Goal: Information Seeking & Learning: Learn about a topic

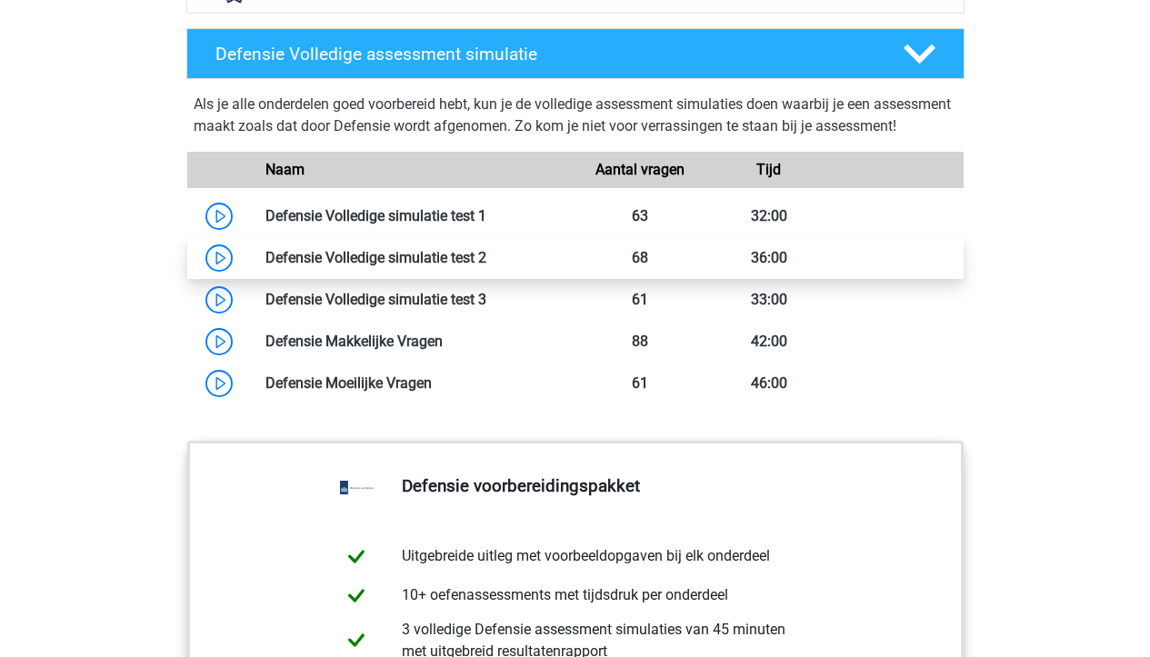
scroll to position [1637, 0]
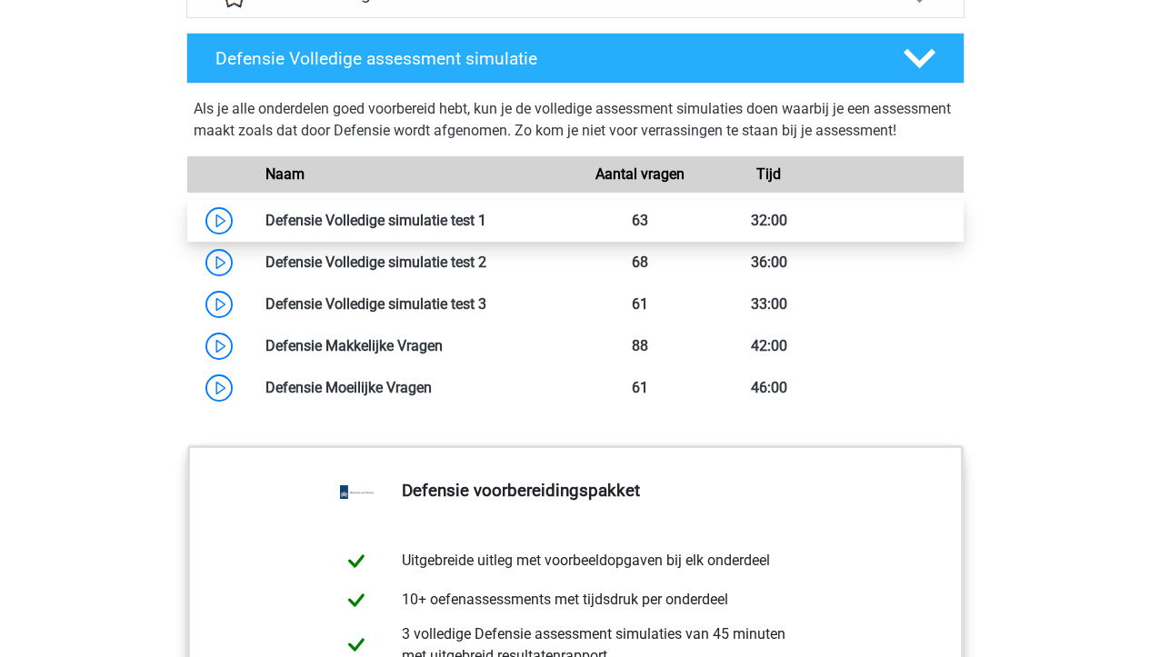
click at [486, 229] on link at bounding box center [486, 220] width 0 height 17
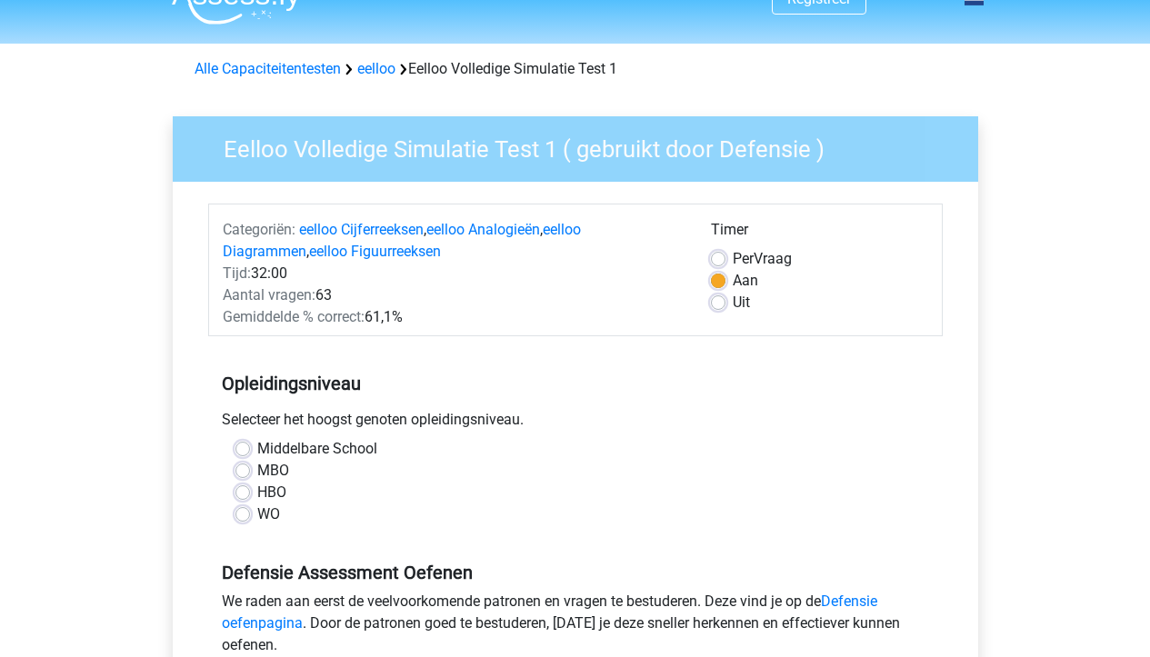
scroll to position [31, 0]
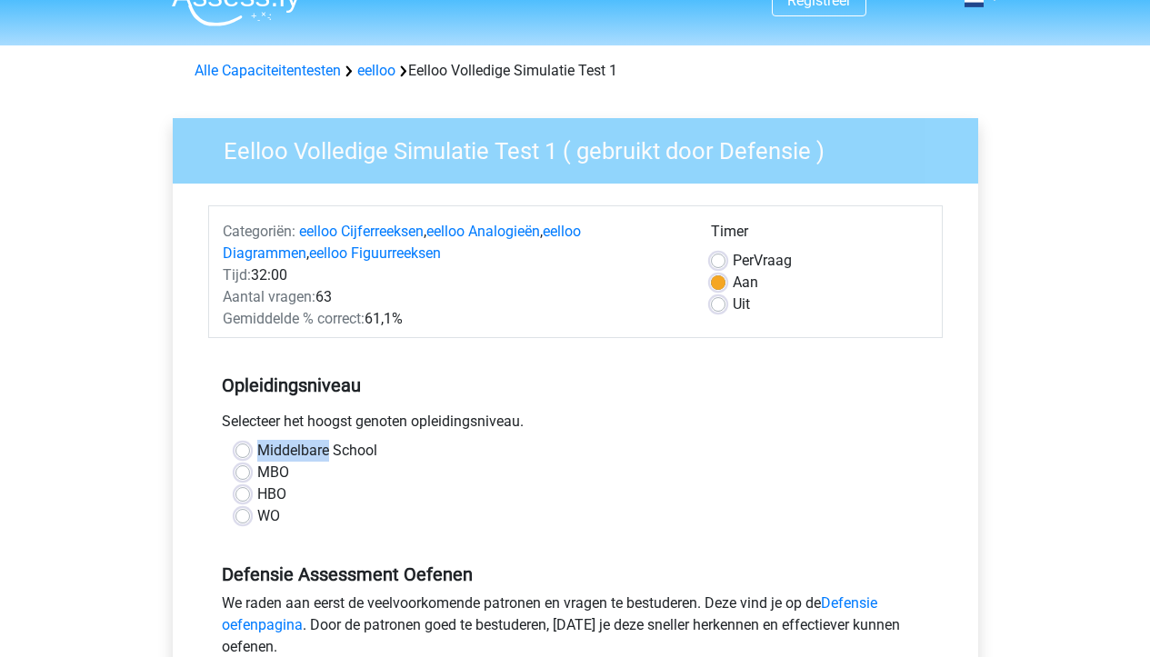
click at [257, 454] on label "Middelbare School" at bounding box center [317, 451] width 120 height 22
click at [239, 454] on input "Middelbare School" at bounding box center [242, 449] width 15 height 18
radio input "true"
click at [395, 481] on div "MBO" at bounding box center [575, 473] width 680 height 22
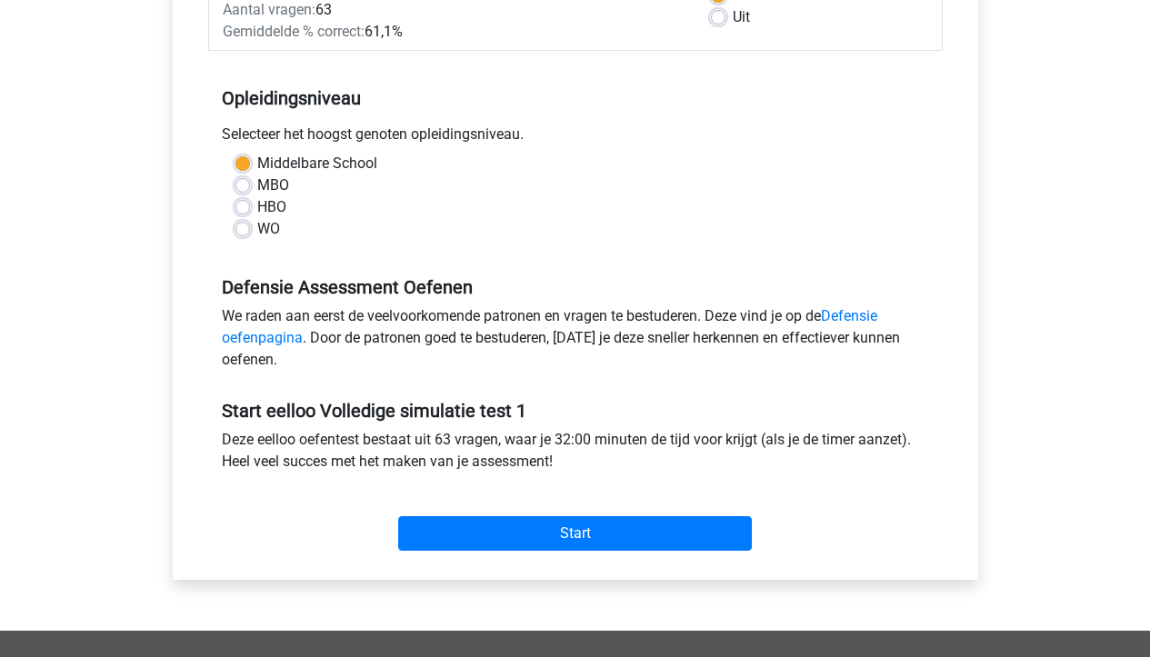
scroll to position [324, 0]
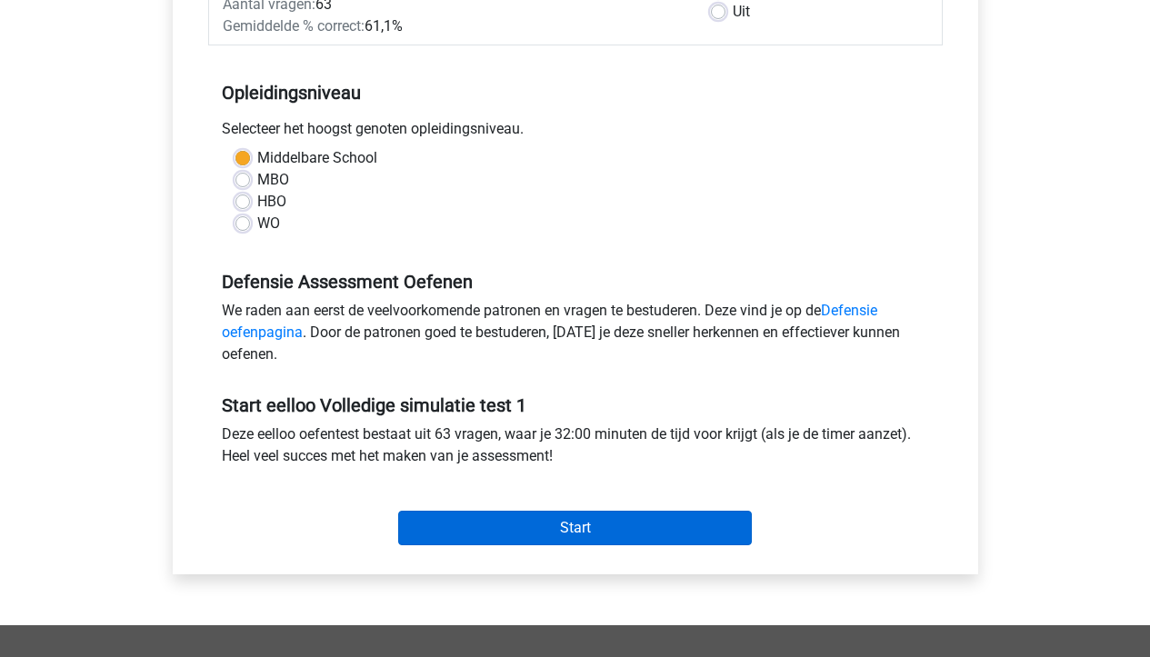
click at [521, 531] on input "Start" at bounding box center [575, 528] width 354 height 35
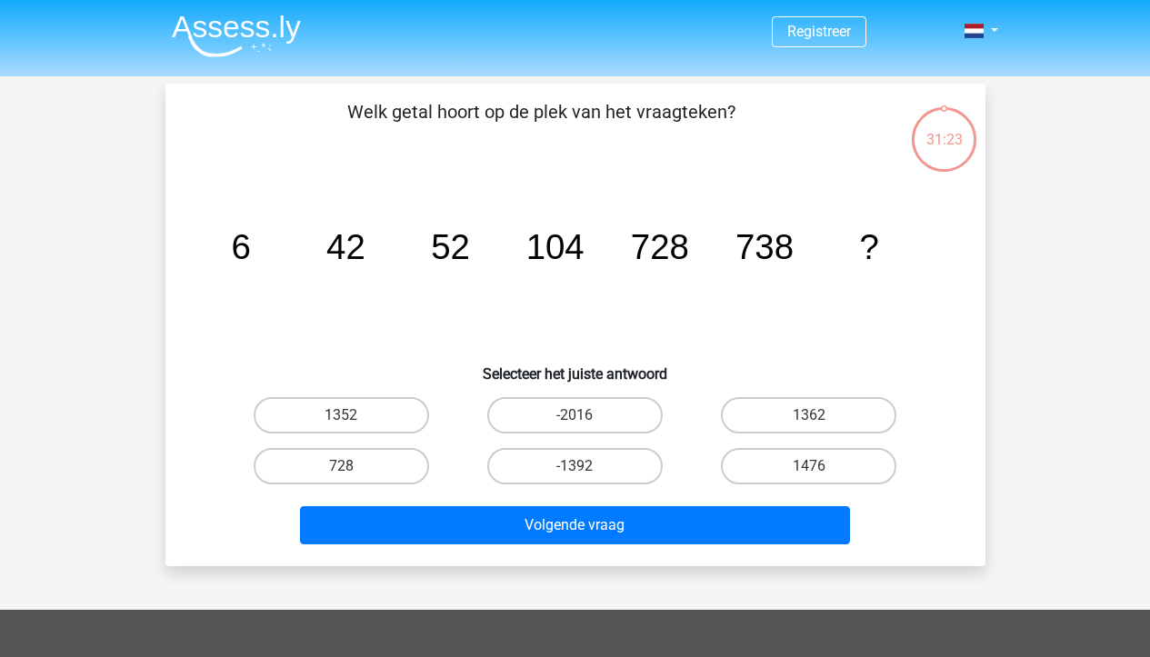
click at [387, 396] on div "1352" at bounding box center [342, 415] width 234 height 51
click at [387, 412] on label "1352" at bounding box center [341, 415] width 175 height 36
click at [353, 416] on input "1352" at bounding box center [347, 422] width 12 height 12
radio input "true"
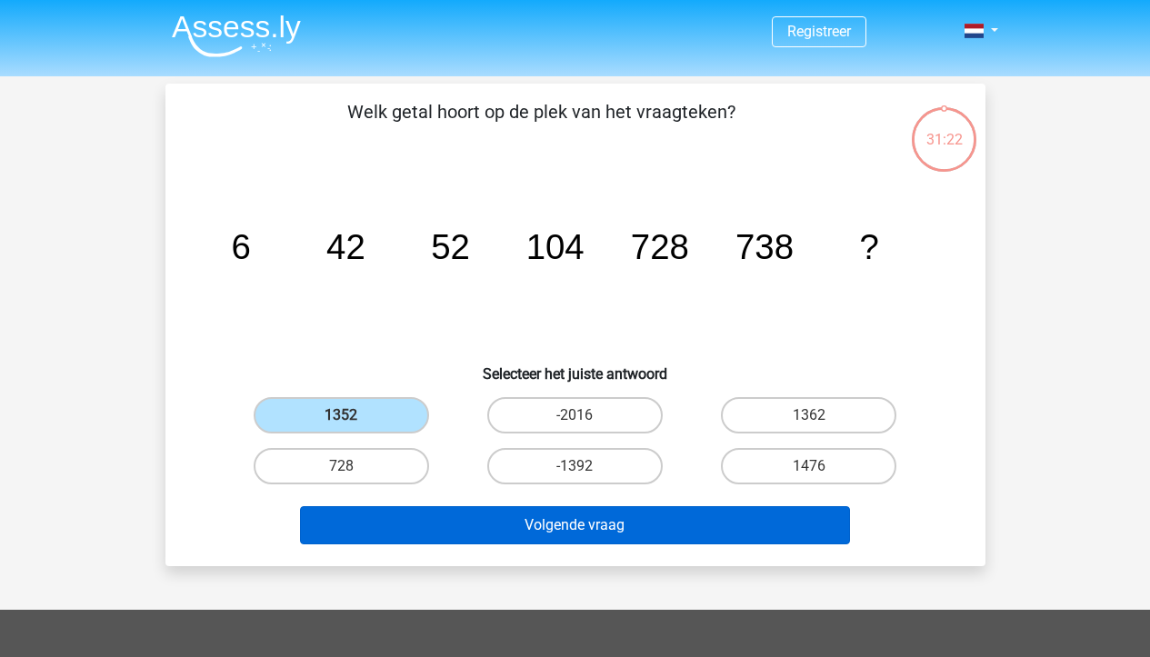
click at [420, 526] on button "Volgende vraag" at bounding box center [575, 525] width 550 height 38
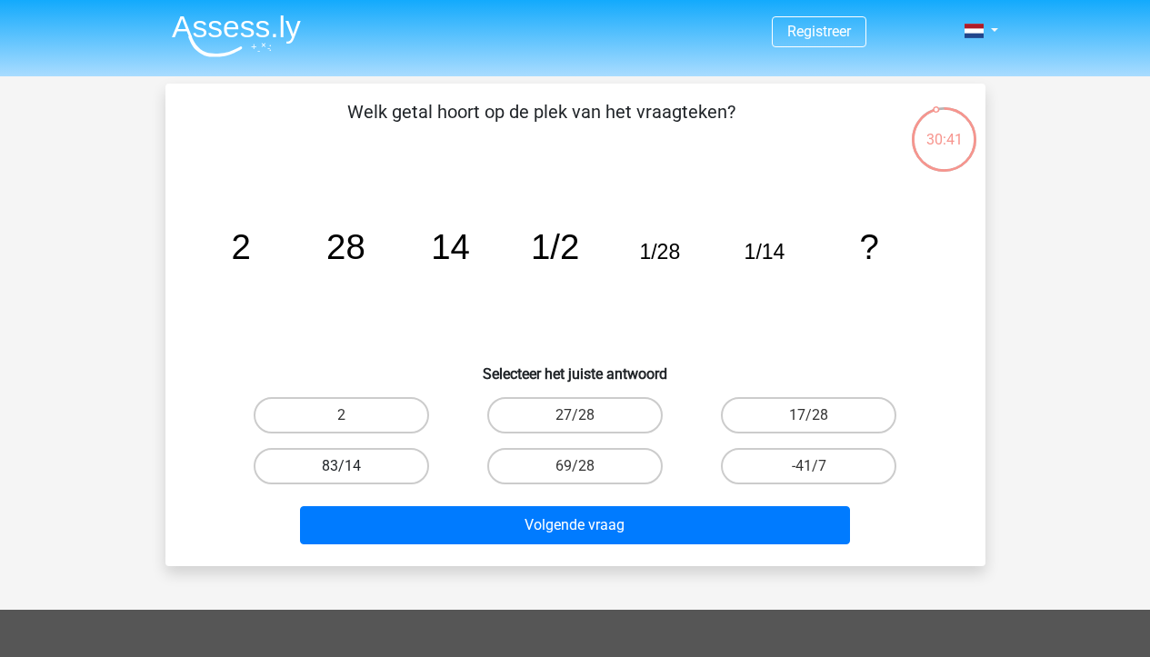
click at [385, 466] on label "83/14" at bounding box center [341, 466] width 175 height 36
click at [353, 466] on input "83/14" at bounding box center [347, 472] width 12 height 12
radio input "true"
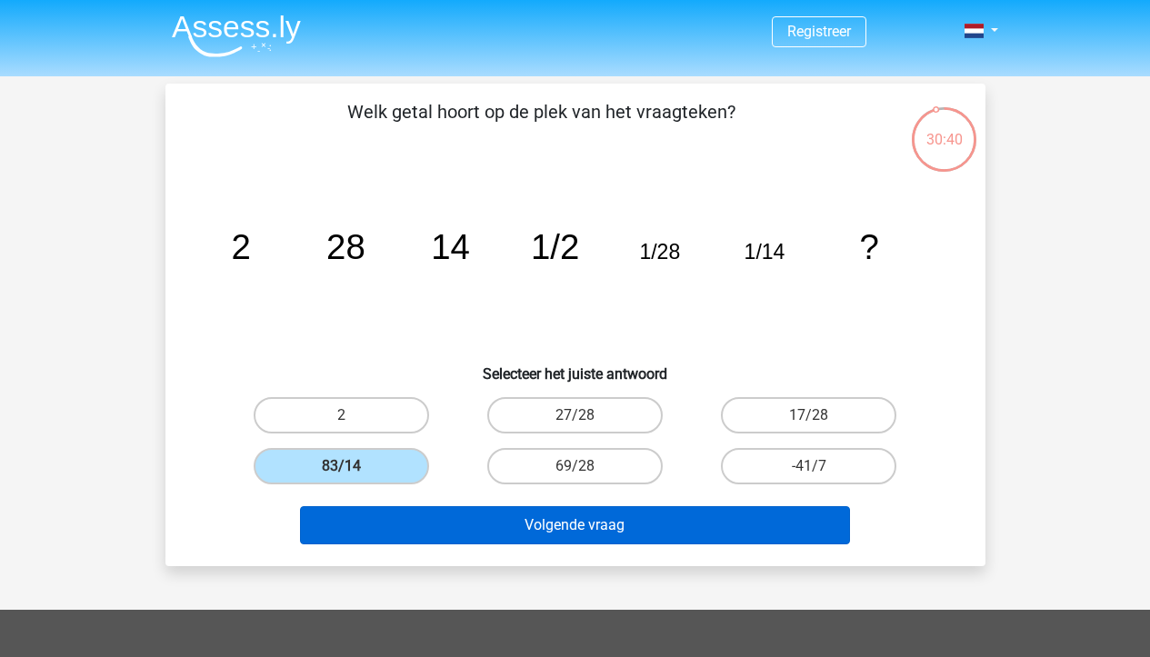
click at [462, 528] on button "Volgende vraag" at bounding box center [575, 525] width 550 height 38
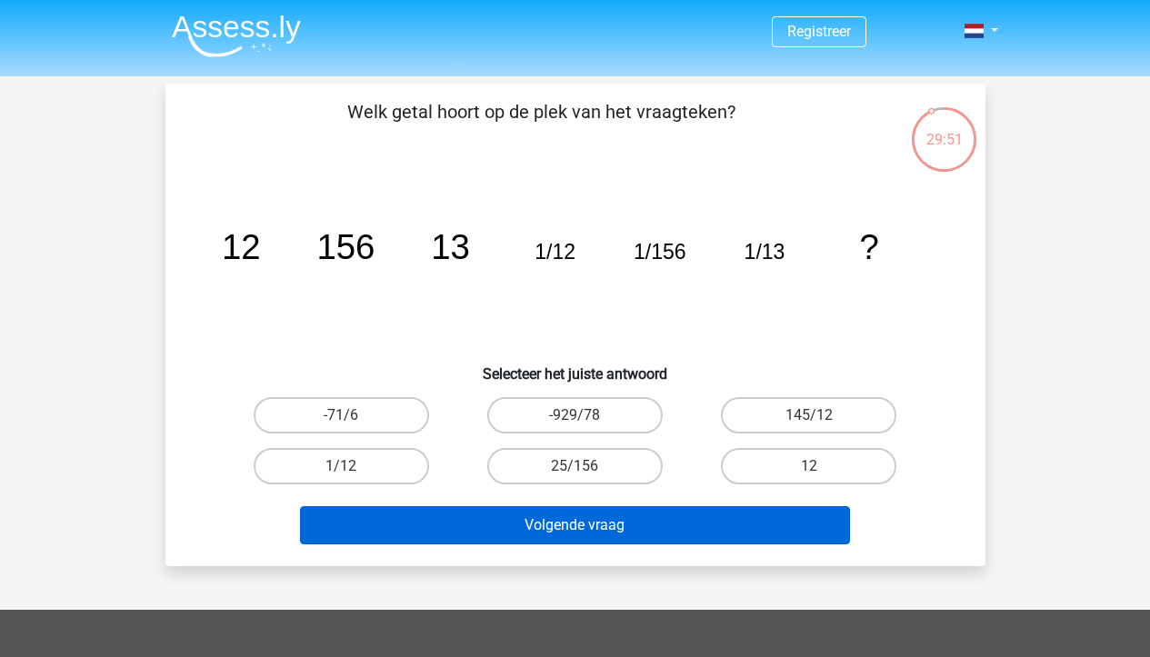
click at [636, 542] on button "Volgende vraag" at bounding box center [575, 525] width 550 height 38
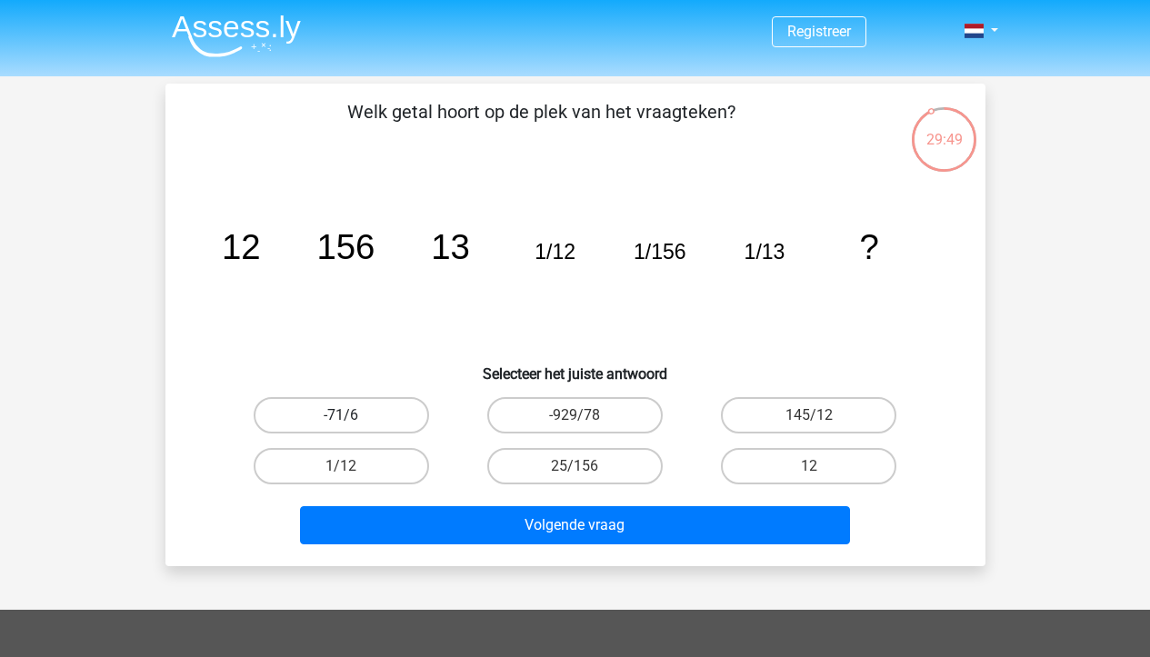
click at [397, 408] on label "-71/6" at bounding box center [341, 415] width 175 height 36
click at [353, 416] on input "-71/6" at bounding box center [347, 422] width 12 height 12
radio input "true"
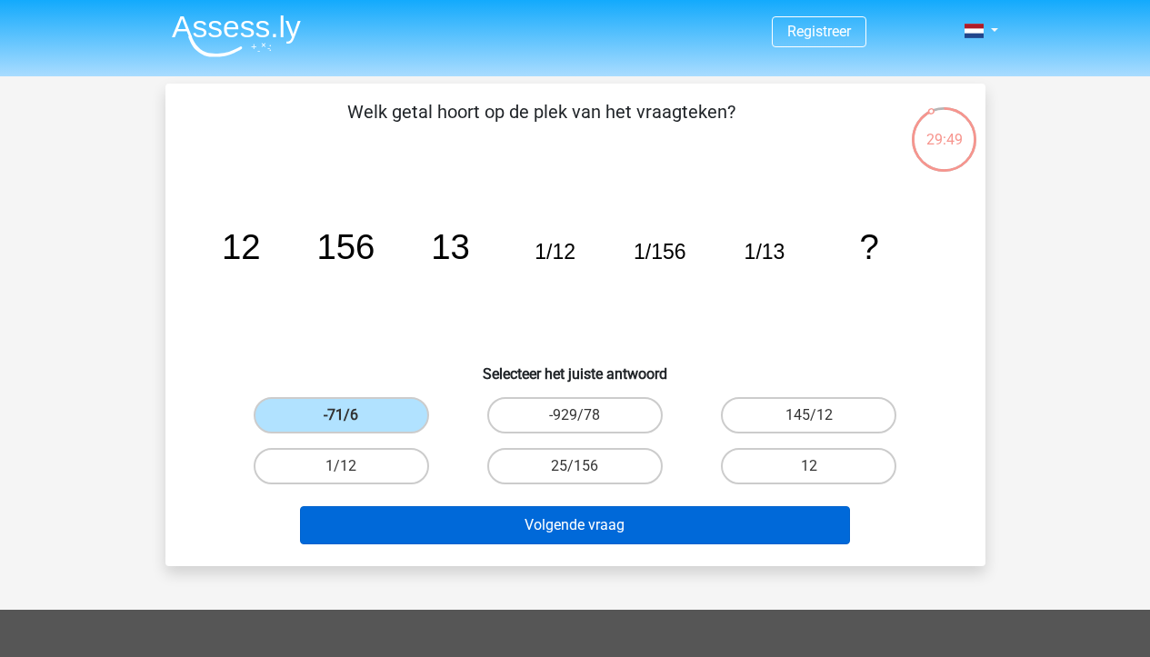
click at [465, 520] on button "Volgende vraag" at bounding box center [575, 525] width 550 height 38
click at [466, 525] on button "Volgende vraag" at bounding box center [575, 525] width 550 height 38
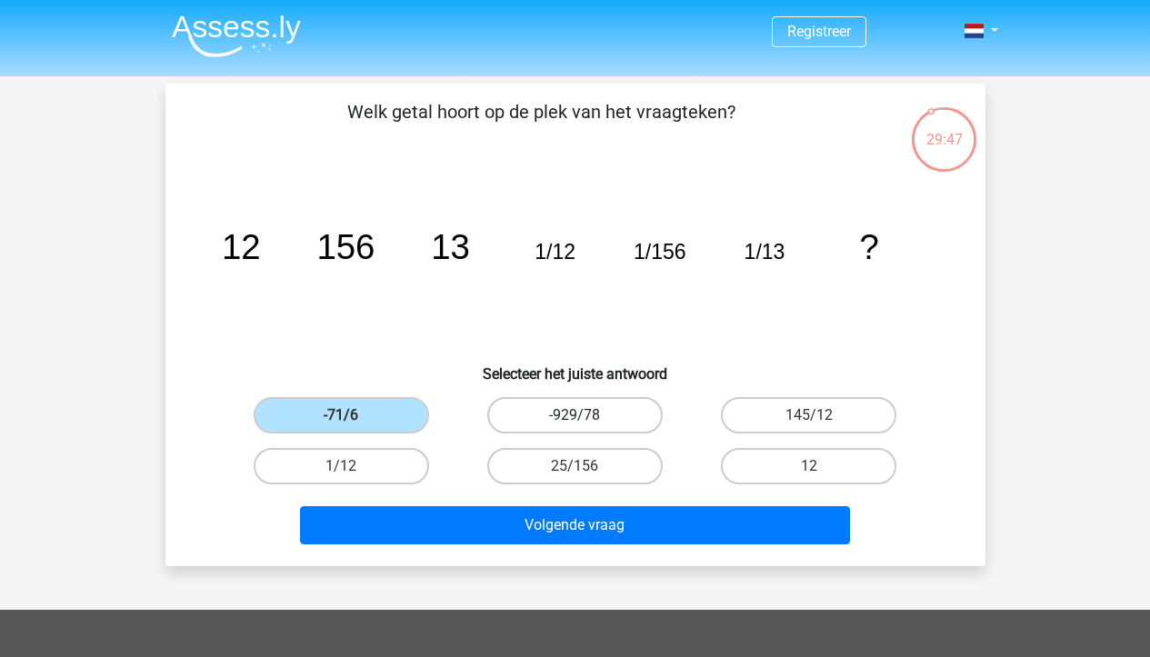
click at [544, 413] on label "-929/78" at bounding box center [574, 415] width 175 height 36
click at [575, 416] on input "-929/78" at bounding box center [581, 422] width 12 height 12
radio input "true"
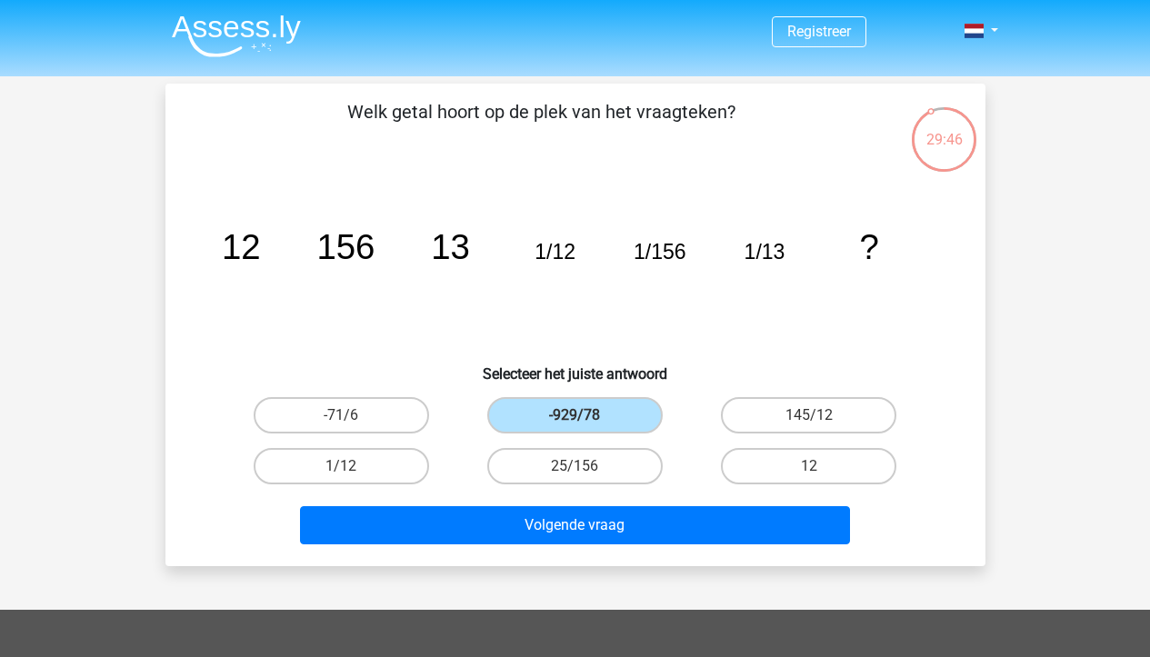
click at [542, 503] on div "Volgende vraag" at bounding box center [576, 522] width 762 height 60
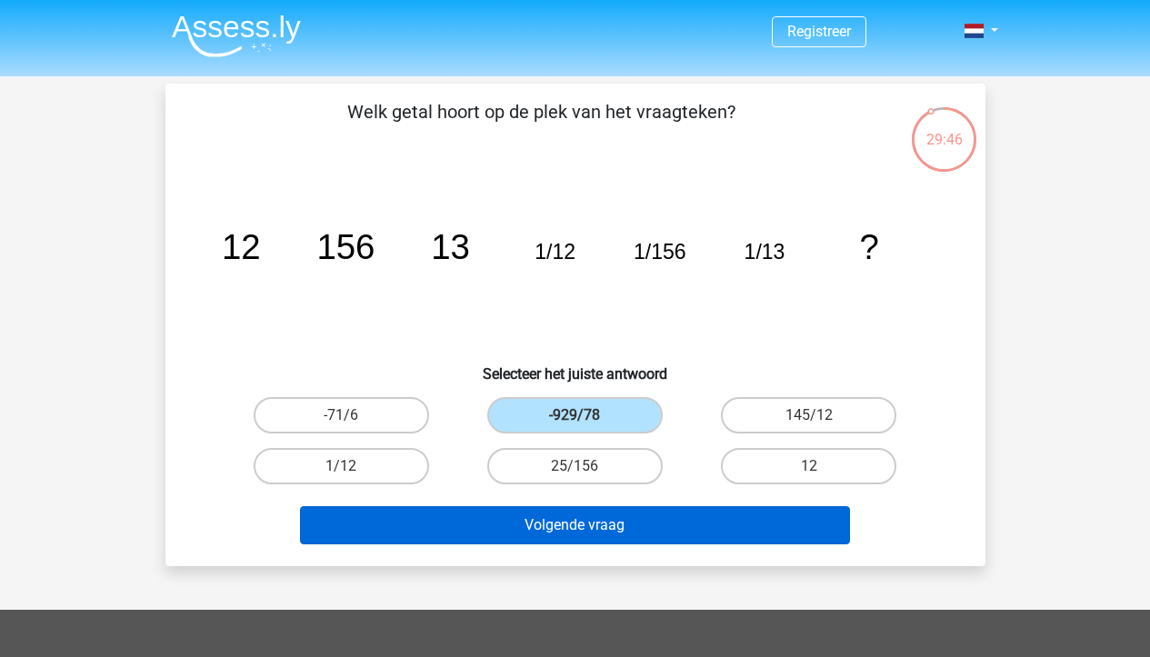
click at [538, 526] on button "Volgende vraag" at bounding box center [575, 525] width 550 height 38
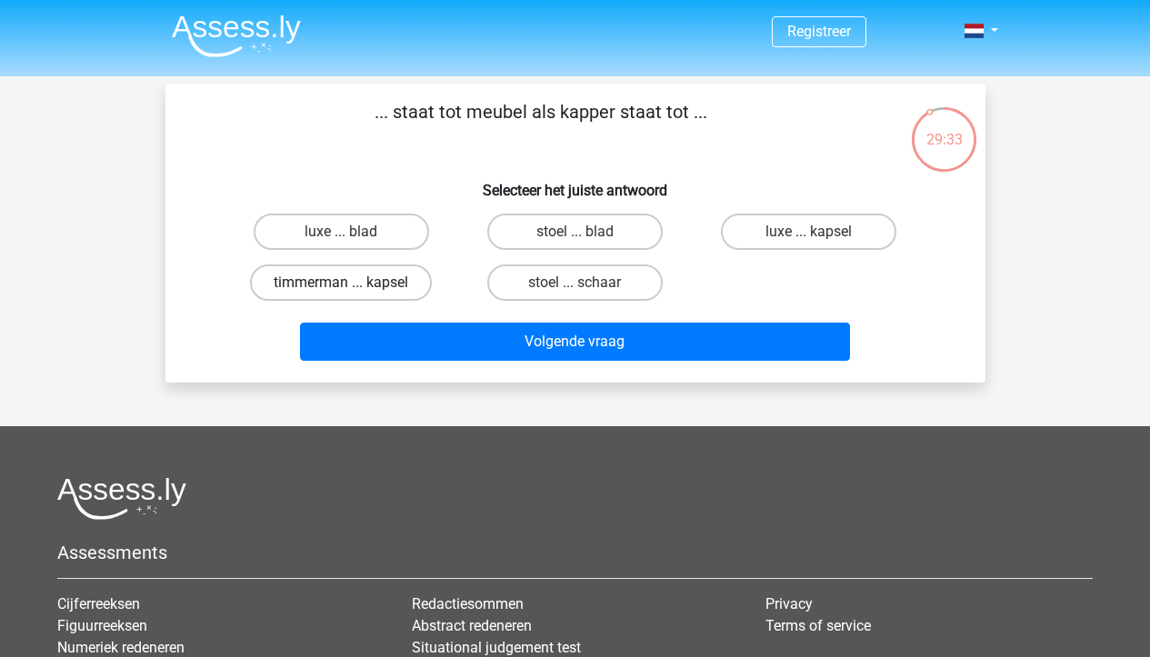
click at [358, 275] on label "timmerman ... kapsel" at bounding box center [341, 283] width 182 height 36
click at [353, 283] on input "timmerman ... kapsel" at bounding box center [347, 289] width 12 height 12
radio input "true"
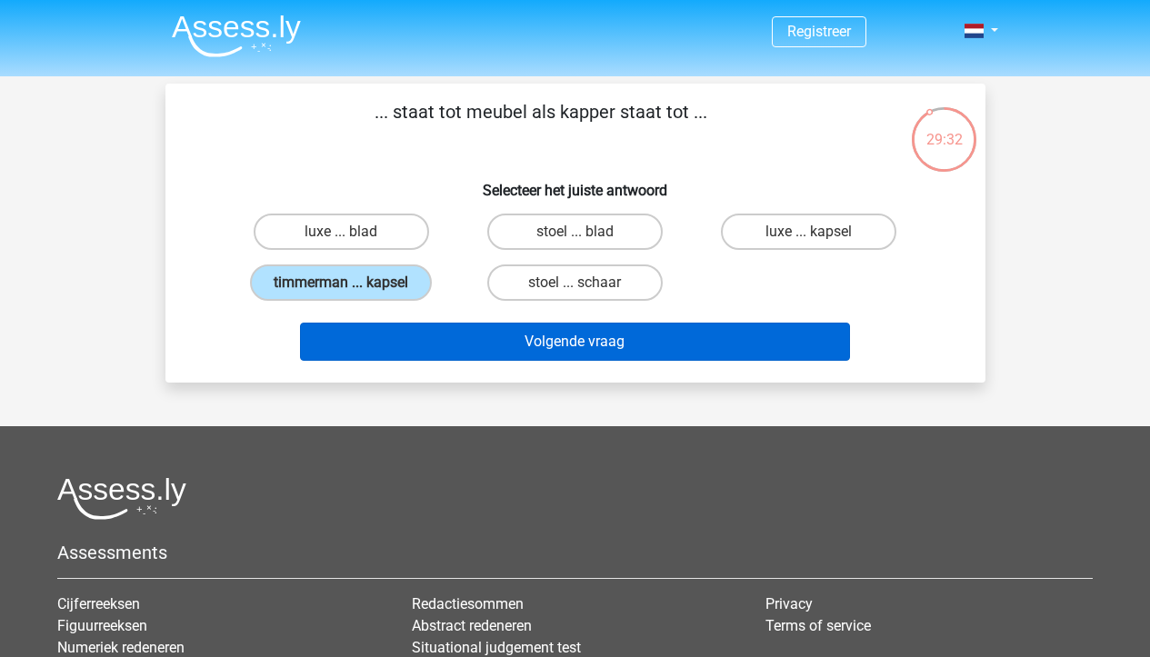
click at [592, 346] on button "Volgende vraag" at bounding box center [575, 342] width 550 height 38
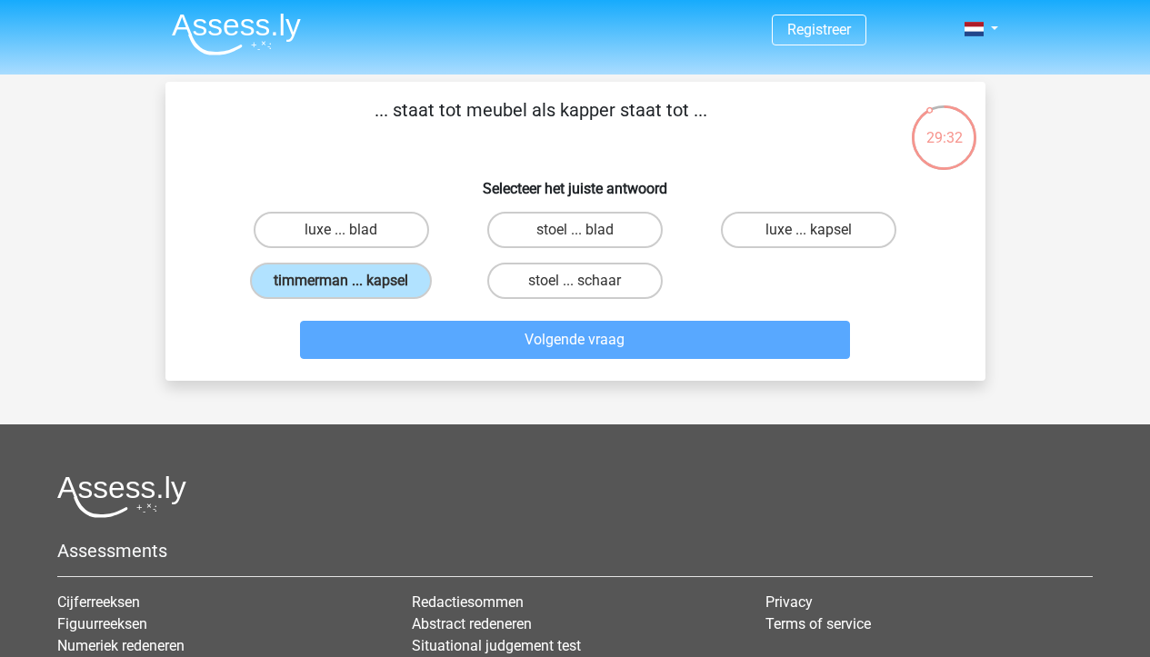
scroll to position [84, 0]
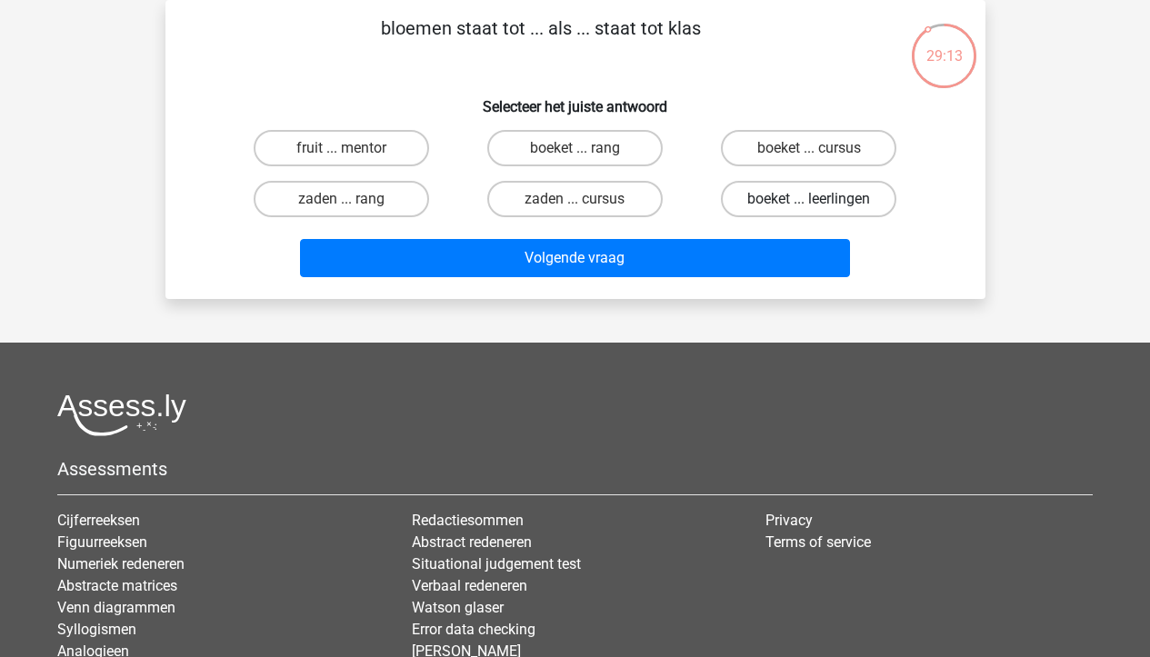
click at [834, 199] on label "boeket ... leerlingen" at bounding box center [808, 199] width 175 height 36
click at [821, 199] on input "boeket ... leerlingen" at bounding box center [815, 205] width 12 height 12
radio input "true"
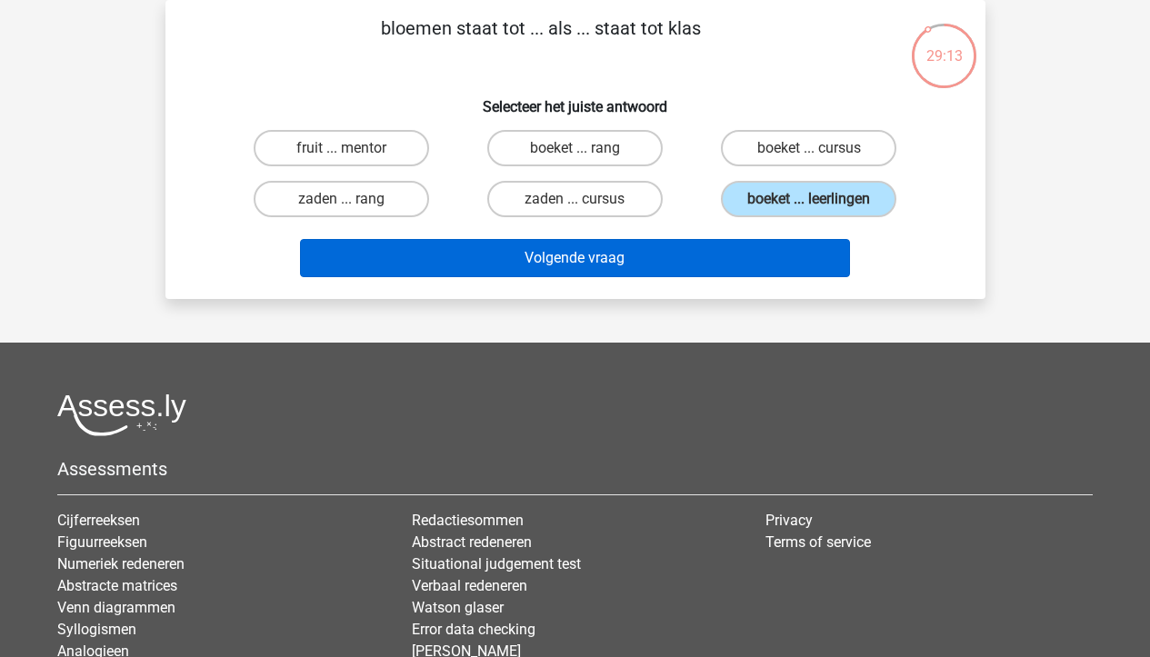
click at [734, 257] on button "Volgende vraag" at bounding box center [575, 258] width 550 height 38
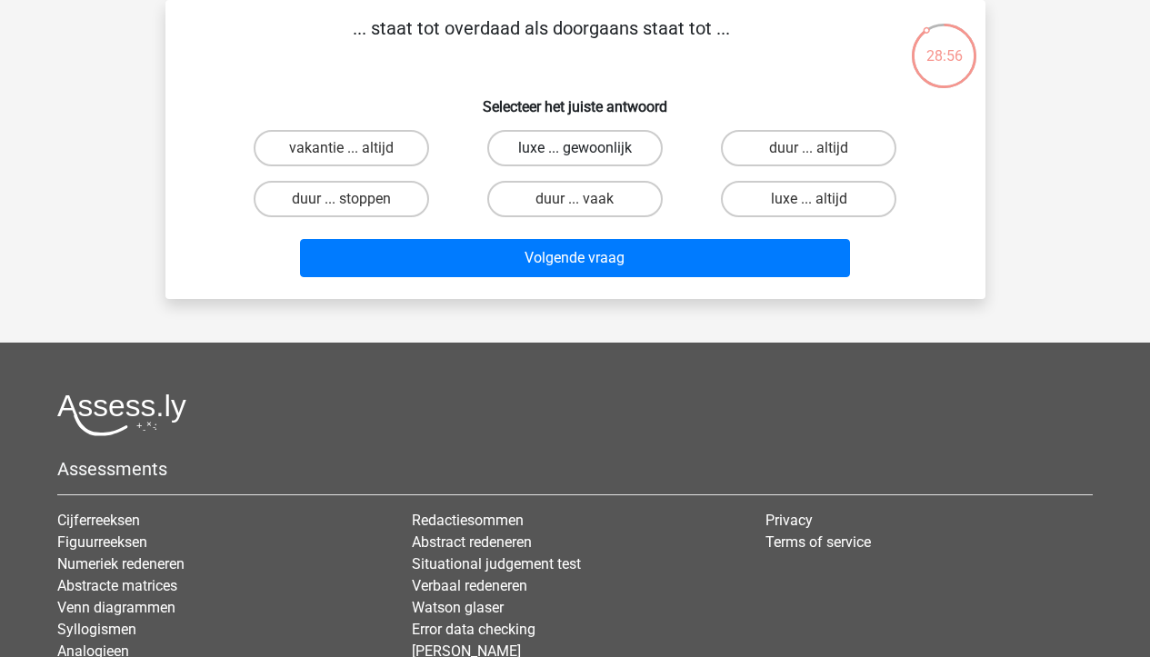
click at [600, 135] on label "luxe ... gewoonlijk" at bounding box center [574, 148] width 175 height 36
click at [586, 148] on input "luxe ... gewoonlijk" at bounding box center [581, 154] width 12 height 12
radio input "true"
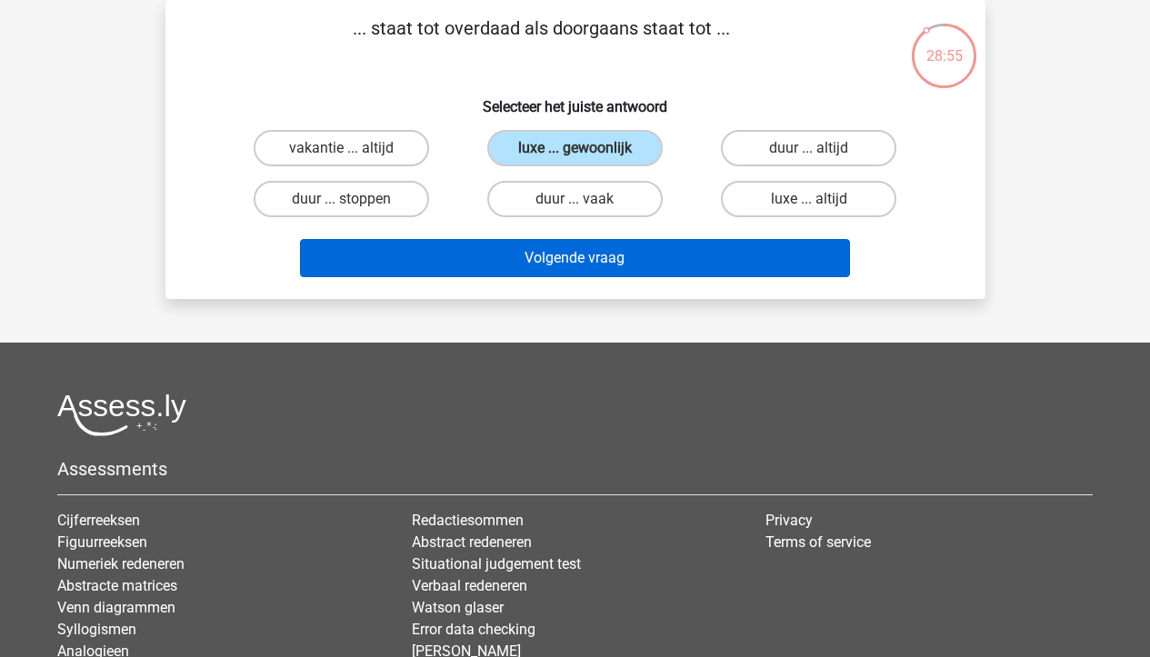
click at [610, 257] on button "Volgende vraag" at bounding box center [575, 258] width 550 height 38
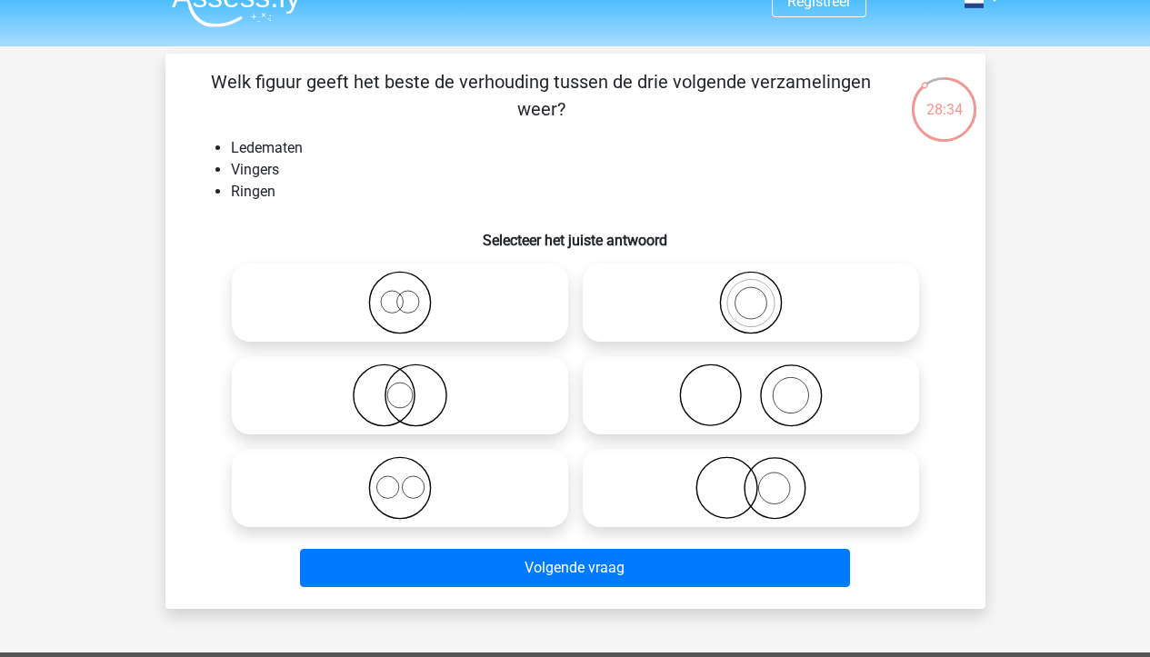
scroll to position [29, 0]
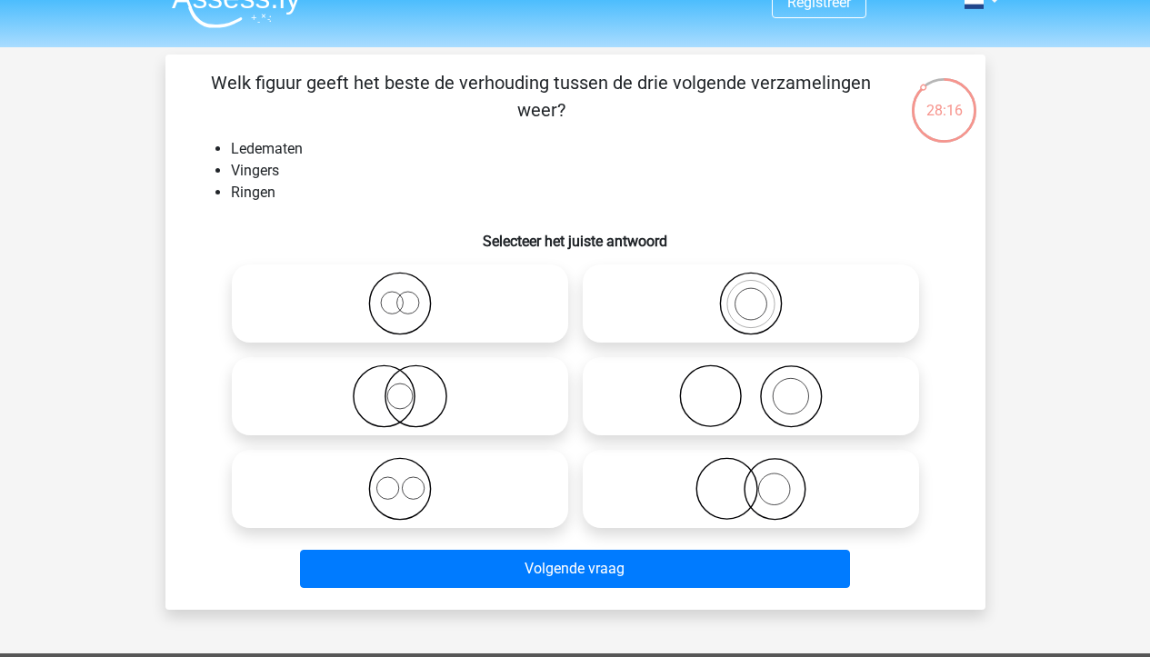
click at [739, 496] on icon at bounding box center [751, 489] width 322 height 64
click at [751, 480] on input "radio" at bounding box center [757, 474] width 12 height 12
radio input "true"
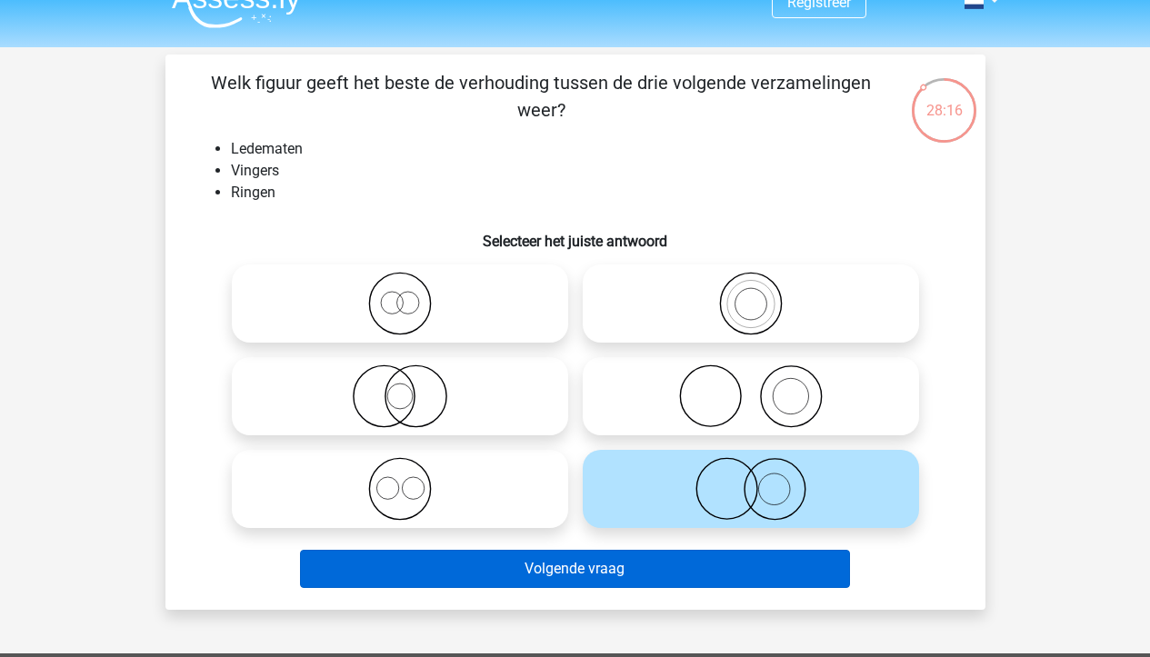
click at [611, 566] on button "Volgende vraag" at bounding box center [575, 569] width 550 height 38
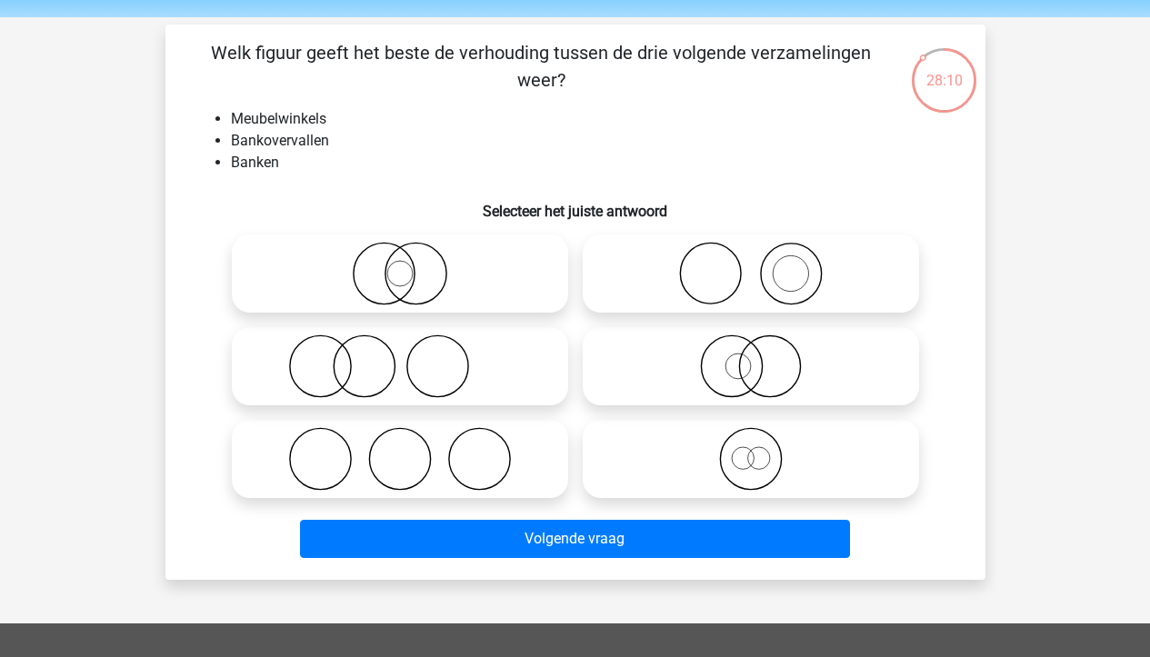
scroll to position [61, 0]
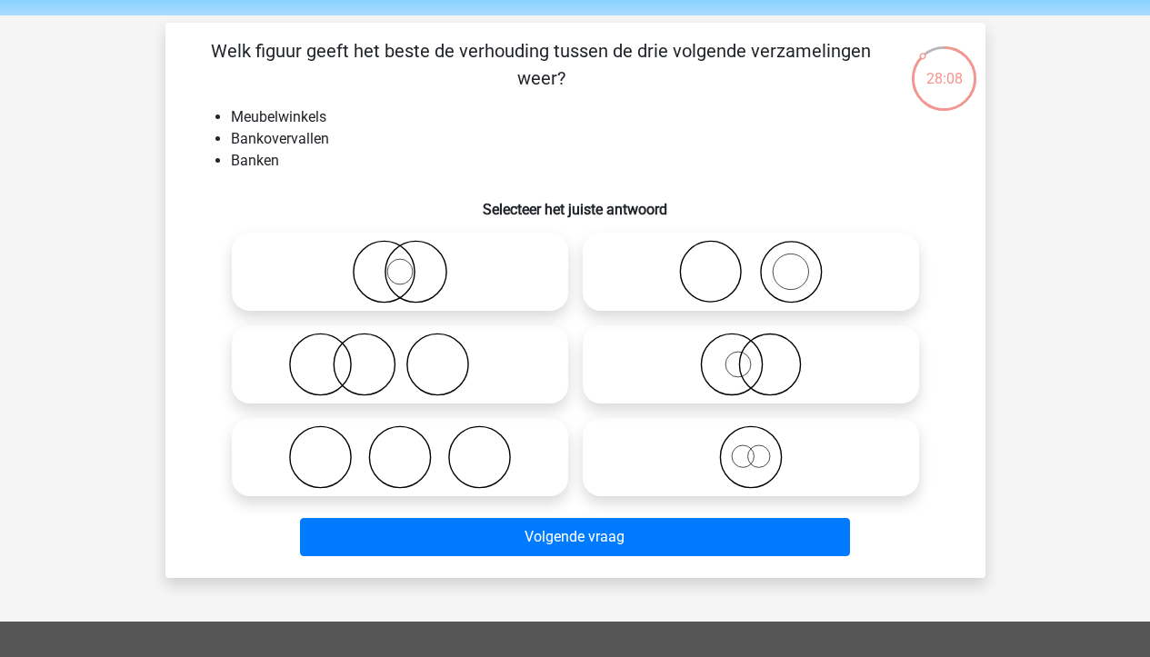
click at [822, 277] on icon at bounding box center [751, 272] width 322 height 64
click at [763, 263] on input "radio" at bounding box center [757, 257] width 12 height 12
radio input "true"
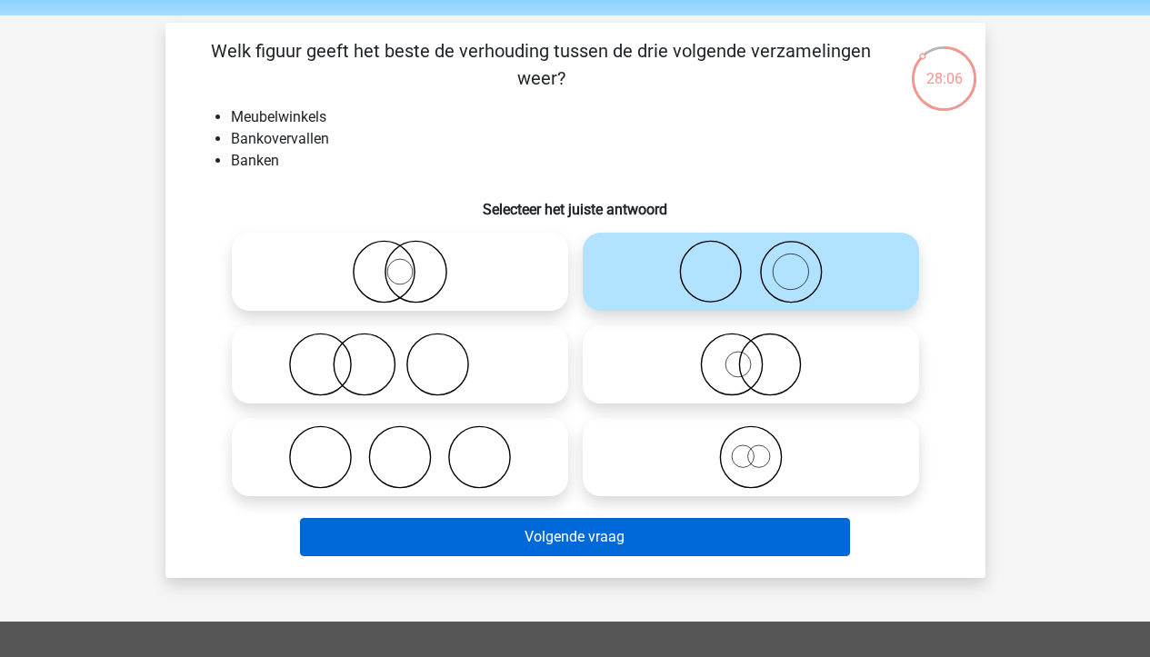
click at [704, 533] on button "Volgende vraag" at bounding box center [575, 537] width 550 height 38
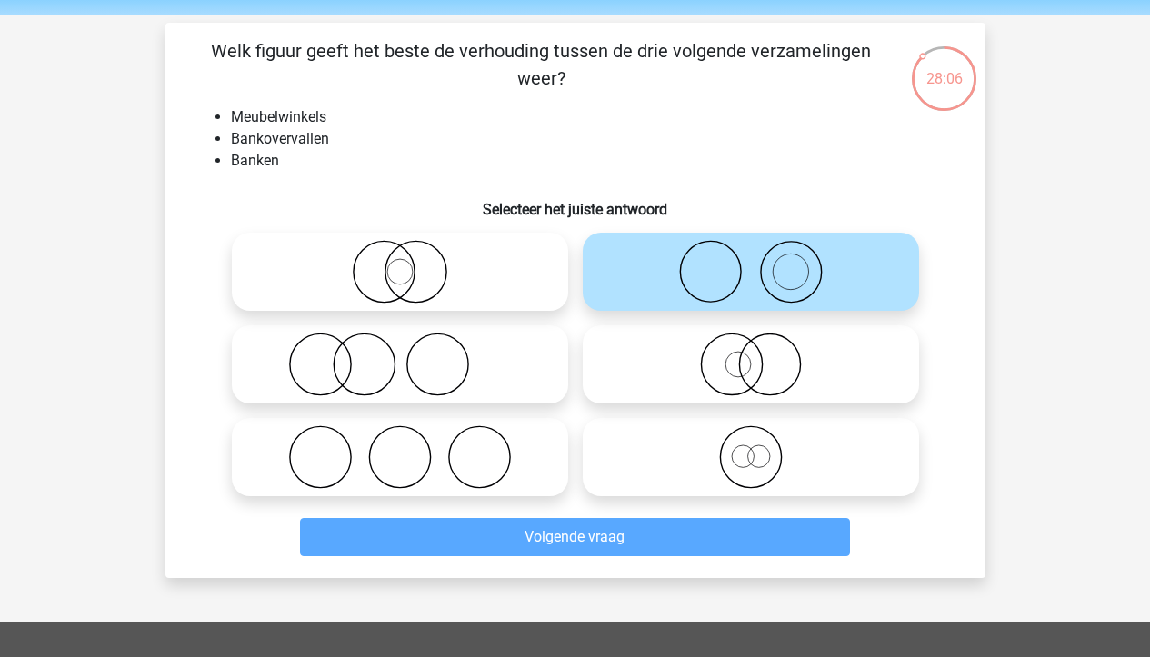
scroll to position [84, 0]
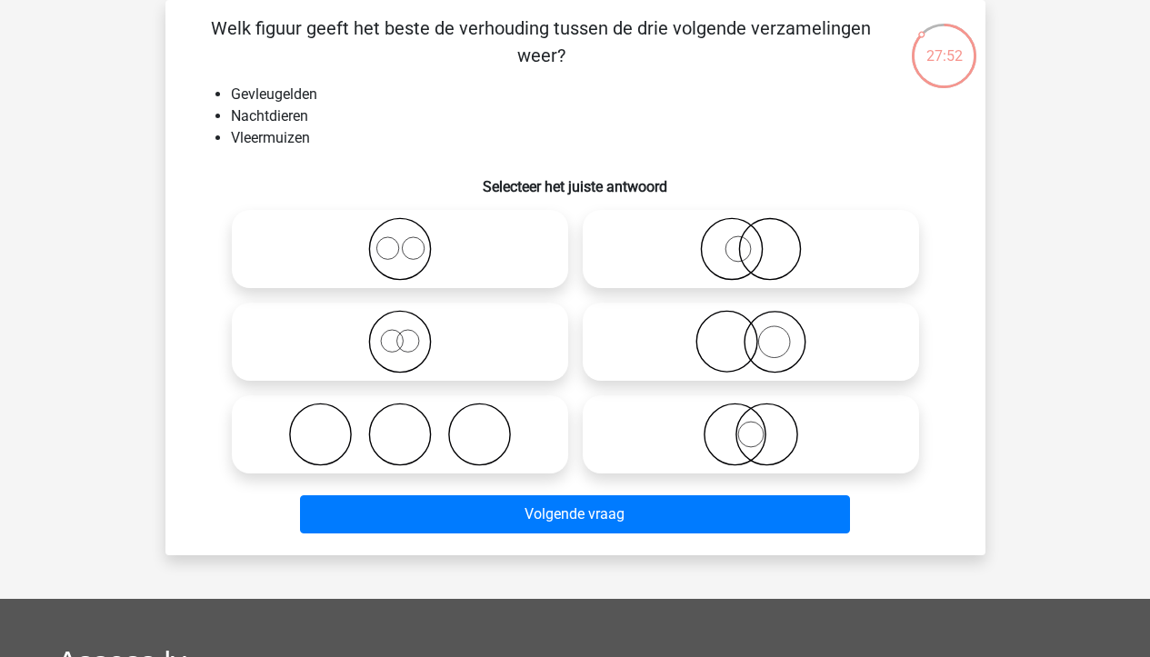
click at [685, 441] on icon at bounding box center [751, 435] width 322 height 64
click at [751, 426] on input "radio" at bounding box center [757, 420] width 12 height 12
radio input "true"
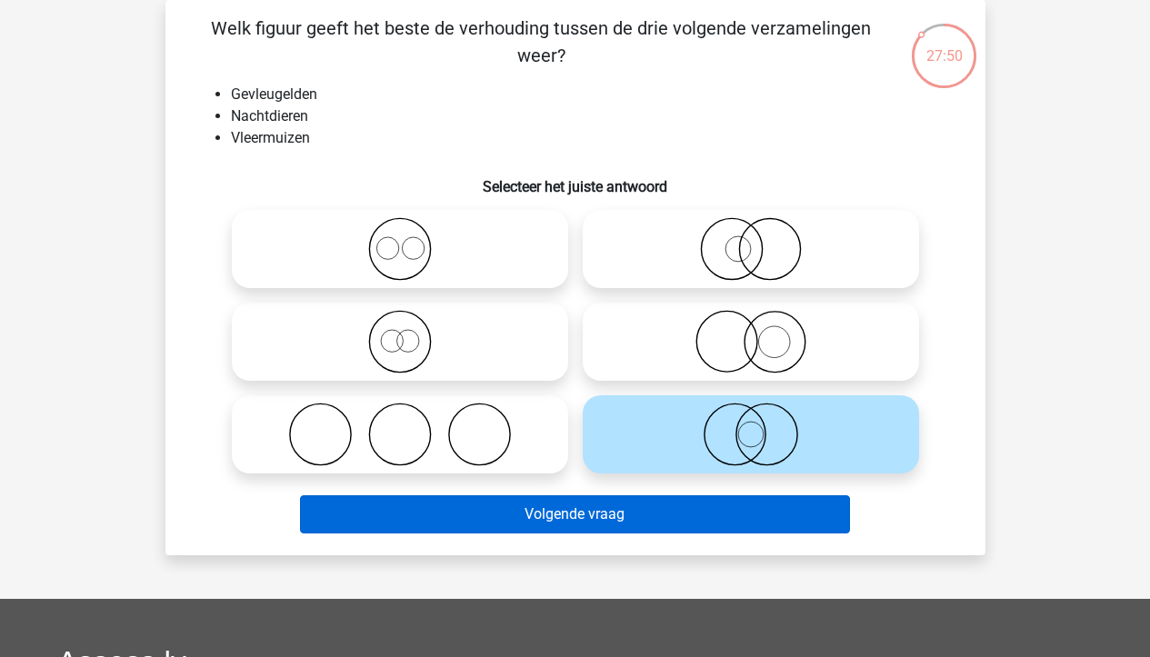
click at [638, 521] on button "Volgende vraag" at bounding box center [575, 515] width 550 height 38
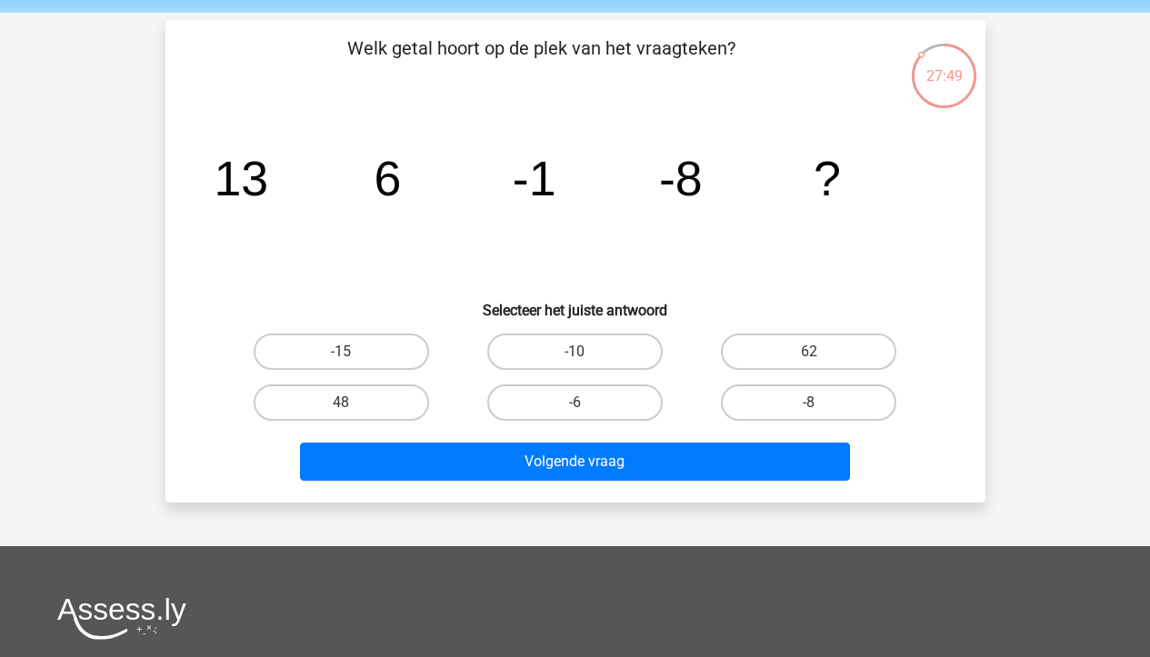
scroll to position [60, 0]
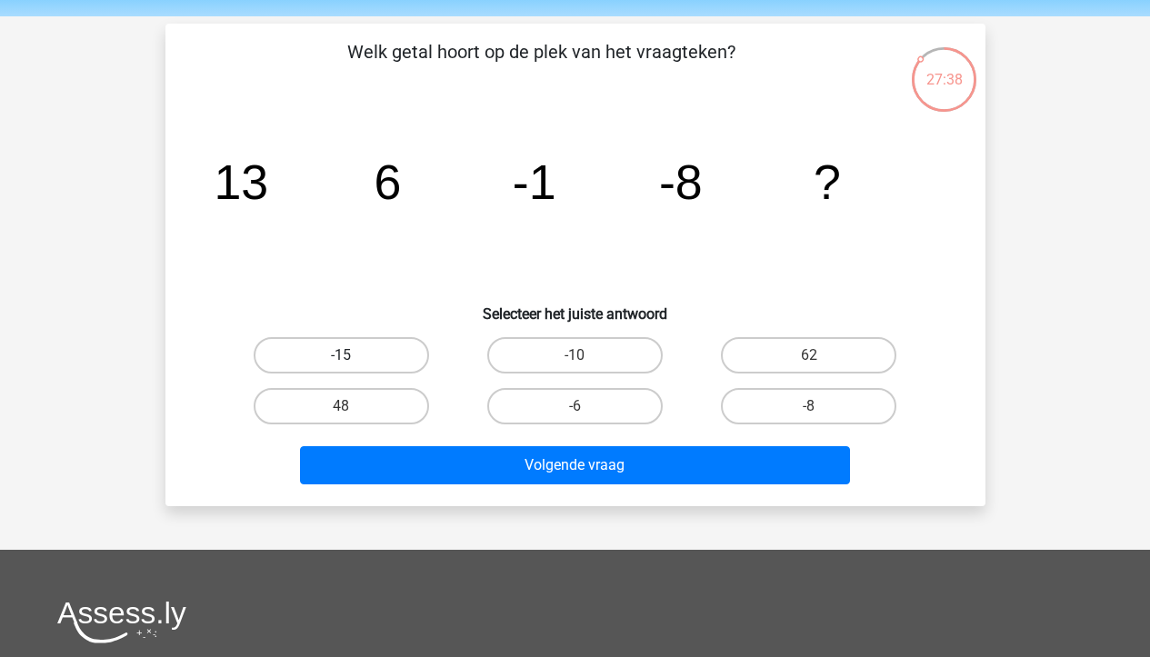
click at [289, 357] on label "-15" at bounding box center [341, 355] width 175 height 36
click at [341, 357] on input "-15" at bounding box center [347, 361] width 12 height 12
radio input "true"
click at [466, 488] on div "Volgende vraag" at bounding box center [576, 468] width 702 height 45
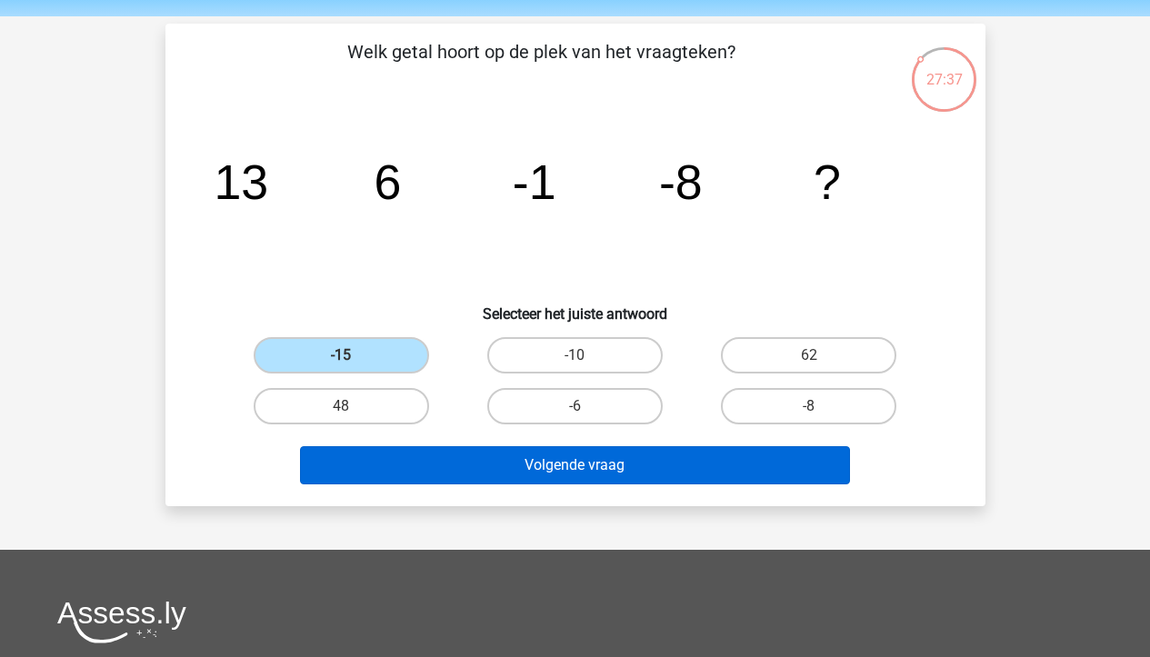
click at [486, 469] on button "Volgende vraag" at bounding box center [575, 465] width 550 height 38
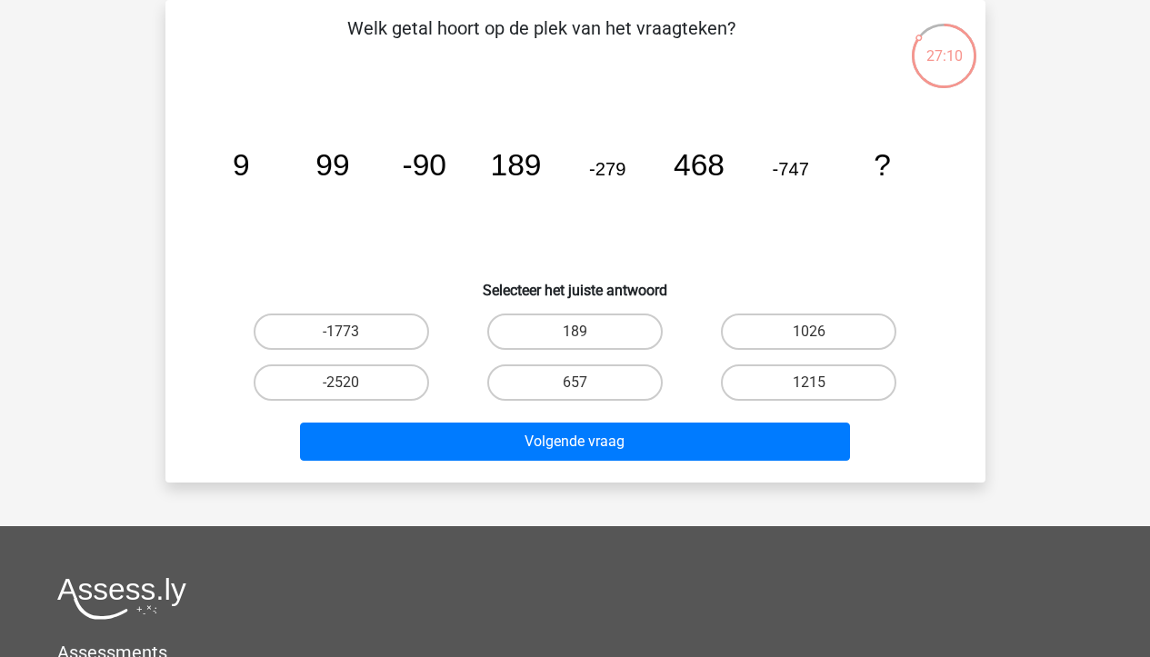
click at [773, 306] on div "1026" at bounding box center [809, 331] width 234 height 51
click at [773, 333] on label "1026" at bounding box center [808, 332] width 175 height 36
click at [809, 333] on input "1026" at bounding box center [815, 338] width 12 height 12
radio input "true"
click at [721, 464] on div "Volgende vraag" at bounding box center [576, 445] width 702 height 45
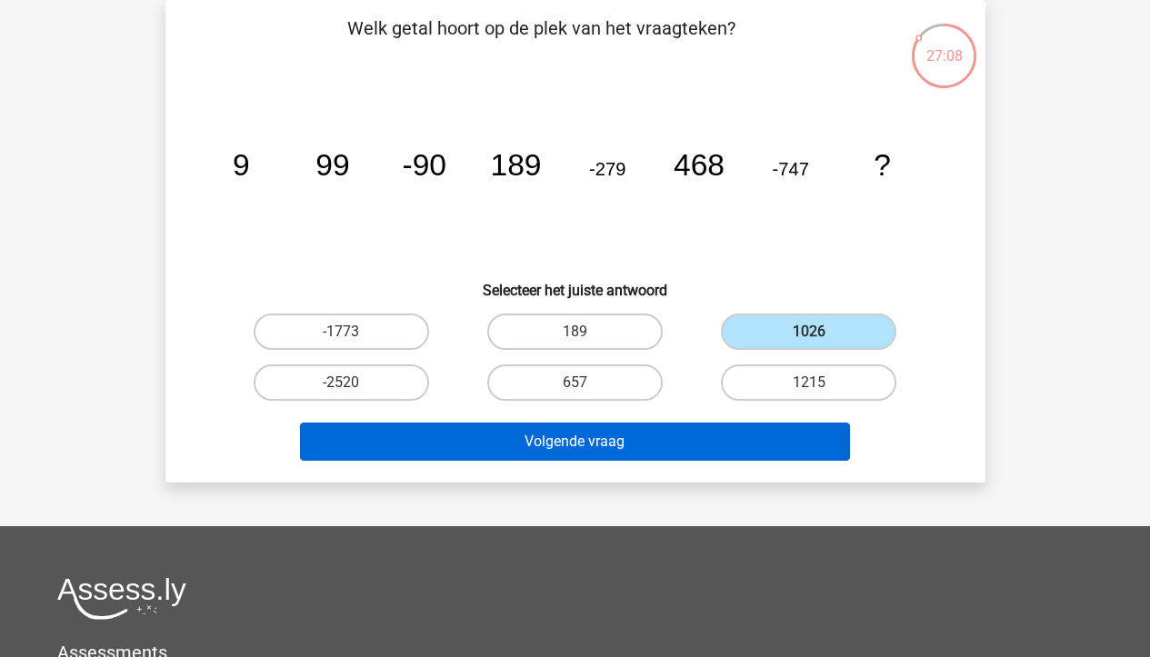
click at [722, 448] on button "Volgende vraag" at bounding box center [575, 442] width 550 height 38
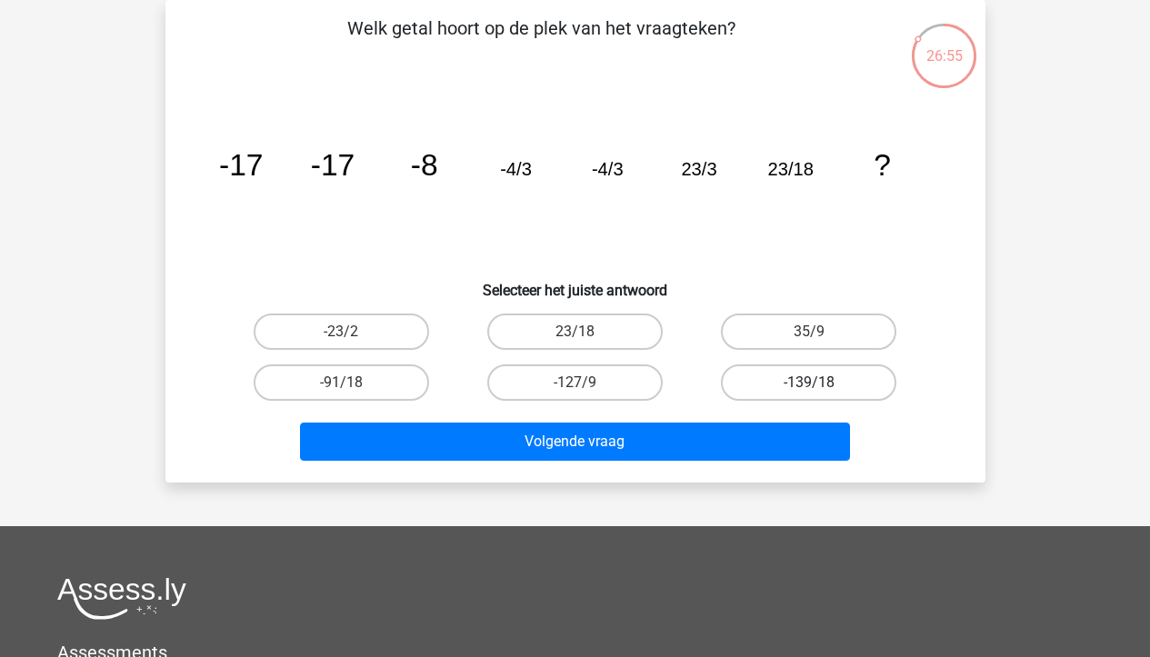
drag, startPoint x: 854, startPoint y: 385, endPoint x: 836, endPoint y: 388, distance: 18.4
click at [851, 385] on label "-139/18" at bounding box center [808, 383] width 175 height 36
click at [821, 385] on input "-139/18" at bounding box center [815, 389] width 12 height 12
radio input "true"
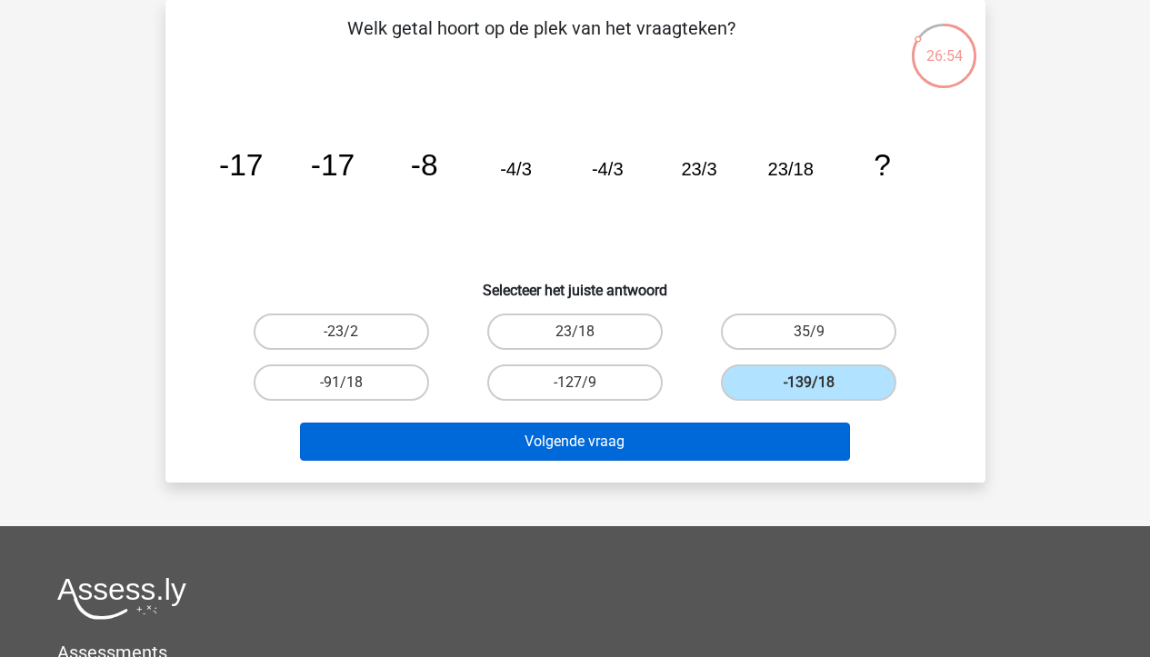
click at [784, 428] on button "Volgende vraag" at bounding box center [575, 442] width 550 height 38
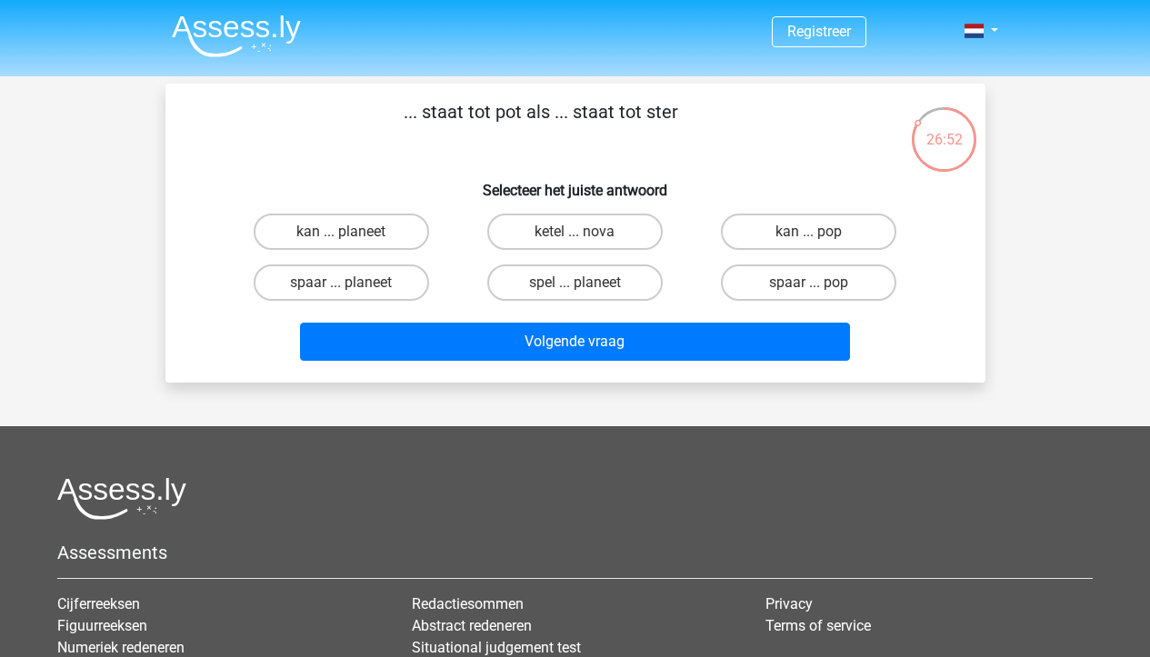
scroll to position [0, 0]
click at [838, 273] on label "spaar ... pop" at bounding box center [808, 283] width 175 height 36
click at [821, 283] on input "spaar ... pop" at bounding box center [815, 289] width 12 height 12
radio input "true"
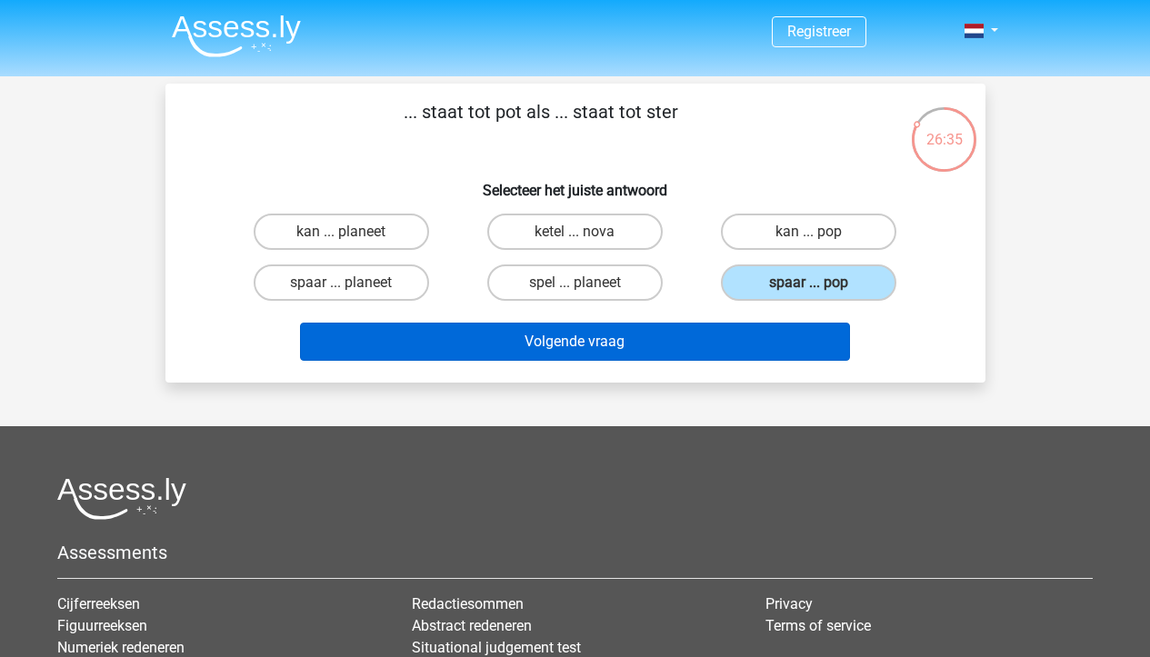
click at [766, 332] on button "Volgende vraag" at bounding box center [575, 342] width 550 height 38
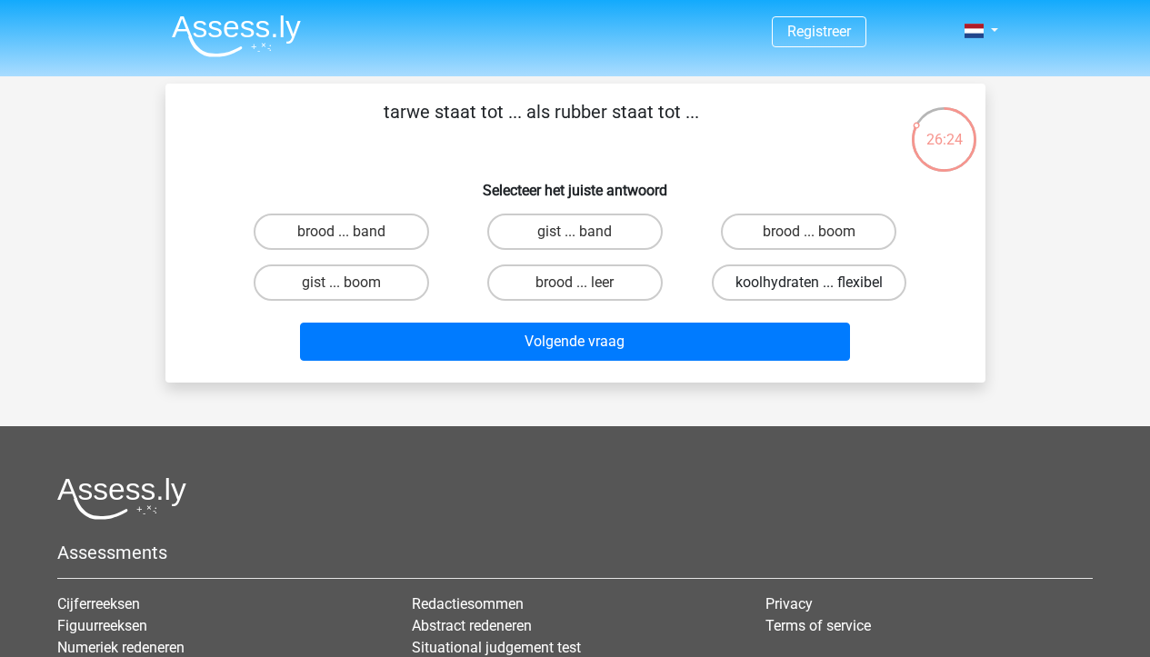
click at [872, 298] on label "koolhydraten ... flexibel" at bounding box center [809, 283] width 195 height 36
click at [821, 295] on input "koolhydraten ... flexibel" at bounding box center [815, 289] width 12 height 12
radio input "true"
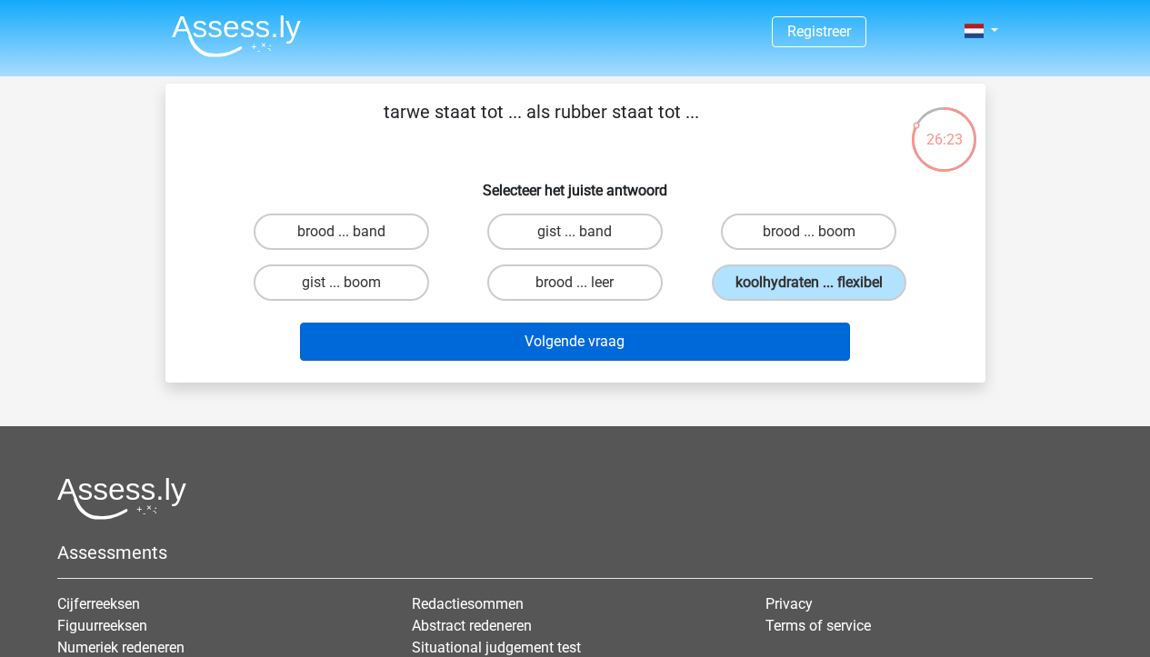
click at [717, 328] on button "Volgende vraag" at bounding box center [575, 342] width 550 height 38
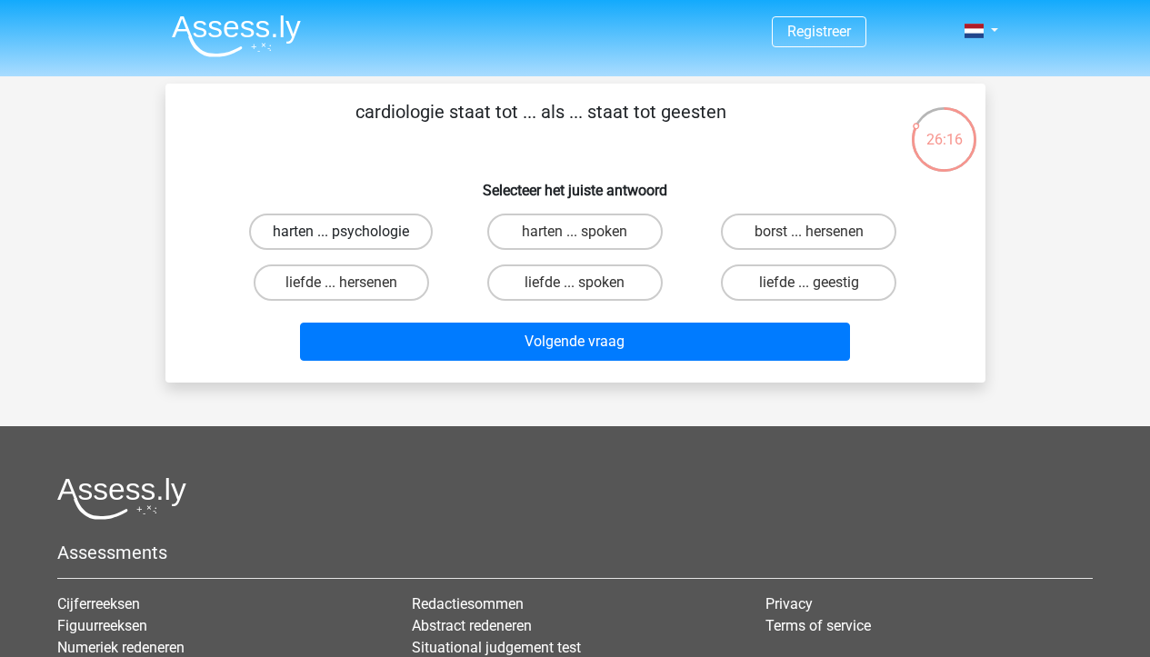
click at [345, 221] on label "harten ... psychologie" at bounding box center [341, 232] width 184 height 36
click at [345, 232] on input "harten ... psychologie" at bounding box center [347, 238] width 12 height 12
radio input "true"
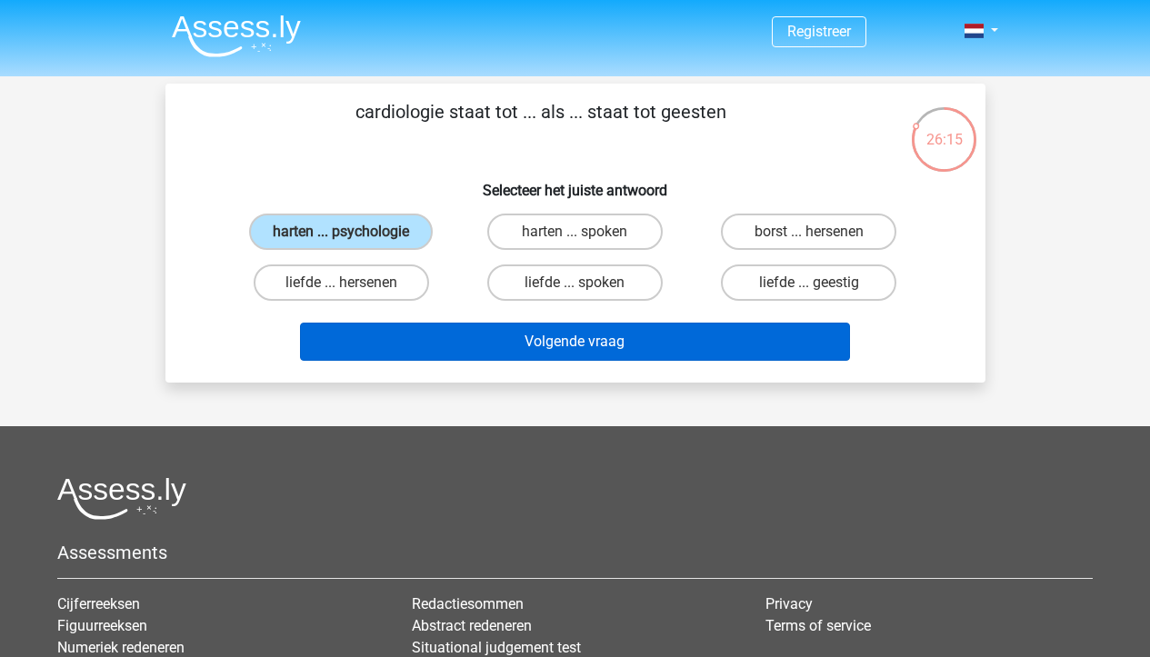
click at [565, 344] on button "Volgende vraag" at bounding box center [575, 342] width 550 height 38
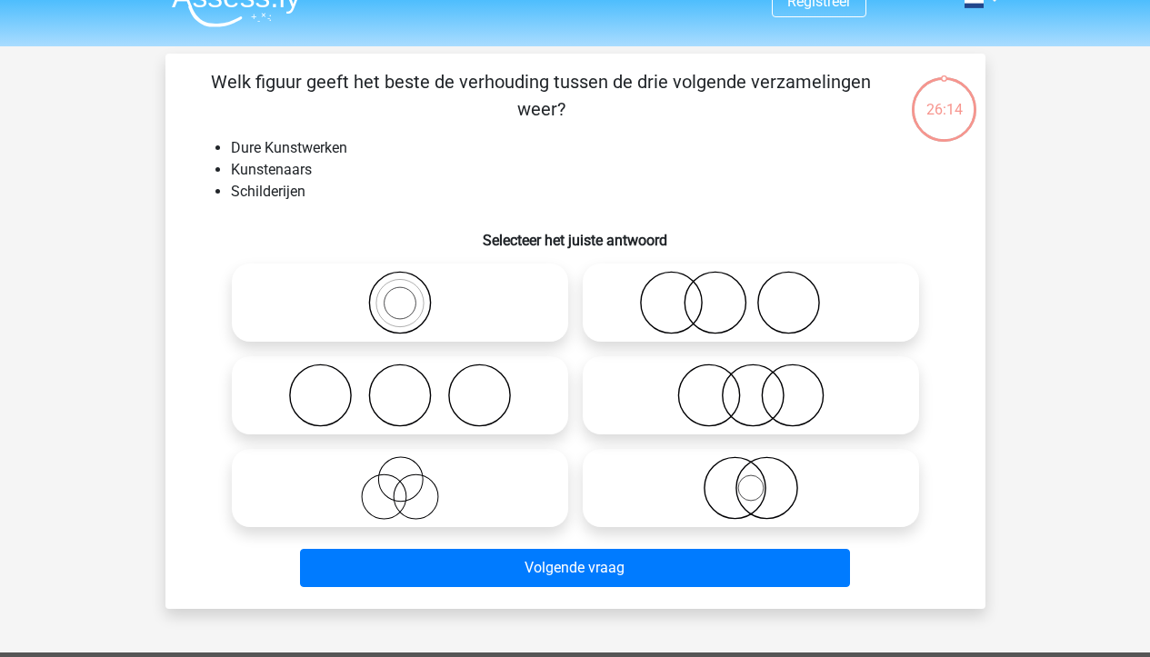
scroll to position [14, 0]
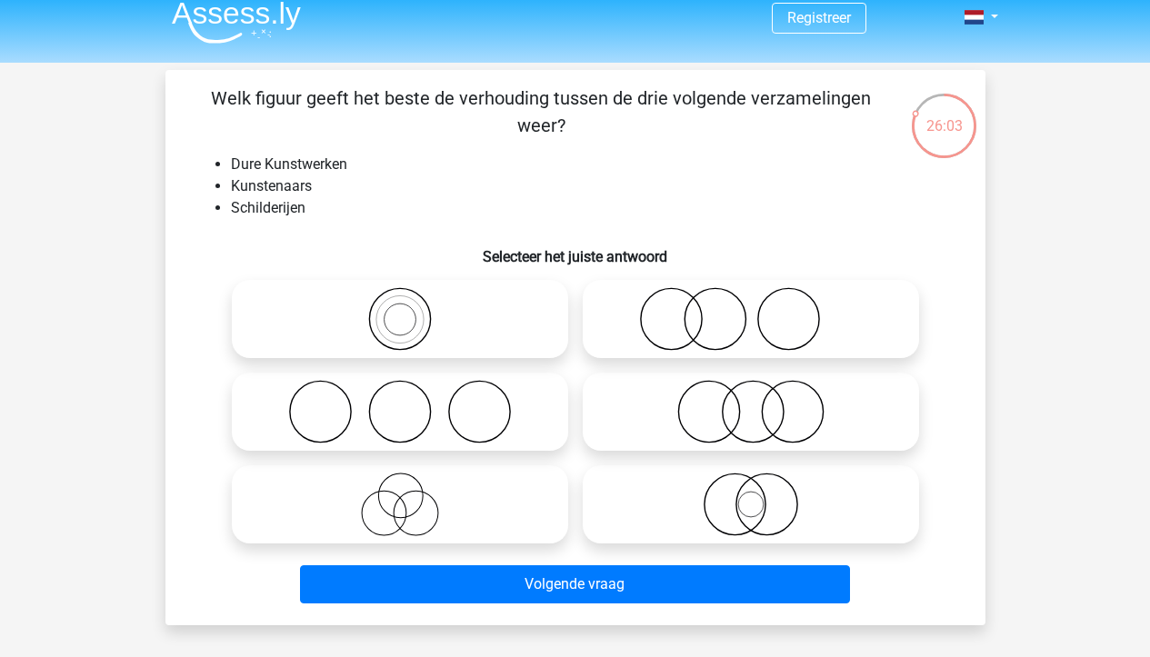
click at [703, 507] on icon at bounding box center [751, 505] width 322 height 64
click at [751, 496] on input "radio" at bounding box center [757, 490] width 12 height 12
radio input "true"
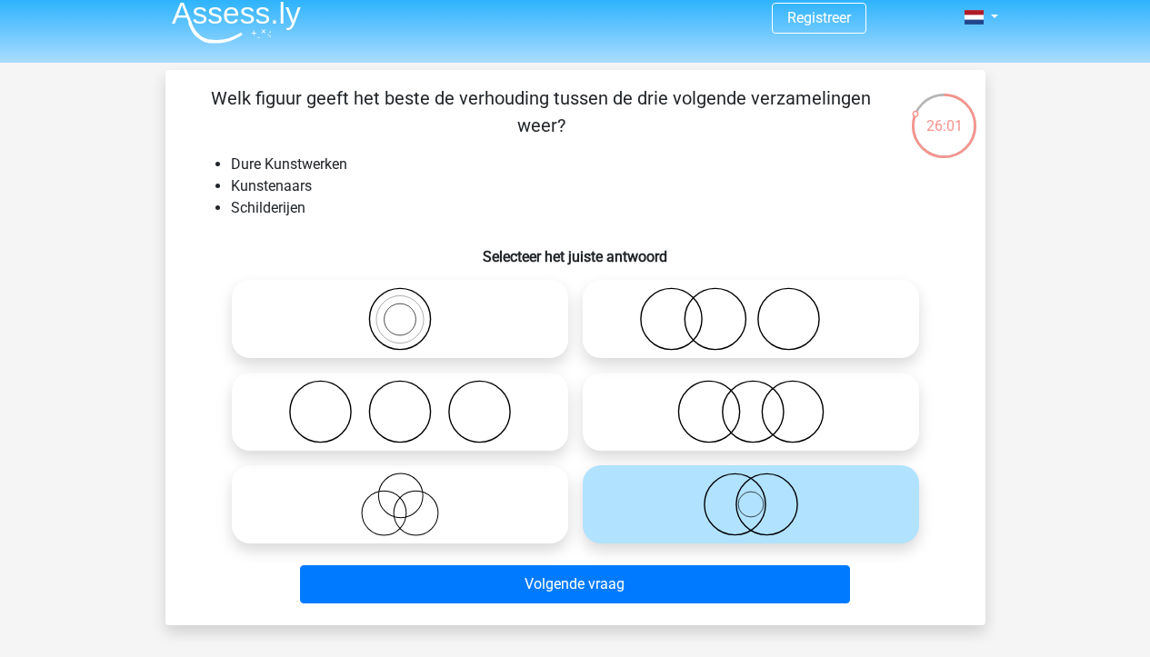
click at [705, 544] on label at bounding box center [751, 505] width 336 height 78
click at [751, 496] on input "radio" at bounding box center [757, 490] width 12 height 12
click at [708, 526] on icon at bounding box center [751, 505] width 322 height 64
click at [751, 496] on input "radio" at bounding box center [757, 490] width 12 height 12
click at [513, 531] on icon at bounding box center [400, 505] width 322 height 64
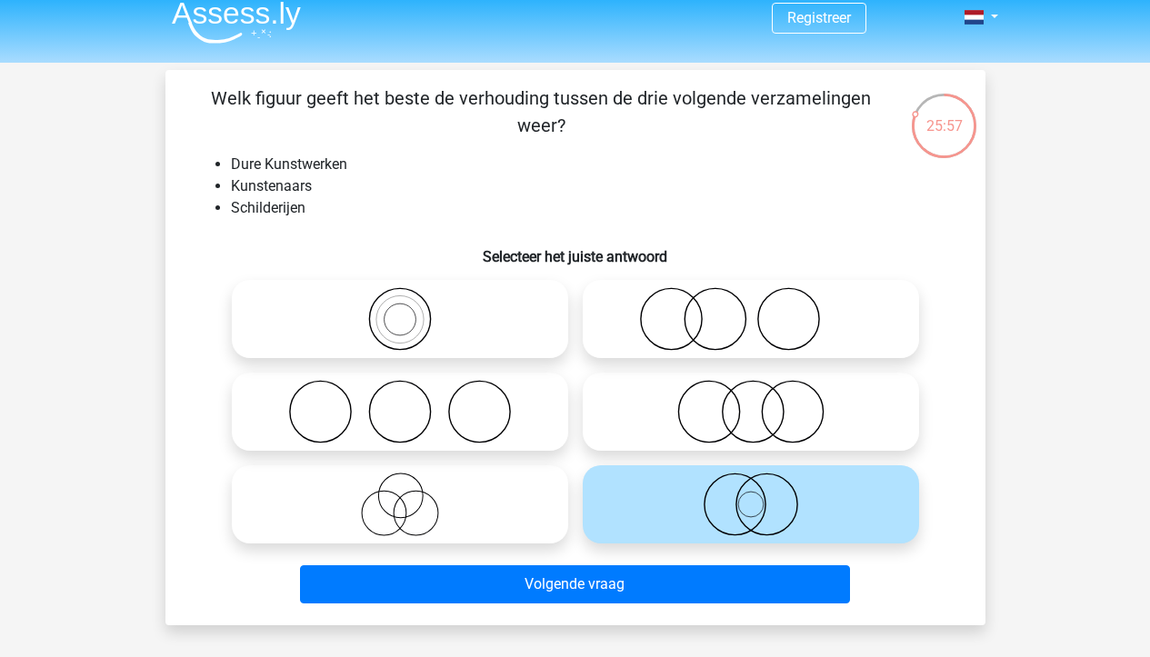
click at [412, 496] on input "radio" at bounding box center [406, 490] width 12 height 12
radio input "true"
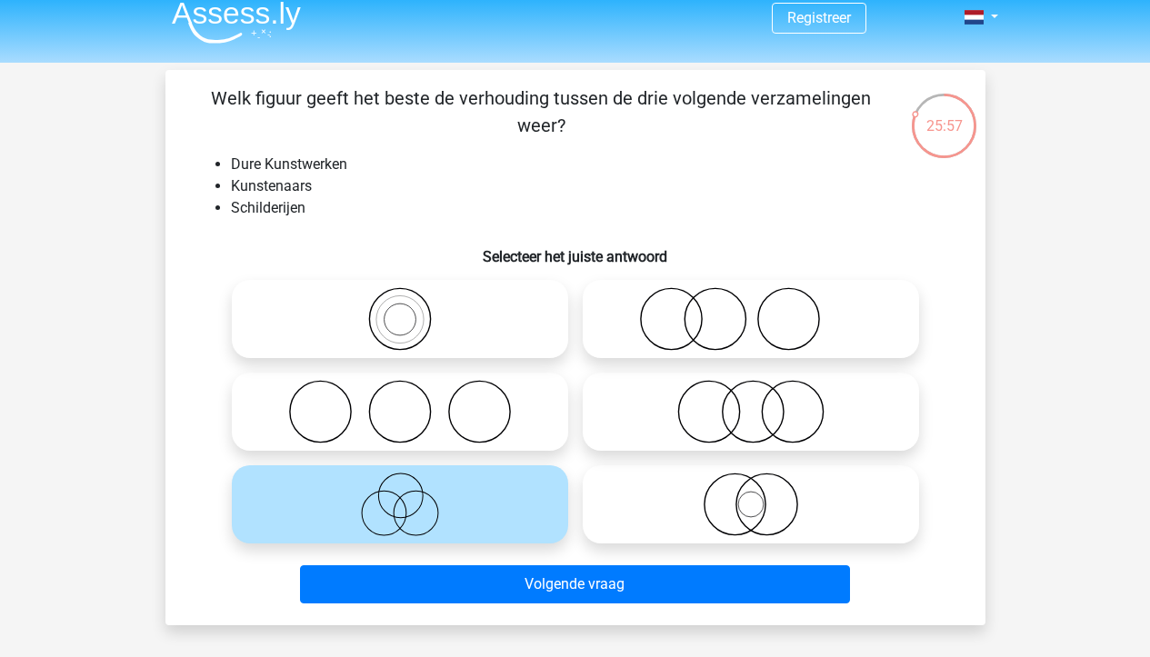
click at [672, 518] on icon at bounding box center [751, 505] width 322 height 64
click at [751, 496] on input "radio" at bounding box center [757, 490] width 12 height 12
radio input "true"
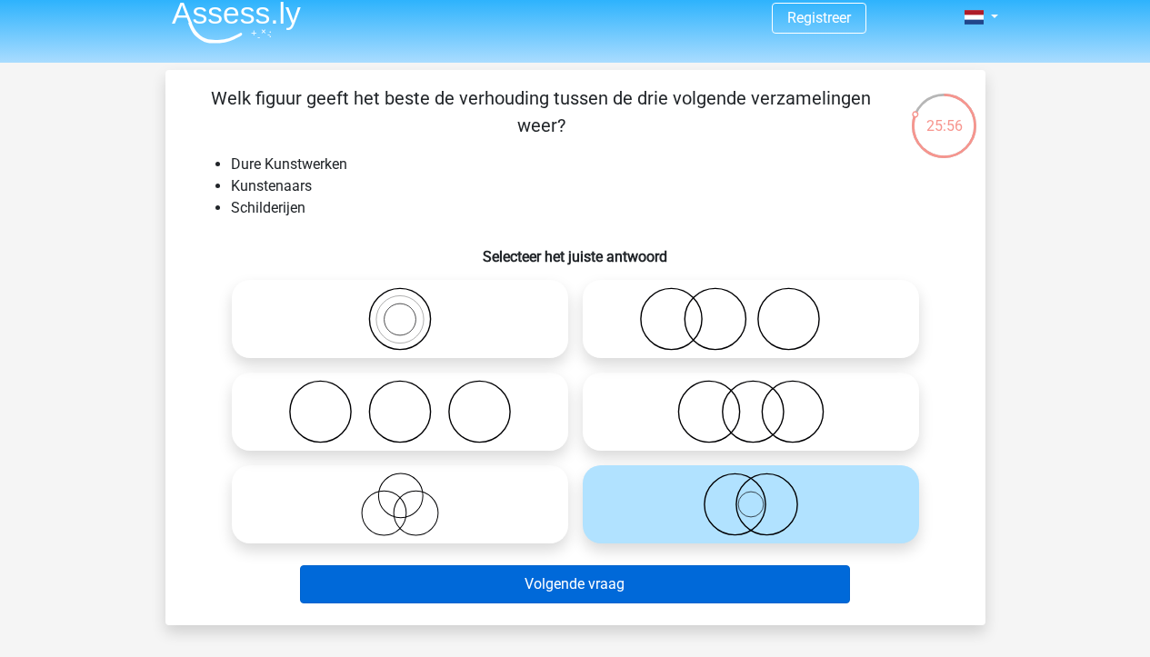
click at [667, 583] on button "Volgende vraag" at bounding box center [575, 585] width 550 height 38
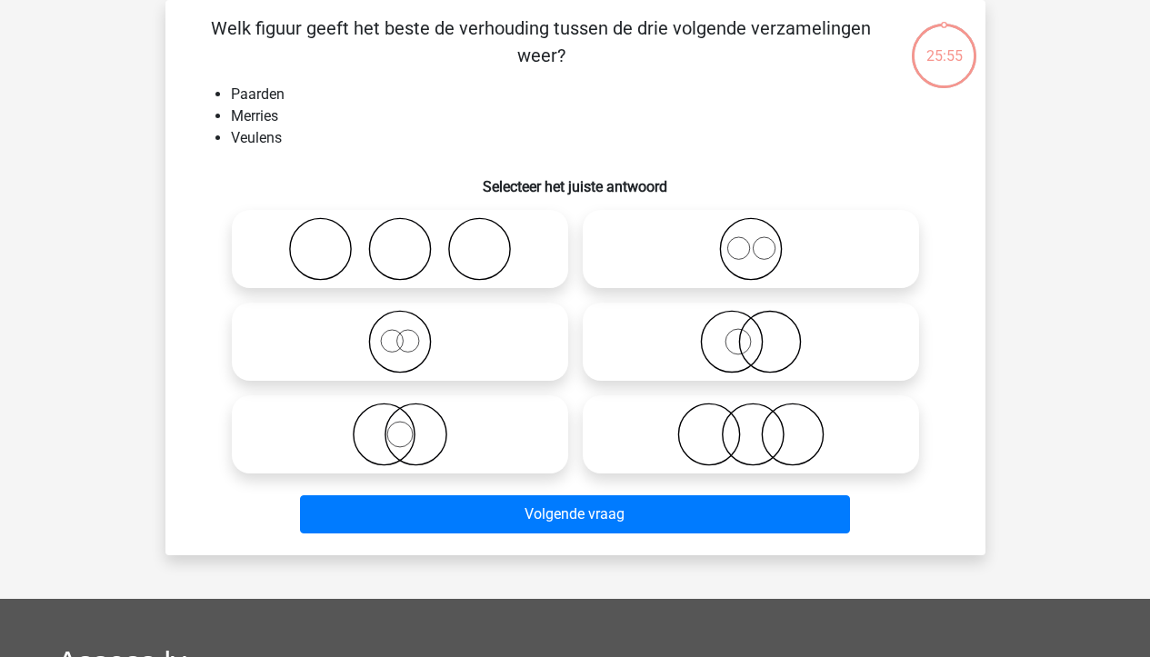
scroll to position [65, 0]
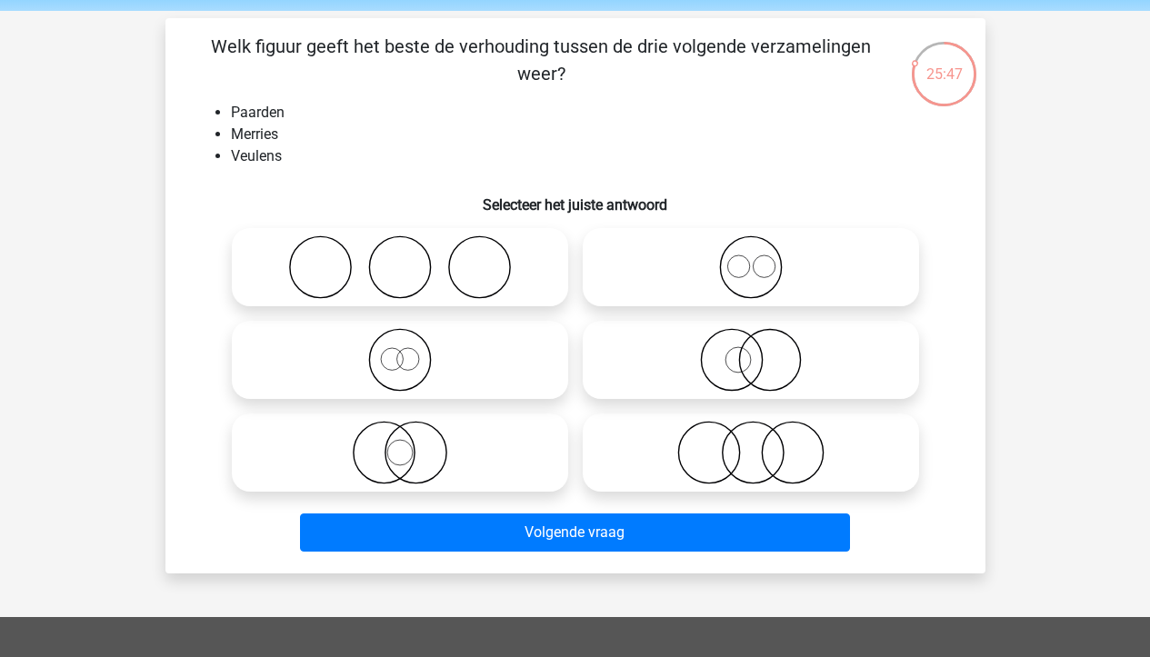
click at [789, 465] on icon at bounding box center [751, 453] width 322 height 64
click at [763, 444] on input "radio" at bounding box center [757, 438] width 12 height 12
radio input "true"
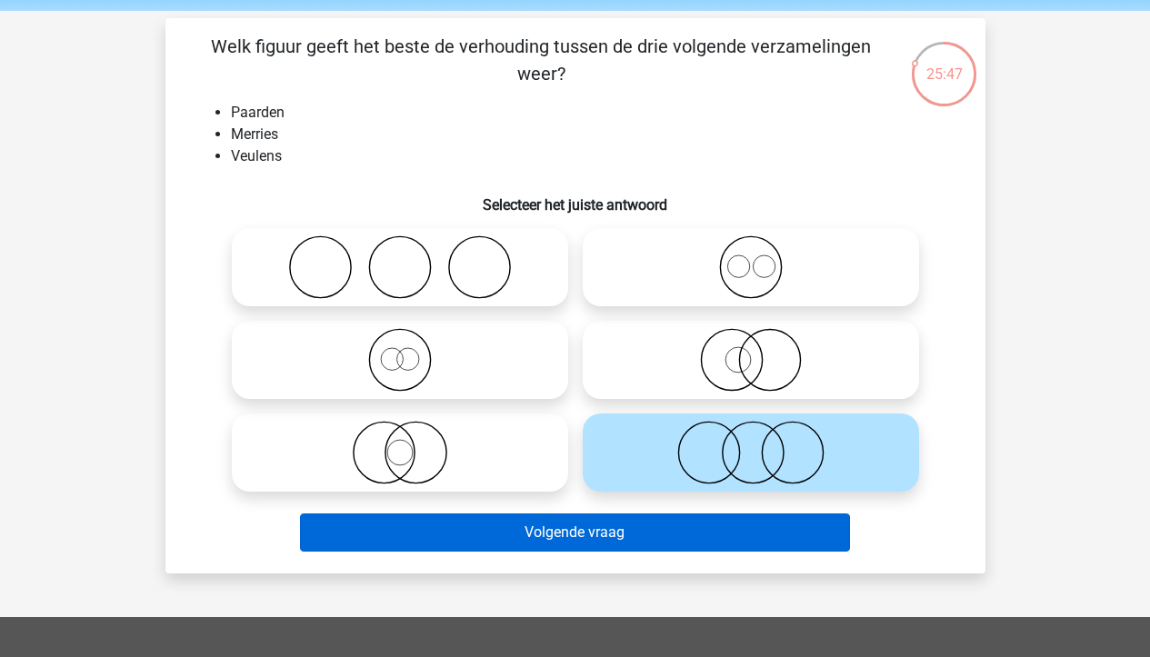
click at [675, 542] on button "Volgende vraag" at bounding box center [575, 533] width 550 height 38
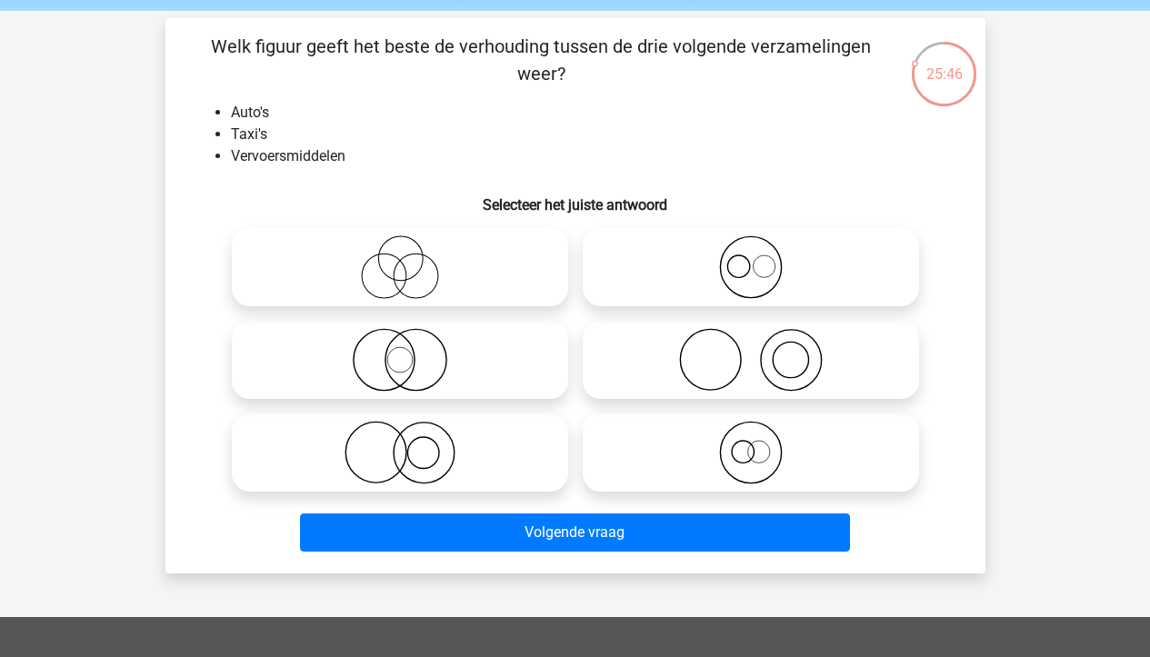
scroll to position [84, 0]
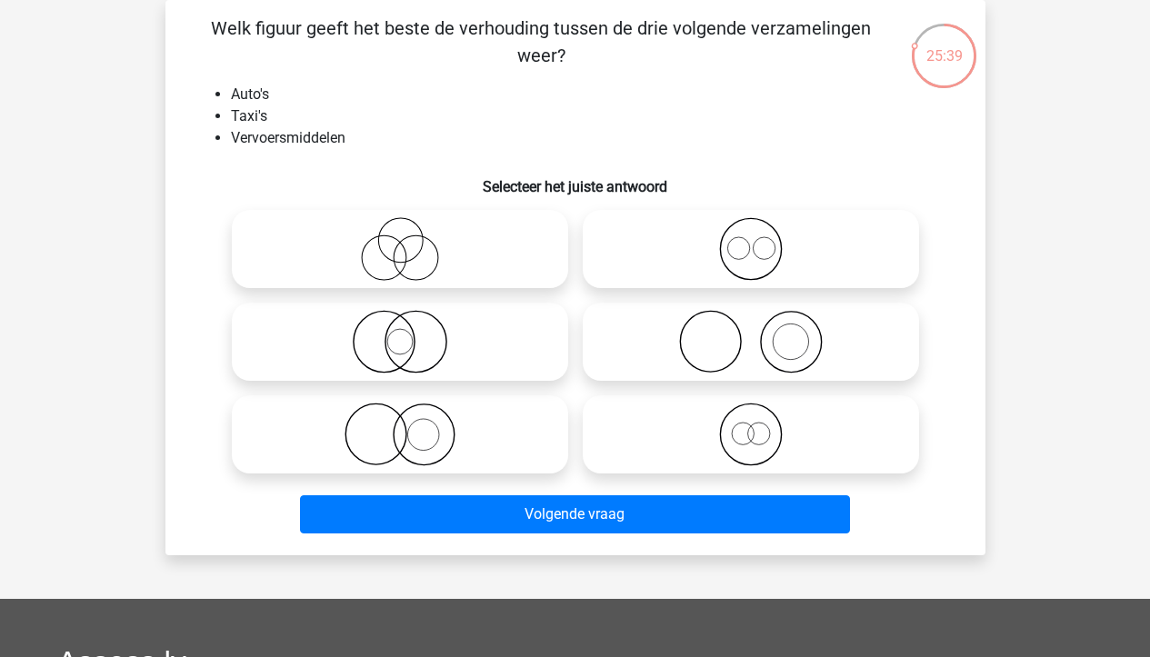
click at [886, 269] on icon at bounding box center [751, 249] width 322 height 64
click at [763, 240] on input "radio" at bounding box center [757, 234] width 12 height 12
radio input "true"
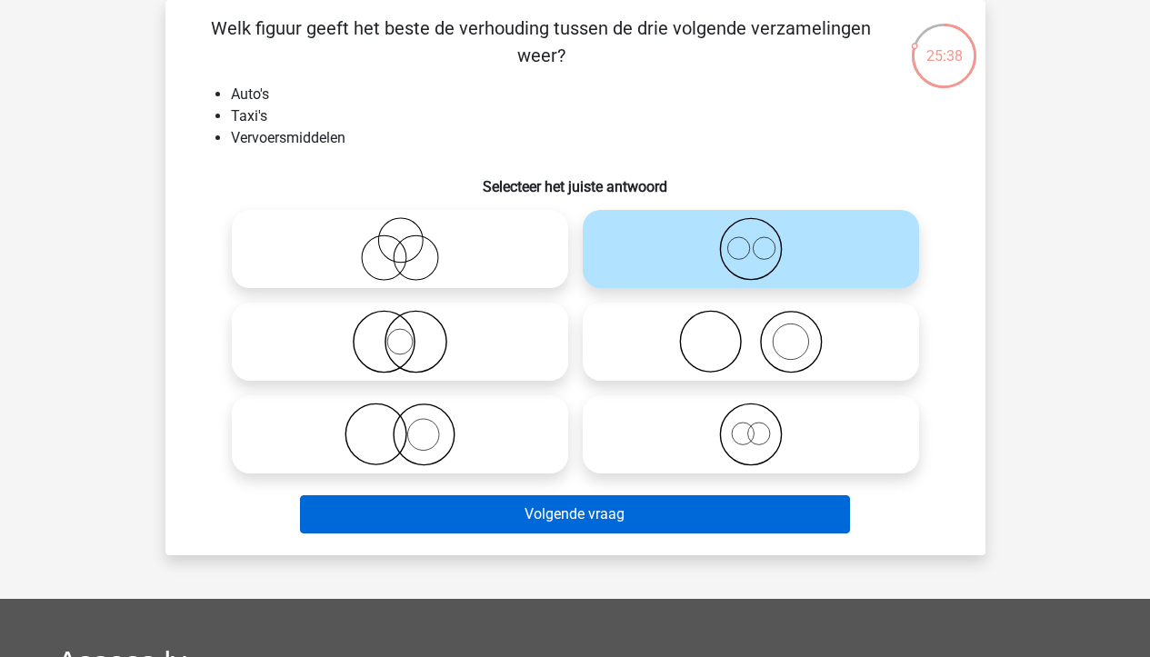
click at [806, 500] on button "Volgende vraag" at bounding box center [575, 515] width 550 height 38
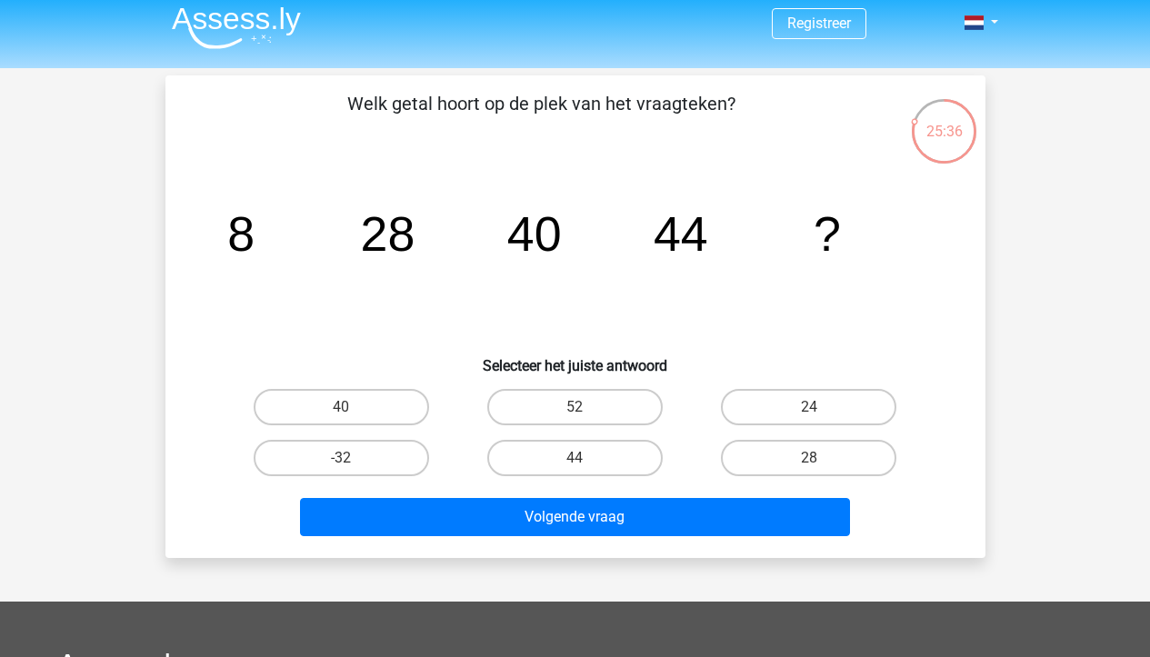
scroll to position [0, 0]
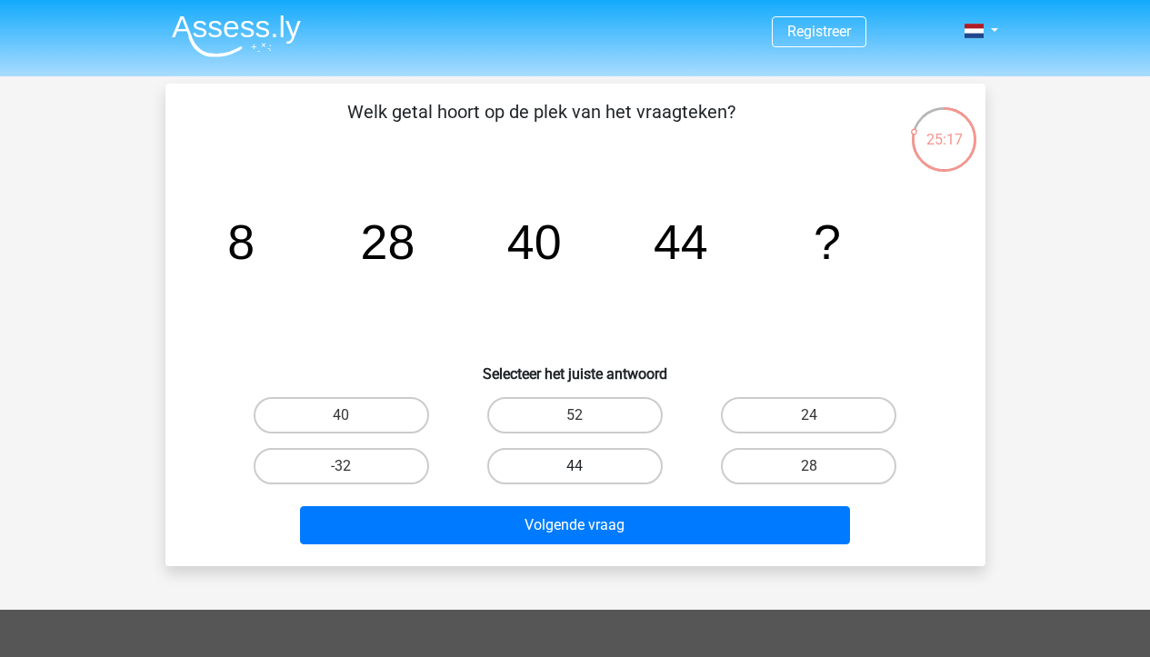
click at [625, 462] on label "44" at bounding box center [574, 466] width 175 height 36
click at [586, 466] on input "44" at bounding box center [581, 472] width 12 height 12
radio input "true"
click at [406, 431] on label "40" at bounding box center [341, 415] width 175 height 36
click at [353, 427] on input "40" at bounding box center [347, 422] width 12 height 12
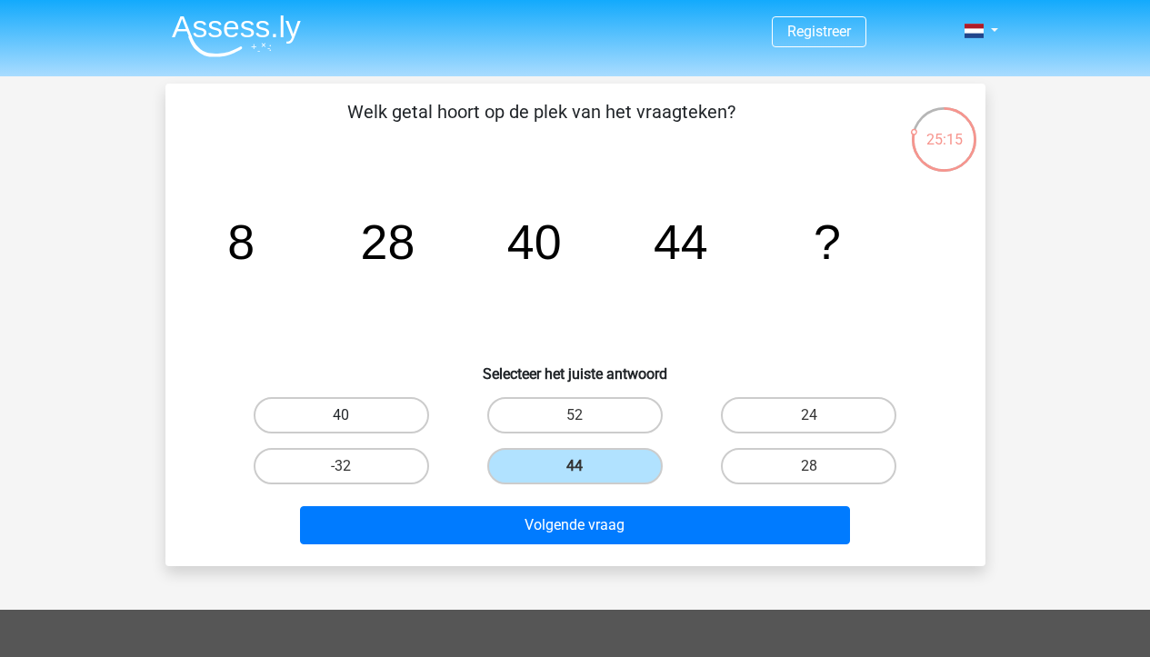
radio input "true"
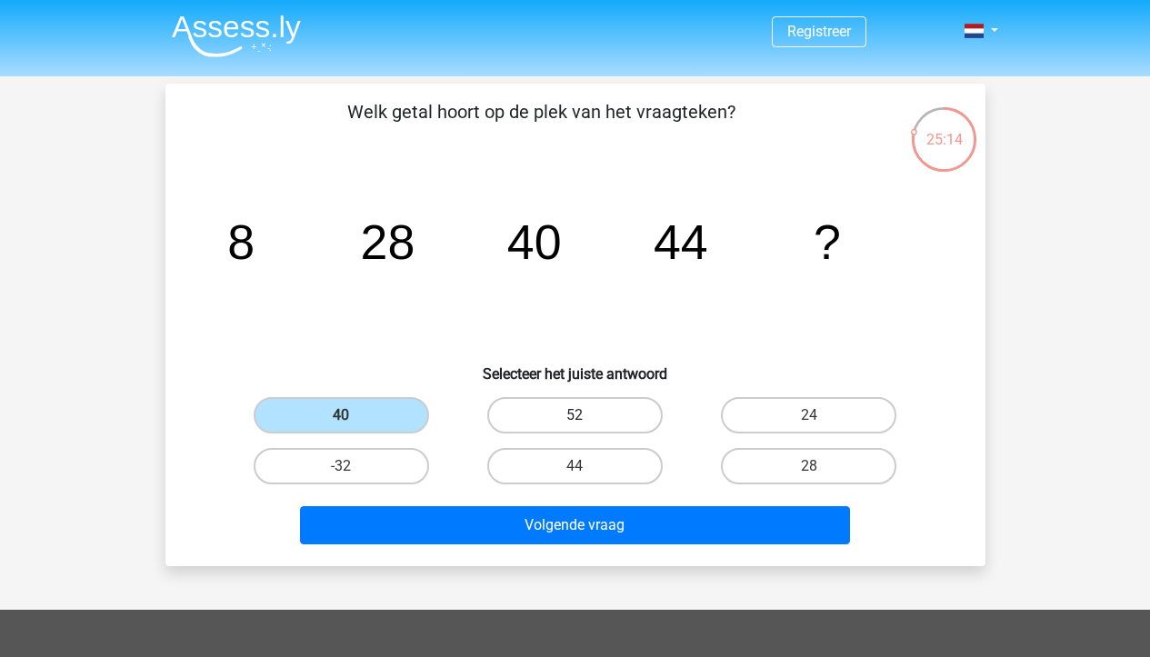
click at [576, 401] on label "52" at bounding box center [574, 415] width 175 height 36
click at [576, 416] on input "52" at bounding box center [581, 422] width 12 height 12
radio input "true"
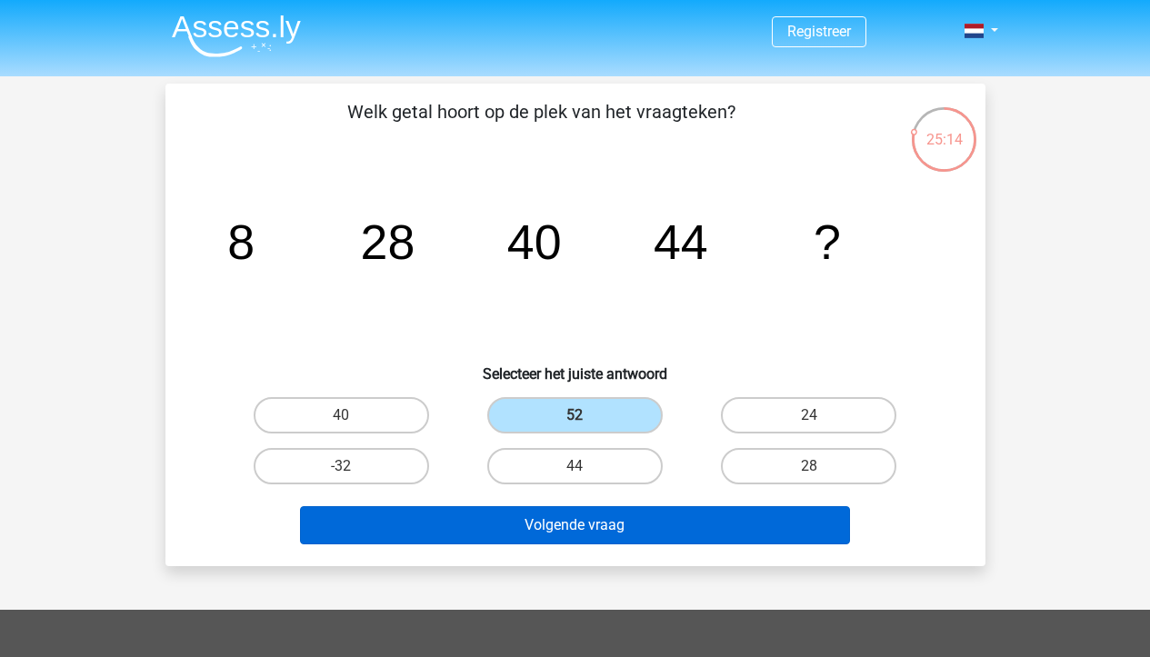
click at [544, 514] on button "Volgende vraag" at bounding box center [575, 525] width 550 height 38
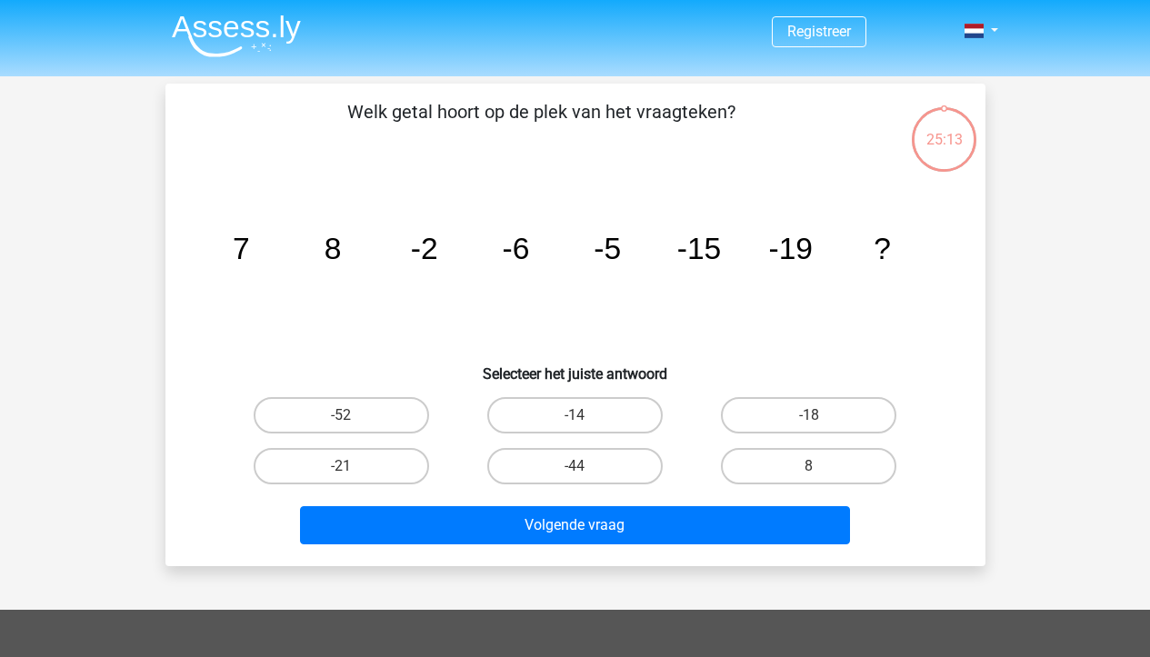
scroll to position [84, 0]
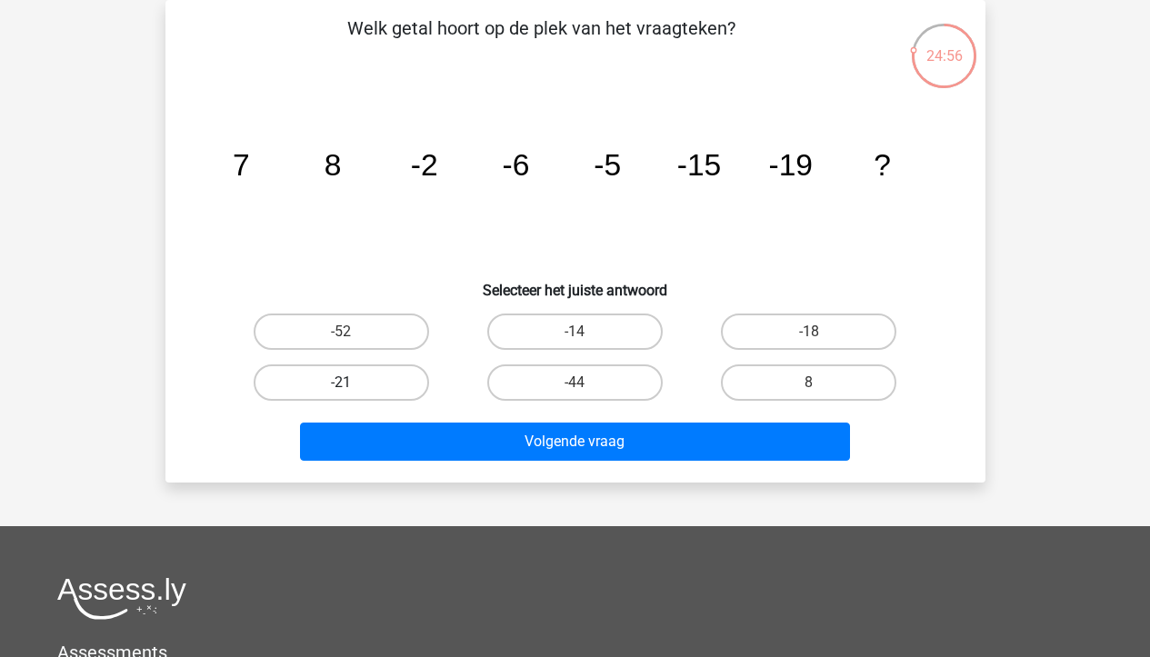
click at [393, 382] on label "-21" at bounding box center [341, 383] width 175 height 36
click at [353, 383] on input "-21" at bounding box center [347, 389] width 12 height 12
radio input "true"
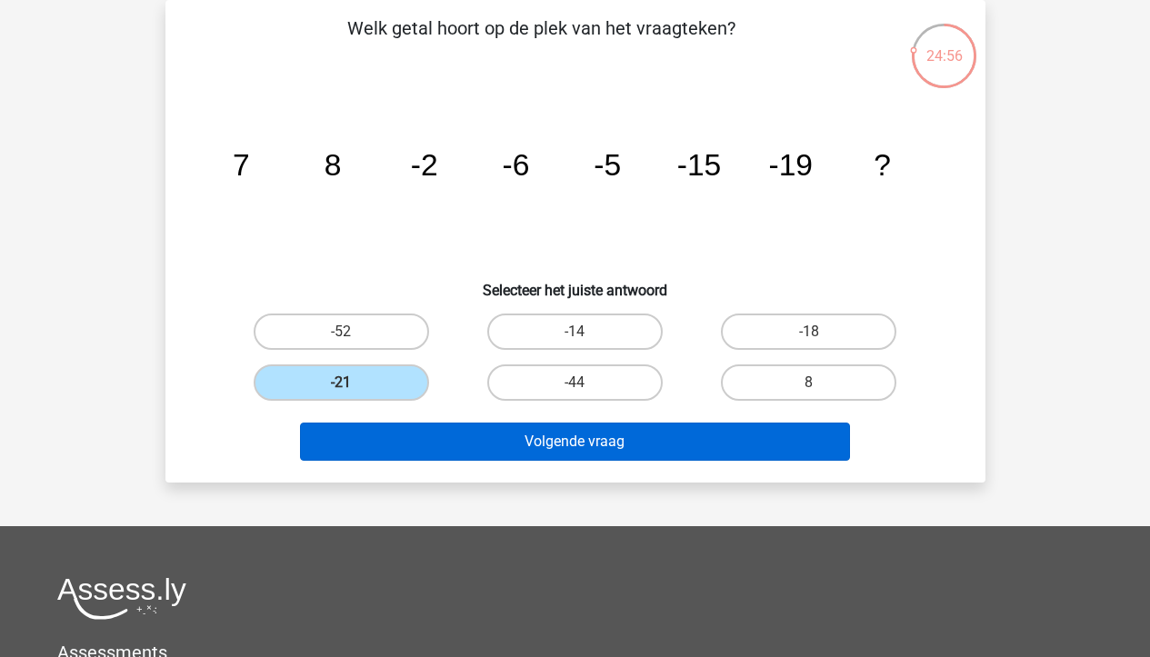
click at [406, 439] on button "Volgende vraag" at bounding box center [575, 442] width 550 height 38
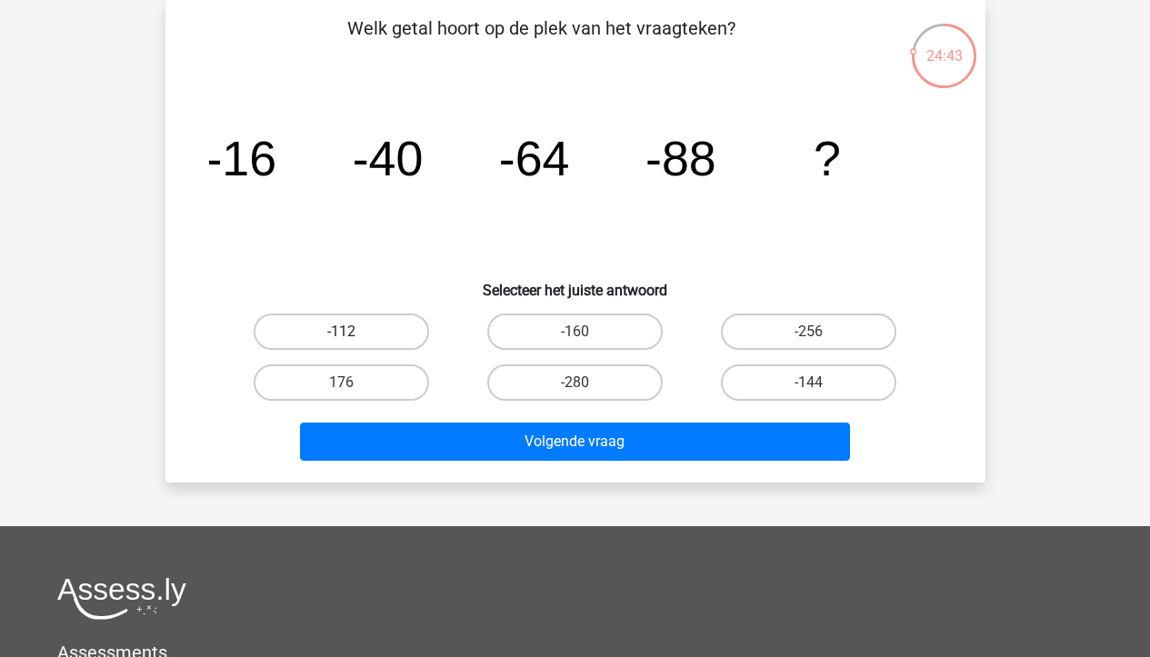
click at [417, 335] on label "-112" at bounding box center [341, 332] width 175 height 36
click at [353, 335] on input "-112" at bounding box center [347, 338] width 12 height 12
radio input "true"
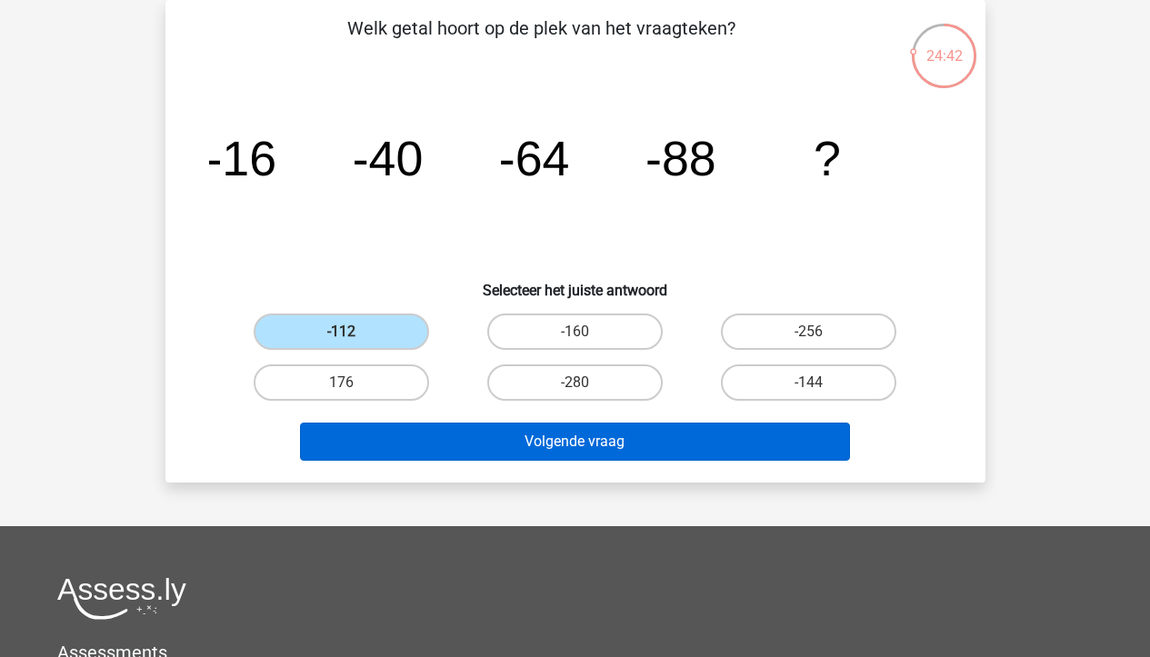
click at [455, 440] on button "Volgende vraag" at bounding box center [575, 442] width 550 height 38
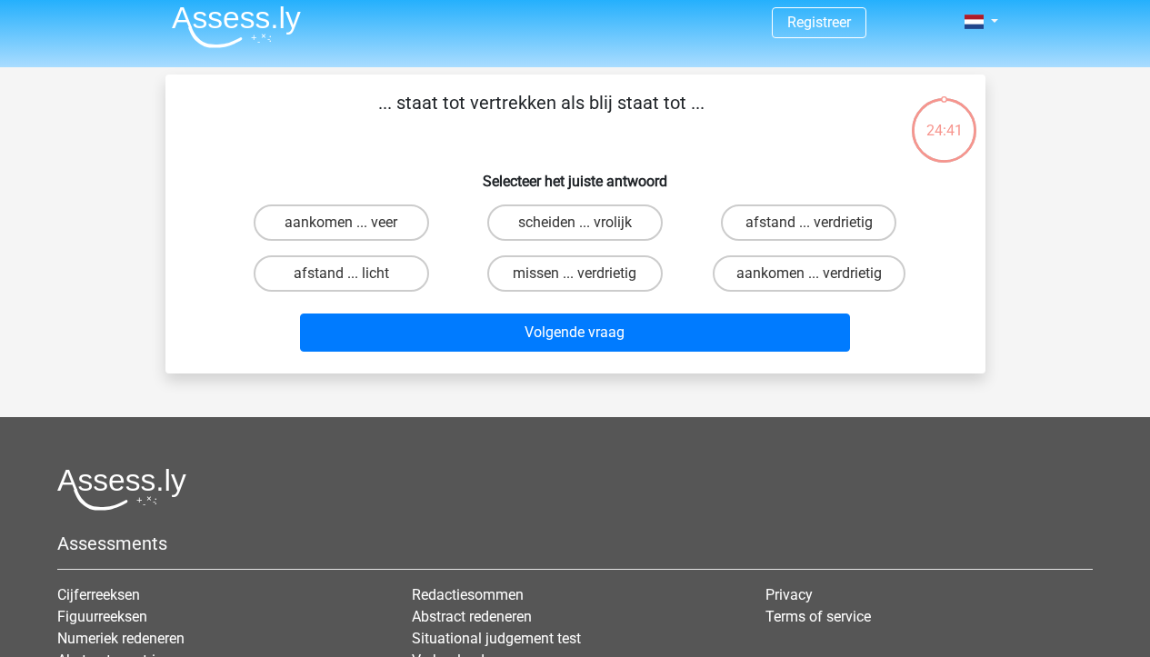
scroll to position [5, 0]
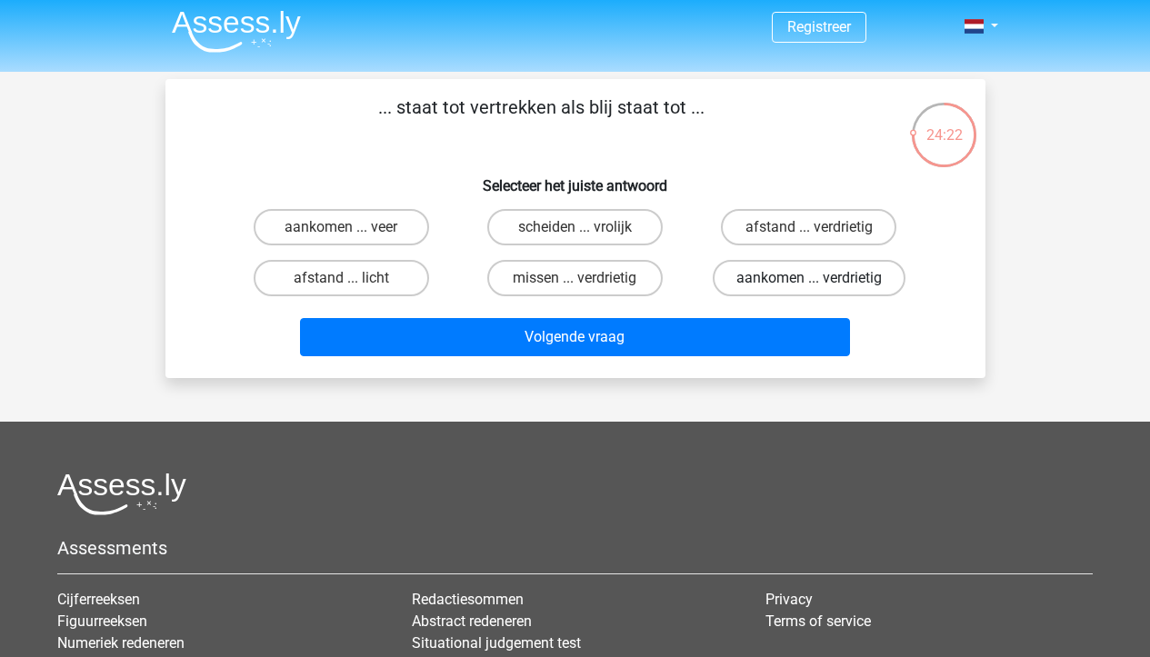
click at [854, 282] on label "aankomen ... verdrietig" at bounding box center [809, 278] width 193 height 36
click at [821, 282] on input "aankomen ... verdrietig" at bounding box center [815, 284] width 12 height 12
radio input "true"
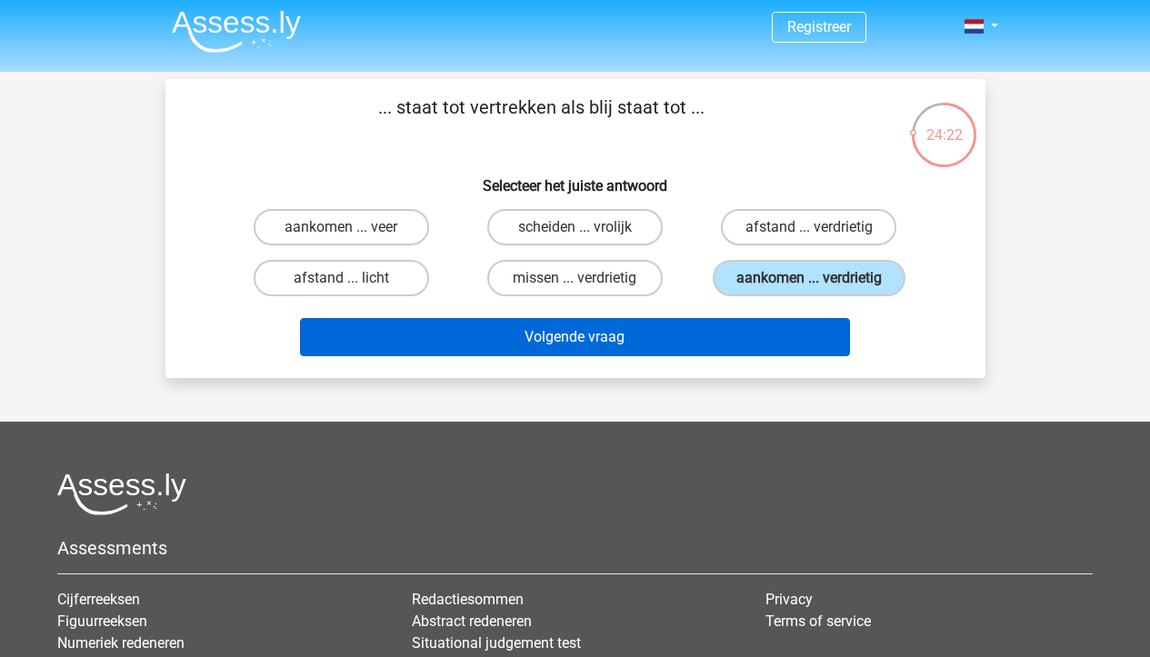
click at [730, 345] on button "Volgende vraag" at bounding box center [575, 337] width 550 height 38
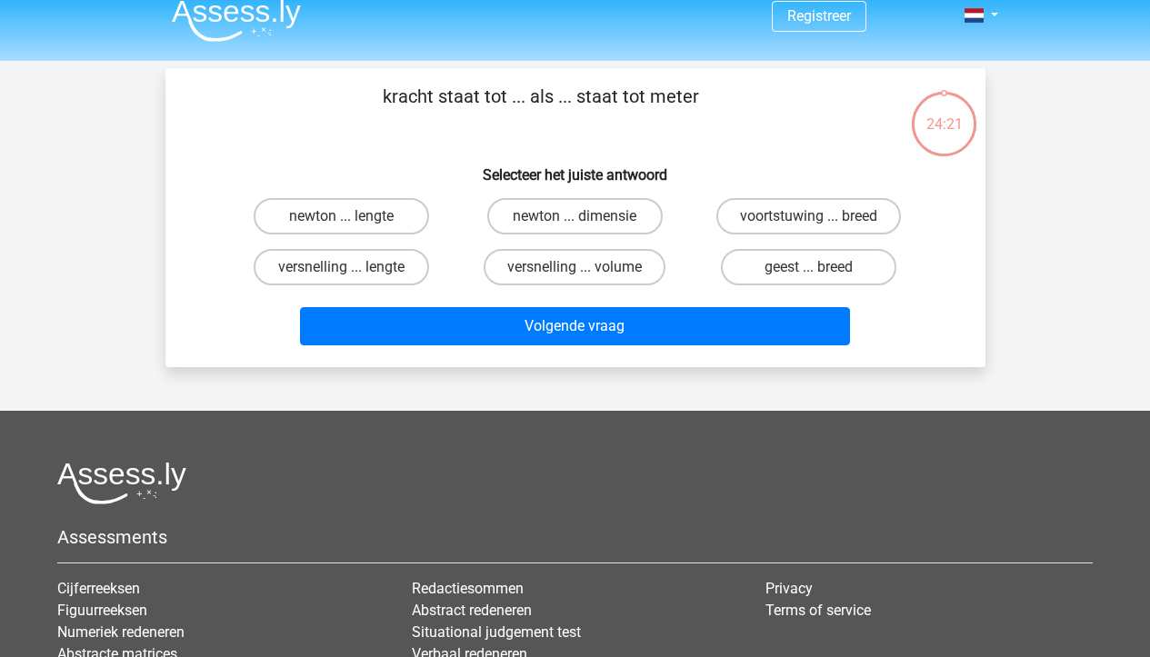
scroll to position [15, 0]
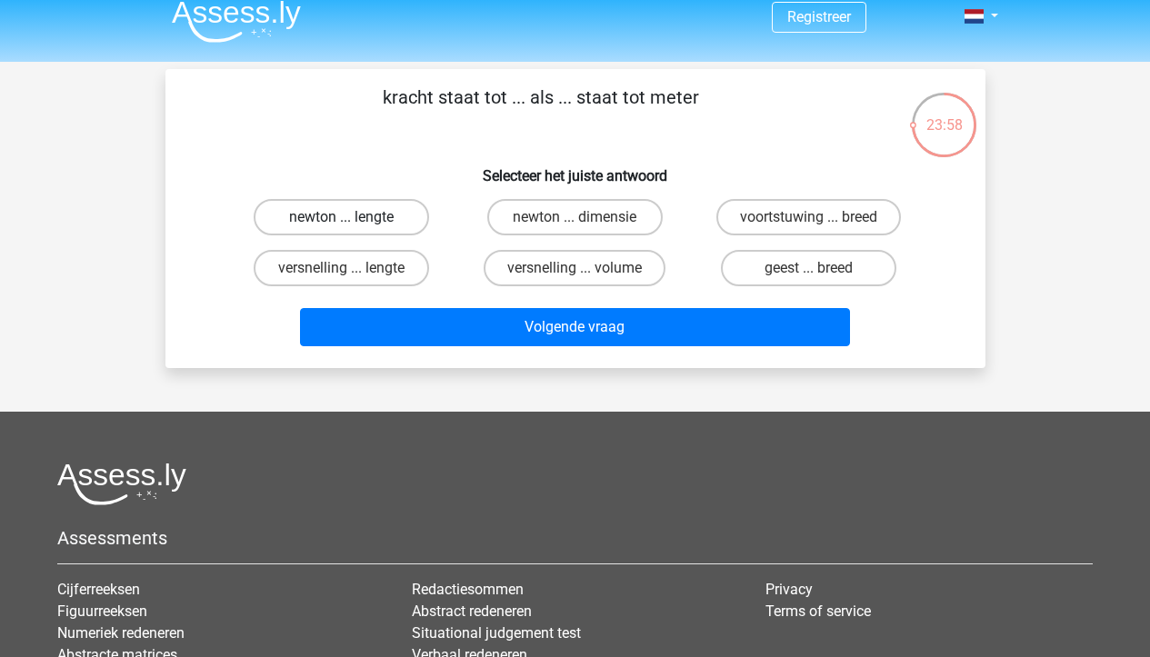
click at [395, 215] on label "newton ... lengte" at bounding box center [341, 217] width 175 height 36
click at [353, 217] on input "newton ... lengte" at bounding box center [347, 223] width 12 height 12
radio input "true"
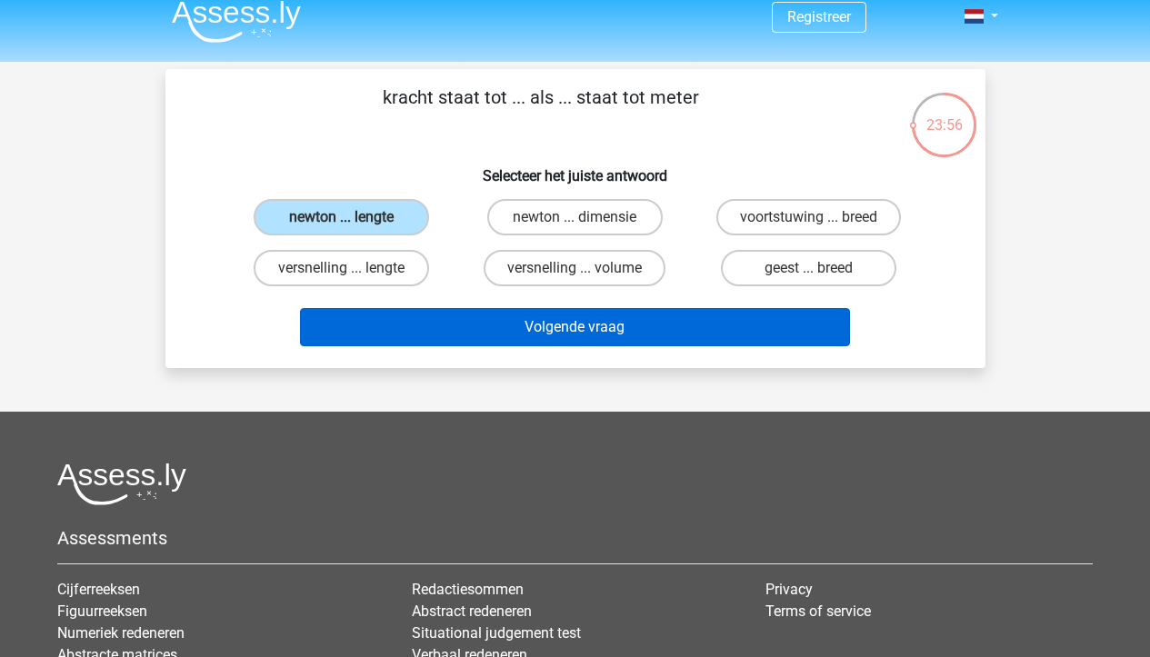
click at [491, 319] on button "Volgende vraag" at bounding box center [575, 327] width 550 height 38
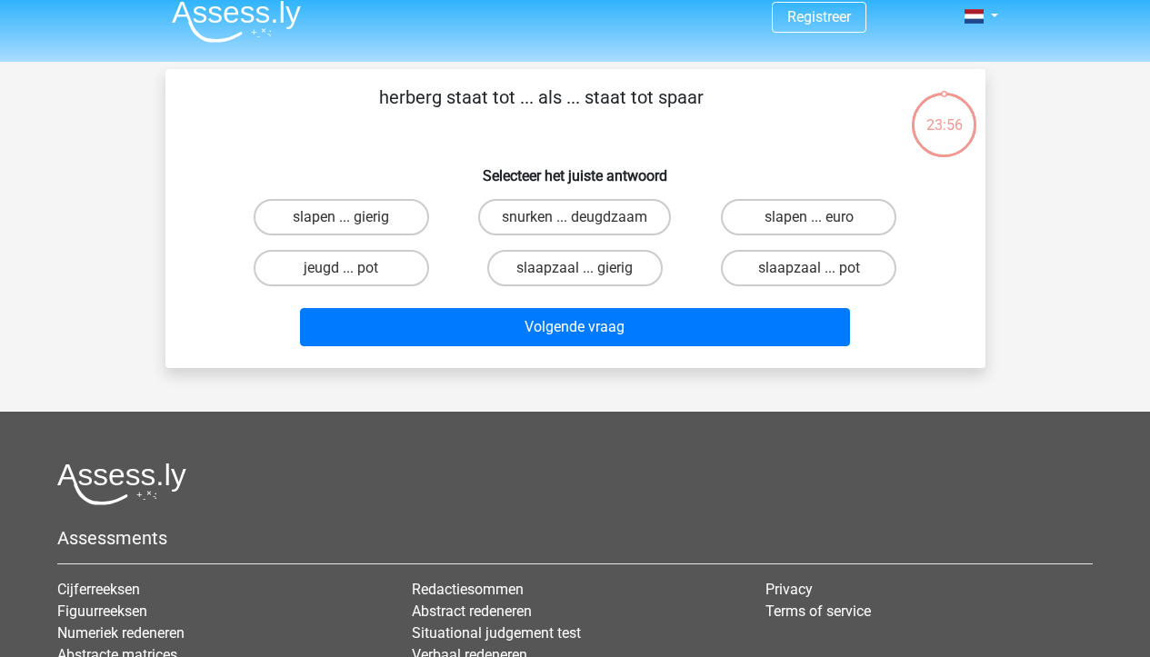
scroll to position [84, 0]
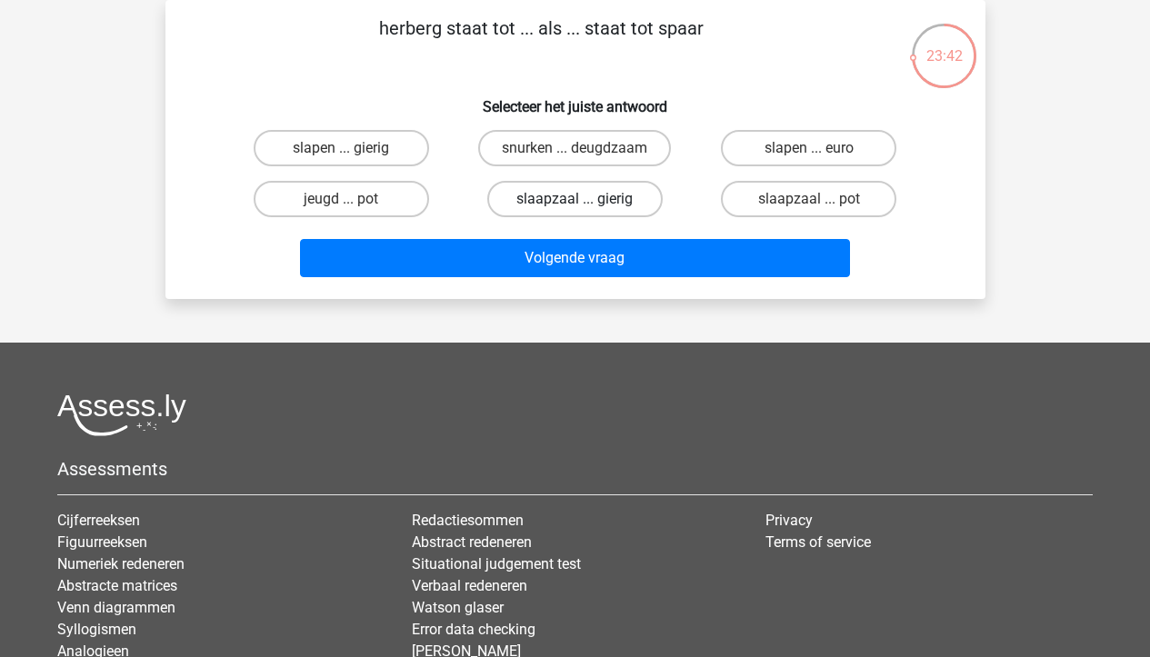
click at [614, 205] on label "slaapzaal ... gierig" at bounding box center [574, 199] width 175 height 36
click at [586, 205] on input "slaapzaal ... gierig" at bounding box center [581, 205] width 12 height 12
radio input "true"
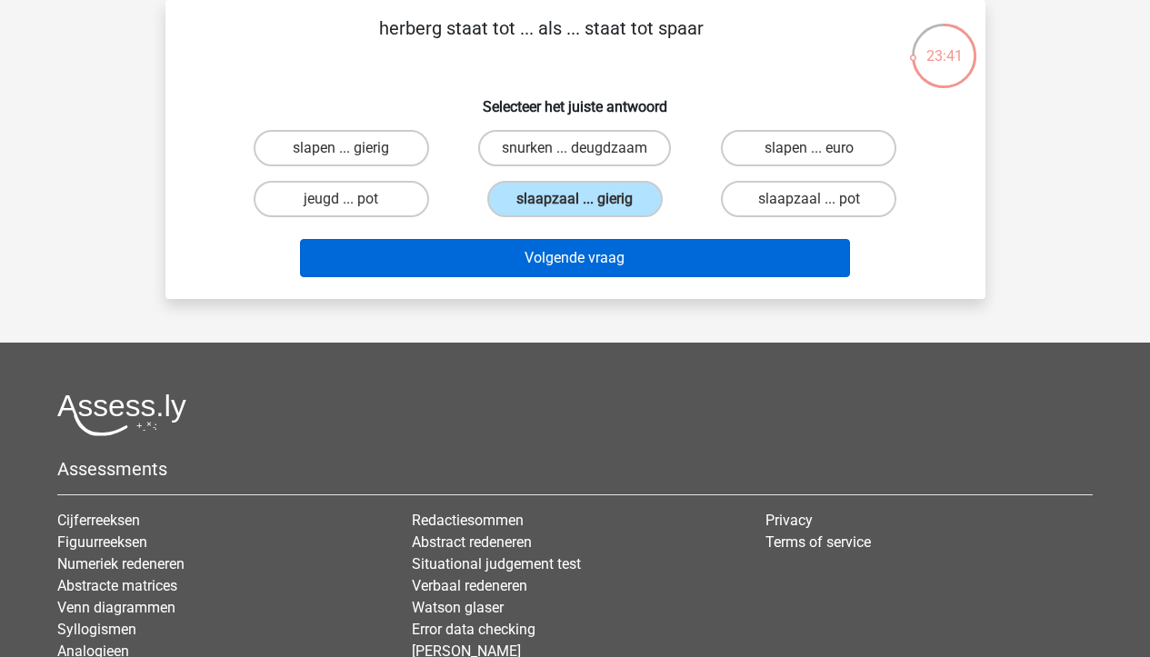
click at [675, 262] on button "Volgende vraag" at bounding box center [575, 258] width 550 height 38
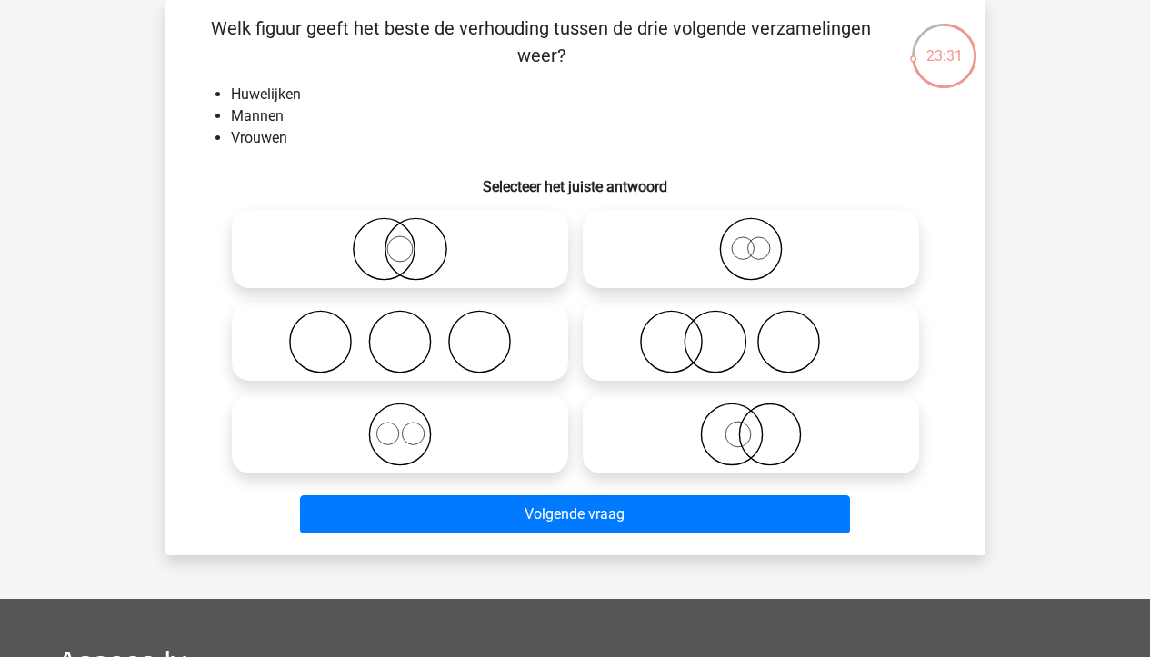
click at [757, 241] on icon at bounding box center [751, 249] width 322 height 64
click at [757, 240] on input "radio" at bounding box center [757, 234] width 12 height 12
radio input "true"
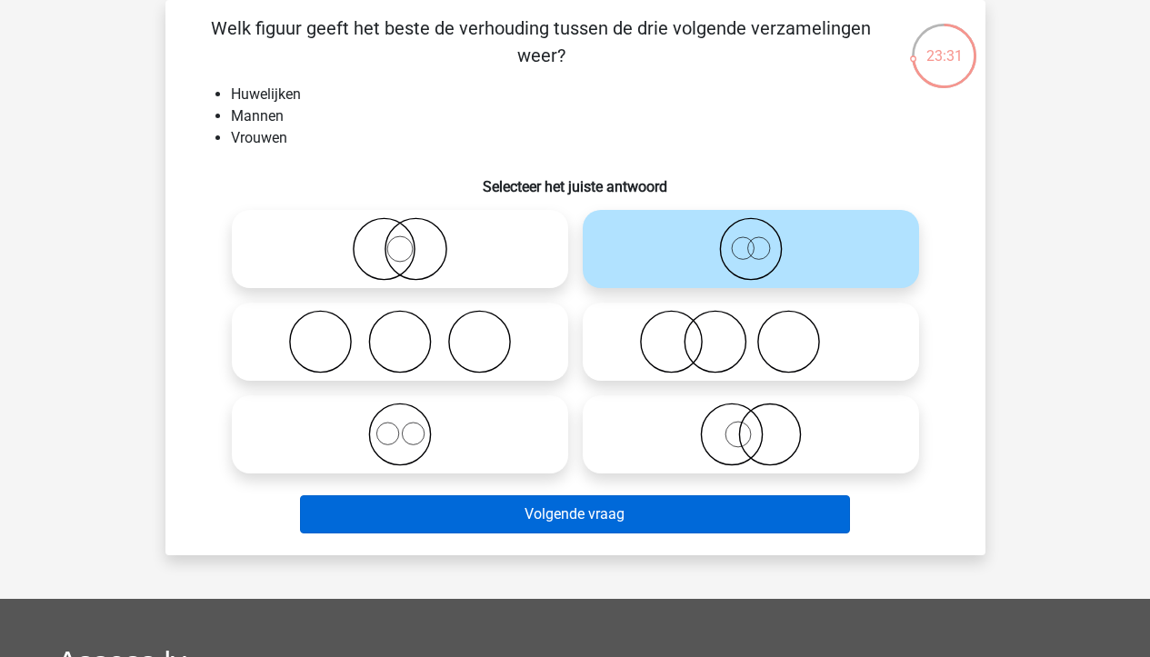
click at [610, 518] on button "Volgende vraag" at bounding box center [575, 515] width 550 height 38
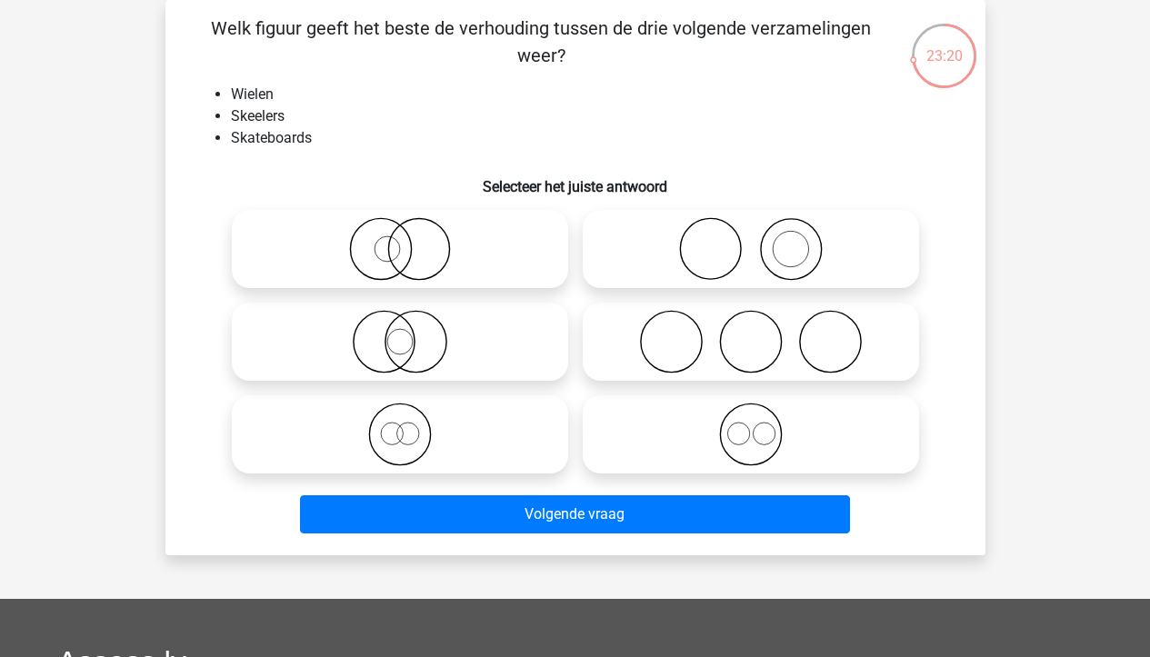
click at [348, 361] on icon at bounding box center [400, 342] width 322 height 64
click at [400, 333] on input "radio" at bounding box center [406, 327] width 12 height 12
radio input "true"
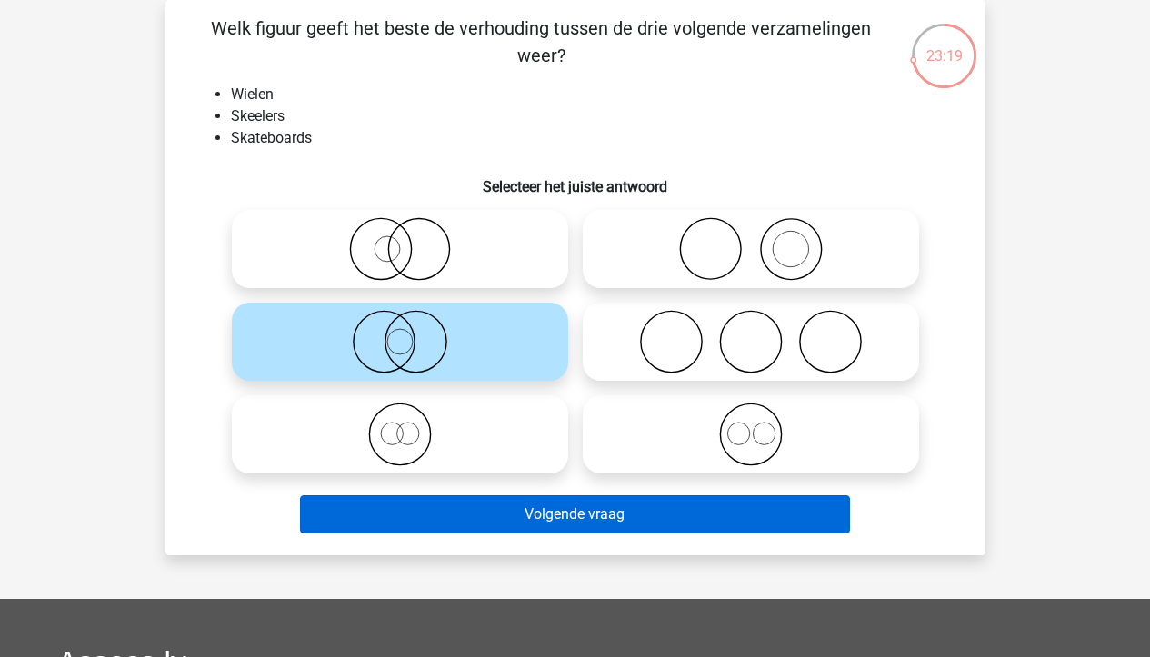
click at [509, 513] on button "Volgende vraag" at bounding box center [575, 515] width 550 height 38
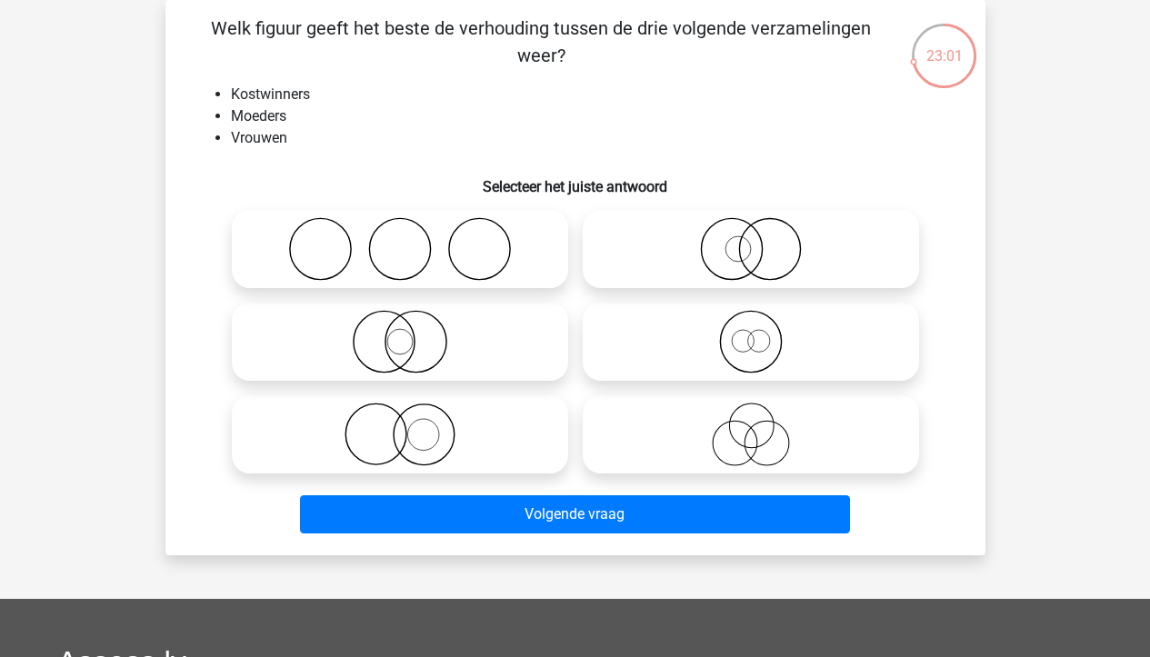
click at [830, 348] on icon at bounding box center [751, 342] width 322 height 64
click at [763, 333] on input "radio" at bounding box center [757, 327] width 12 height 12
radio input "true"
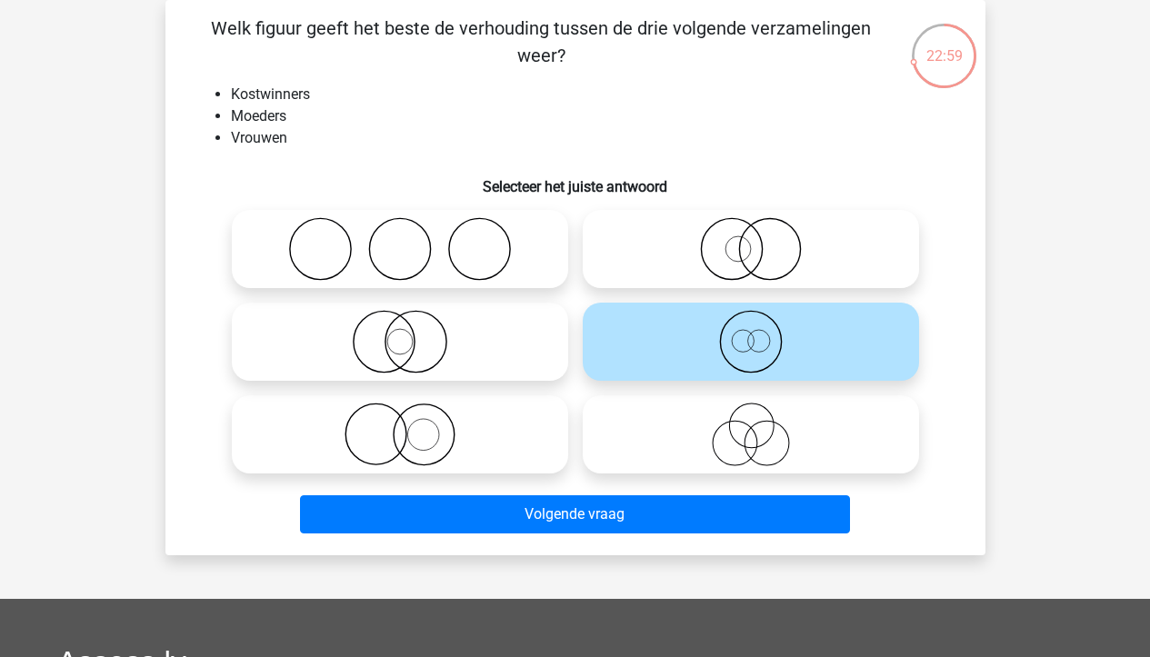
click at [413, 349] on circle at bounding box center [383, 342] width 61 height 61
click at [412, 333] on input "radio" at bounding box center [406, 327] width 12 height 12
radio input "true"
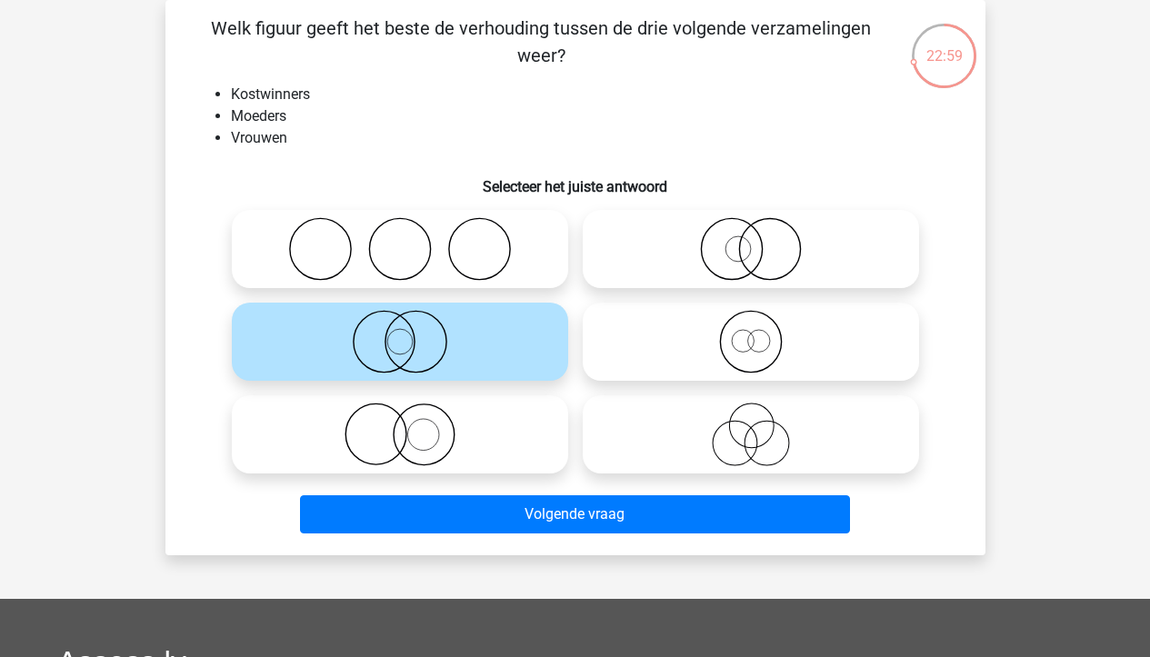
click at [496, 494] on div "Volgende vraag" at bounding box center [576, 511] width 762 height 60
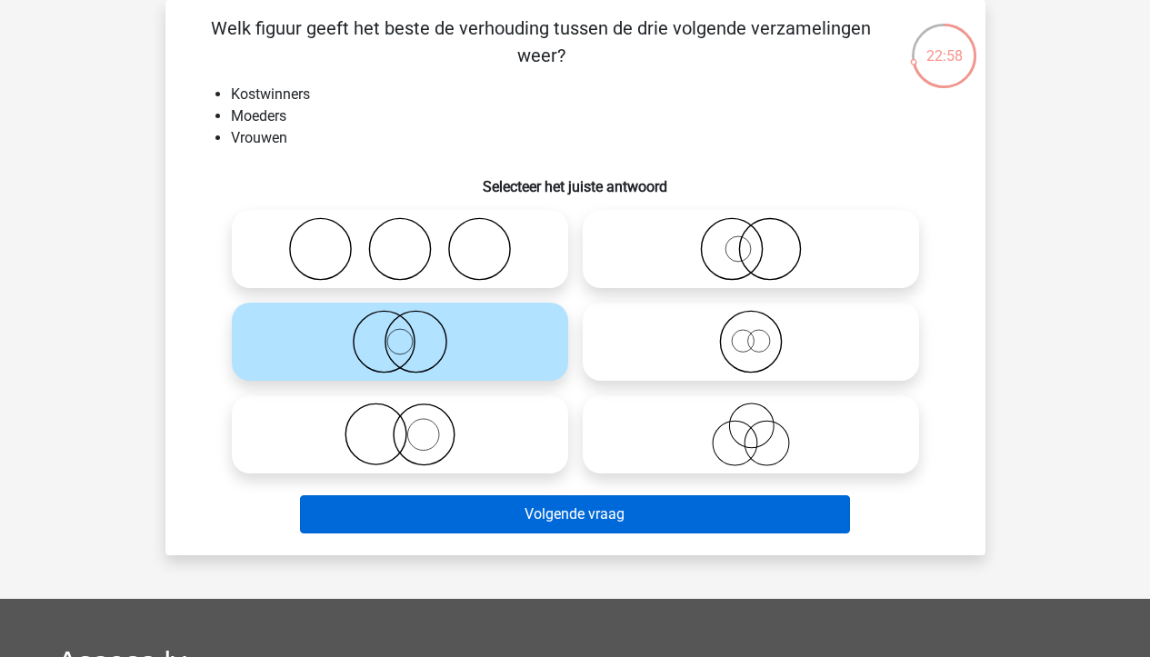
click at [506, 515] on button "Volgende vraag" at bounding box center [575, 515] width 550 height 38
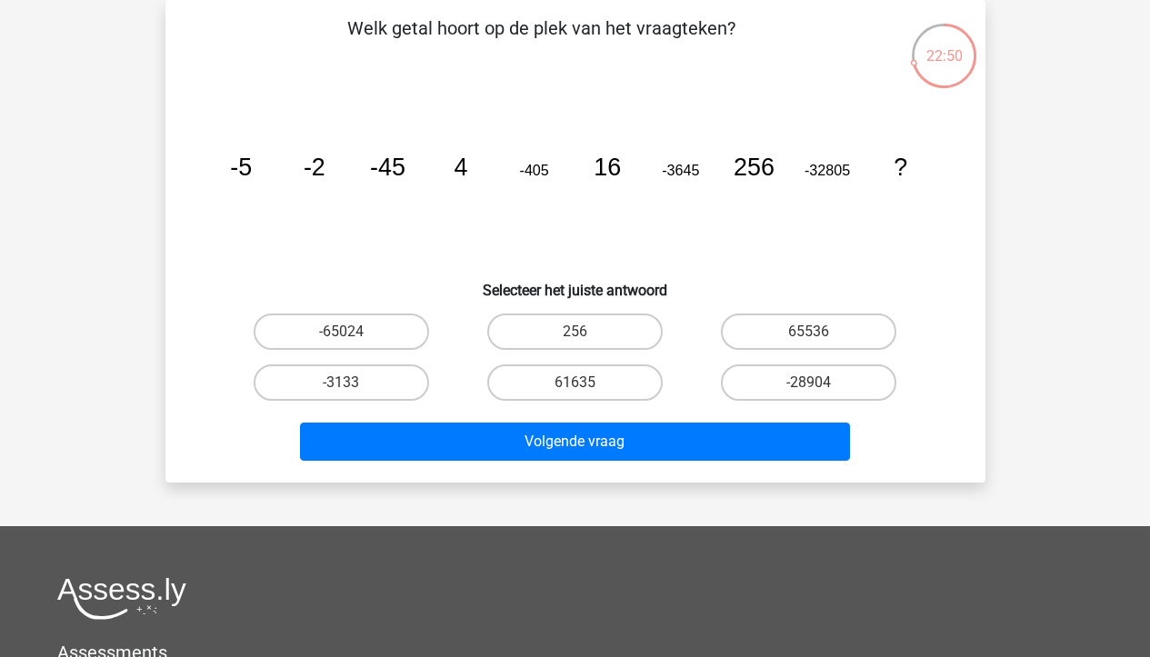
click at [792, 407] on div "-28904" at bounding box center [809, 382] width 234 height 51
click at [802, 393] on label "-28904" at bounding box center [808, 383] width 175 height 36
click at [809, 393] on input "-28904" at bounding box center [815, 389] width 12 height 12
radio input "true"
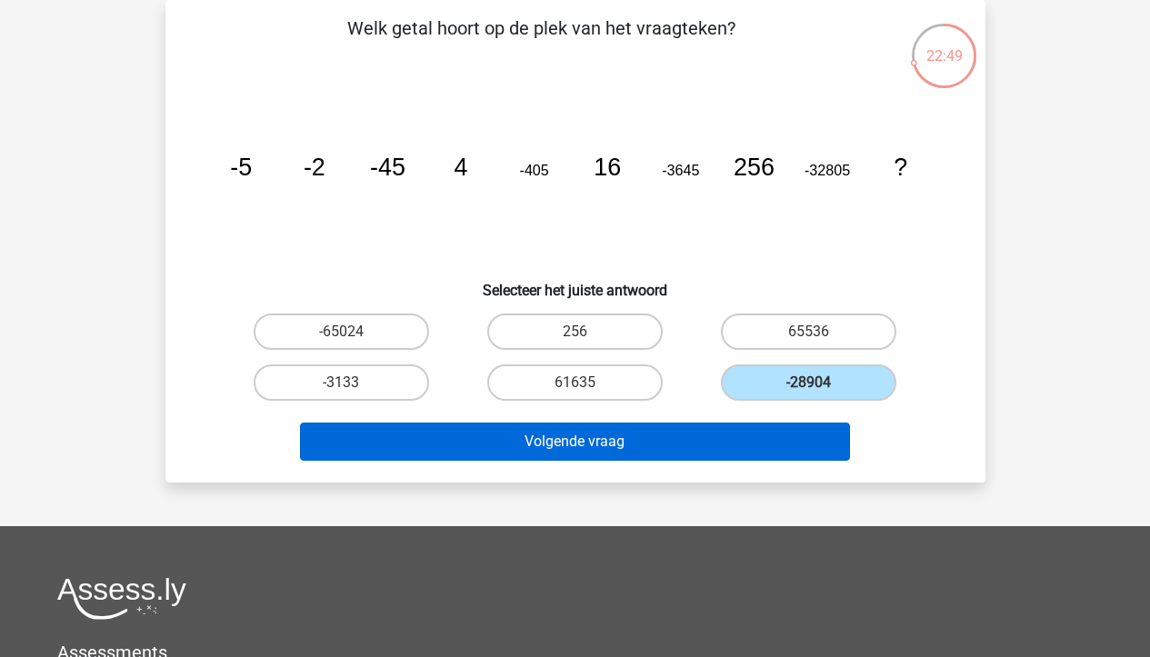
click at [765, 436] on button "Volgende vraag" at bounding box center [575, 442] width 550 height 38
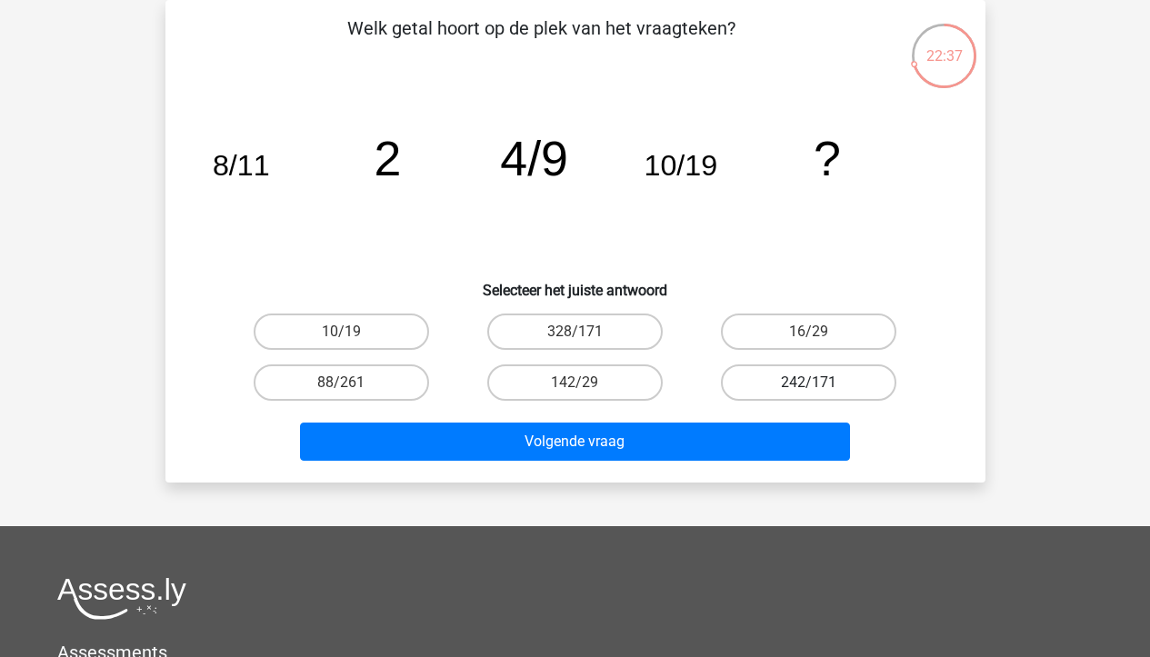
click at [821, 388] on label "242/171" at bounding box center [808, 383] width 175 height 36
click at [821, 388] on input "242/171" at bounding box center [815, 389] width 12 height 12
radio input "true"
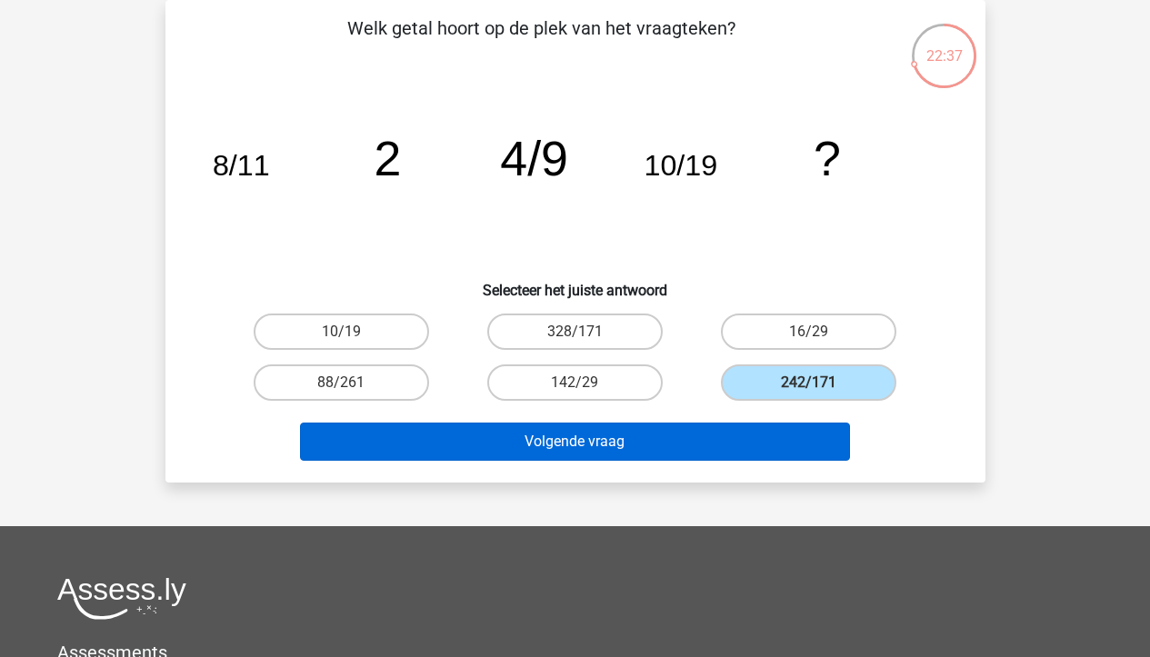
click at [782, 438] on button "Volgende vraag" at bounding box center [575, 442] width 550 height 38
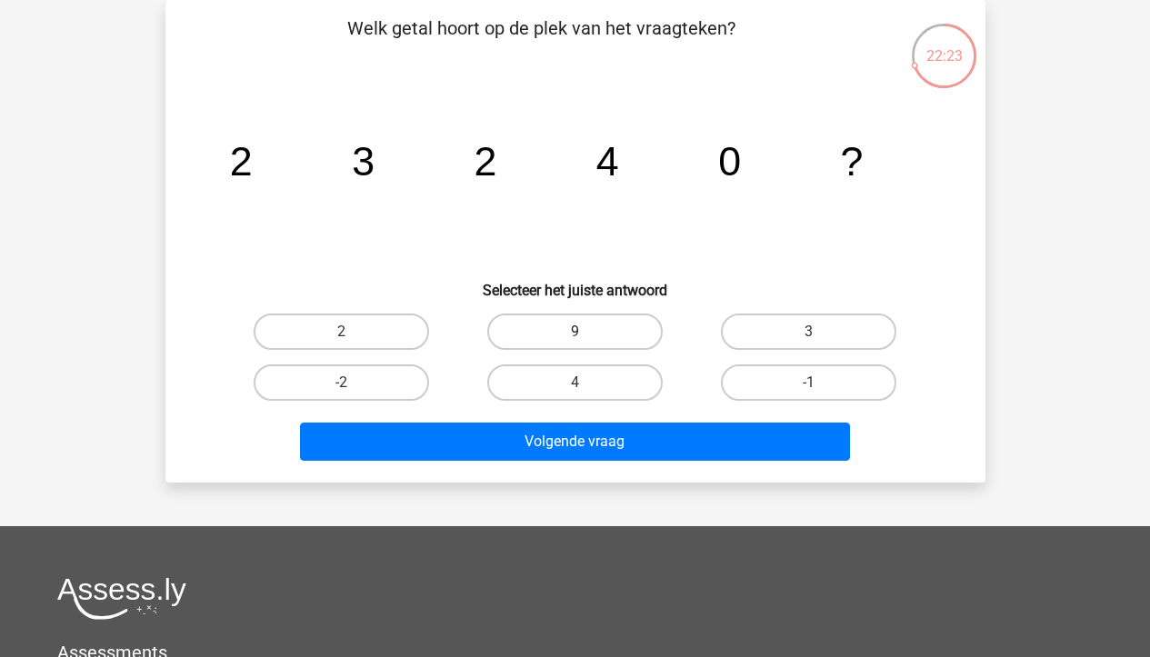
click at [610, 329] on label "9" at bounding box center [574, 332] width 175 height 36
click at [586, 332] on input "9" at bounding box center [581, 338] width 12 height 12
radio input "true"
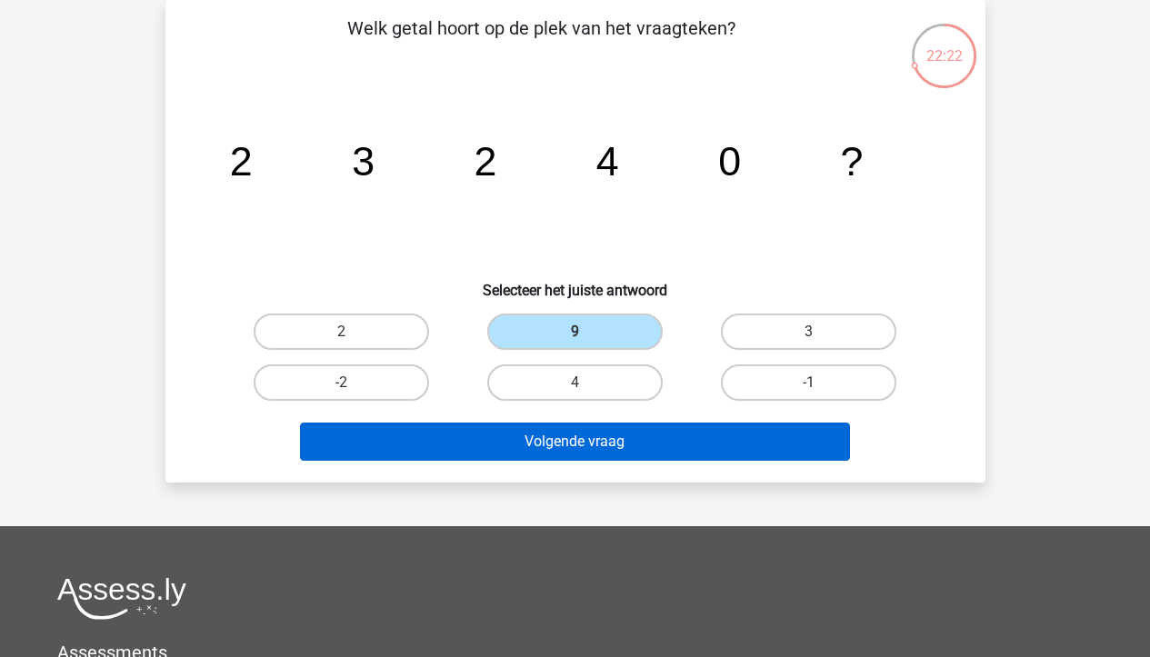
click at [599, 436] on button "Volgende vraag" at bounding box center [575, 442] width 550 height 38
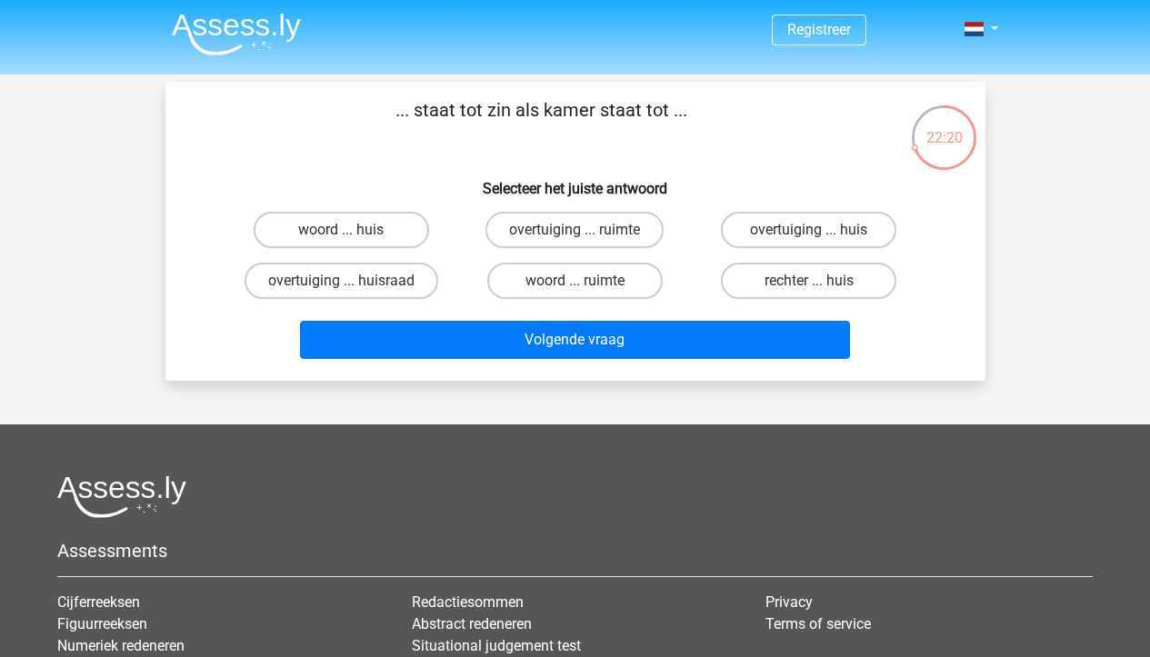
scroll to position [0, 0]
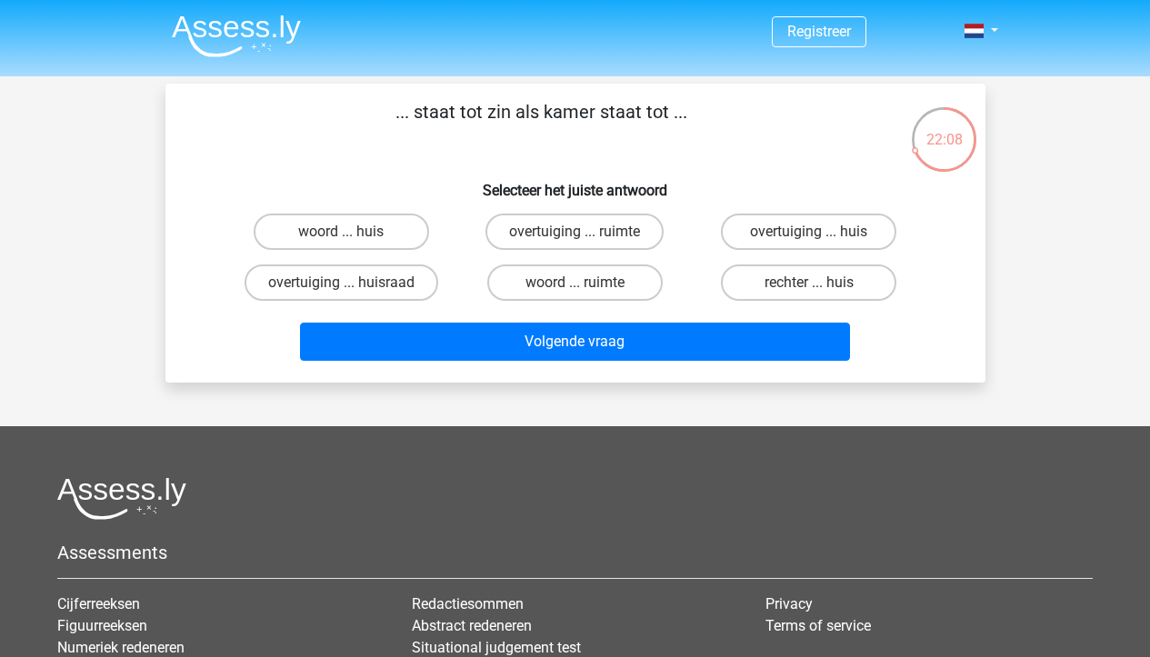
click at [553, 306] on div "woord ... ruimte" at bounding box center [575, 282] width 234 height 51
click at [556, 297] on label "woord ... ruimte" at bounding box center [574, 283] width 175 height 36
click at [575, 295] on input "woord ... ruimte" at bounding box center [581, 289] width 12 height 12
radio input "true"
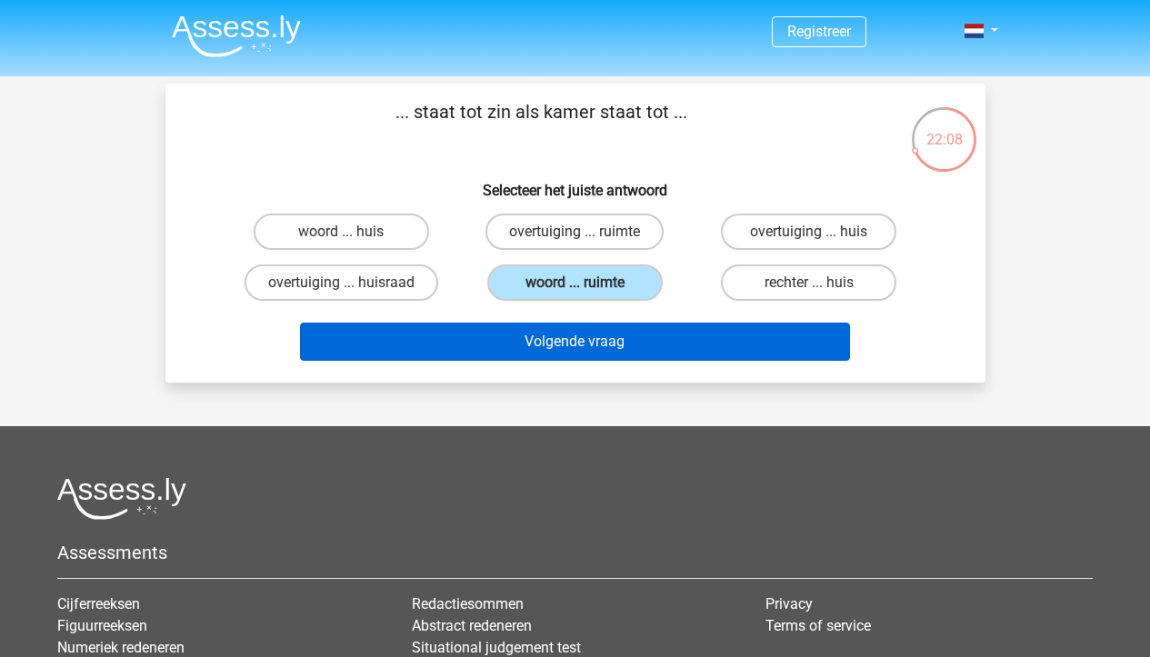
click at [556, 346] on button "Volgende vraag" at bounding box center [575, 342] width 550 height 38
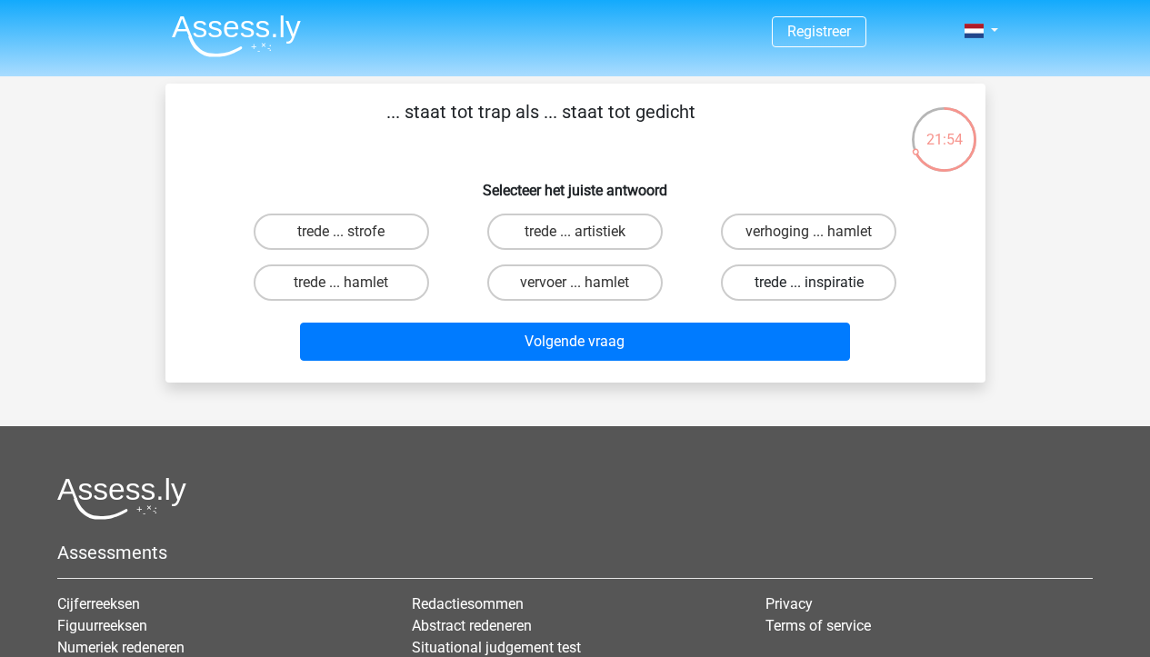
click at [799, 281] on label "trede ... inspiratie" at bounding box center [808, 283] width 175 height 36
click at [809, 283] on input "trede ... inspiratie" at bounding box center [815, 289] width 12 height 12
radio input "true"
click at [365, 236] on label "trede ... strofe" at bounding box center [341, 232] width 175 height 36
click at [353, 236] on input "trede ... strofe" at bounding box center [347, 238] width 12 height 12
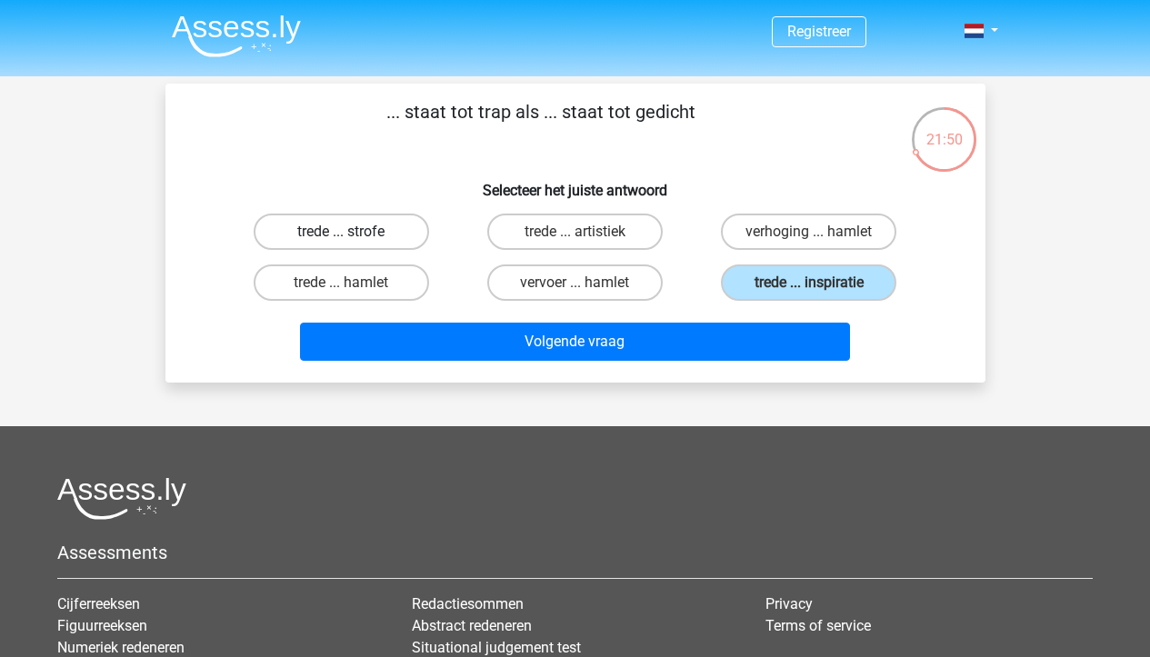
radio input "true"
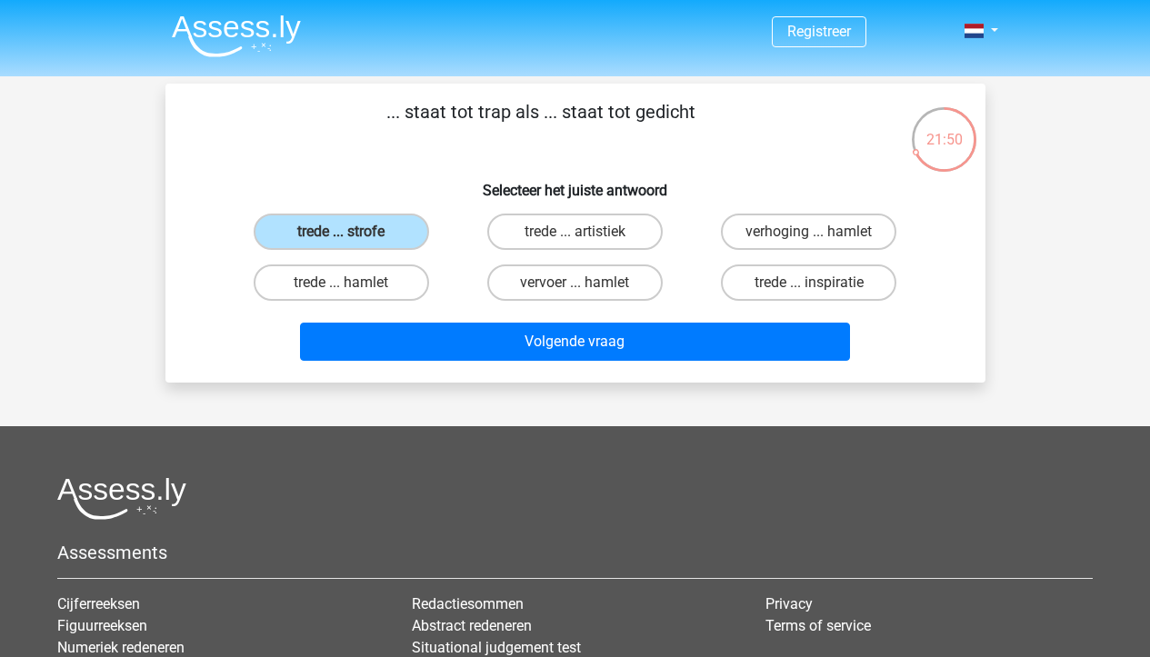
click at [436, 312] on div "Volgende vraag" at bounding box center [576, 338] width 762 height 60
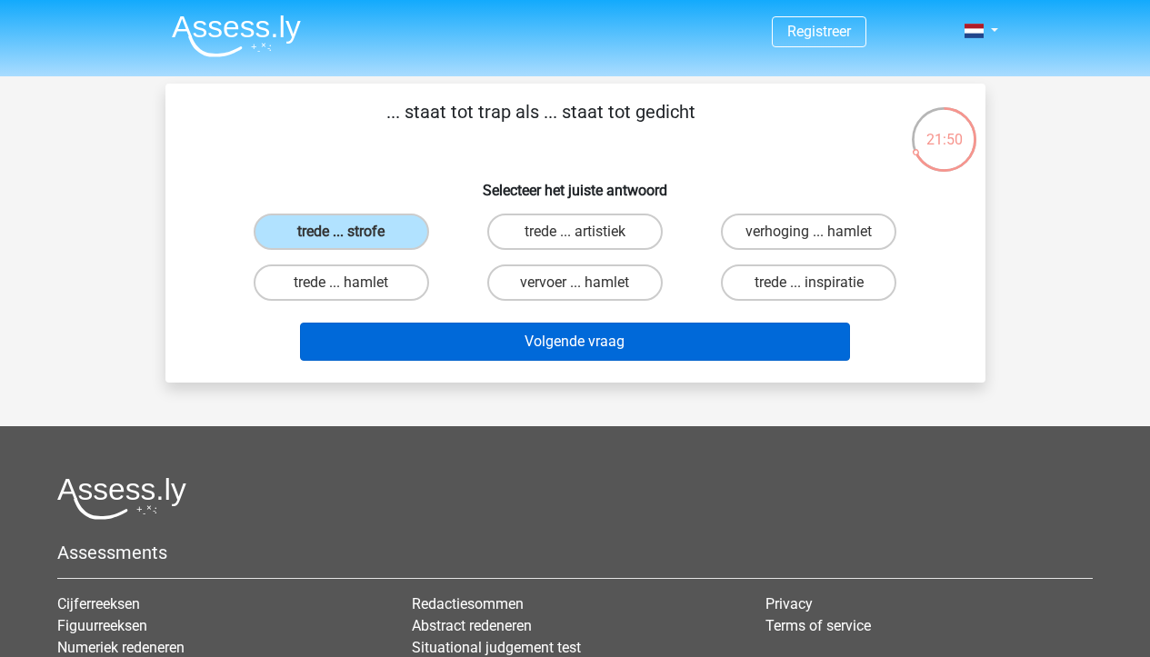
click at [445, 331] on button "Volgende vraag" at bounding box center [575, 342] width 550 height 38
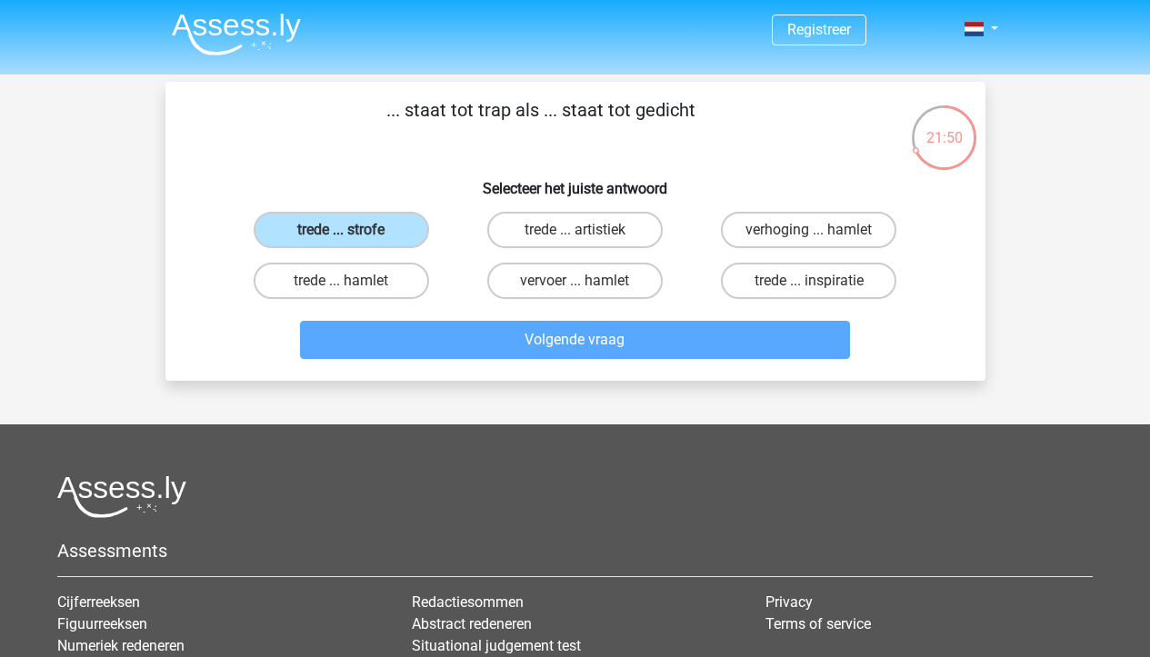
scroll to position [84, 0]
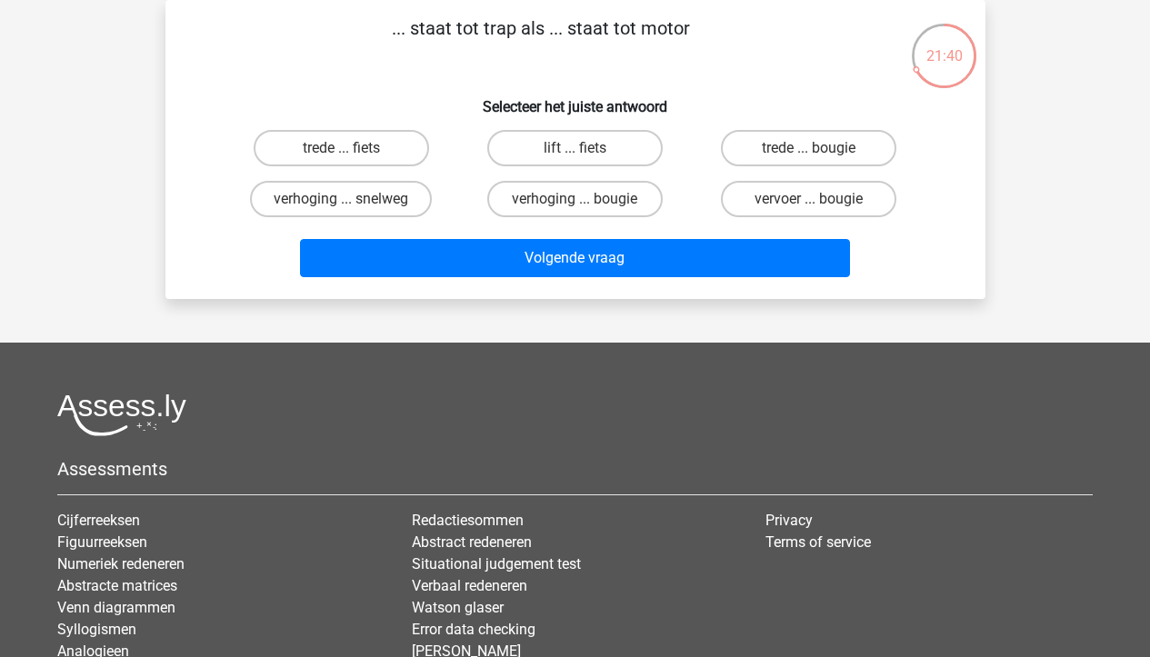
click at [625, 168] on div "lift ... fiets" at bounding box center [575, 148] width 234 height 51
click at [624, 163] on label "lift ... fiets" at bounding box center [574, 148] width 175 height 36
click at [586, 160] on input "lift ... fiets" at bounding box center [581, 154] width 12 height 12
radio input "true"
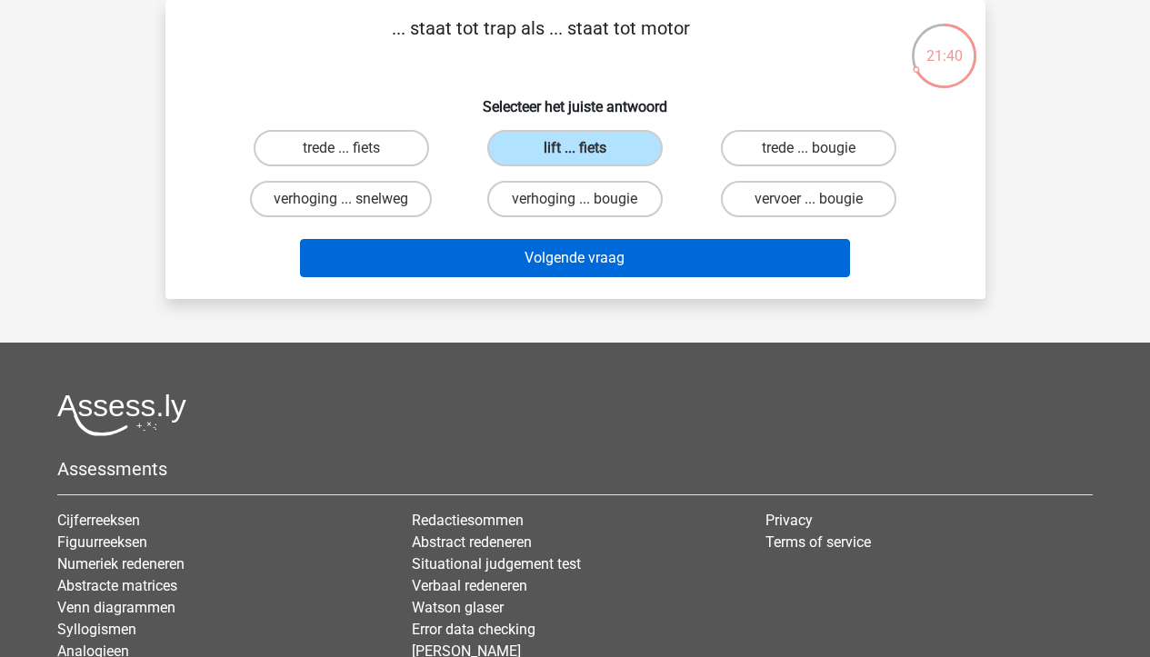
click at [640, 263] on button "Volgende vraag" at bounding box center [575, 258] width 550 height 38
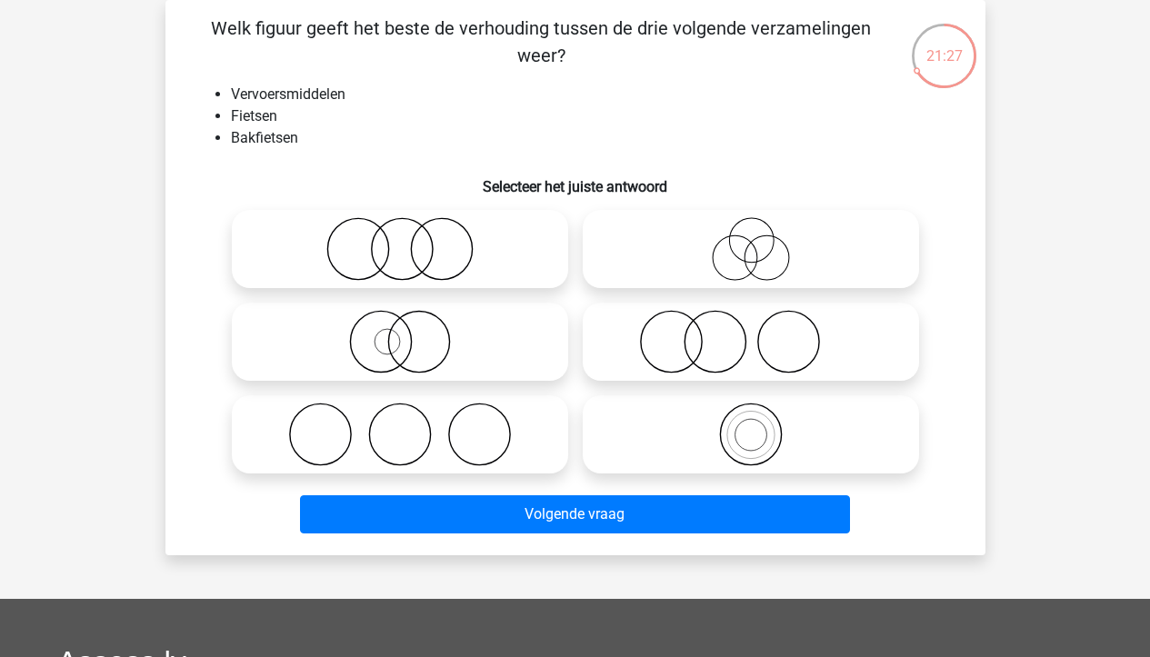
click at [547, 305] on label at bounding box center [400, 342] width 336 height 78
click at [412, 321] on input "radio" at bounding box center [406, 327] width 12 height 12
radio input "true"
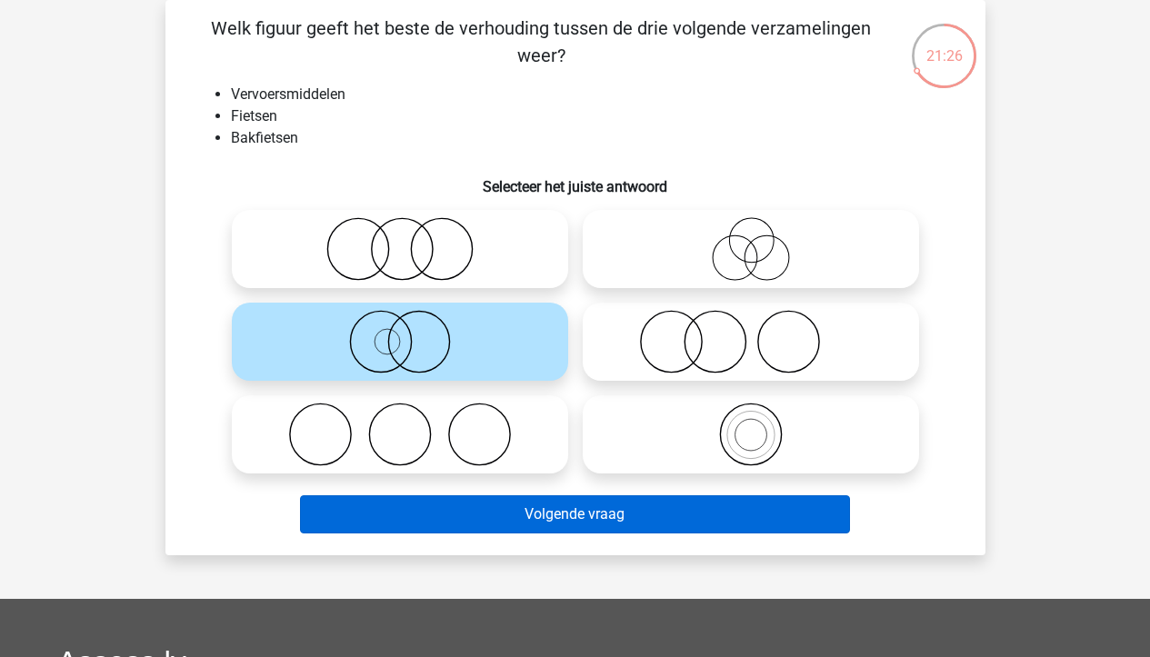
click at [606, 506] on button "Volgende vraag" at bounding box center [575, 515] width 550 height 38
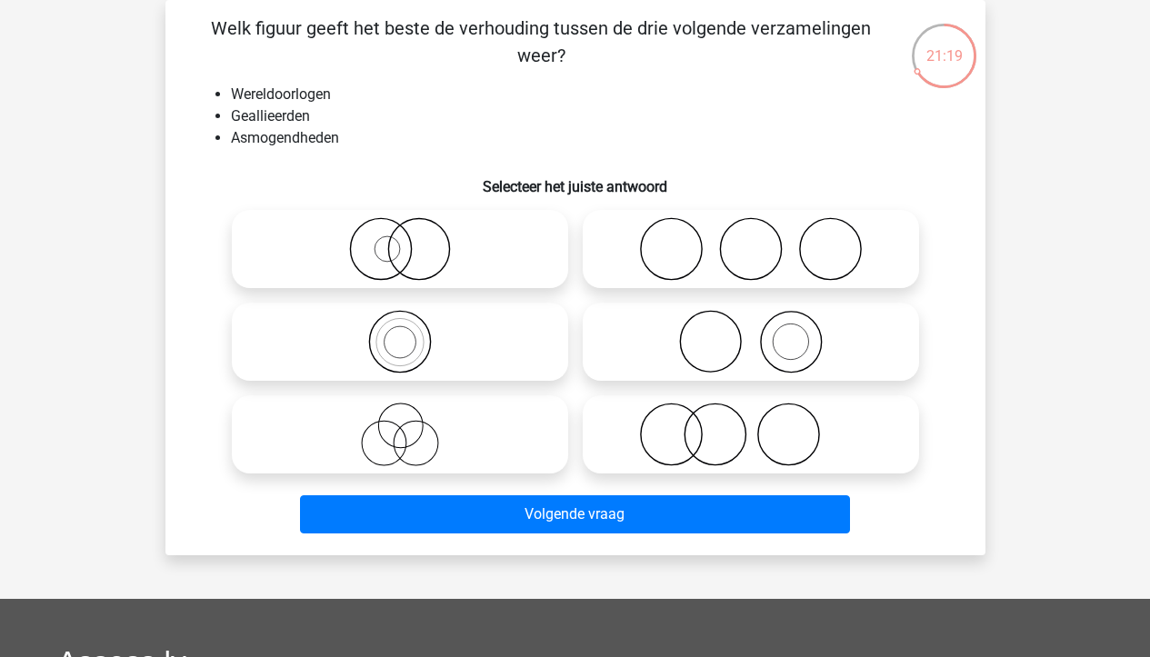
click at [854, 363] on icon at bounding box center [751, 342] width 322 height 64
click at [763, 333] on input "radio" at bounding box center [757, 327] width 12 height 12
radio input "true"
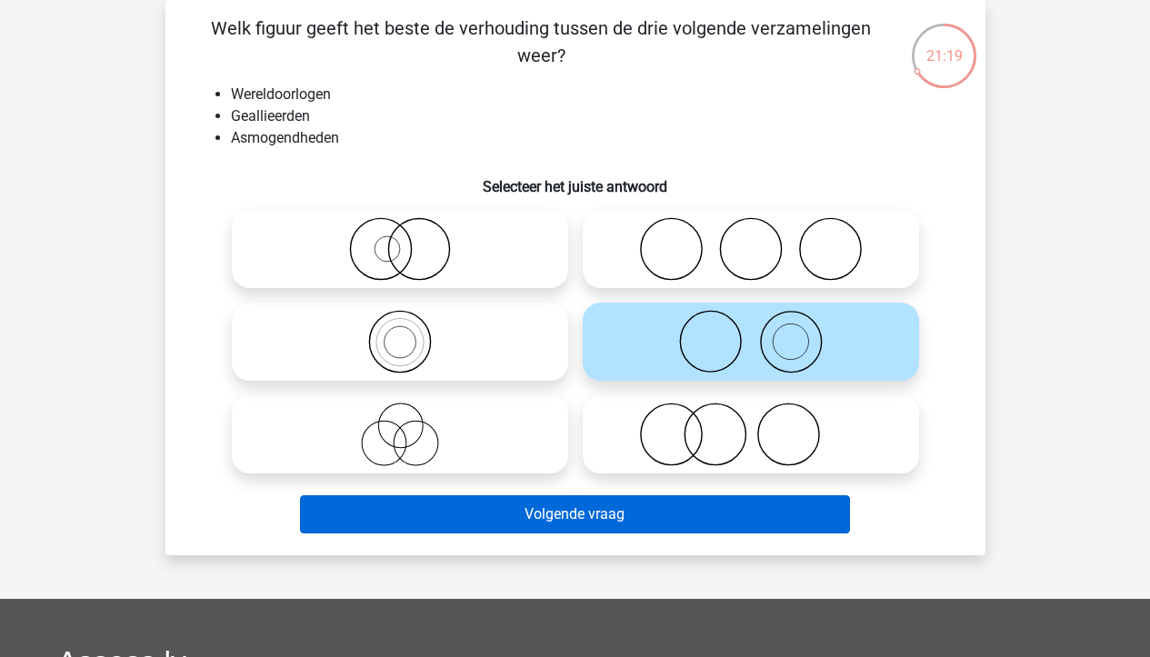
click at [801, 521] on button "Volgende vraag" at bounding box center [575, 515] width 550 height 38
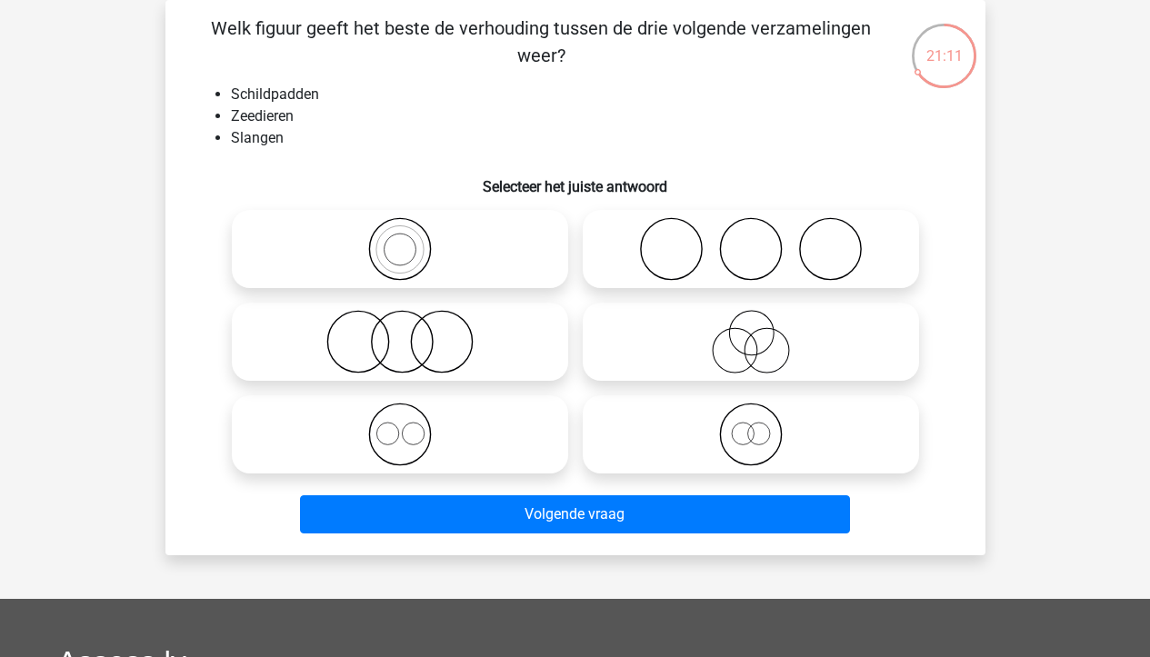
click at [460, 432] on icon at bounding box center [400, 435] width 322 height 64
click at [412, 426] on input "radio" at bounding box center [406, 420] width 12 height 12
radio input "true"
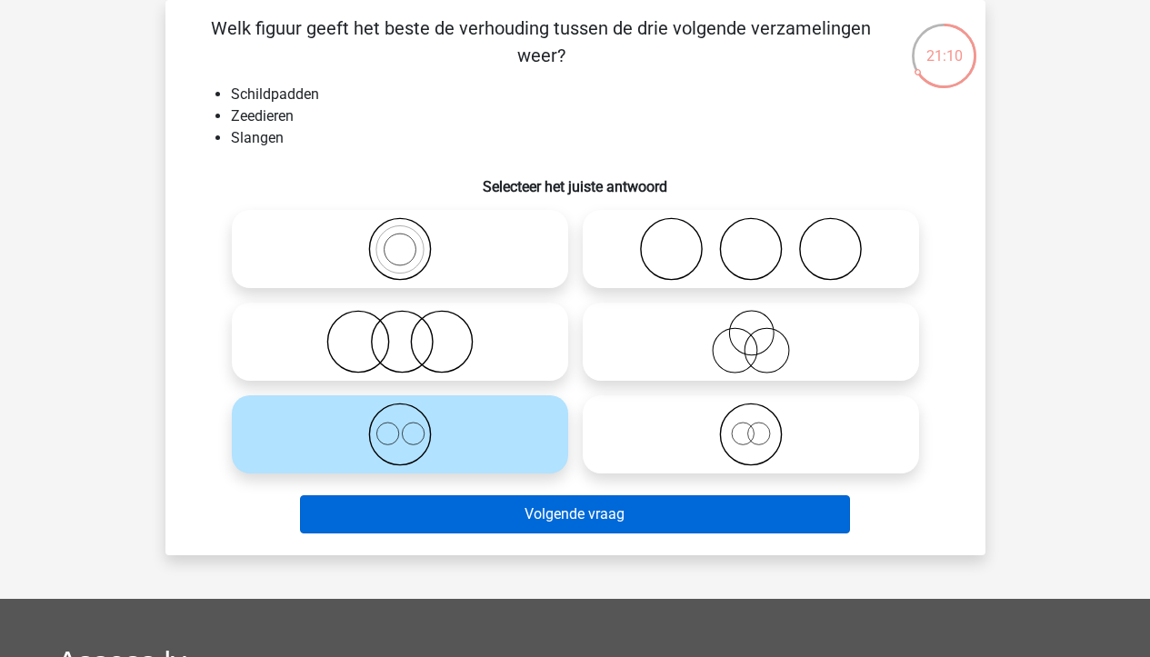
click at [560, 518] on button "Volgende vraag" at bounding box center [575, 515] width 550 height 38
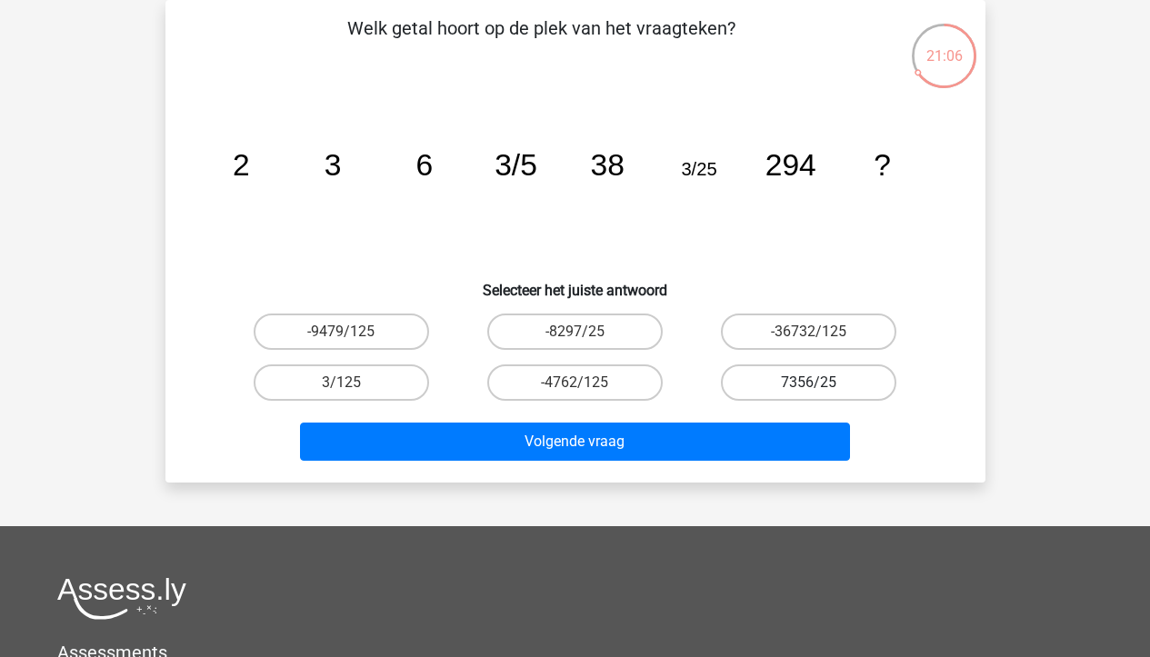
click at [878, 389] on label "7356/25" at bounding box center [808, 383] width 175 height 36
click at [821, 389] on input "7356/25" at bounding box center [815, 389] width 12 height 12
radio input "true"
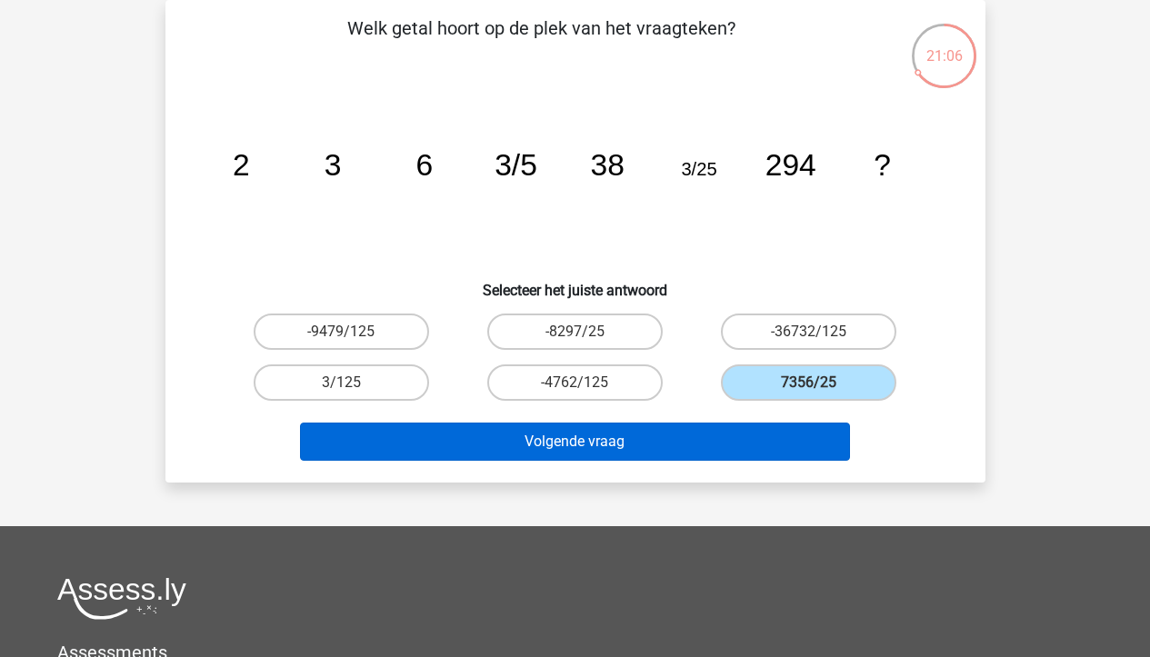
click at [783, 448] on button "Volgende vraag" at bounding box center [575, 442] width 550 height 38
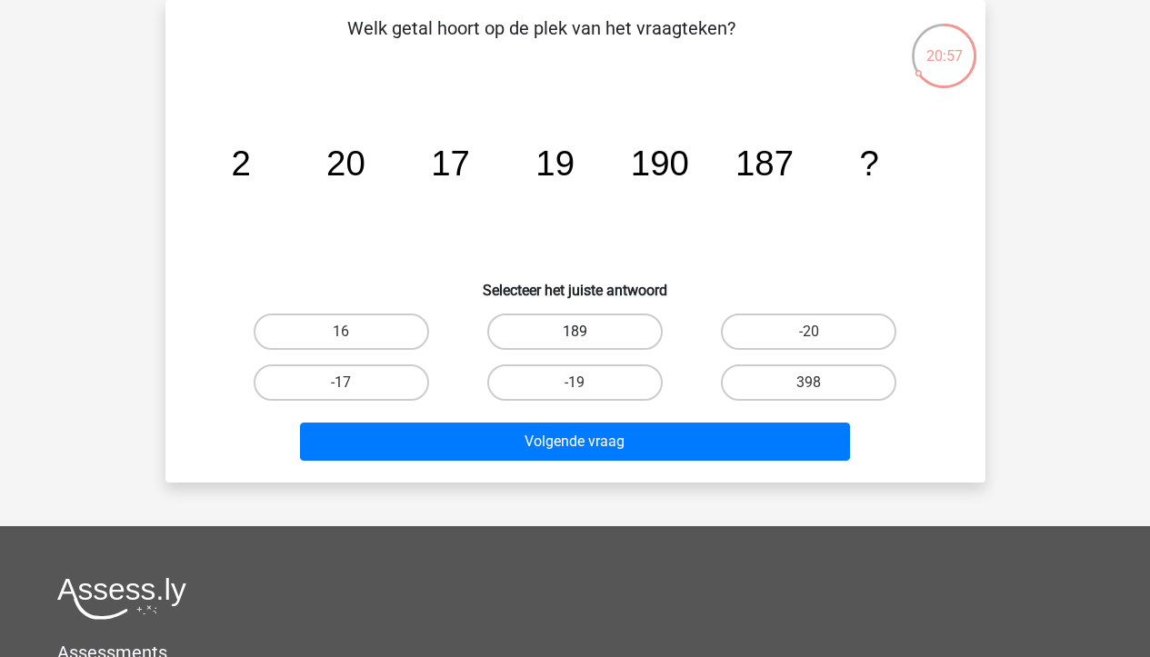
click at [640, 334] on label "189" at bounding box center [574, 332] width 175 height 36
click at [586, 334] on input "189" at bounding box center [581, 338] width 12 height 12
radio input "true"
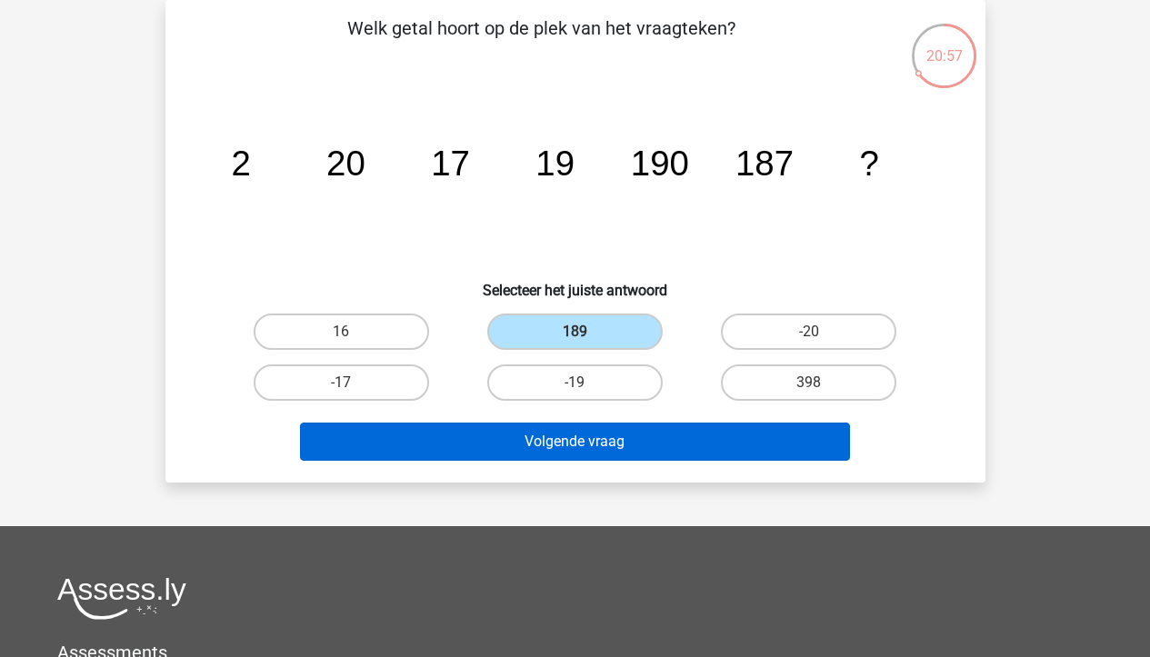
click at [651, 446] on button "Volgende vraag" at bounding box center [575, 442] width 550 height 38
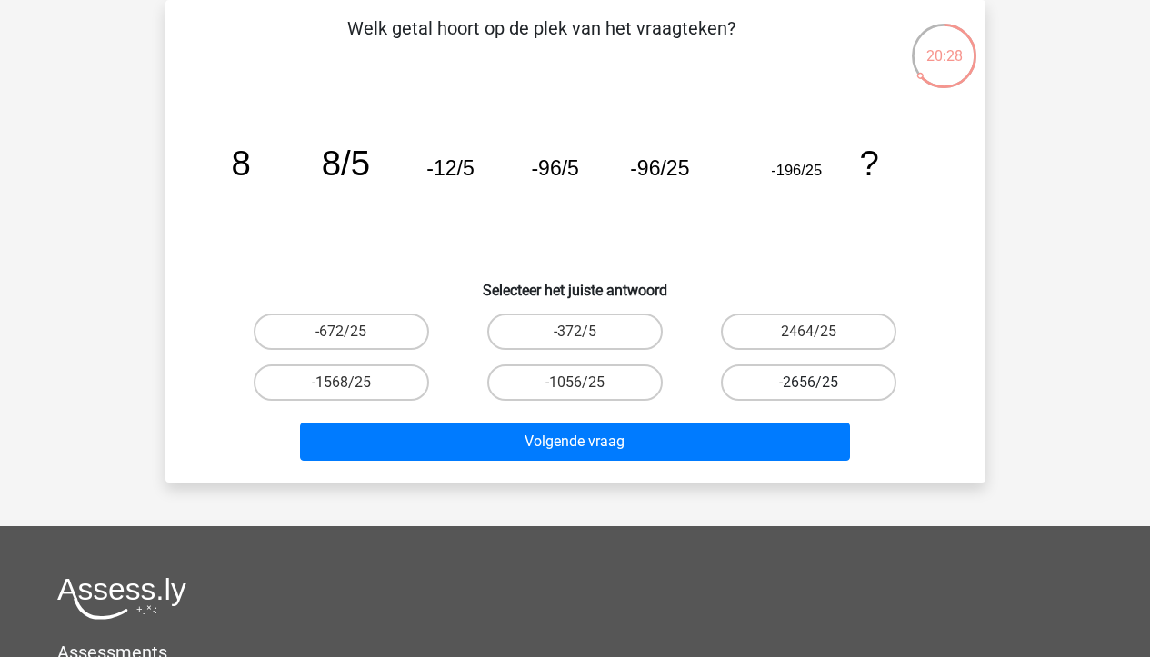
click at [810, 375] on label "-2656/25" at bounding box center [808, 383] width 175 height 36
click at [810, 383] on input "-2656/25" at bounding box center [815, 389] width 12 height 12
radio input "true"
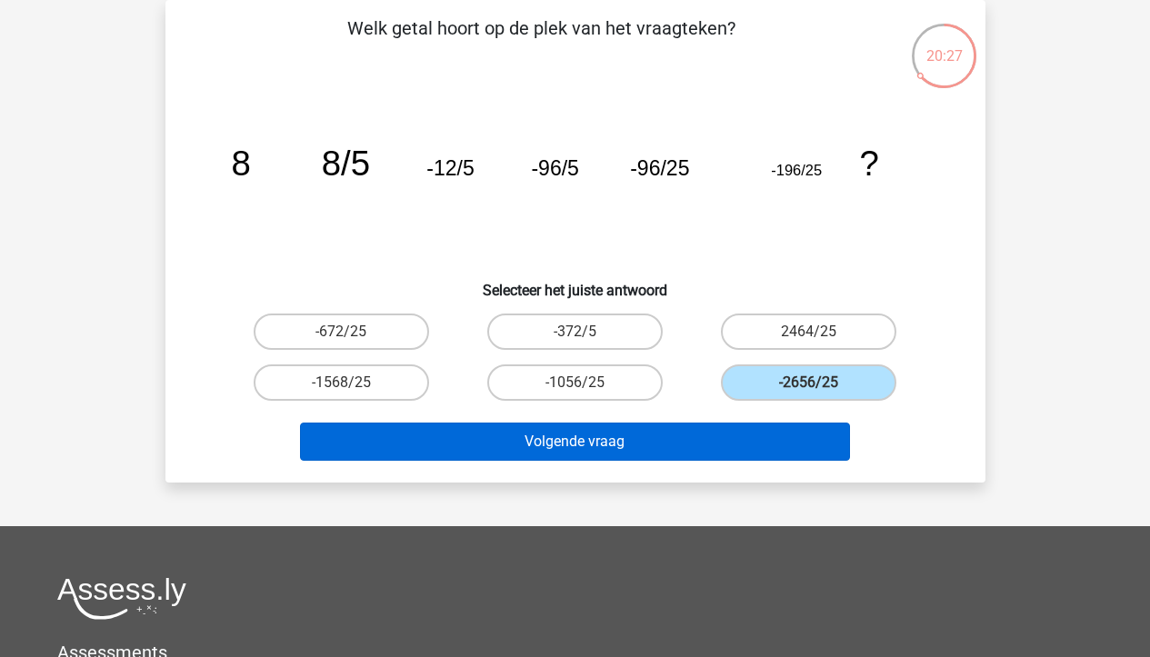
click at [698, 434] on button "Volgende vraag" at bounding box center [575, 442] width 550 height 38
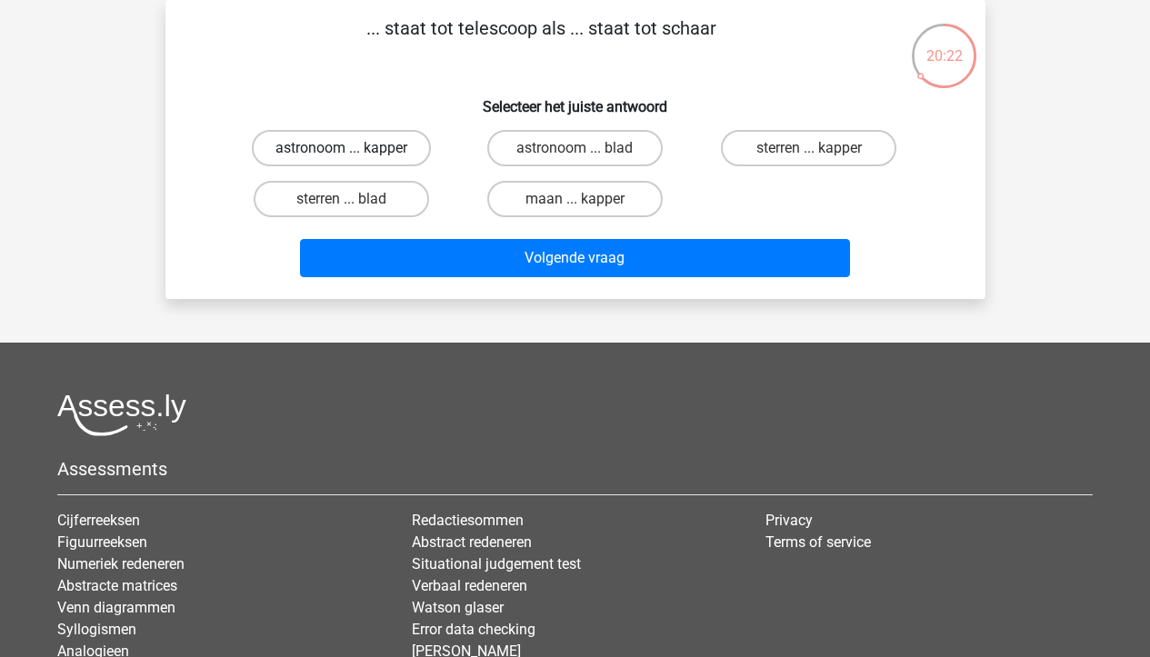
click at [330, 146] on label "astronoom ... kapper" at bounding box center [341, 148] width 179 height 36
click at [341, 148] on input "astronoom ... kapper" at bounding box center [347, 154] width 12 height 12
radio input "true"
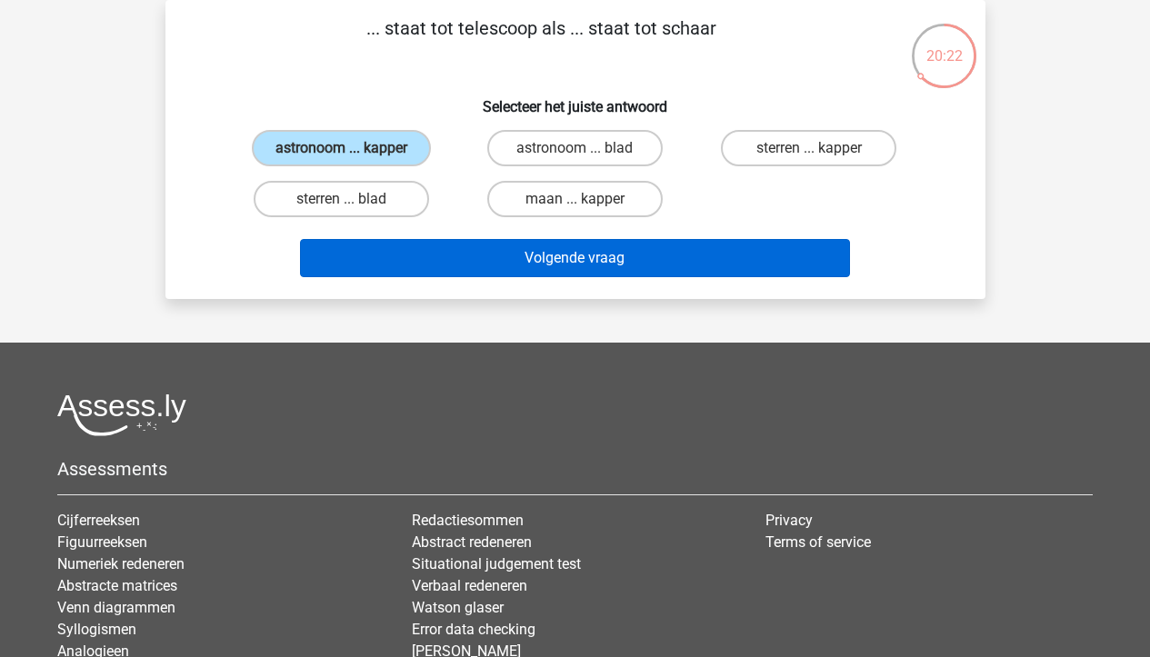
click at [415, 242] on button "Volgende vraag" at bounding box center [575, 258] width 550 height 38
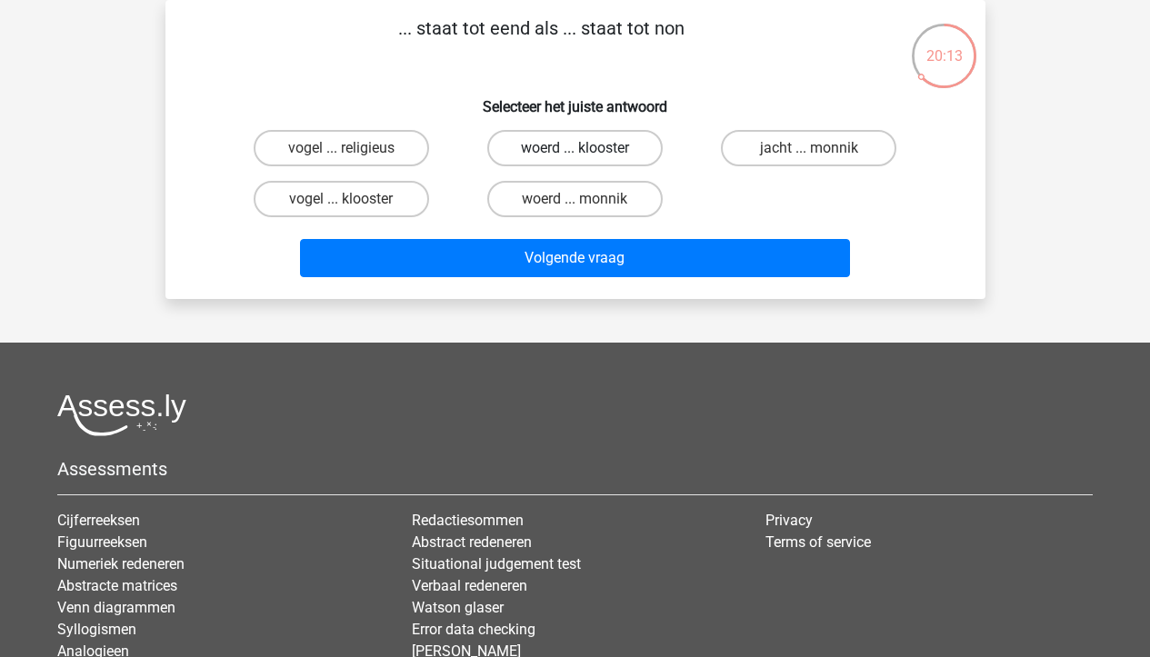
click at [566, 141] on label "woerd ... klooster" at bounding box center [574, 148] width 175 height 36
click at [575, 148] on input "woerd ... klooster" at bounding box center [581, 154] width 12 height 12
radio input "true"
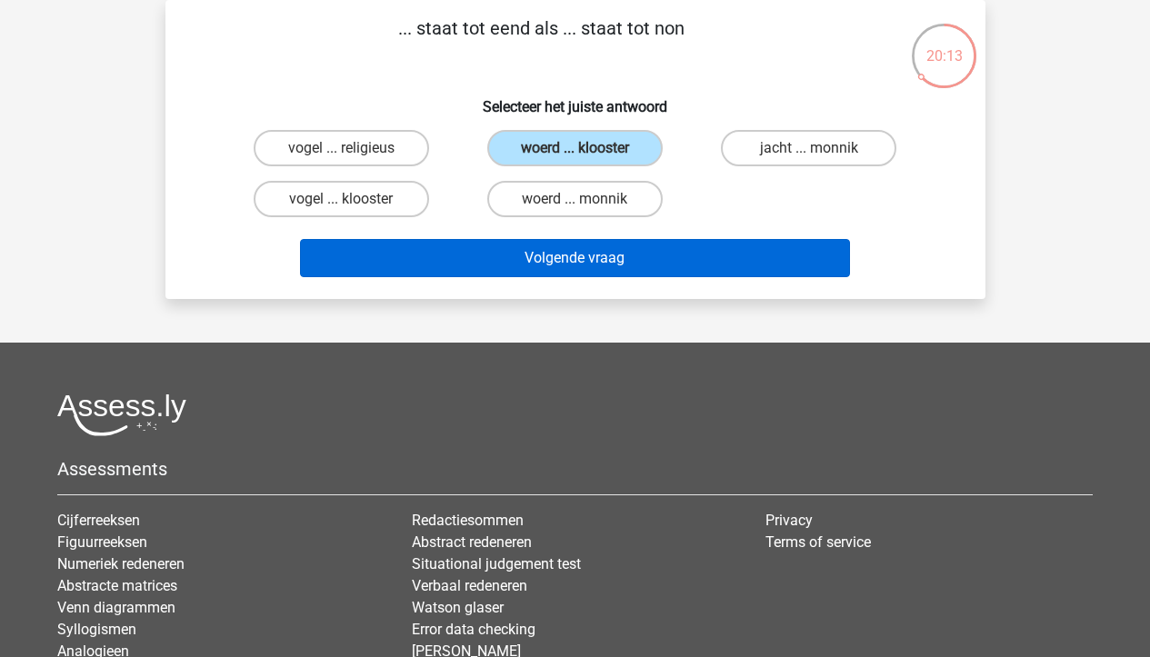
click at [567, 267] on button "Volgende vraag" at bounding box center [575, 258] width 550 height 38
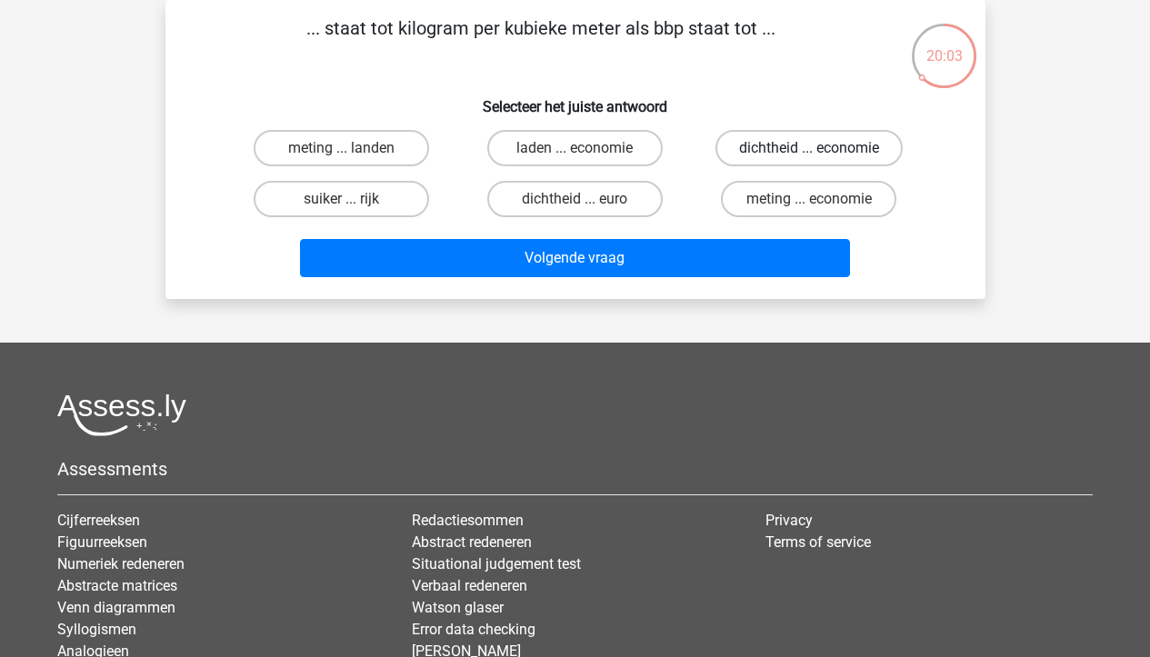
click at [828, 140] on label "dichtheid ... economie" at bounding box center [809, 148] width 187 height 36
click at [821, 148] on input "dichtheid ... economie" at bounding box center [815, 154] width 12 height 12
radio input "true"
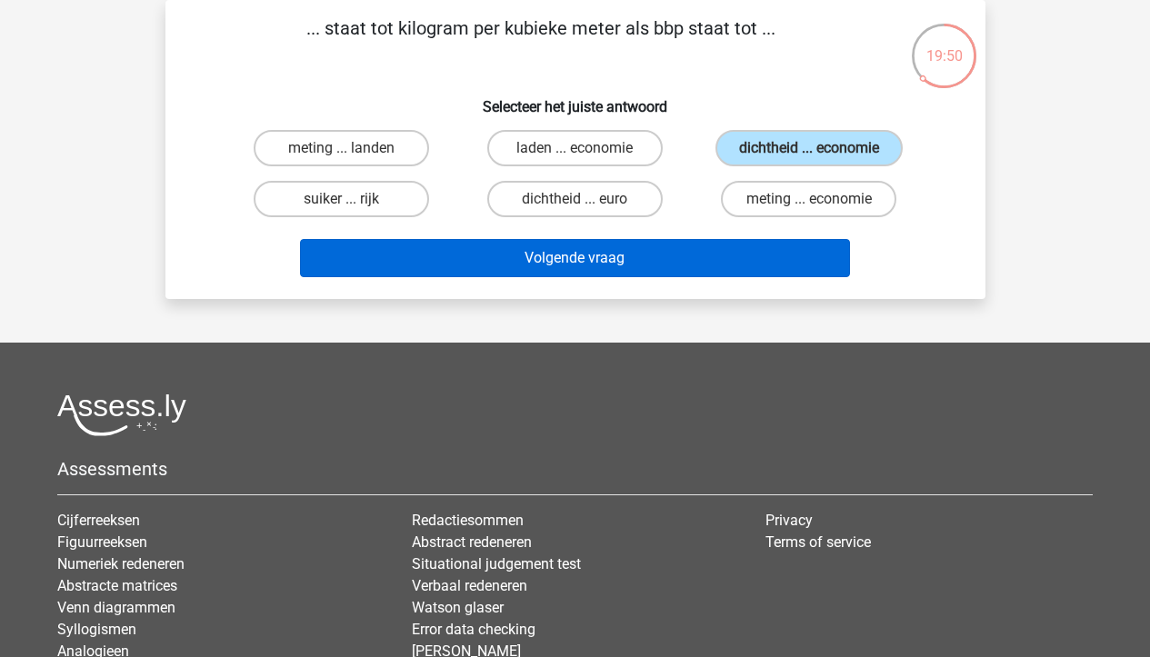
click at [691, 264] on button "Volgende vraag" at bounding box center [575, 258] width 550 height 38
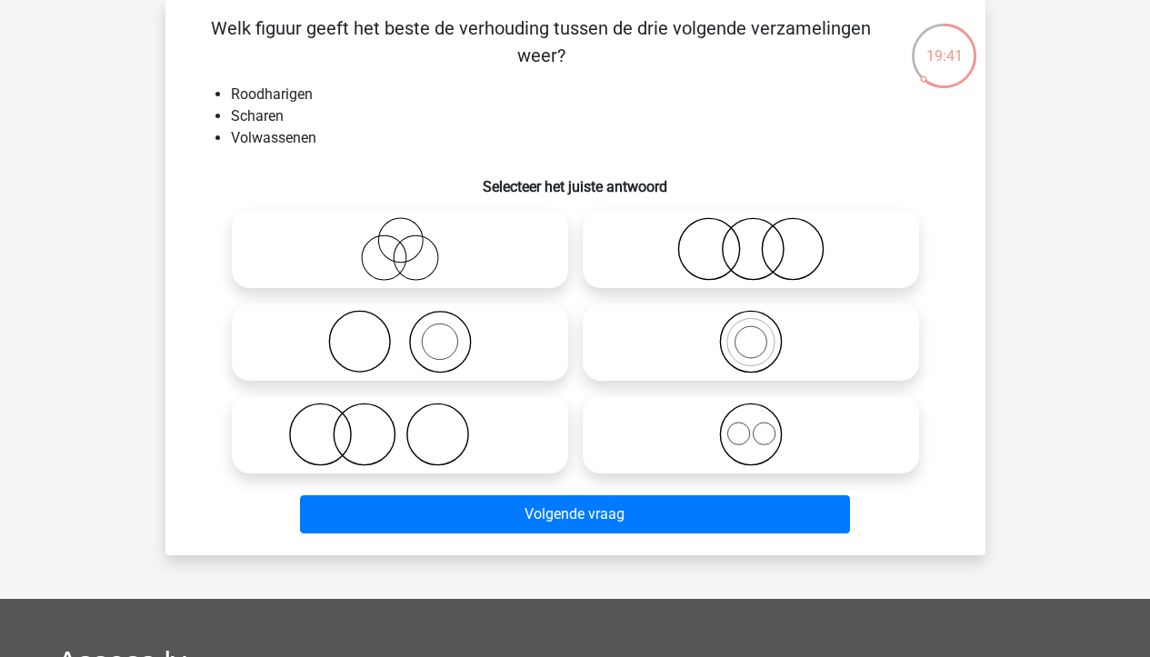
click at [446, 431] on icon at bounding box center [400, 435] width 322 height 64
click at [412, 426] on input "radio" at bounding box center [406, 420] width 12 height 12
radio input "true"
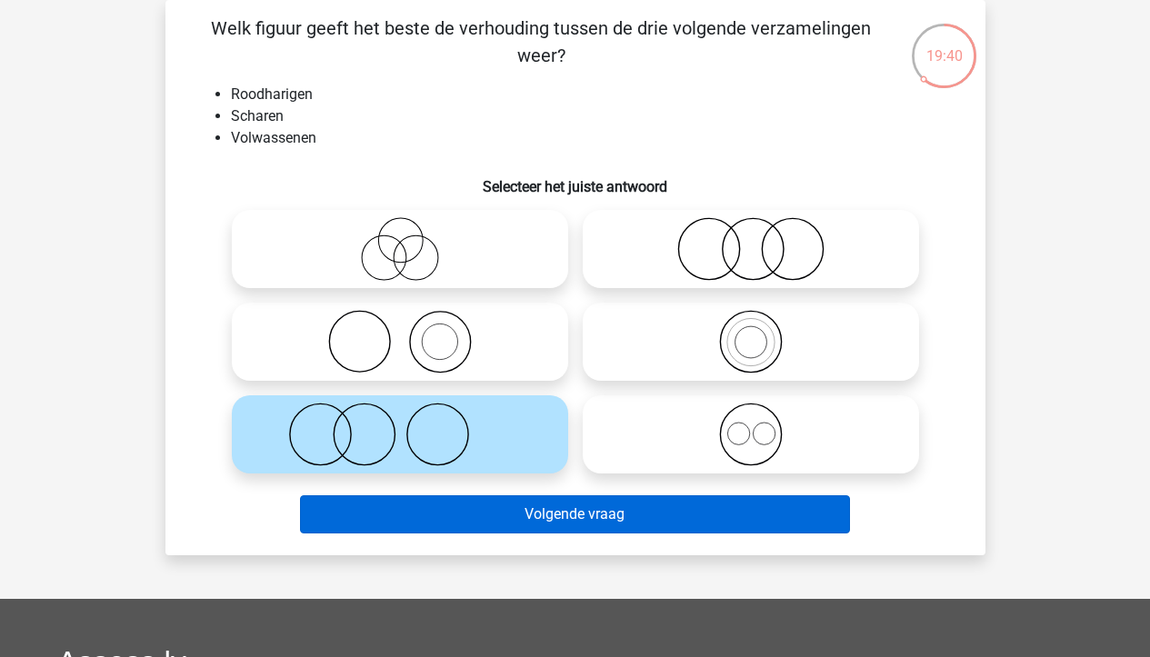
click at [491, 513] on button "Volgende vraag" at bounding box center [575, 515] width 550 height 38
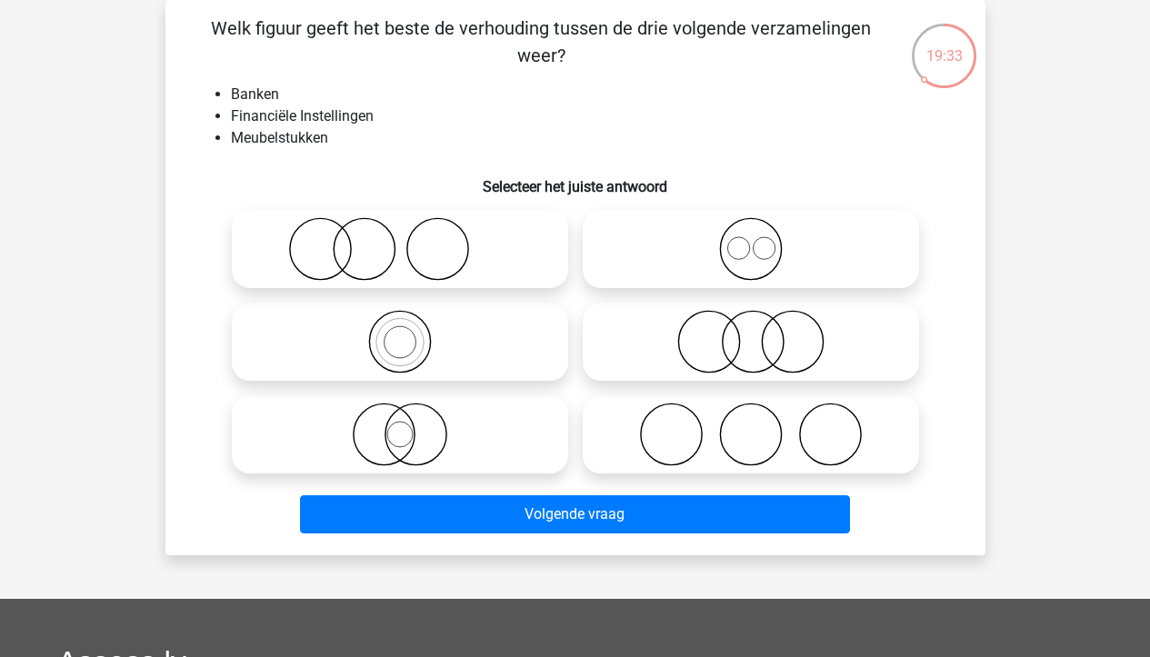
click at [565, 237] on label at bounding box center [400, 249] width 336 height 78
click at [412, 237] on input "radio" at bounding box center [406, 234] width 12 height 12
radio input "true"
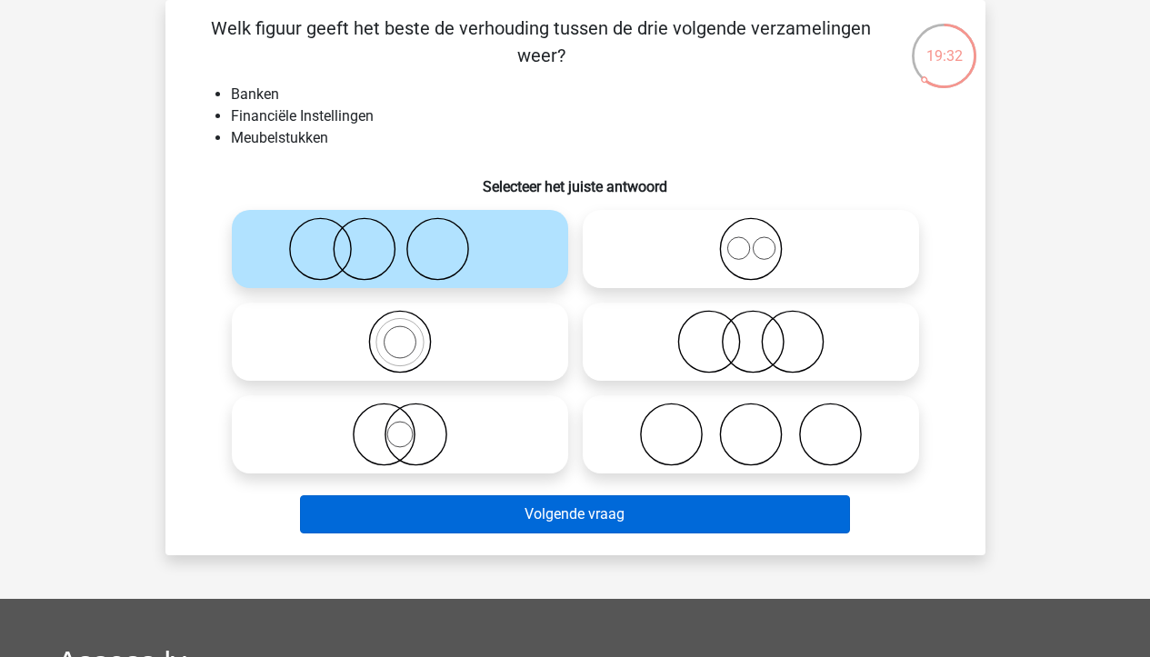
click at [651, 520] on button "Volgende vraag" at bounding box center [575, 515] width 550 height 38
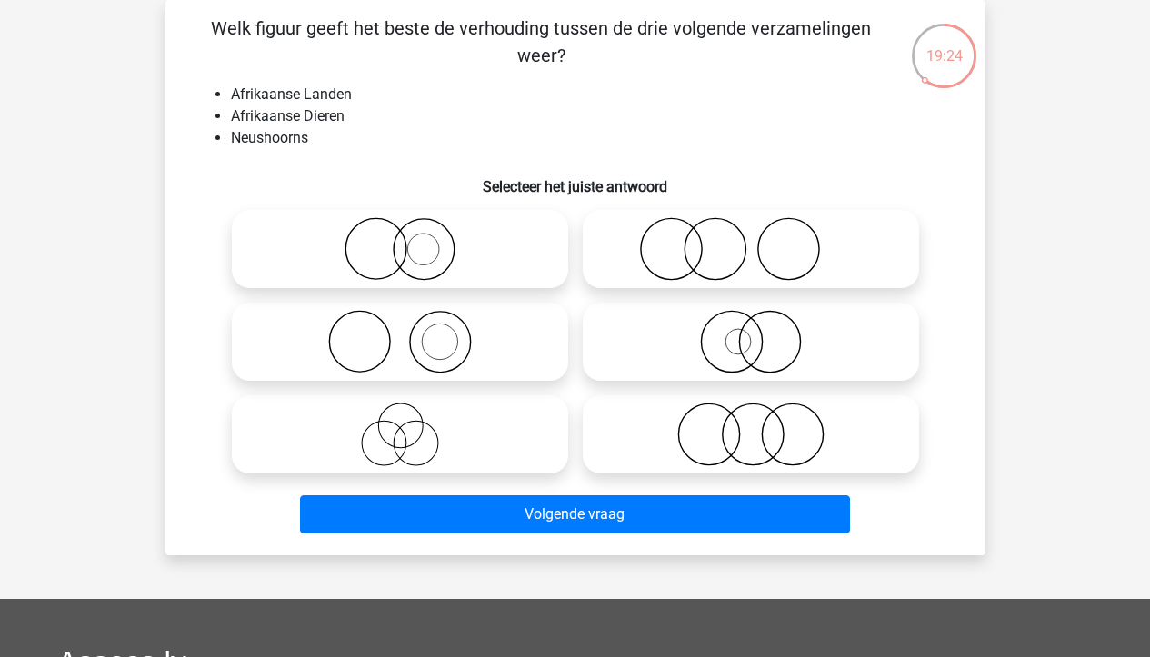
click at [425, 342] on icon at bounding box center [400, 342] width 322 height 64
click at [412, 333] on input "radio" at bounding box center [406, 327] width 12 height 12
radio input "true"
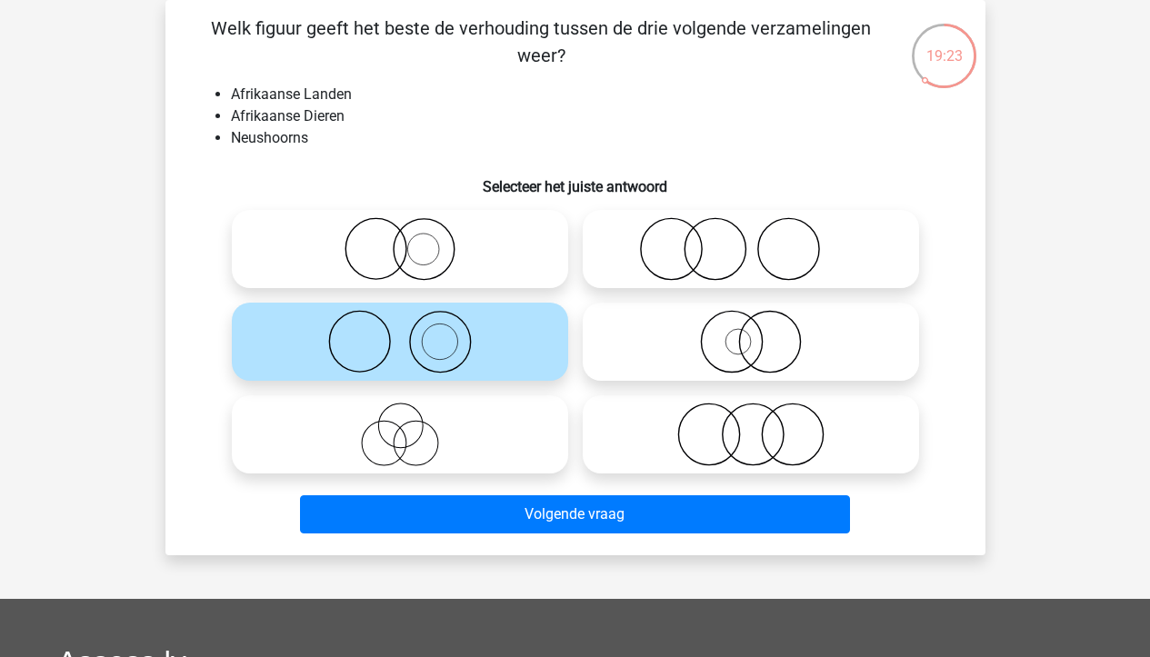
click at [686, 240] on circle at bounding box center [715, 249] width 61 height 61
click at [751, 240] on input "radio" at bounding box center [757, 234] width 12 height 12
radio input "true"
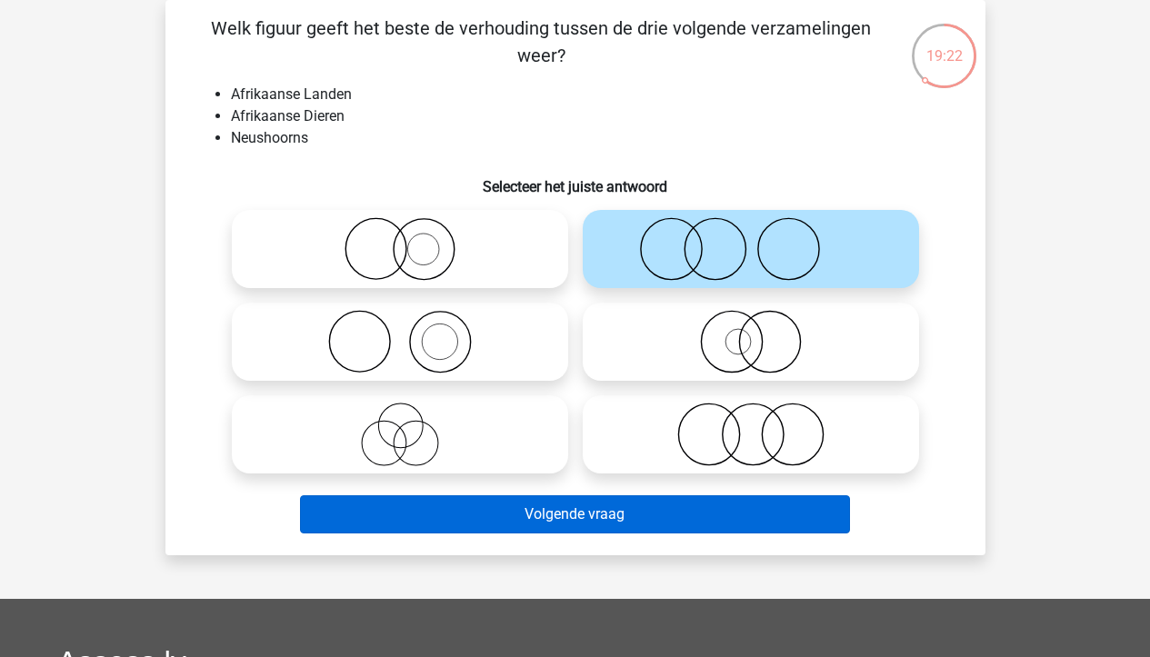
click at [586, 526] on button "Volgende vraag" at bounding box center [575, 515] width 550 height 38
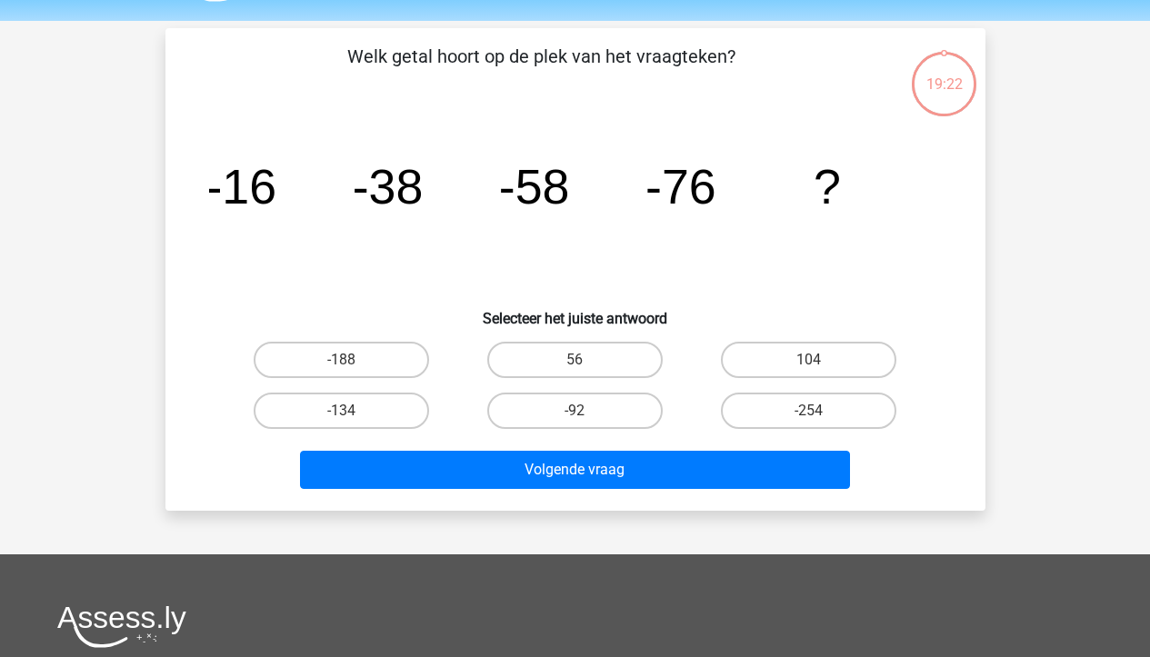
scroll to position [49, 0]
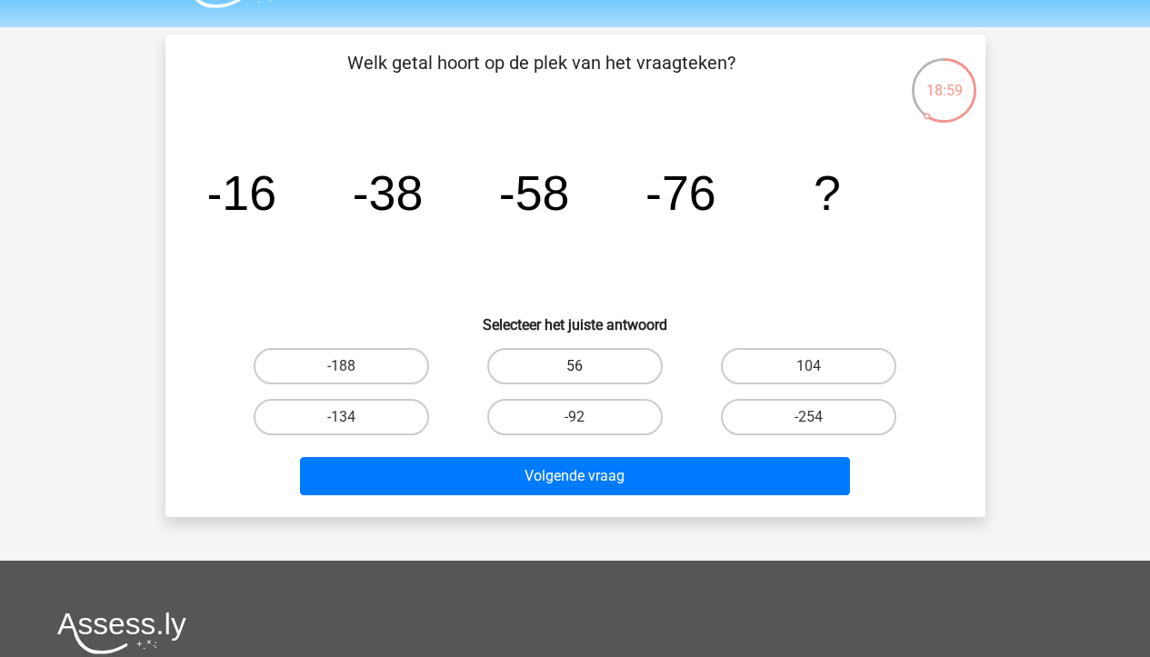
click at [598, 372] on label "56" at bounding box center [574, 366] width 175 height 36
click at [586, 372] on input "56" at bounding box center [581, 372] width 12 height 12
radio input "true"
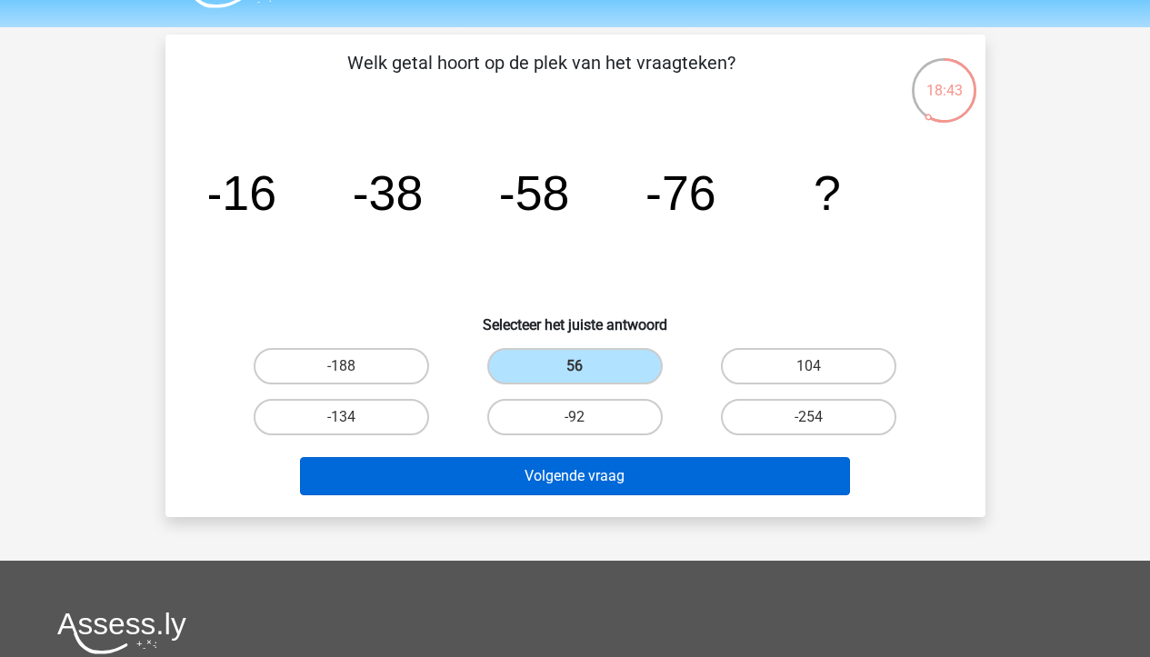
click at [460, 475] on button "Volgende vraag" at bounding box center [575, 476] width 550 height 38
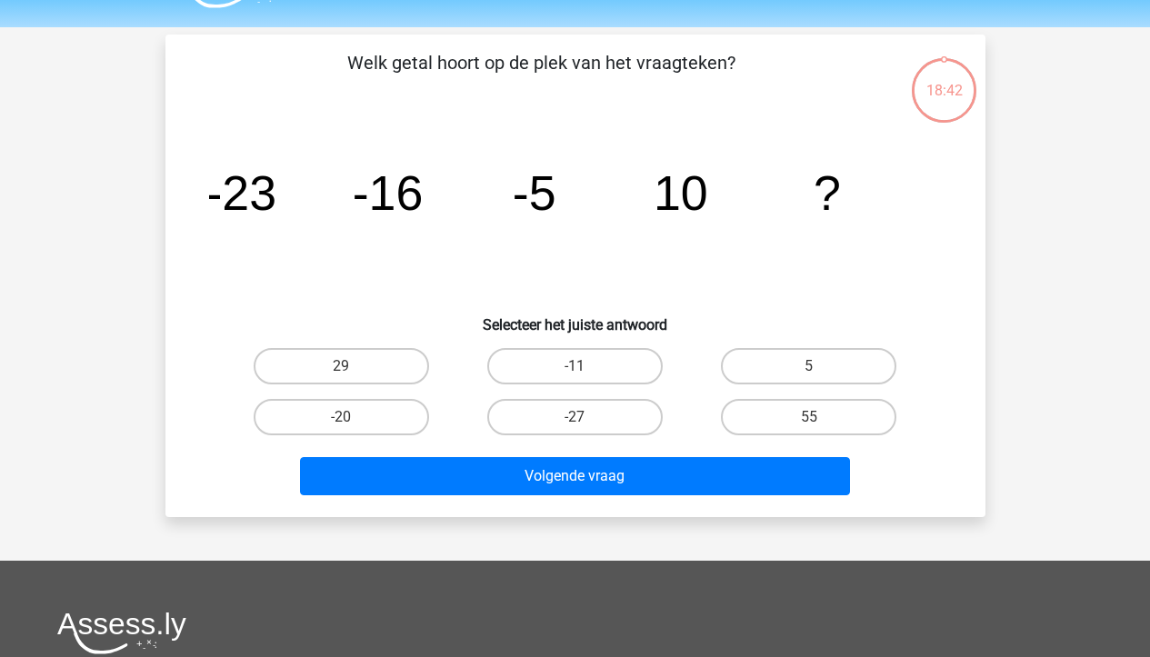
scroll to position [84, 0]
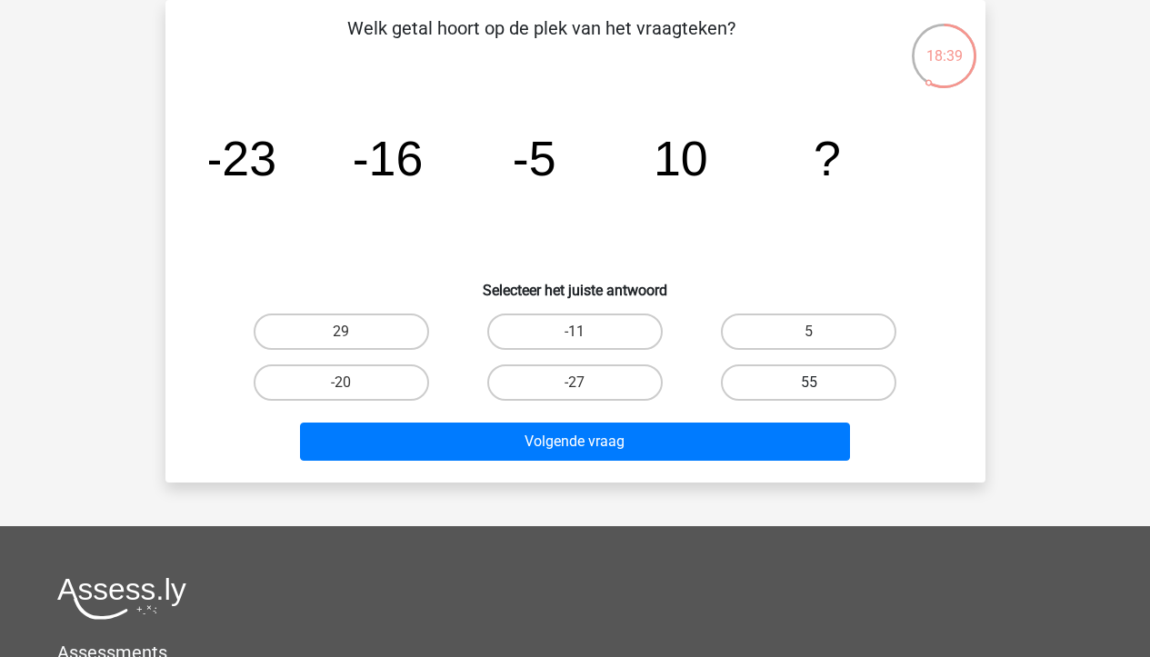
click at [736, 364] on div "55" at bounding box center [809, 382] width 234 height 51
click at [739, 397] on label "55" at bounding box center [808, 383] width 175 height 36
click at [809, 395] on input "55" at bounding box center [815, 389] width 12 height 12
radio input "true"
click at [783, 337] on label "5" at bounding box center [808, 332] width 175 height 36
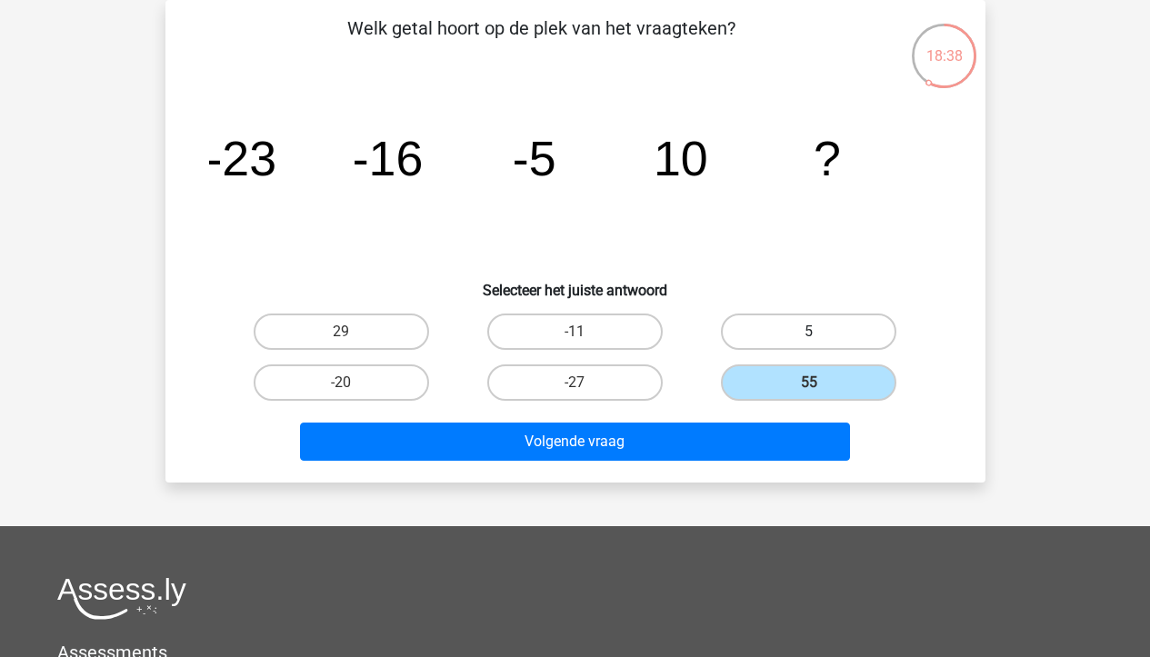
click at [809, 337] on input "5" at bounding box center [815, 338] width 12 height 12
radio input "true"
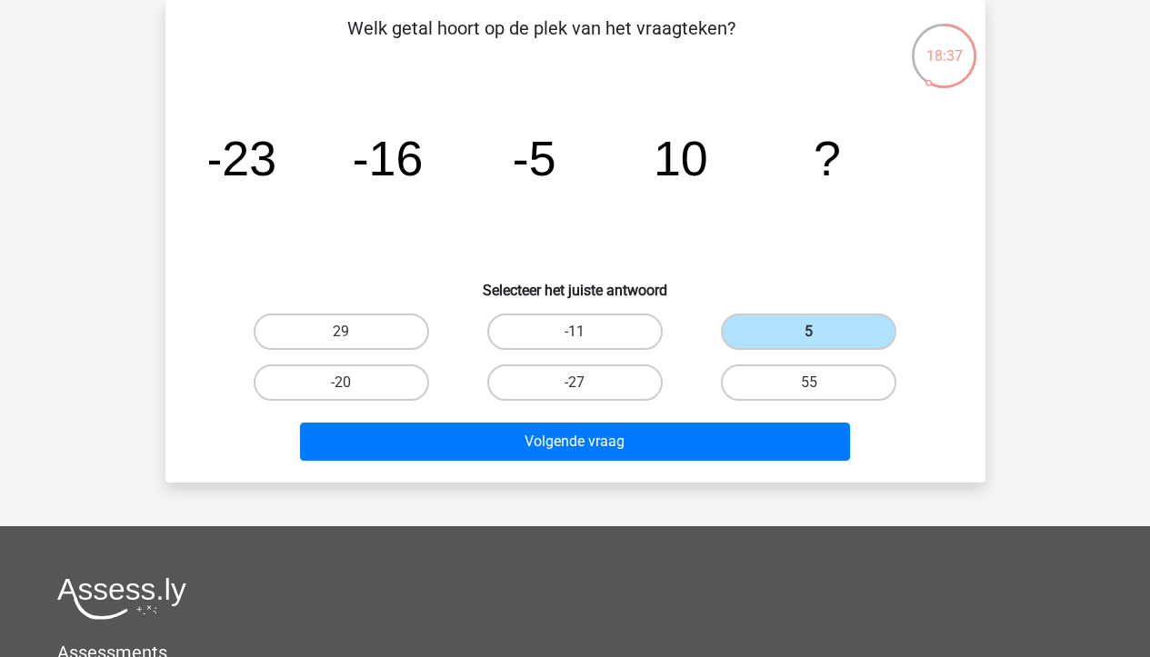
click at [665, 462] on div "Volgende vraag" at bounding box center [576, 445] width 702 height 45
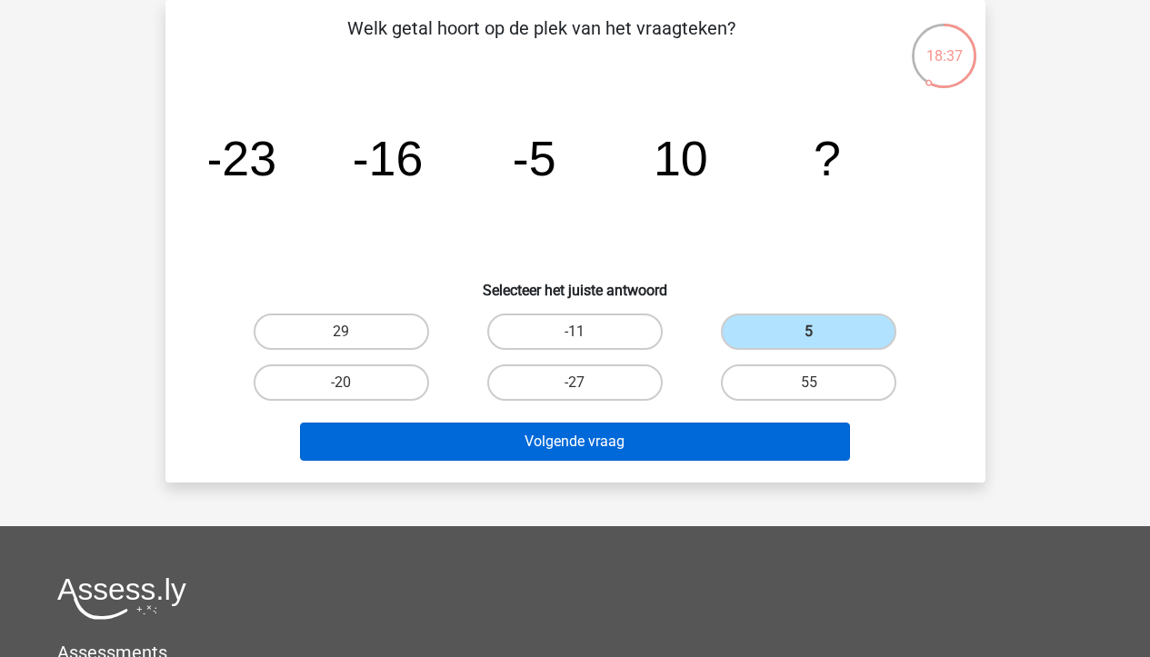
click at [666, 447] on button "Volgende vraag" at bounding box center [575, 442] width 550 height 38
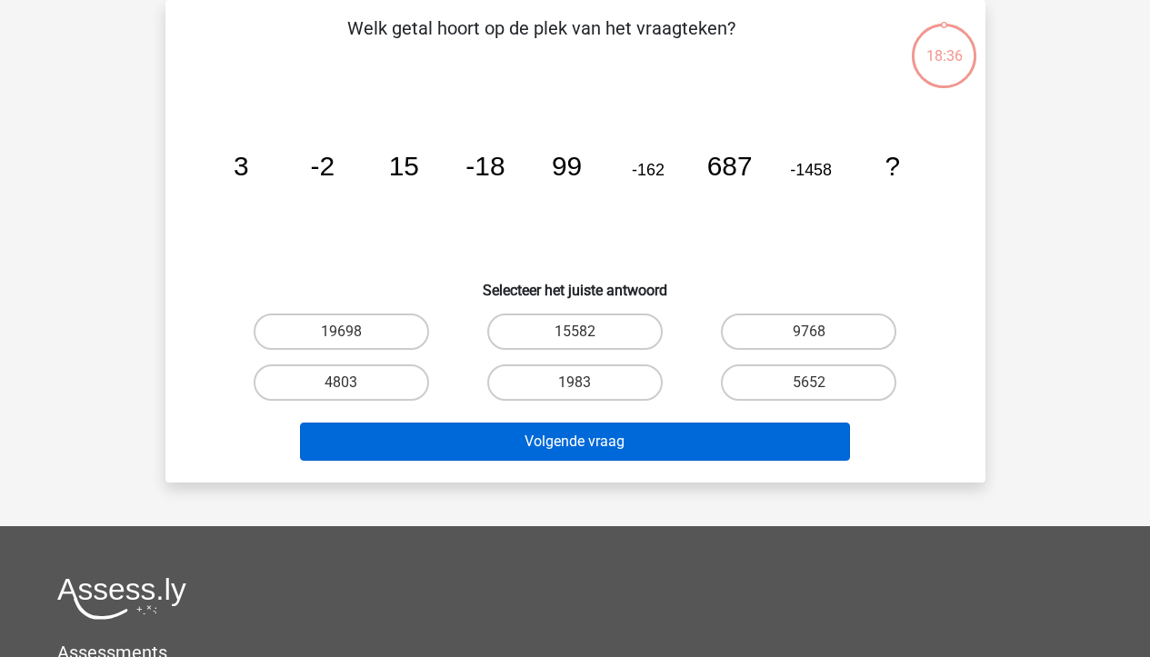
click at [666, 446] on button "Volgende vraag" at bounding box center [575, 442] width 550 height 38
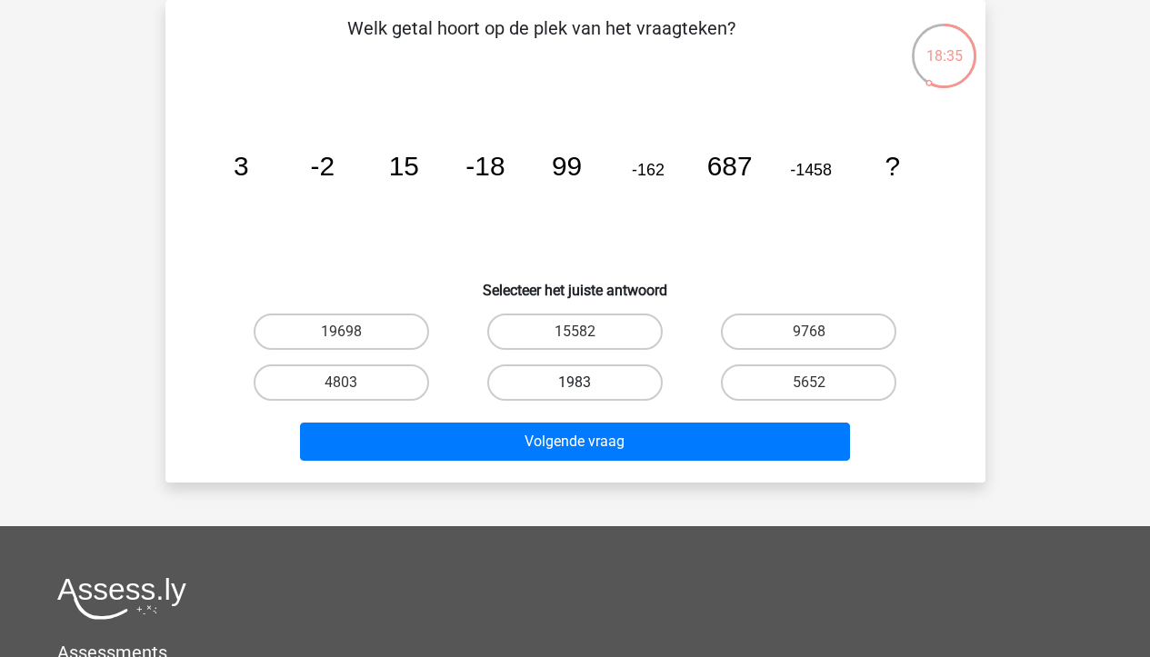
click at [608, 373] on label "1983" at bounding box center [574, 383] width 175 height 36
click at [586, 383] on input "1983" at bounding box center [581, 389] width 12 height 12
radio input "true"
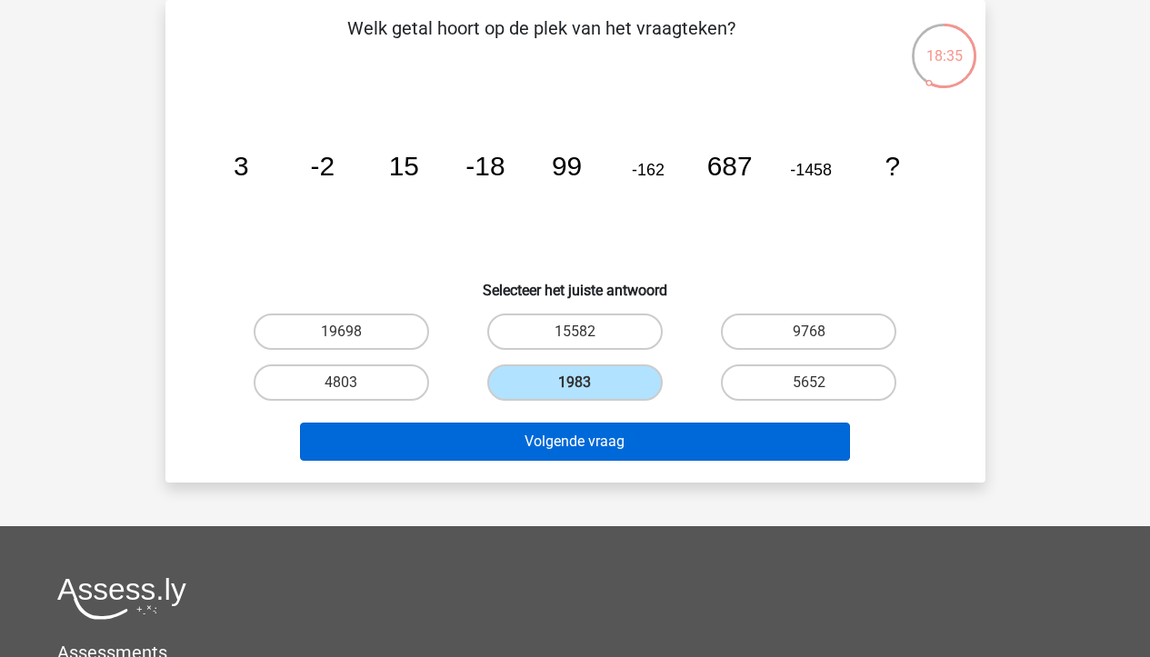
click at [608, 436] on button "Volgende vraag" at bounding box center [575, 442] width 550 height 38
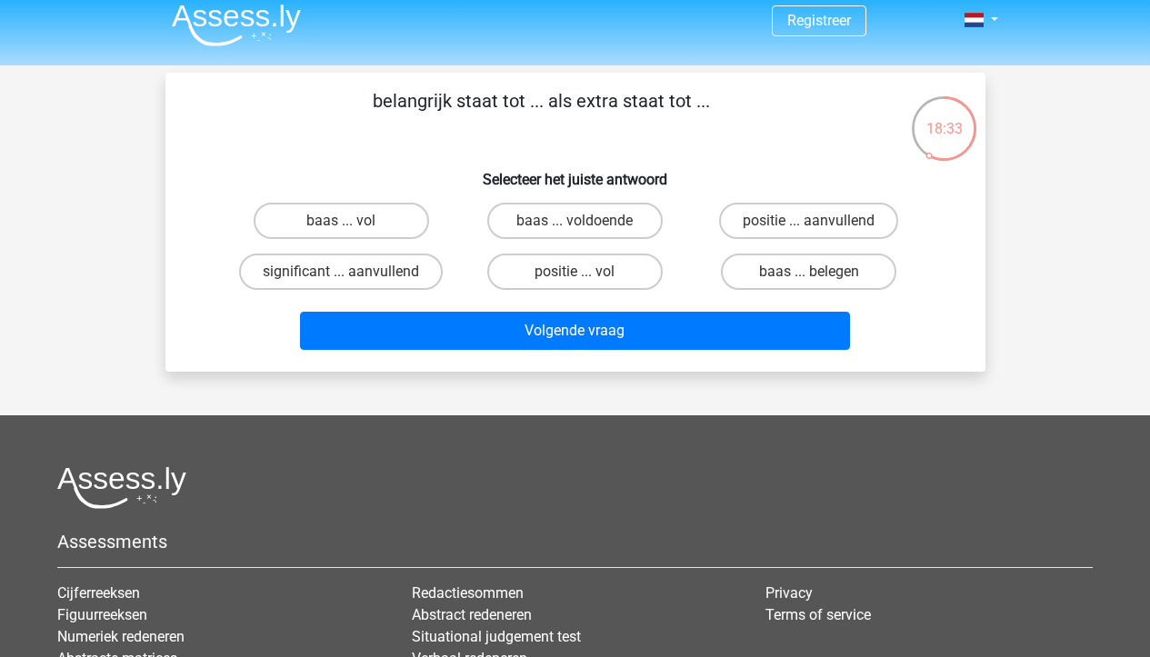
scroll to position [8, 0]
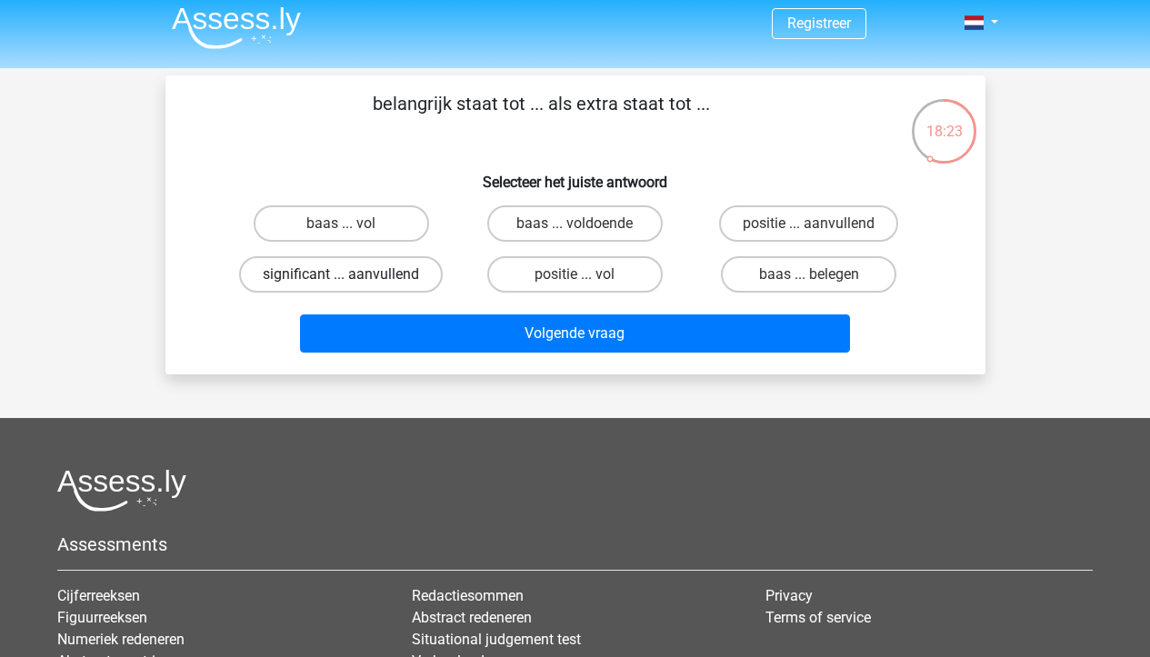
click at [376, 277] on label "significant ... aanvullend" at bounding box center [341, 274] width 204 height 36
click at [353, 277] on input "significant ... aanvullend" at bounding box center [347, 281] width 12 height 12
radio input "true"
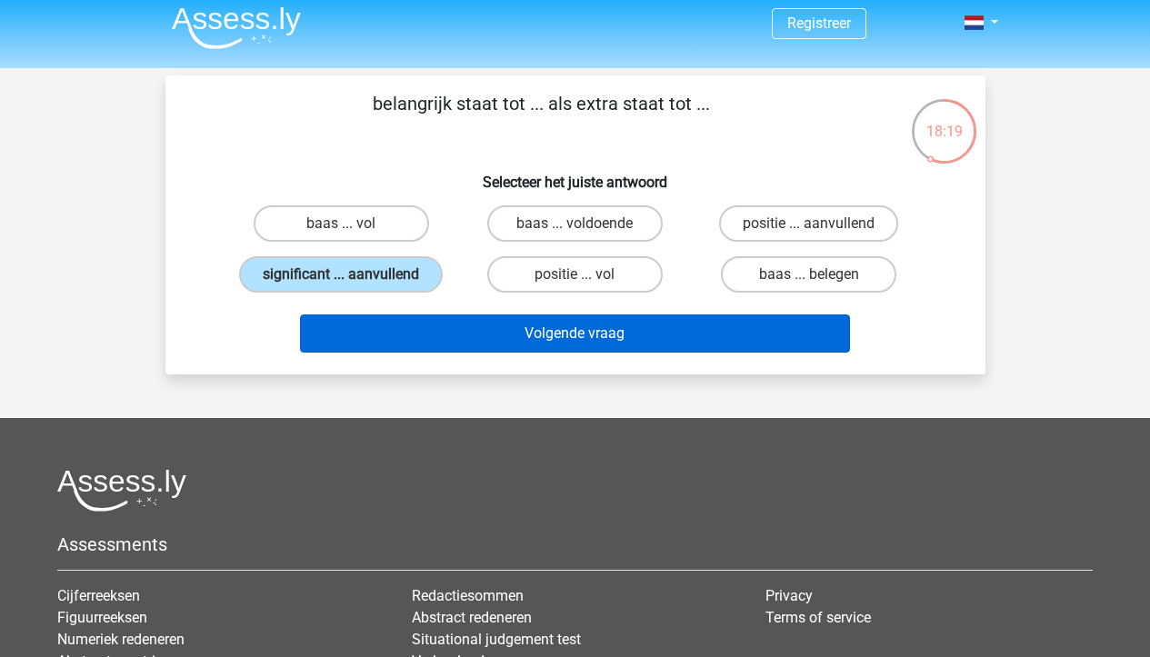
click at [426, 344] on button "Volgende vraag" at bounding box center [575, 334] width 550 height 38
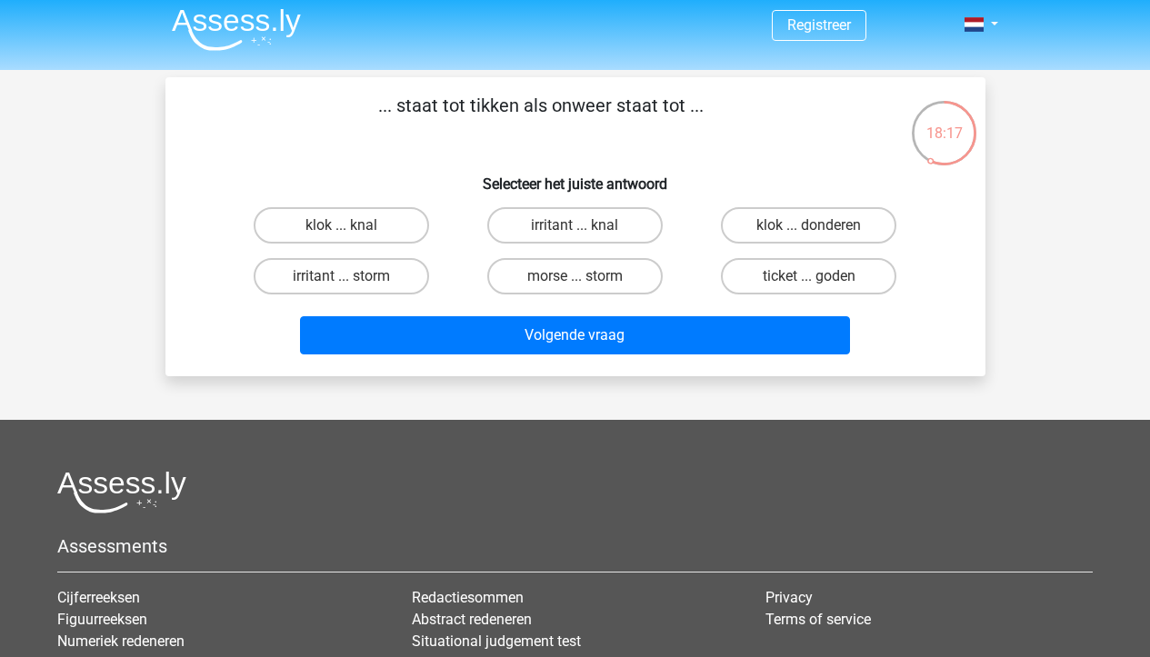
scroll to position [3, 0]
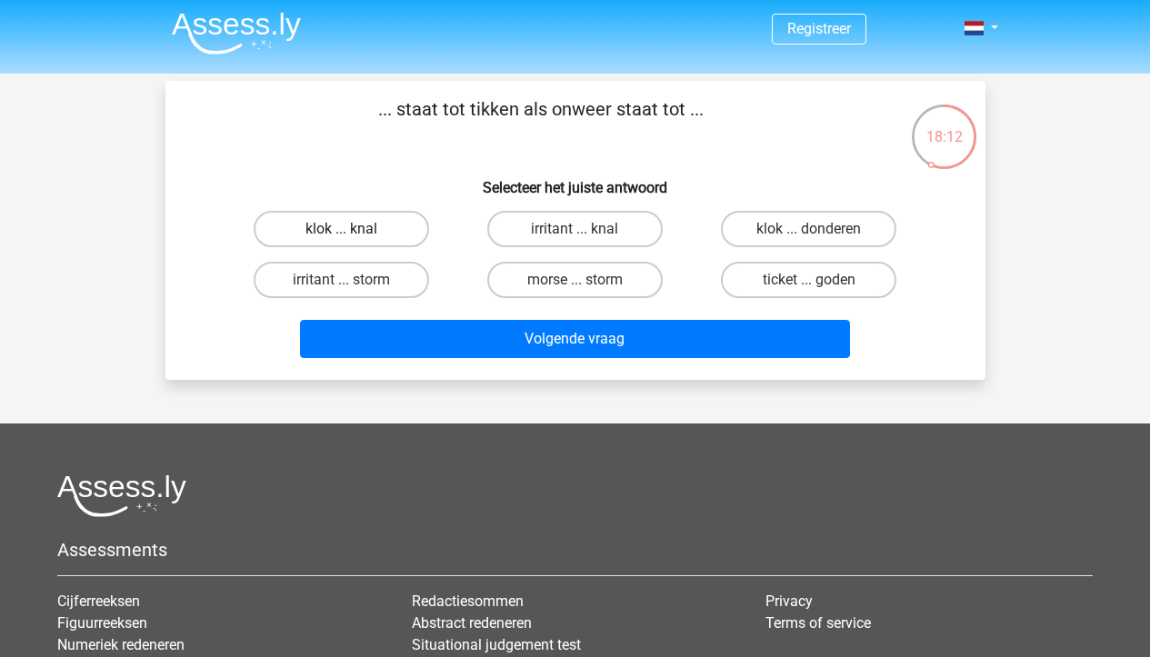
click at [302, 239] on label "klok ... knal" at bounding box center [341, 229] width 175 height 36
click at [341, 239] on input "klok ... knal" at bounding box center [347, 235] width 12 height 12
radio input "true"
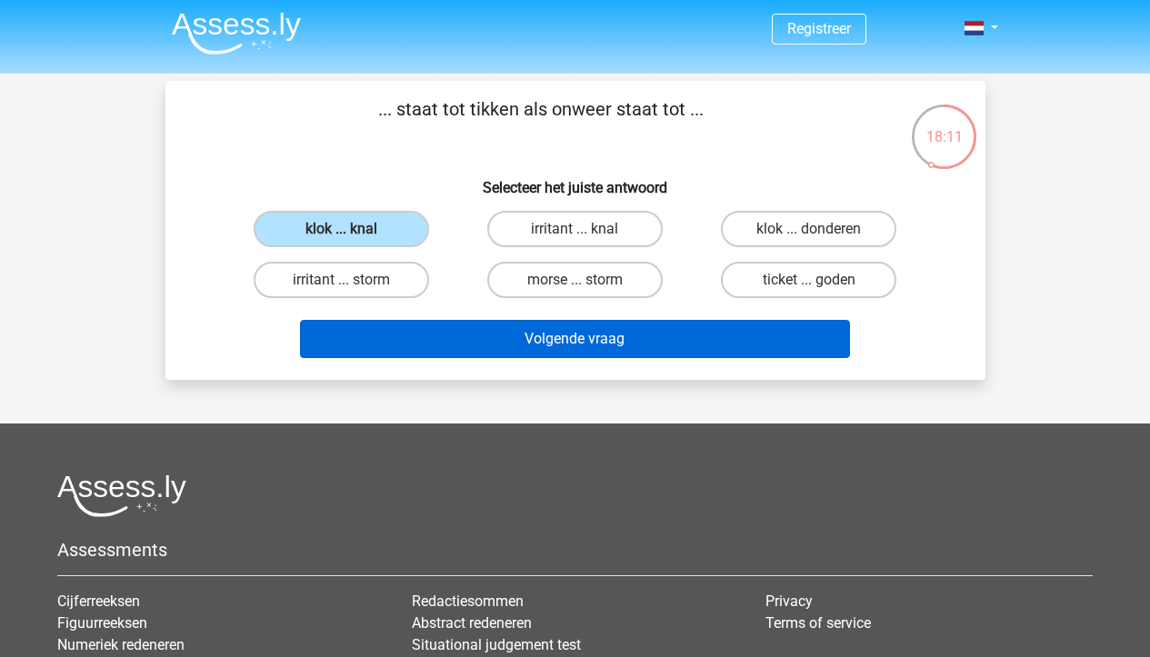
click at [513, 344] on button "Volgende vraag" at bounding box center [575, 339] width 550 height 38
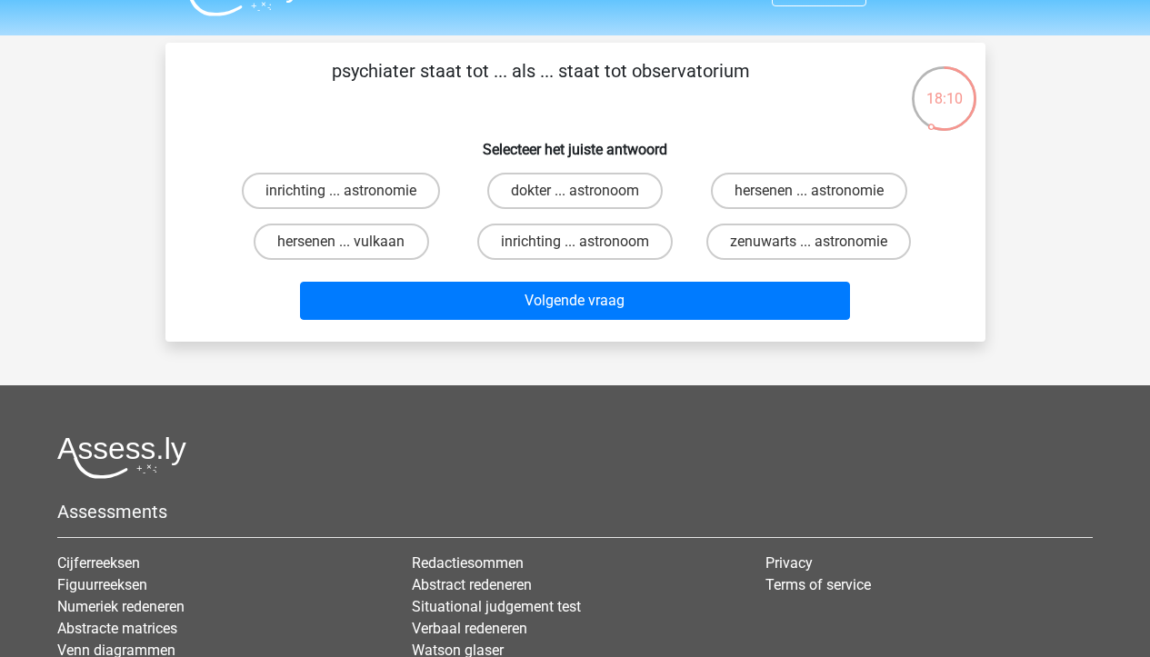
scroll to position [37, 0]
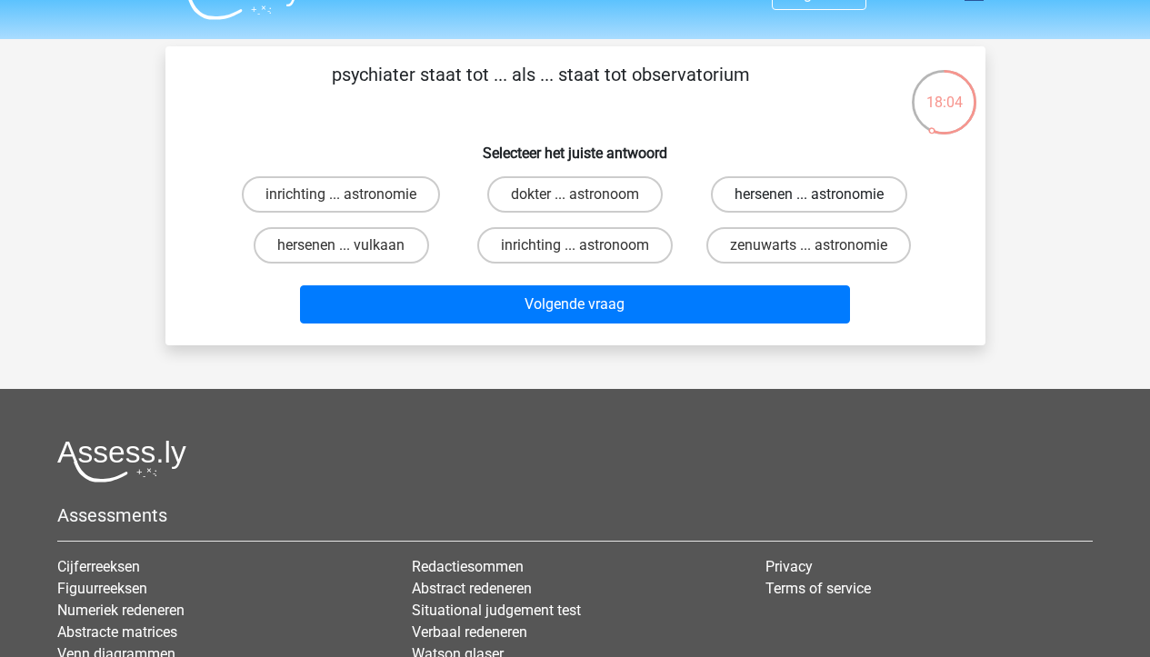
click at [738, 198] on label "hersenen ... astronomie" at bounding box center [809, 194] width 196 height 36
click at [809, 198] on input "hersenen ... astronomie" at bounding box center [815, 201] width 12 height 12
radio input "true"
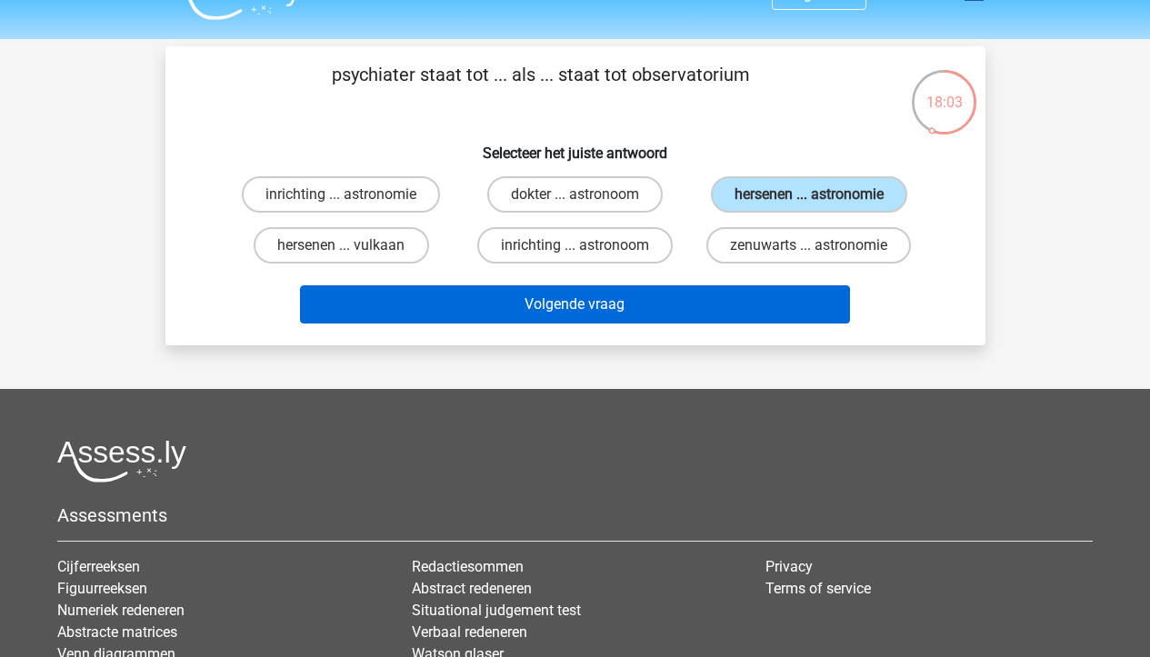
click at [676, 321] on button "Volgende vraag" at bounding box center [575, 304] width 550 height 38
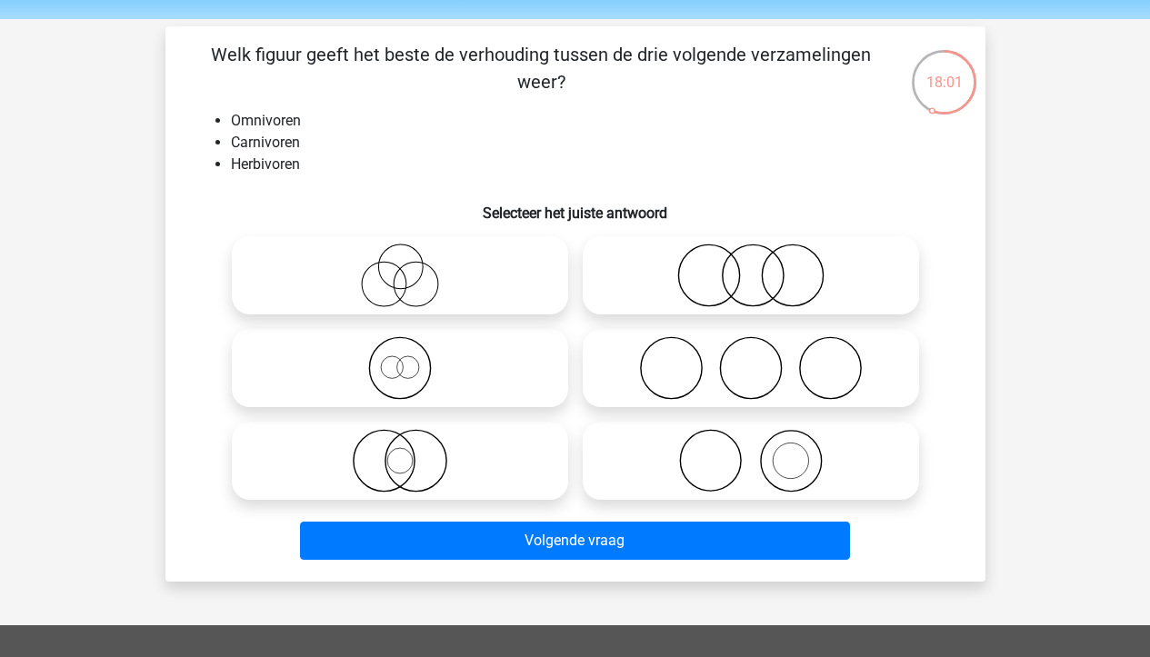
scroll to position [52, 0]
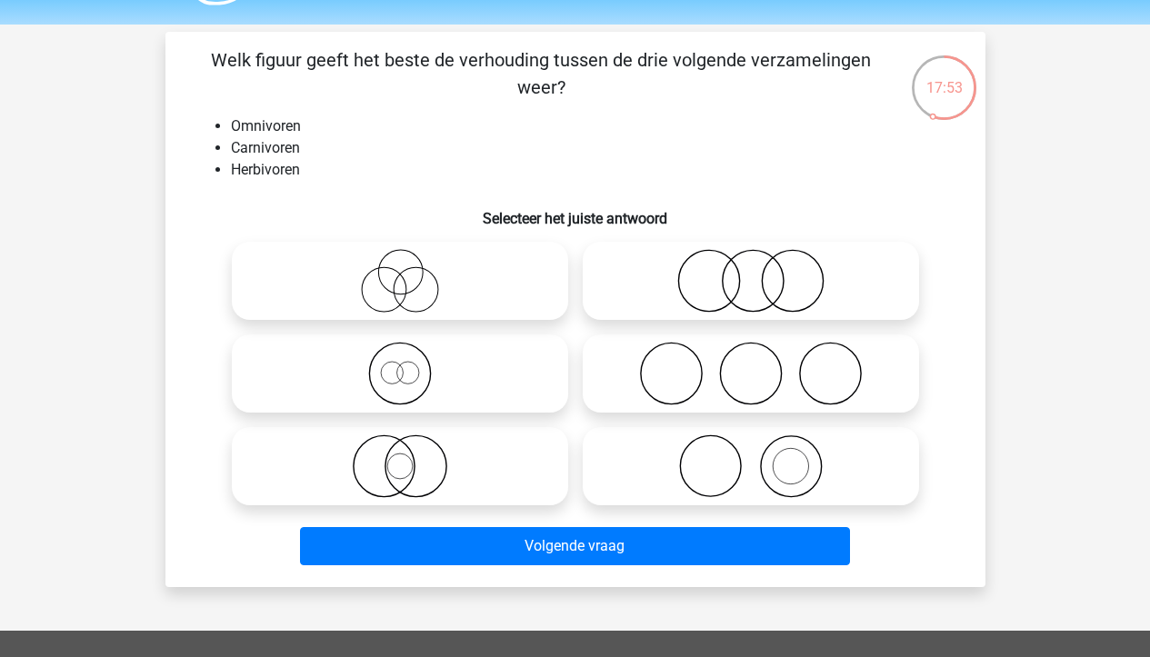
click at [488, 277] on icon at bounding box center [400, 281] width 322 height 64
click at [412, 272] on input "radio" at bounding box center [406, 266] width 12 height 12
radio input "true"
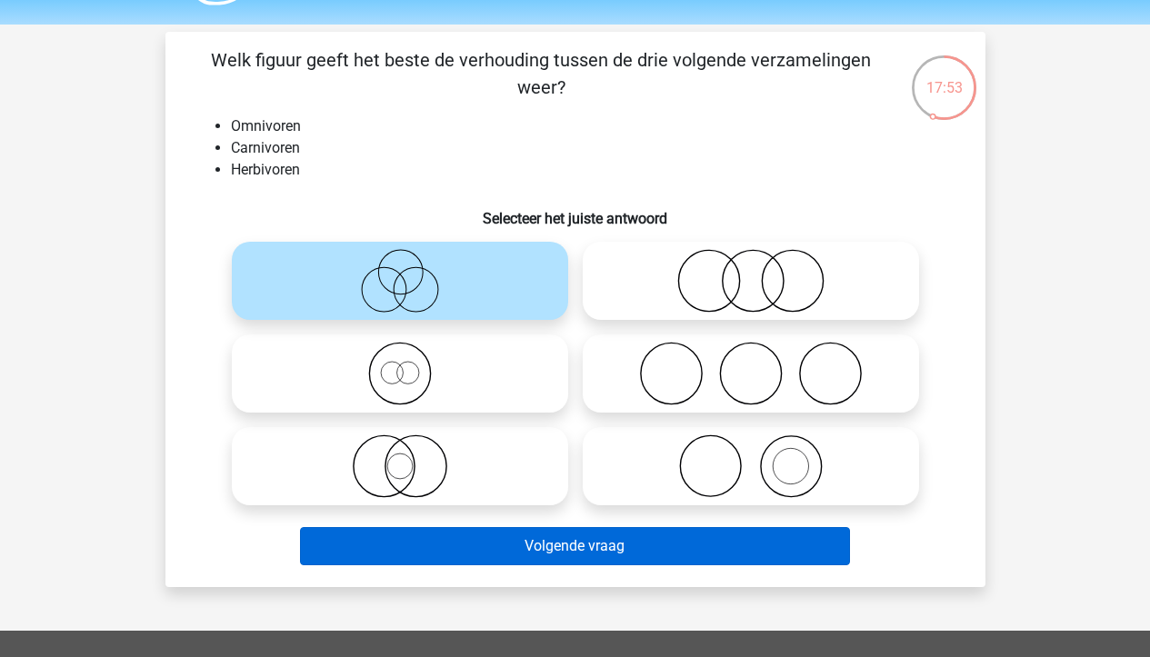
click at [576, 544] on button "Volgende vraag" at bounding box center [575, 546] width 550 height 38
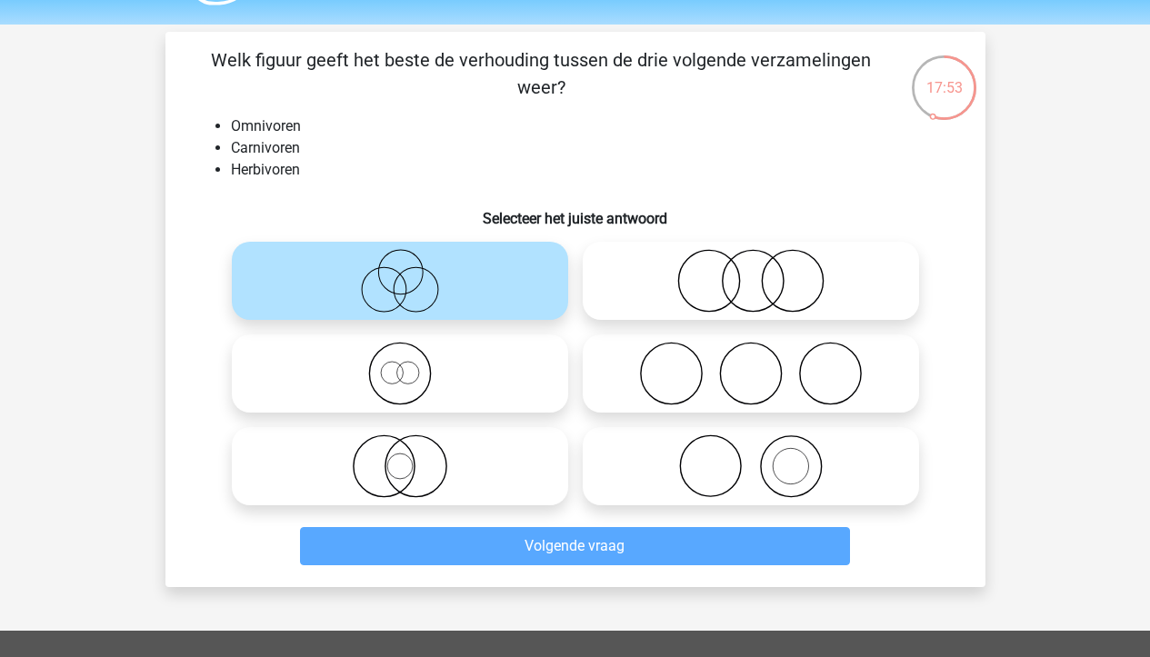
scroll to position [84, 0]
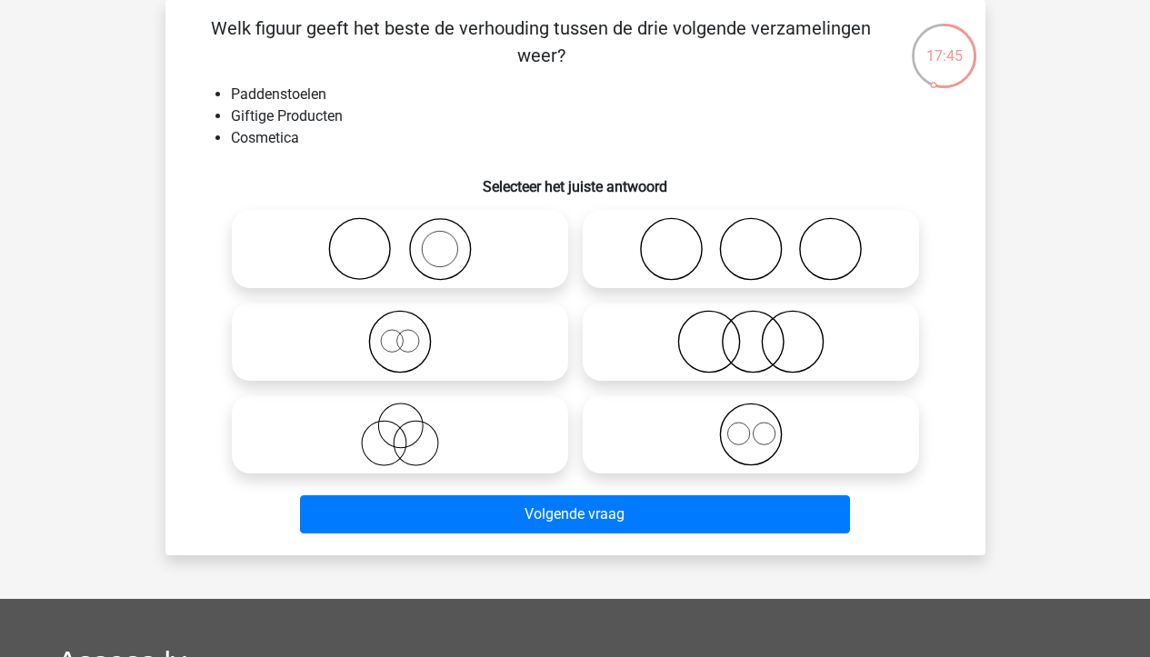
click at [785, 355] on icon at bounding box center [751, 342] width 322 height 64
click at [763, 333] on input "radio" at bounding box center [757, 327] width 12 height 12
radio input "true"
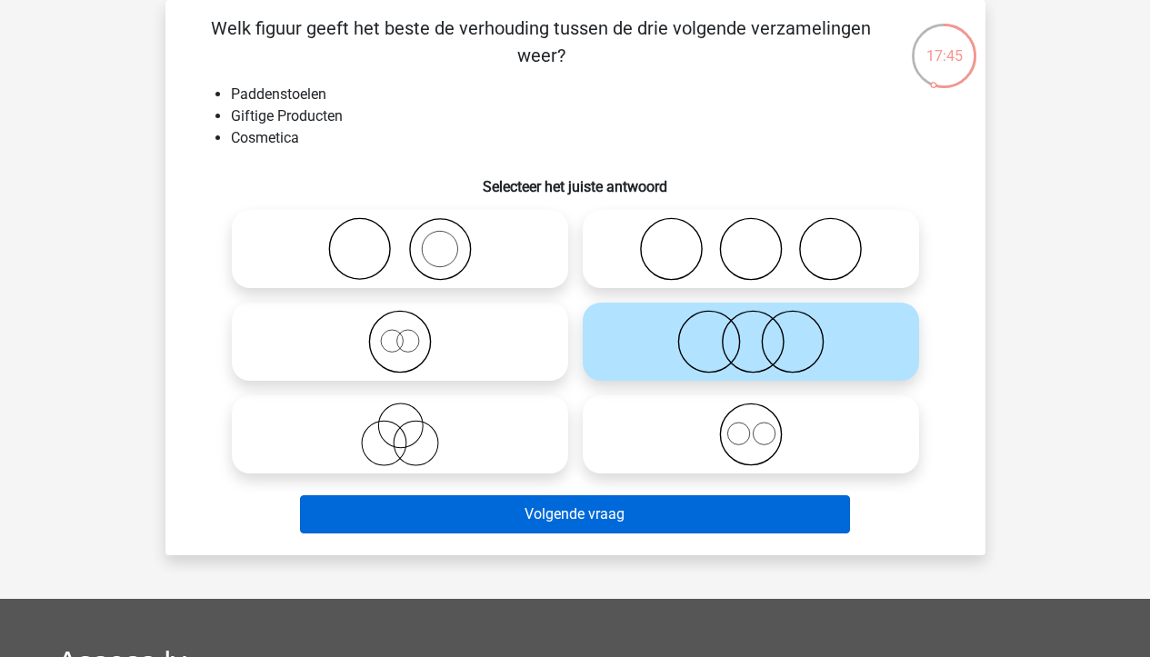
click at [734, 508] on button "Volgende vraag" at bounding box center [575, 515] width 550 height 38
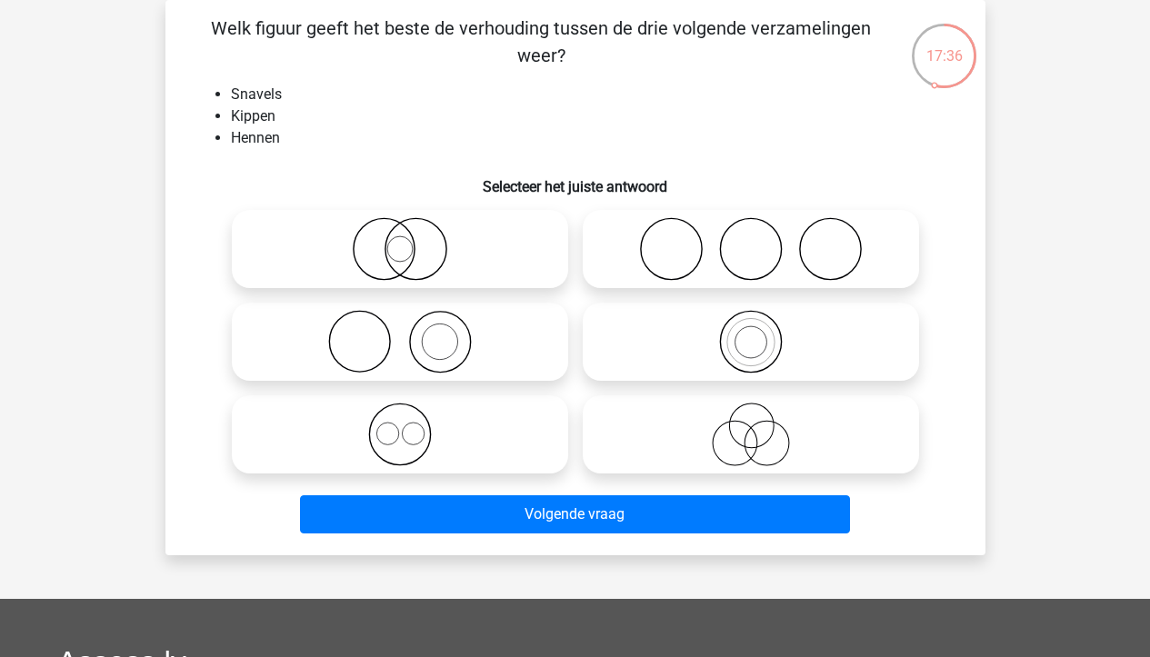
click at [635, 341] on icon at bounding box center [751, 342] width 322 height 64
click at [751, 333] on input "radio" at bounding box center [757, 327] width 12 height 12
radio input "true"
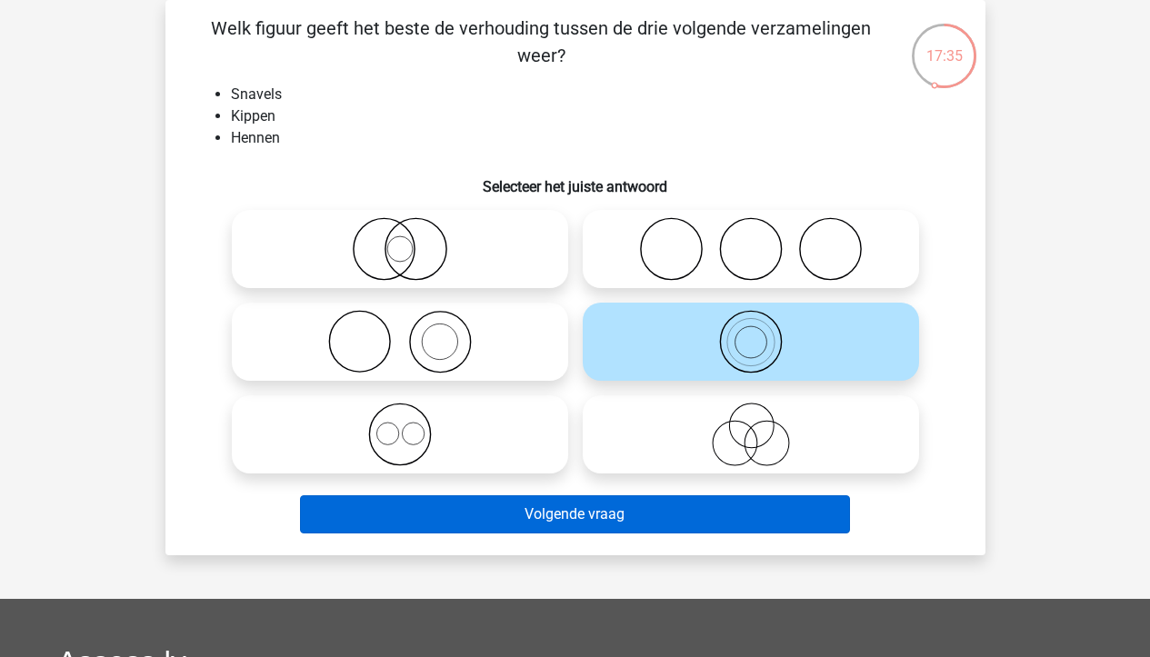
click at [560, 518] on button "Volgende vraag" at bounding box center [575, 515] width 550 height 38
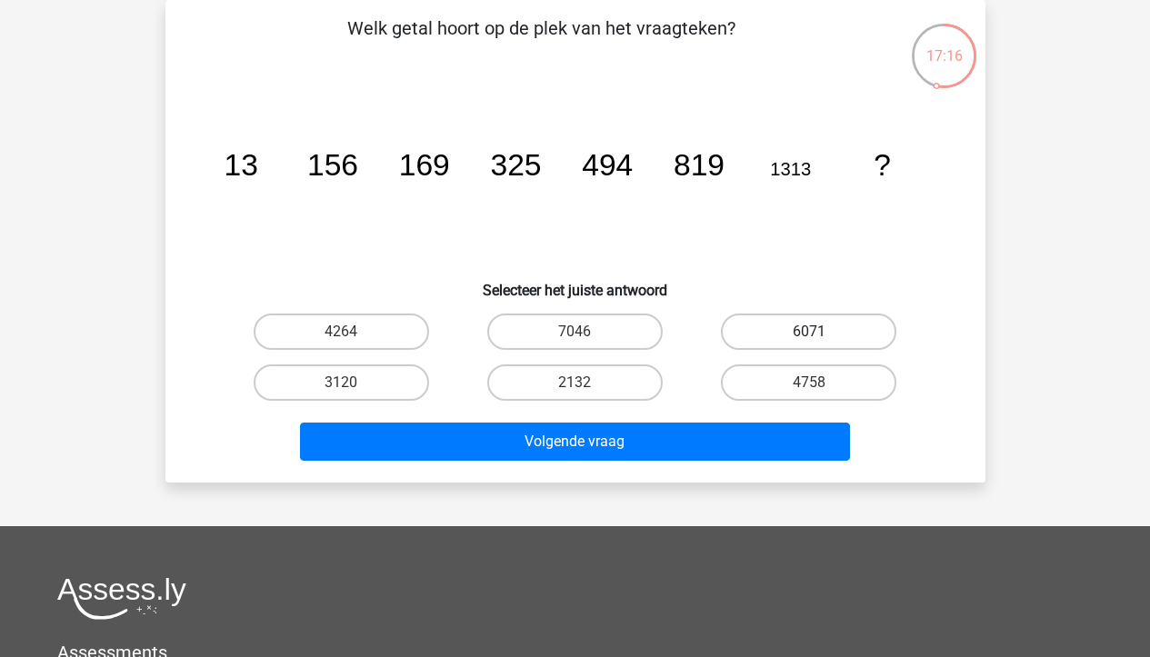
click at [747, 350] on label "6071" at bounding box center [808, 332] width 175 height 36
click at [809, 344] on input "6071" at bounding box center [815, 338] width 12 height 12
radio input "true"
click at [748, 388] on label "4758" at bounding box center [808, 383] width 175 height 36
click at [809, 388] on input "4758" at bounding box center [815, 389] width 12 height 12
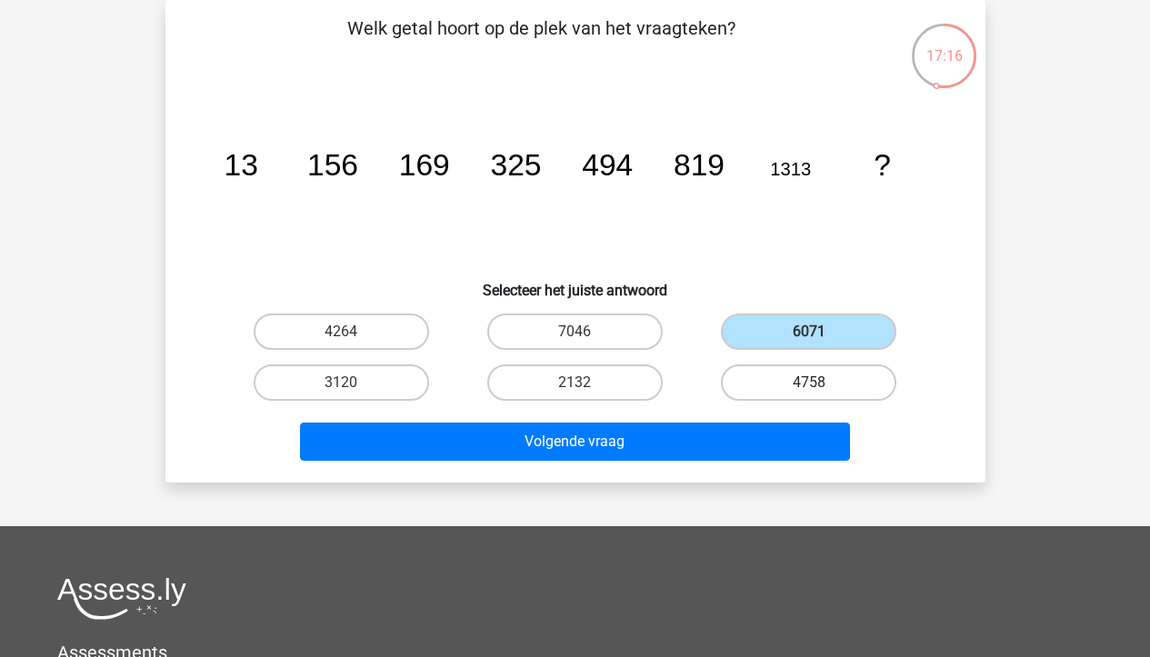
radio input "true"
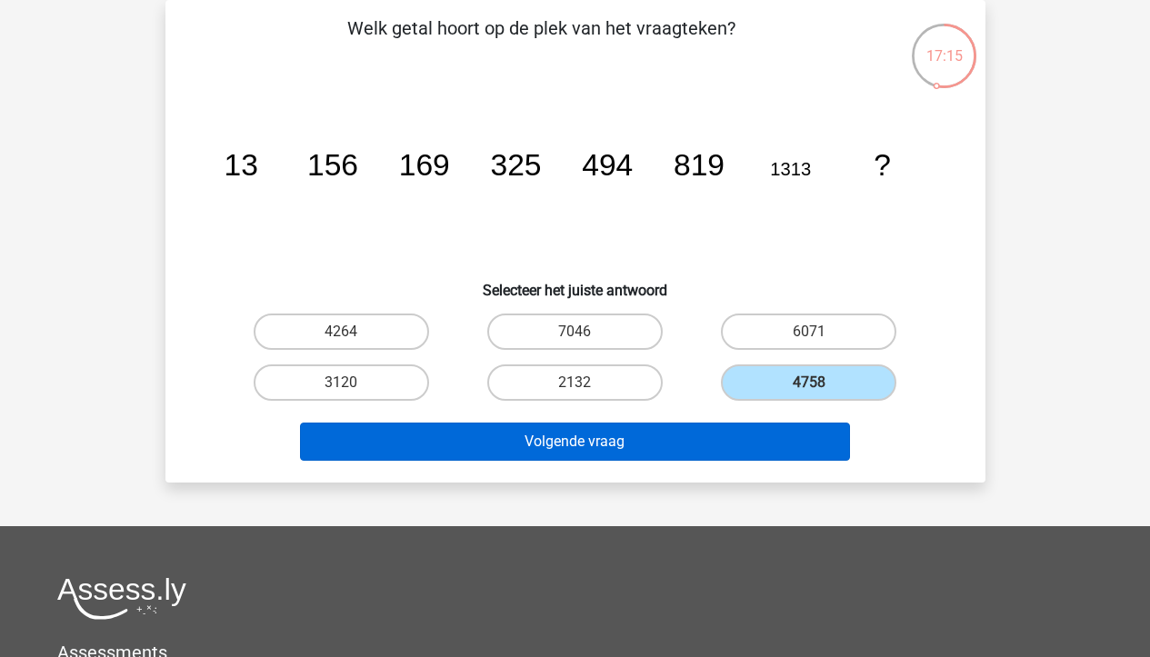
click at [728, 425] on button "Volgende vraag" at bounding box center [575, 442] width 550 height 38
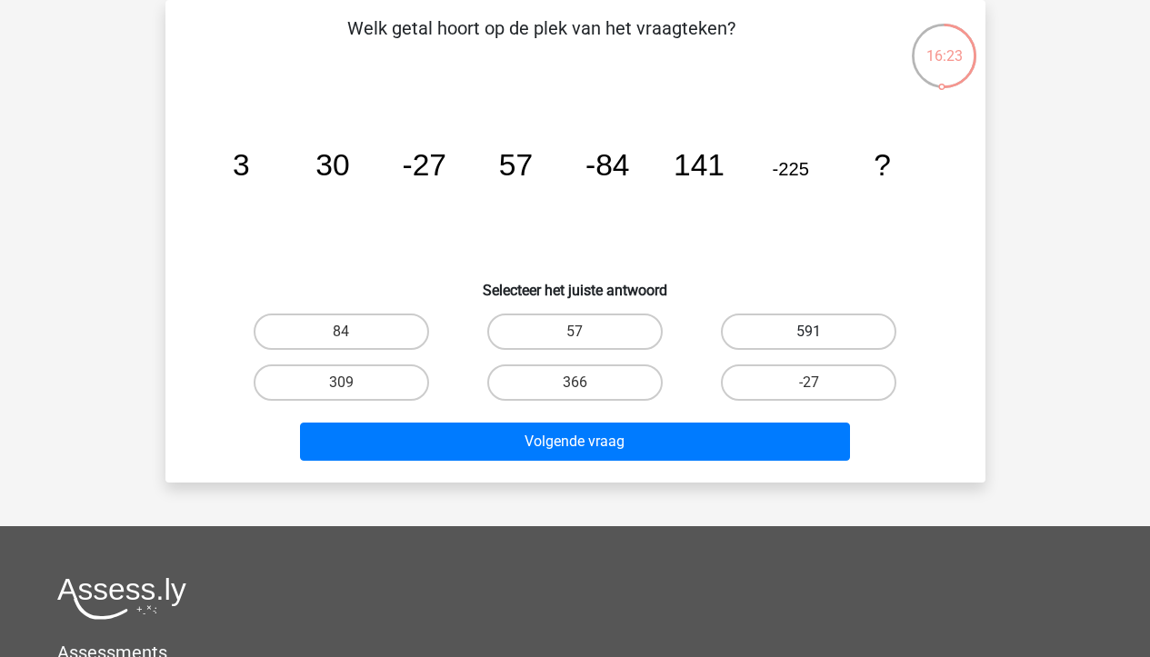
click at [804, 336] on label "591" at bounding box center [808, 332] width 175 height 36
click at [809, 336] on input "591" at bounding box center [815, 338] width 12 height 12
radio input "true"
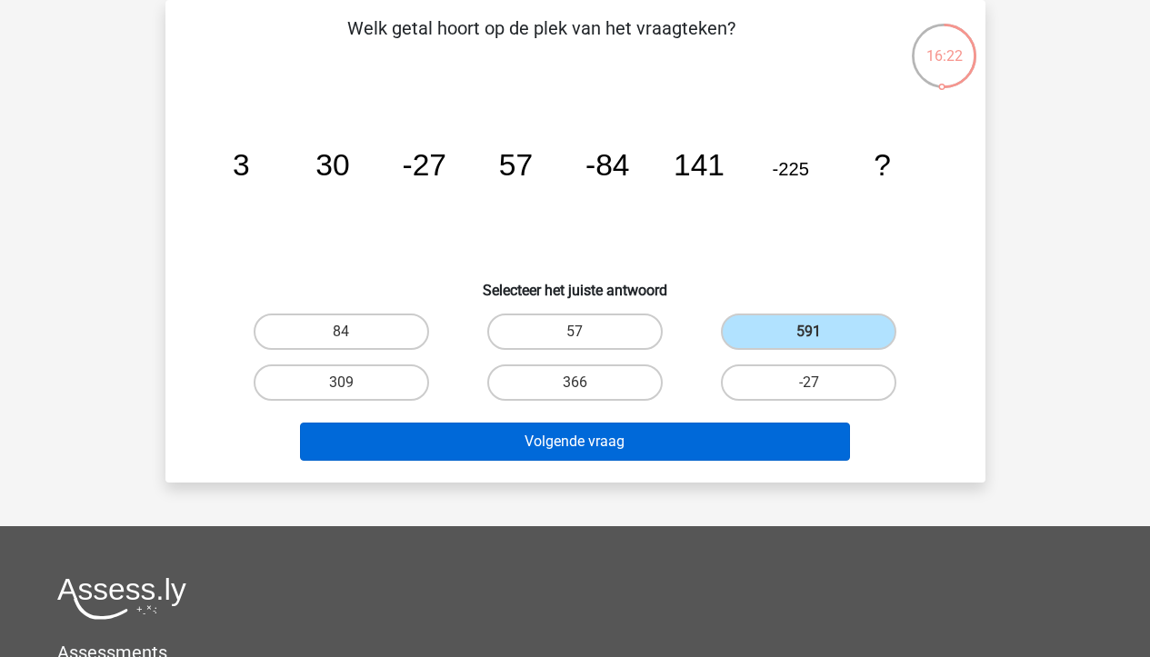
click at [729, 431] on button "Volgende vraag" at bounding box center [575, 442] width 550 height 38
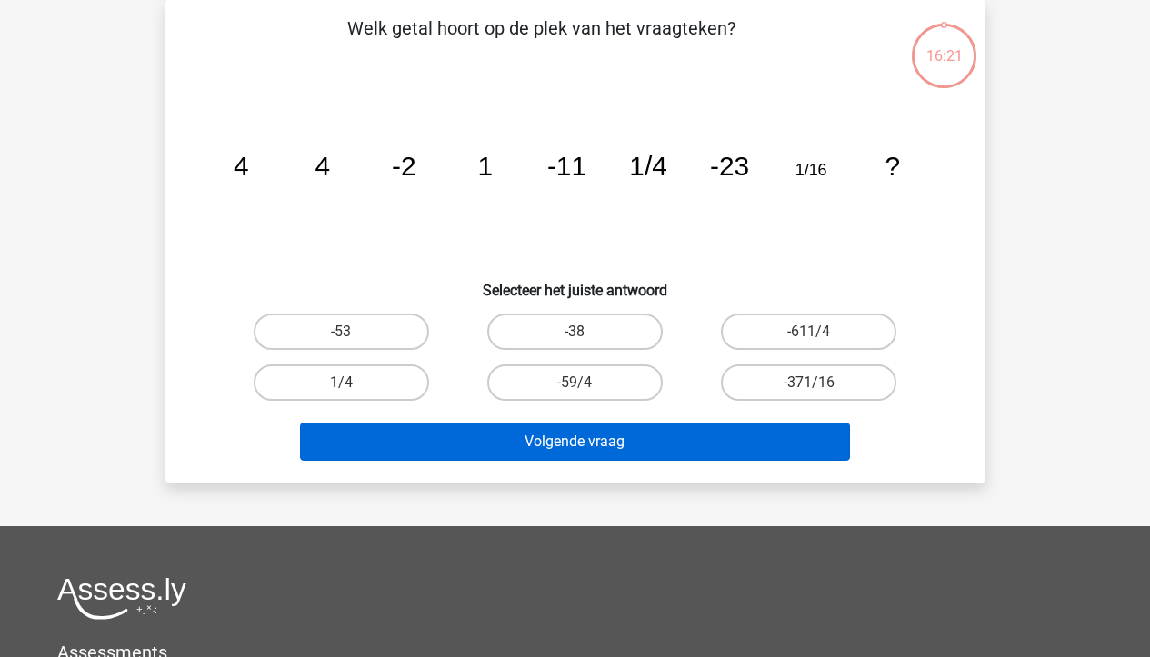
click at [709, 433] on button "Volgende vraag" at bounding box center [575, 442] width 550 height 38
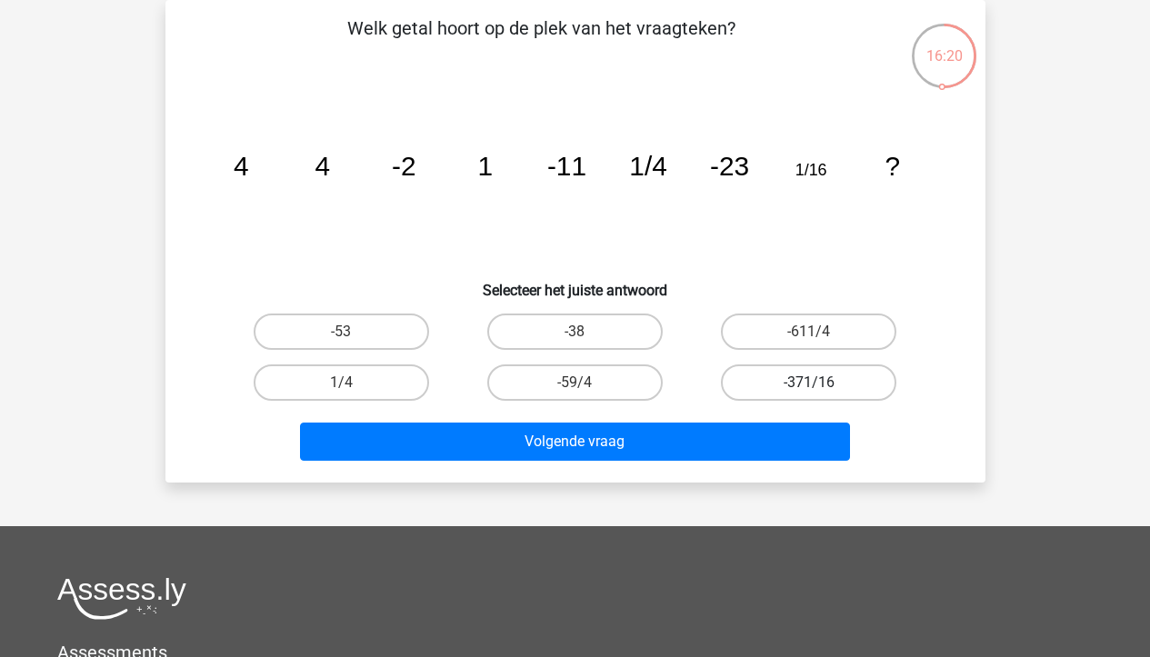
click at [764, 394] on label "-371/16" at bounding box center [808, 383] width 175 height 36
click at [809, 394] on input "-371/16" at bounding box center [815, 389] width 12 height 12
radio input "true"
click at [737, 421] on div "Volgende vraag" at bounding box center [576, 438] width 762 height 60
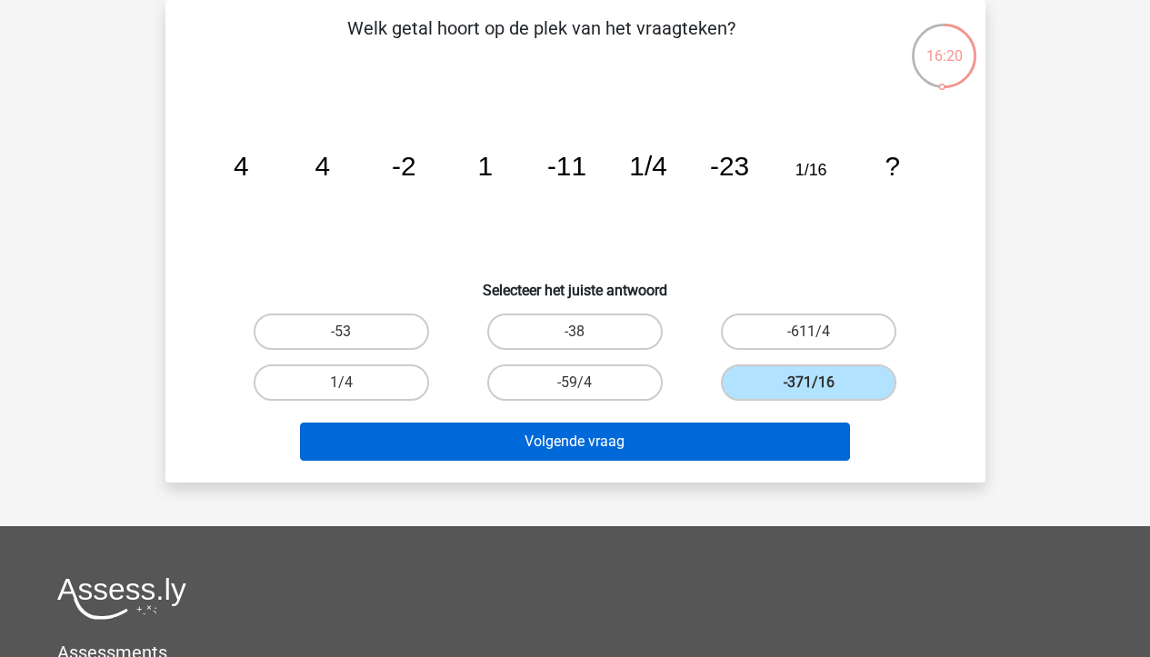
click at [737, 427] on button "Volgende vraag" at bounding box center [575, 442] width 550 height 38
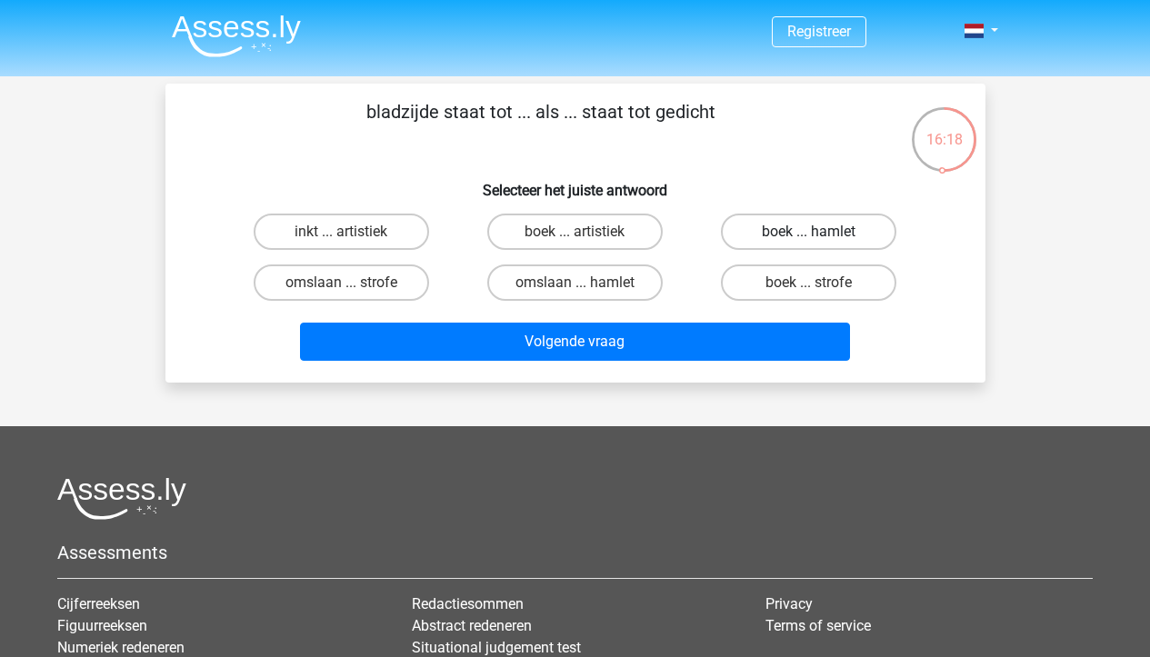
scroll to position [0, 0]
click at [789, 245] on label "boek ... hamlet" at bounding box center [808, 232] width 175 height 36
click at [809, 244] on input "boek ... hamlet" at bounding box center [815, 238] width 12 height 12
radio input "true"
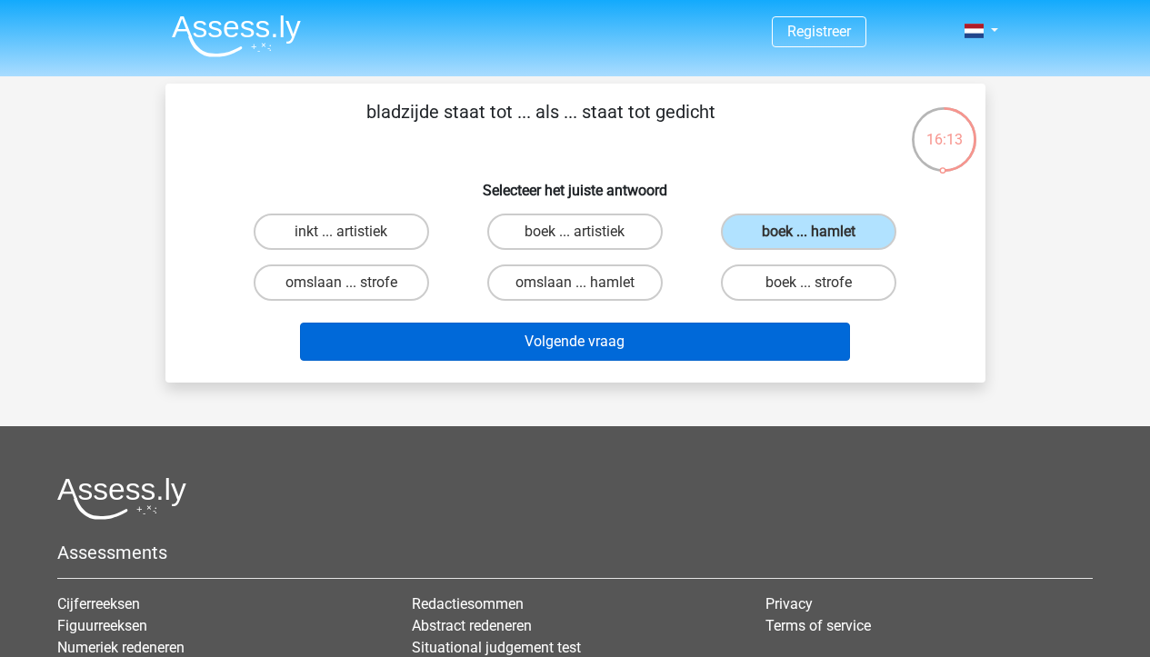
click at [749, 325] on button "Volgende vraag" at bounding box center [575, 342] width 550 height 38
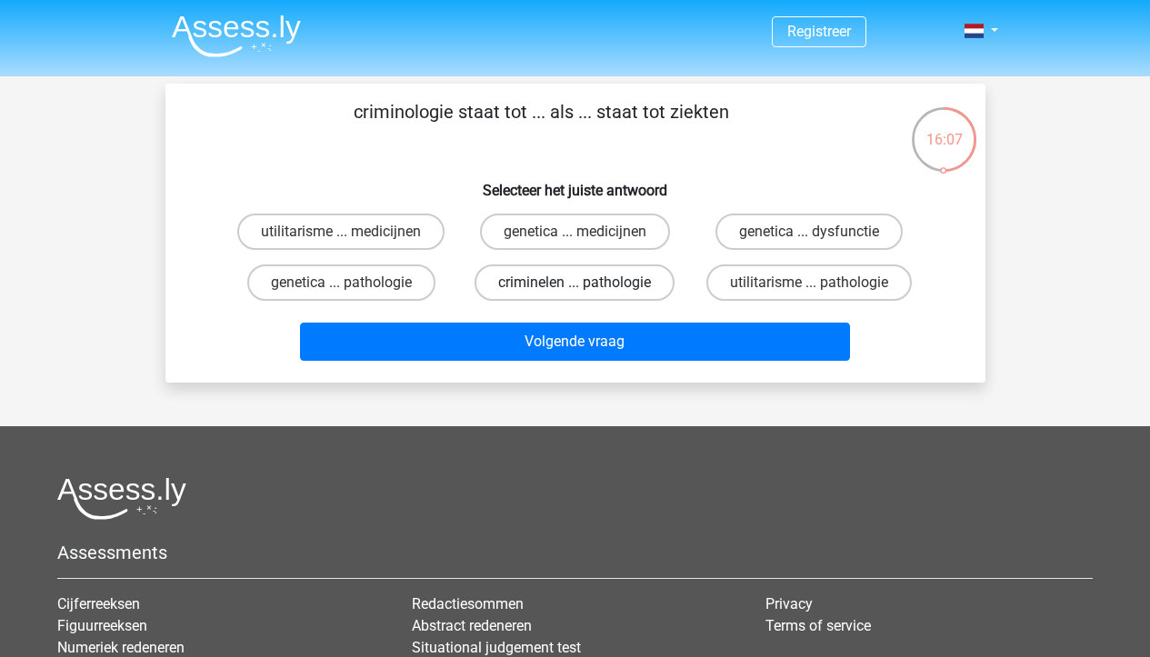
click at [626, 275] on label "criminelen ... pathologie" at bounding box center [575, 283] width 200 height 36
click at [586, 283] on input "criminelen ... pathologie" at bounding box center [581, 289] width 12 height 12
radio input "true"
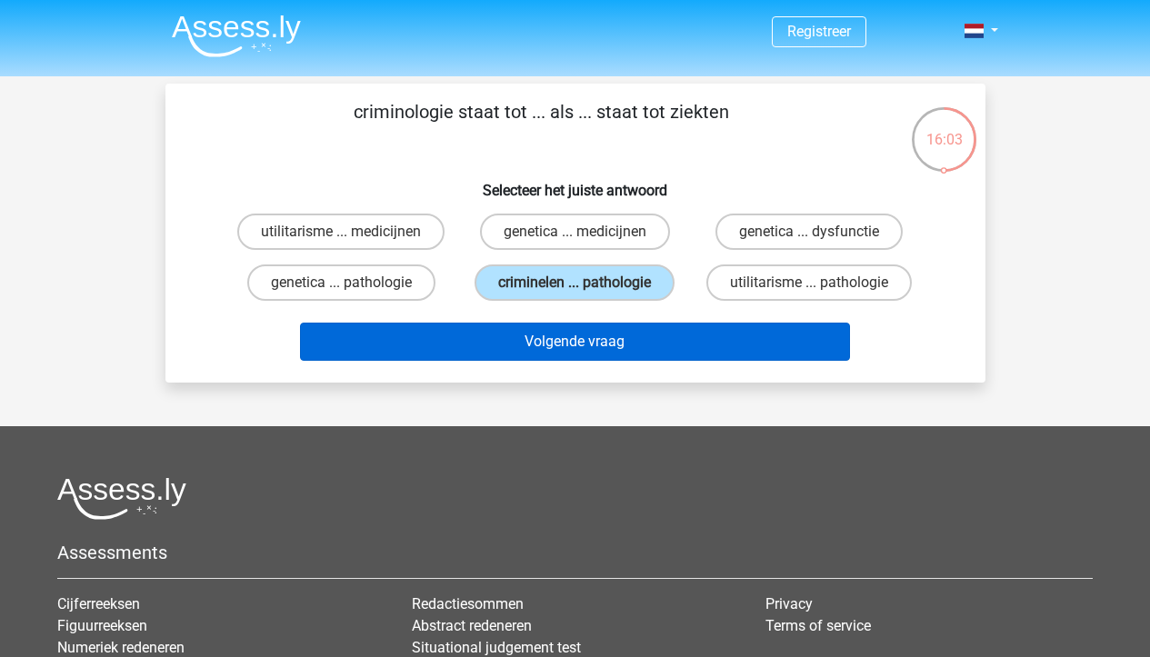
click at [666, 358] on button "Volgende vraag" at bounding box center [575, 342] width 550 height 38
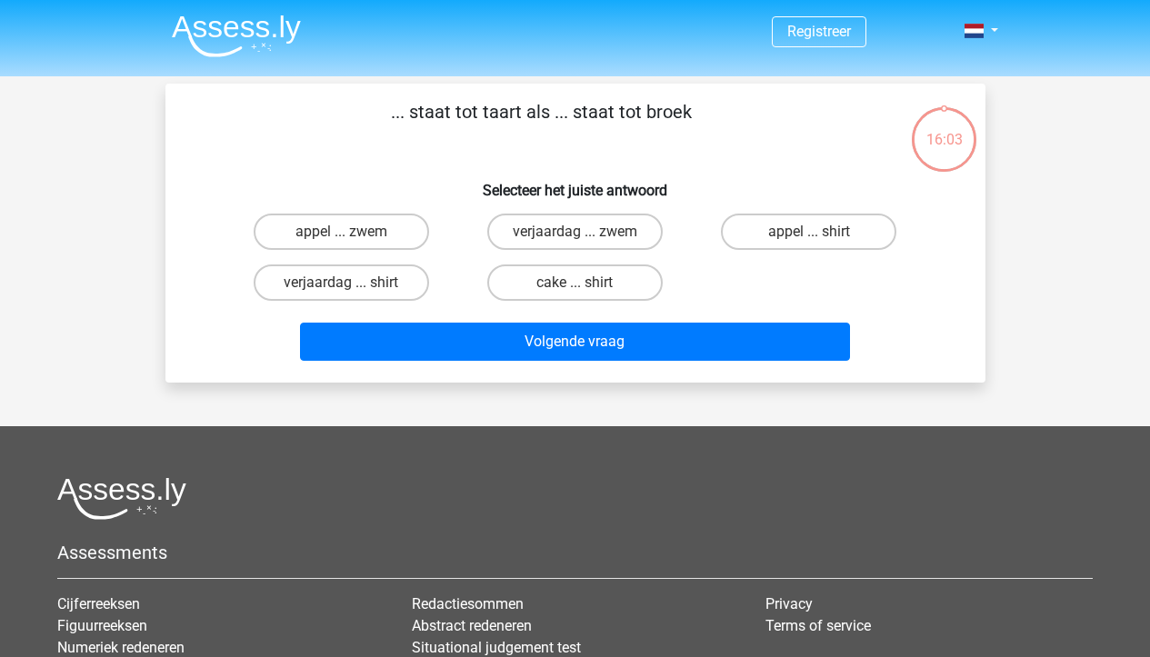
scroll to position [84, 0]
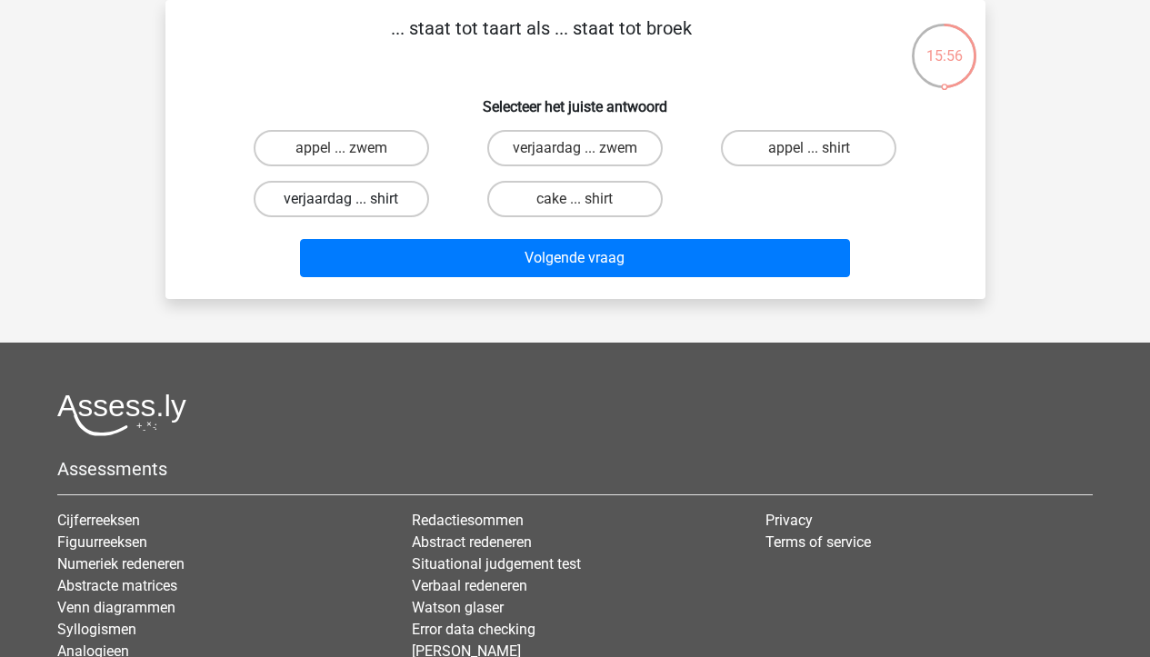
click at [357, 186] on label "verjaardag ... shirt" at bounding box center [341, 199] width 175 height 36
click at [353, 199] on input "verjaardag ... shirt" at bounding box center [347, 205] width 12 height 12
radio input "true"
click at [570, 158] on label "verjaardag ... zwem" at bounding box center [574, 148] width 175 height 36
click at [575, 158] on input "verjaardag ... zwem" at bounding box center [581, 154] width 12 height 12
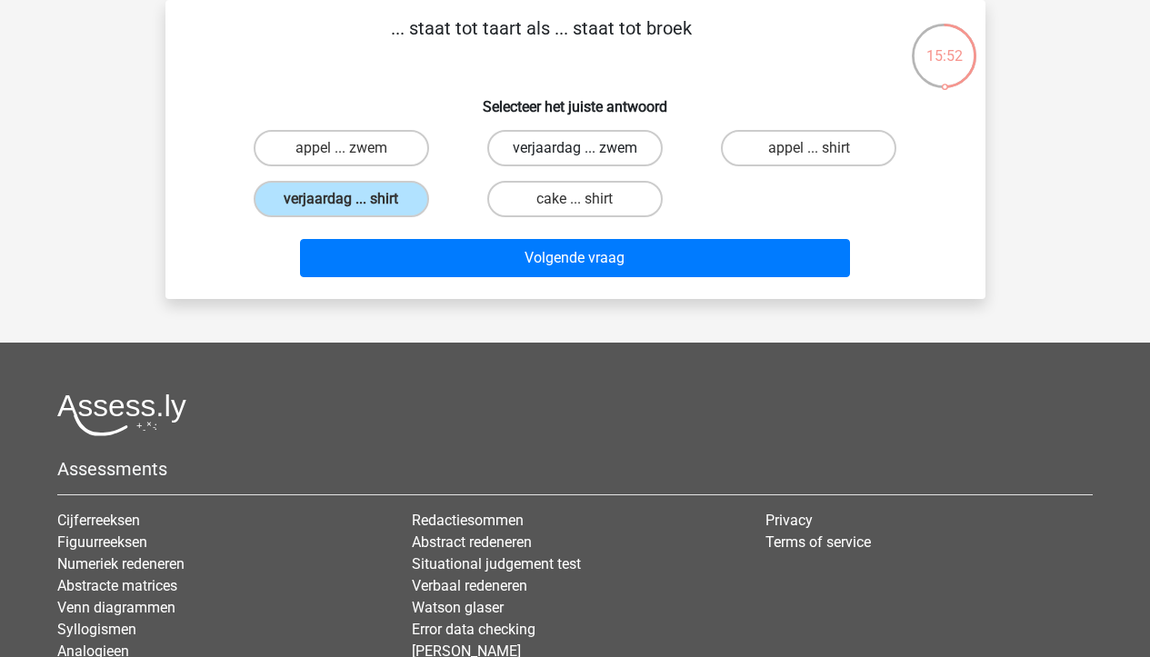
radio input "true"
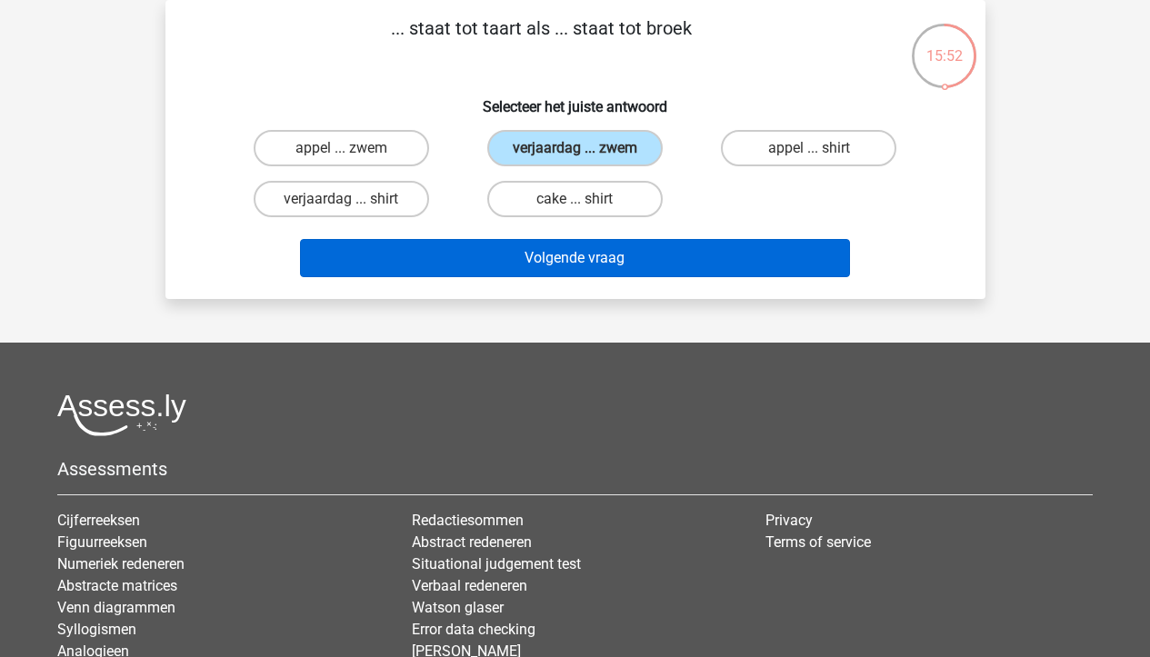
click at [563, 262] on button "Volgende vraag" at bounding box center [575, 258] width 550 height 38
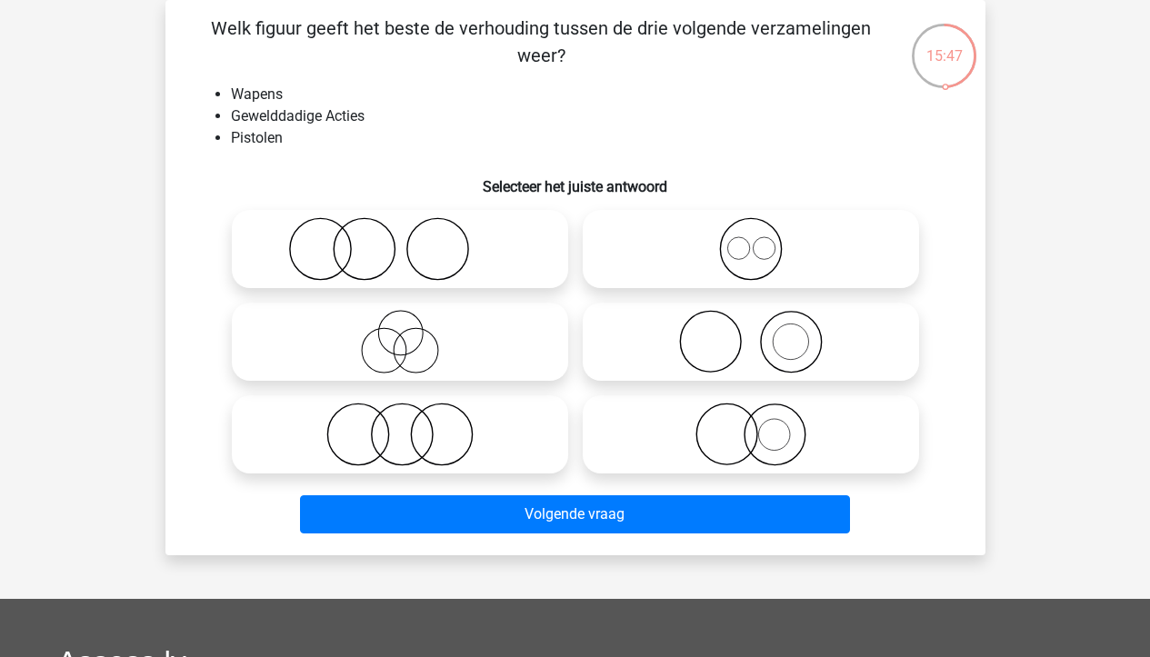
drag, startPoint x: 479, startPoint y: 329, endPoint x: 479, endPoint y: 343, distance: 13.6
click at [479, 329] on icon at bounding box center [400, 342] width 322 height 64
click at [412, 329] on input "radio" at bounding box center [406, 327] width 12 height 12
radio input "true"
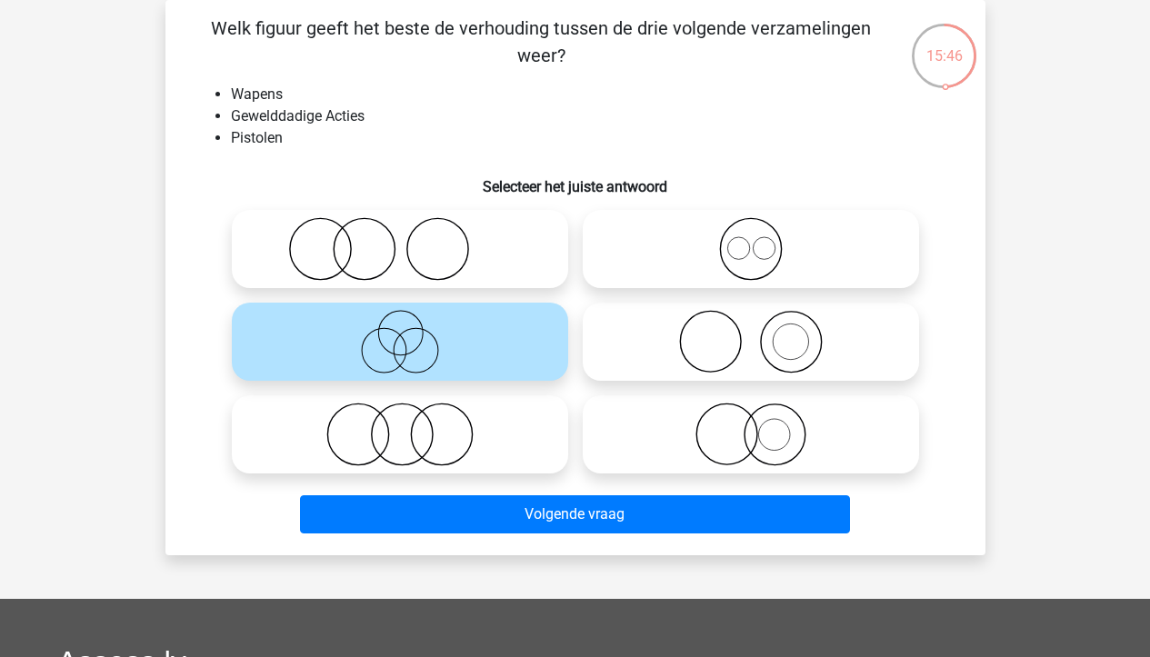
drag, startPoint x: 511, startPoint y: 523, endPoint x: 788, endPoint y: 656, distance: 307.8
click at [796, 656] on div "Registreer" at bounding box center [575, 497] width 1150 height 1163
click at [412, 398] on label at bounding box center [400, 434] width 336 height 78
click at [412, 414] on input "radio" at bounding box center [406, 420] width 12 height 12
radio input "true"
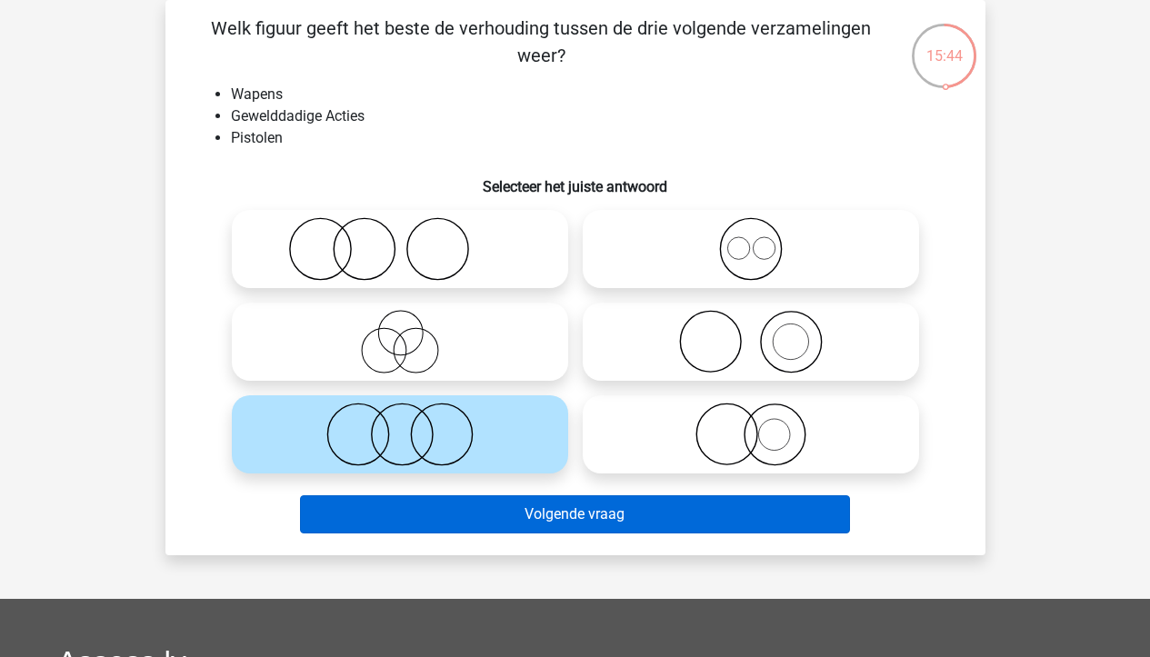
click at [458, 526] on button "Volgende vraag" at bounding box center [575, 515] width 550 height 38
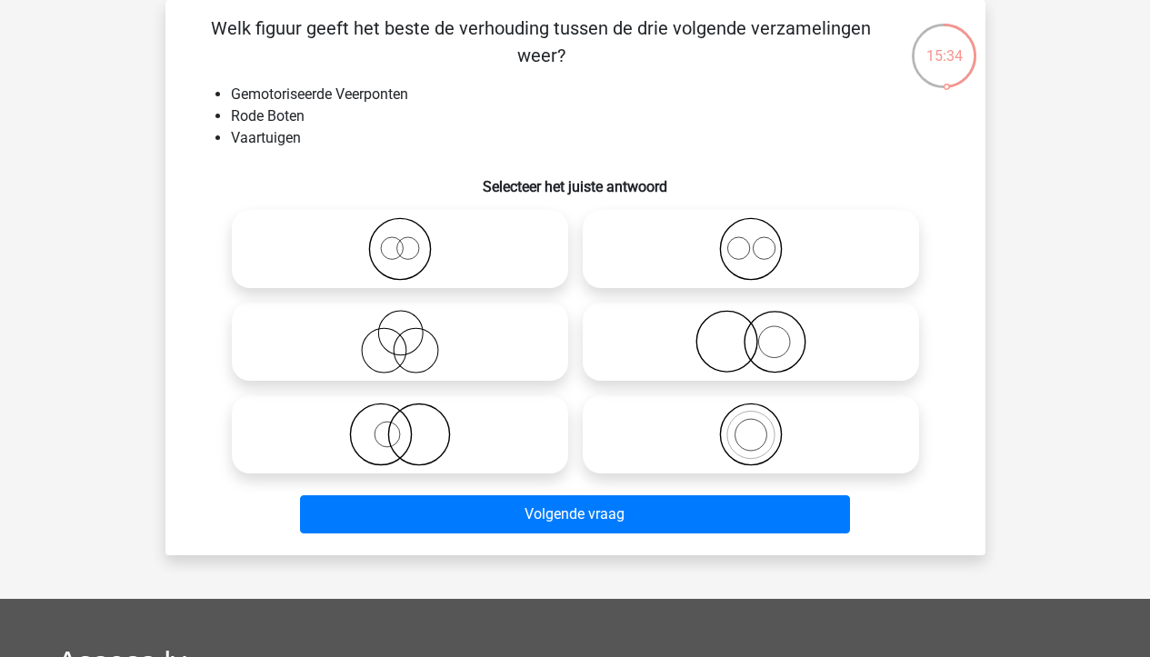
click at [528, 359] on icon at bounding box center [400, 342] width 322 height 64
click at [412, 333] on input "radio" at bounding box center [406, 327] width 12 height 12
radio input "true"
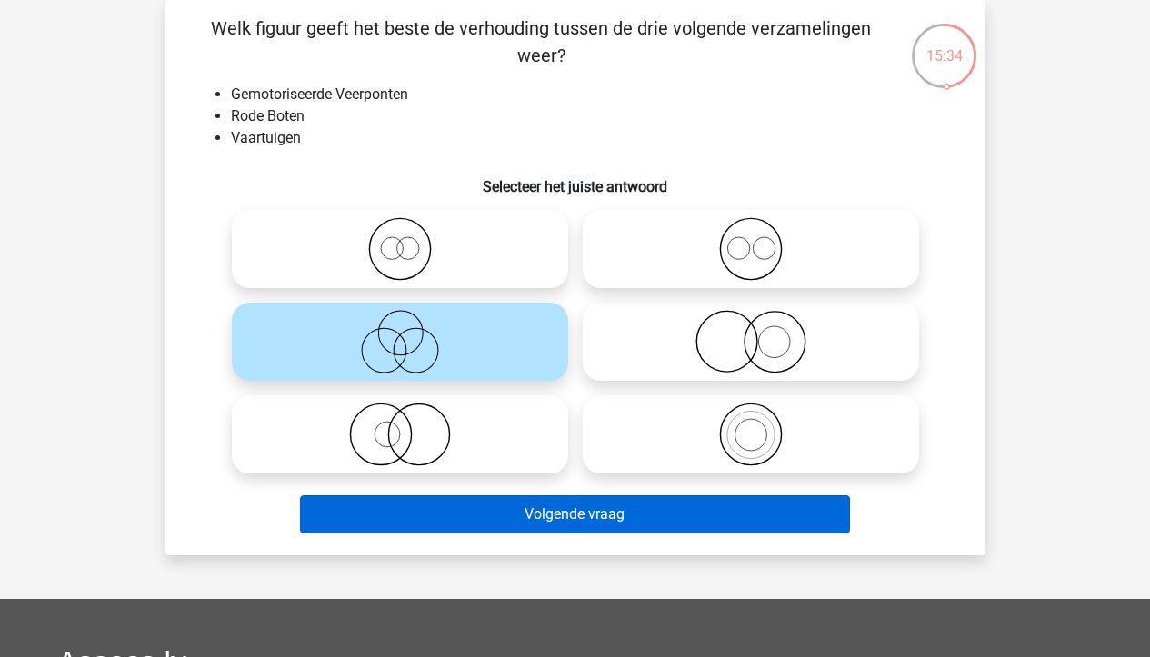
click at [537, 496] on button "Volgende vraag" at bounding box center [575, 515] width 550 height 38
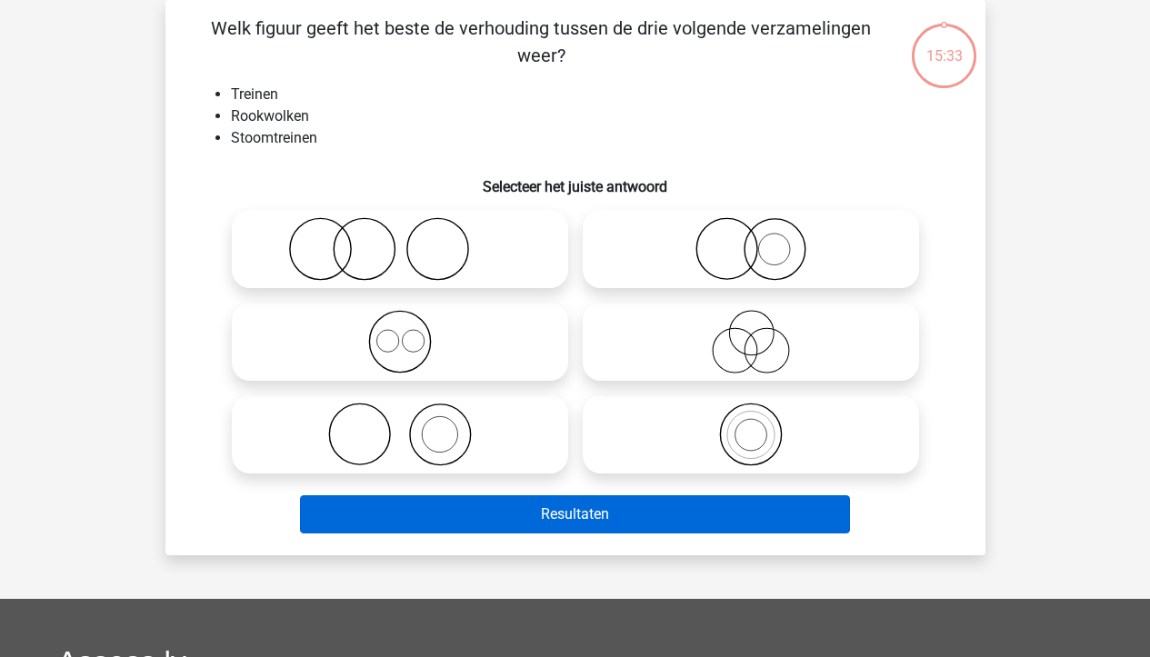
click at [537, 506] on button "Resultaten" at bounding box center [575, 515] width 550 height 38
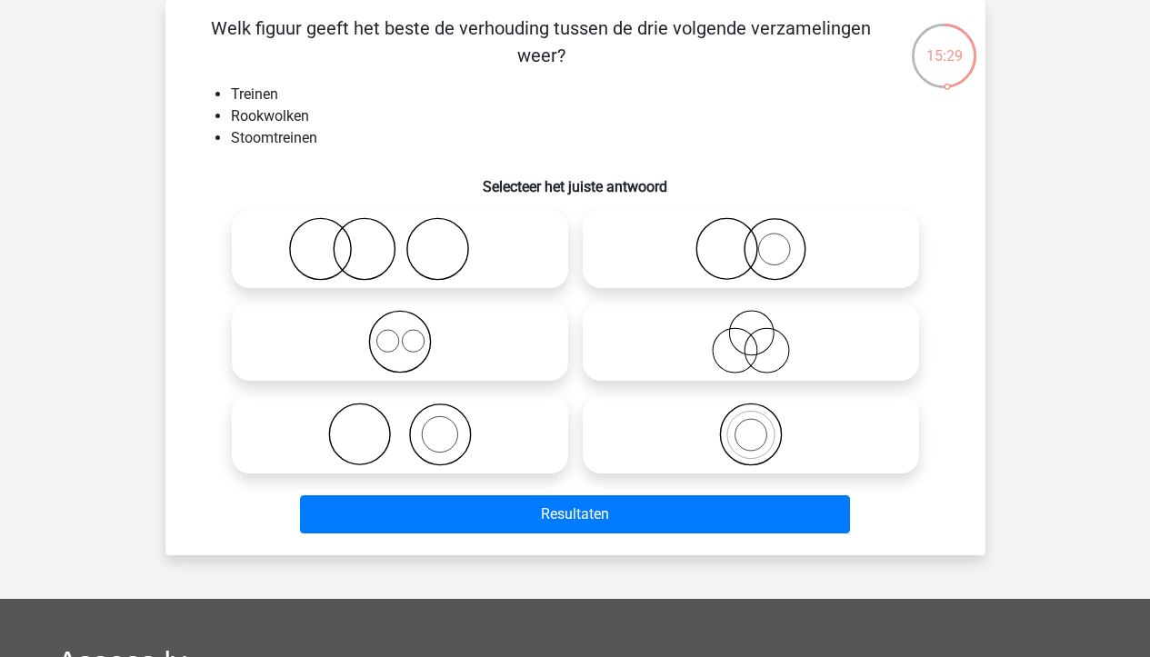
click at [505, 237] on icon at bounding box center [400, 249] width 322 height 64
click at [412, 237] on input "radio" at bounding box center [406, 234] width 12 height 12
radio input "true"
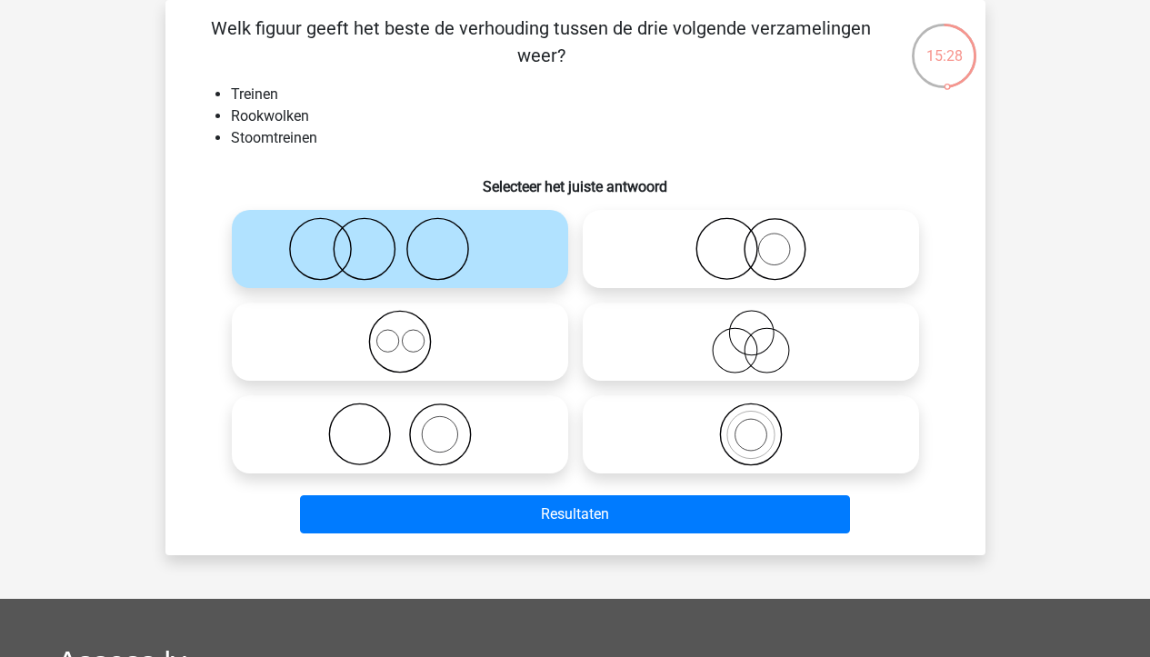
click at [677, 270] on icon at bounding box center [751, 249] width 322 height 64
click at [751, 240] on input "radio" at bounding box center [757, 234] width 12 height 12
radio input "true"
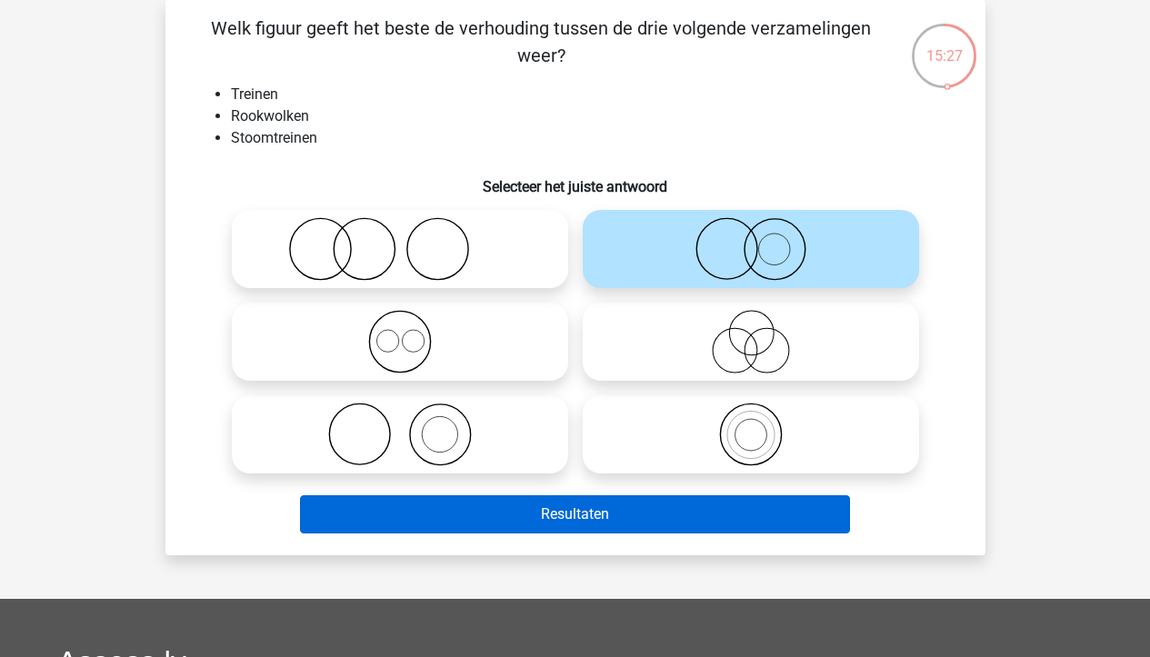
click at [678, 522] on button "Resultaten" at bounding box center [575, 515] width 550 height 38
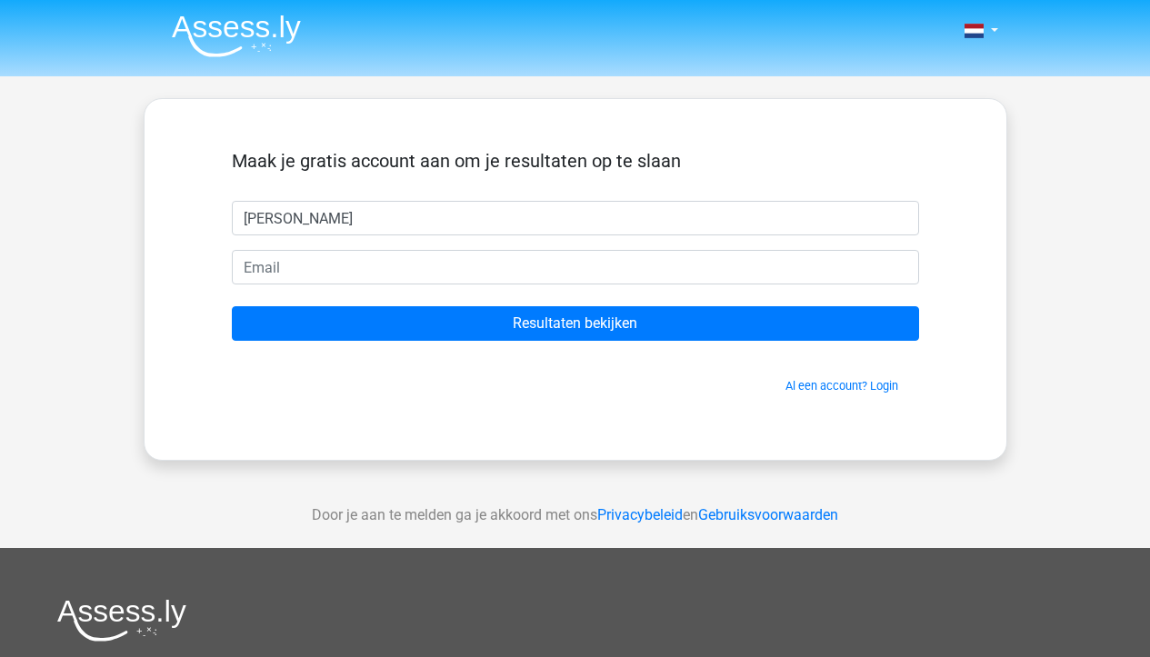
type input "[PERSON_NAME]"
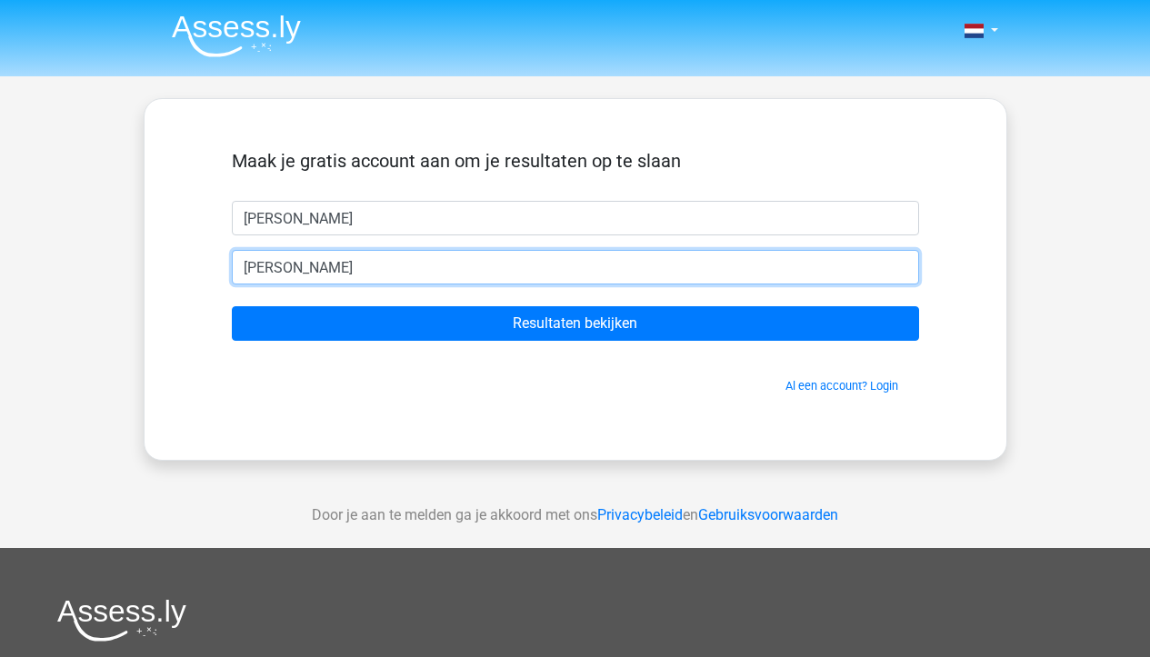
type input "[EMAIL_ADDRESS][DOMAIN_NAME]"
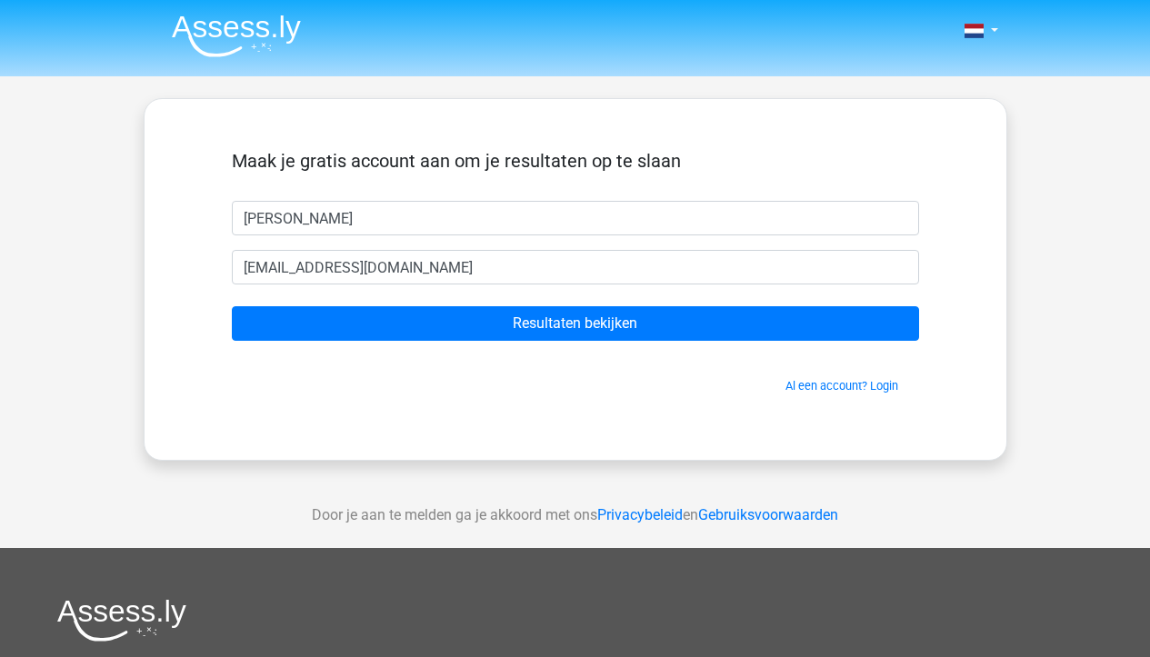
click at [575, 324] on input "Resultaten bekijken" at bounding box center [575, 323] width 687 height 35
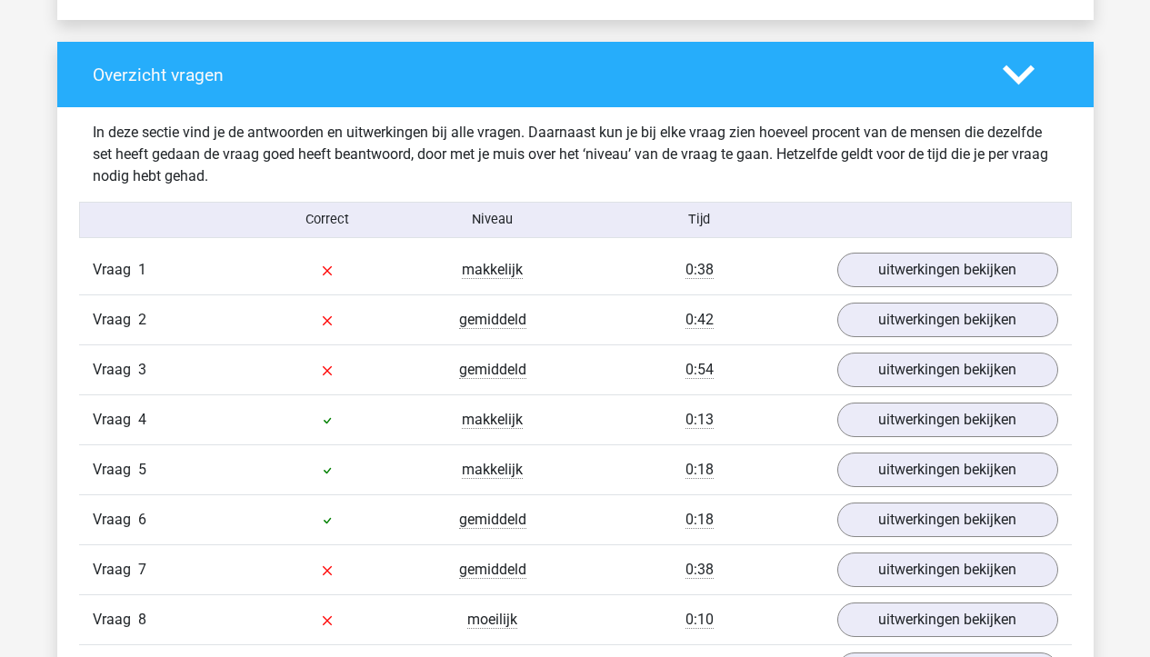
scroll to position [1833, 0]
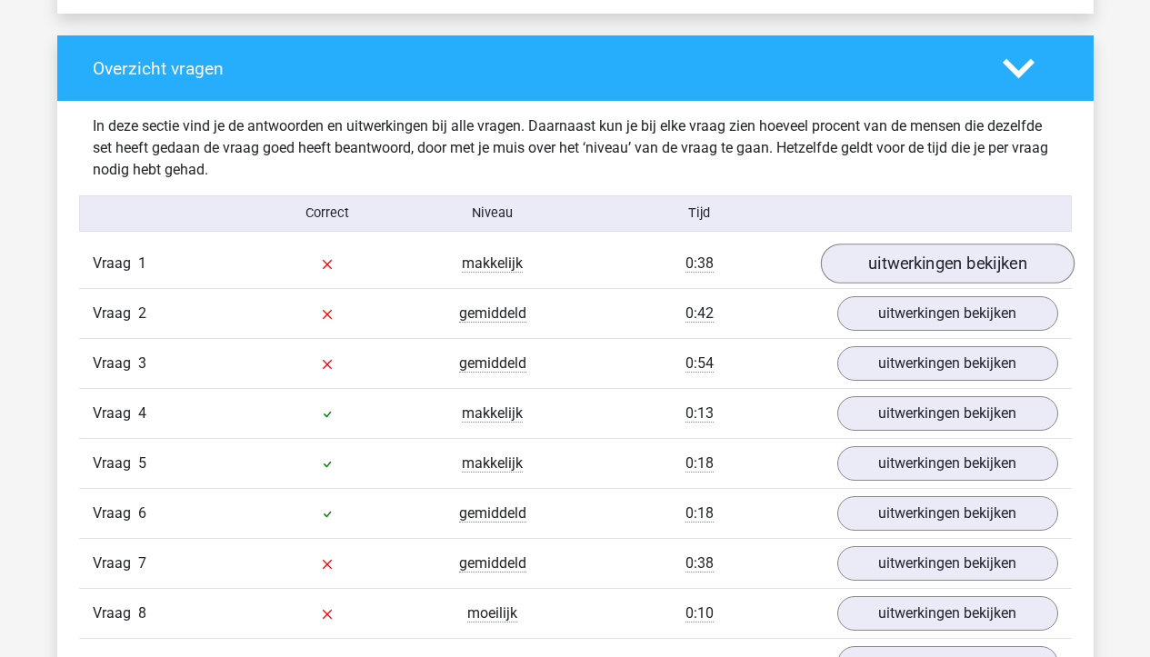
click at [982, 261] on link "uitwerkingen bekijken" at bounding box center [947, 264] width 254 height 40
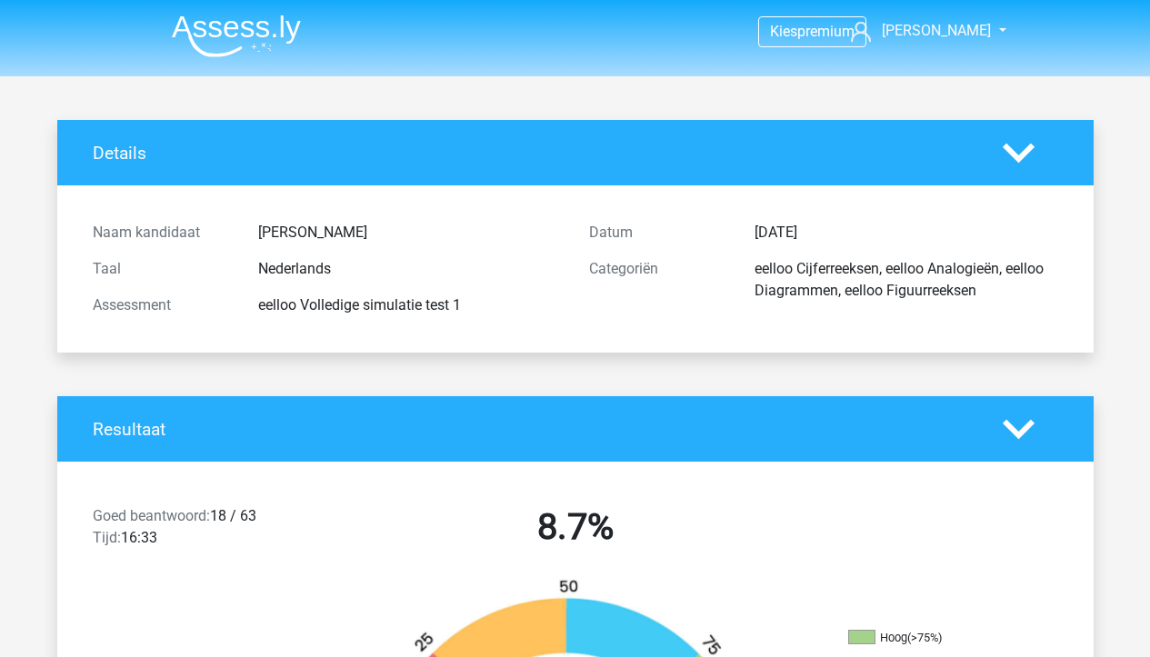
scroll to position [-1, 0]
click at [216, 16] on img at bounding box center [236, 36] width 129 height 43
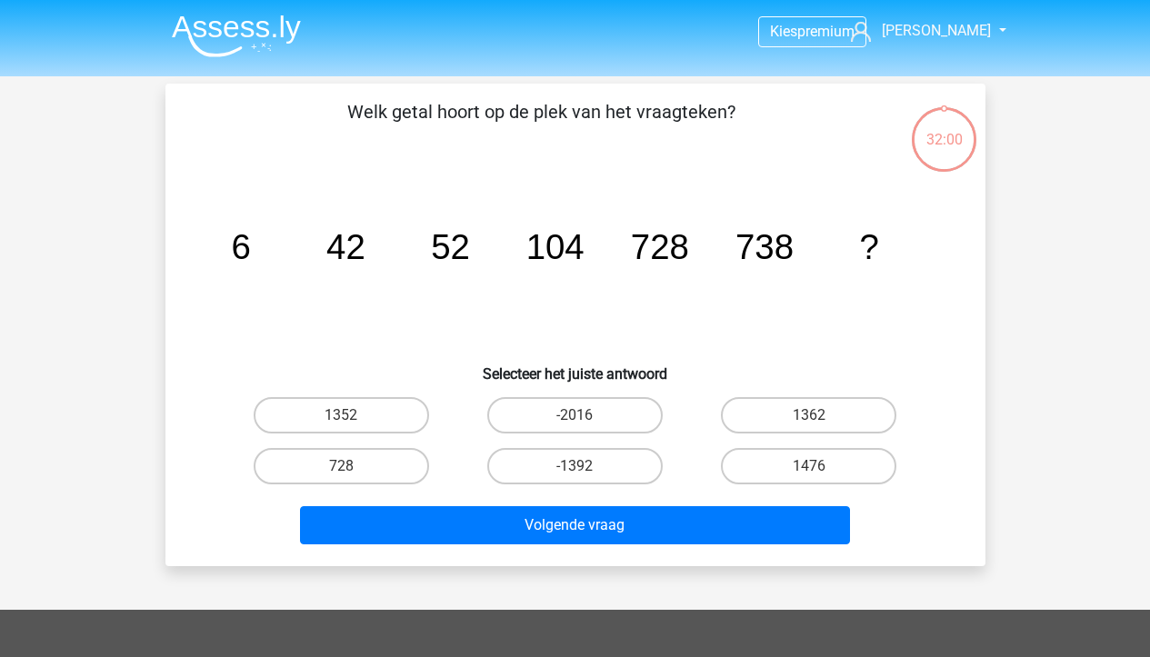
scroll to position [84, 0]
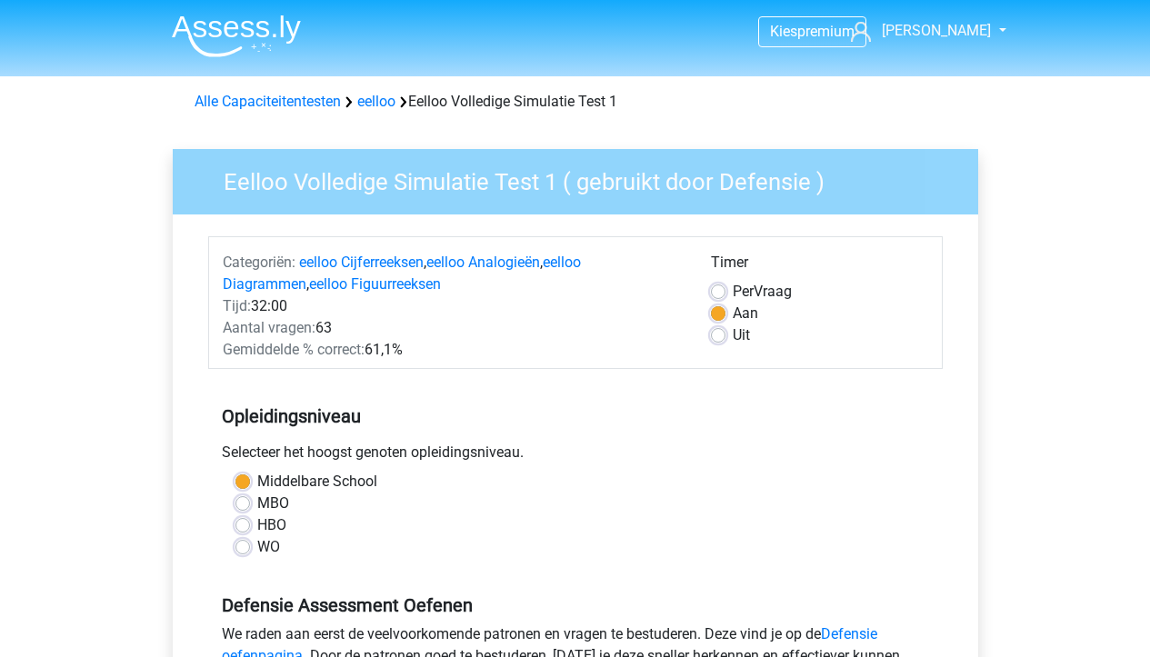
scroll to position [324, 0]
